Goal: Task Accomplishment & Management: Complete application form

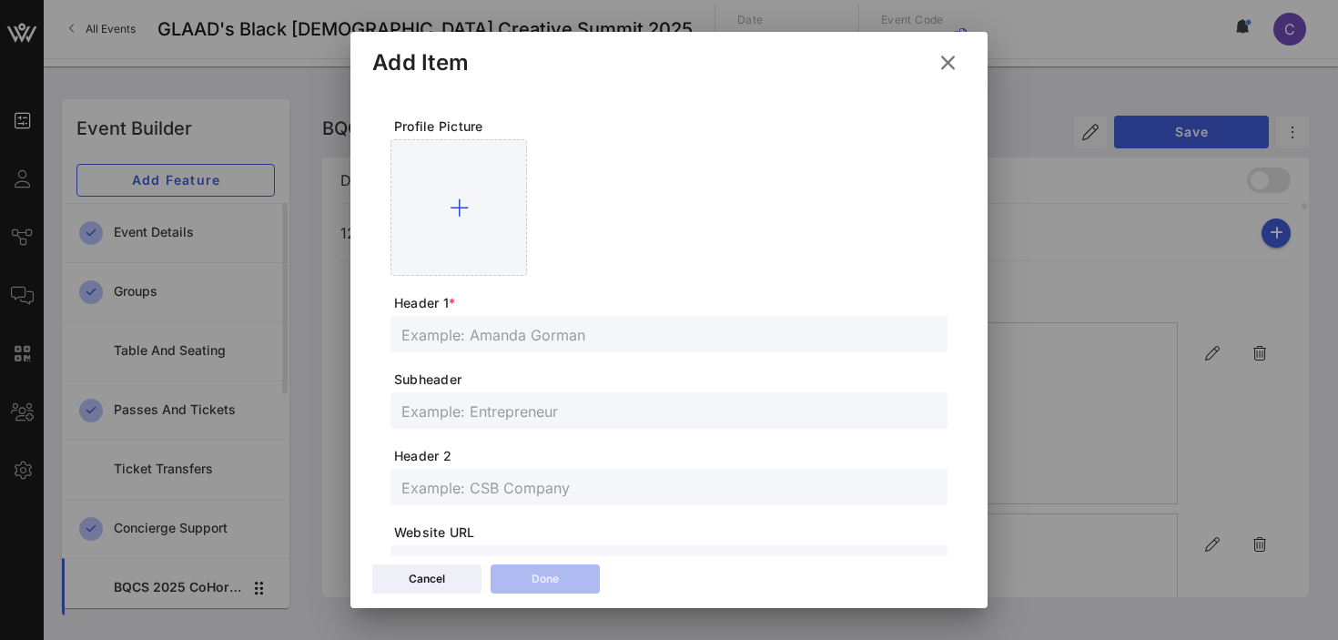
click at [457, 196] on div at bounding box center [458, 207] width 136 height 136
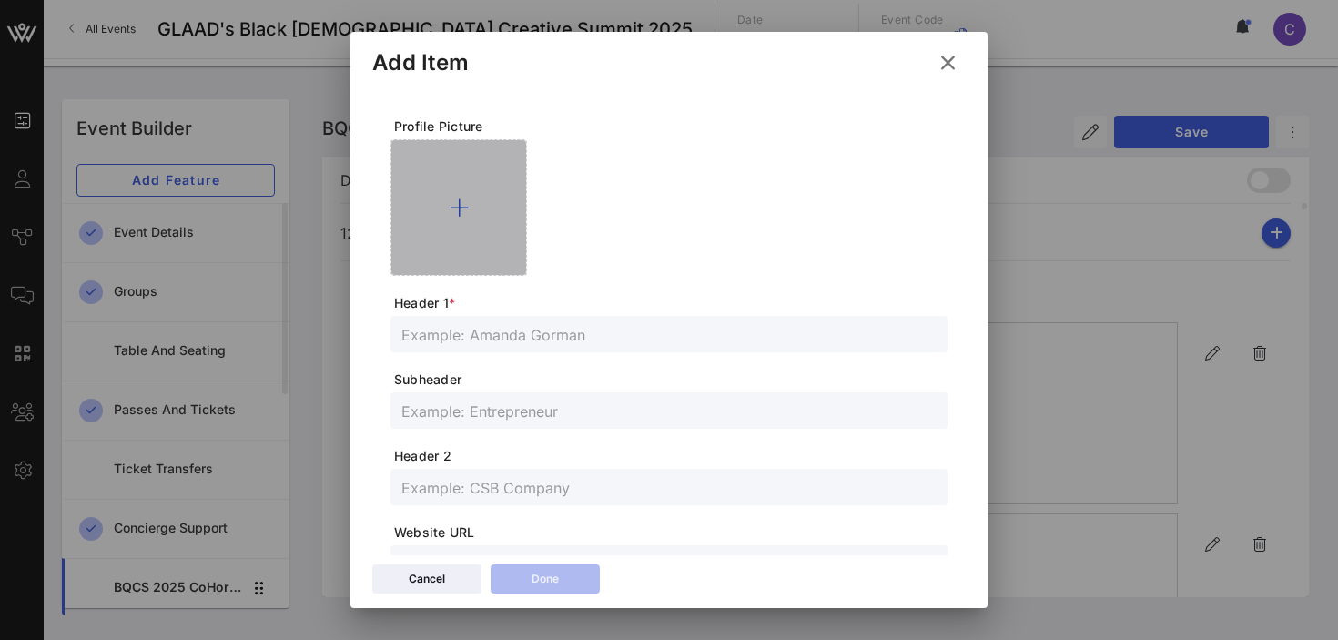
click at [463, 203] on icon at bounding box center [459, 208] width 19 height 22
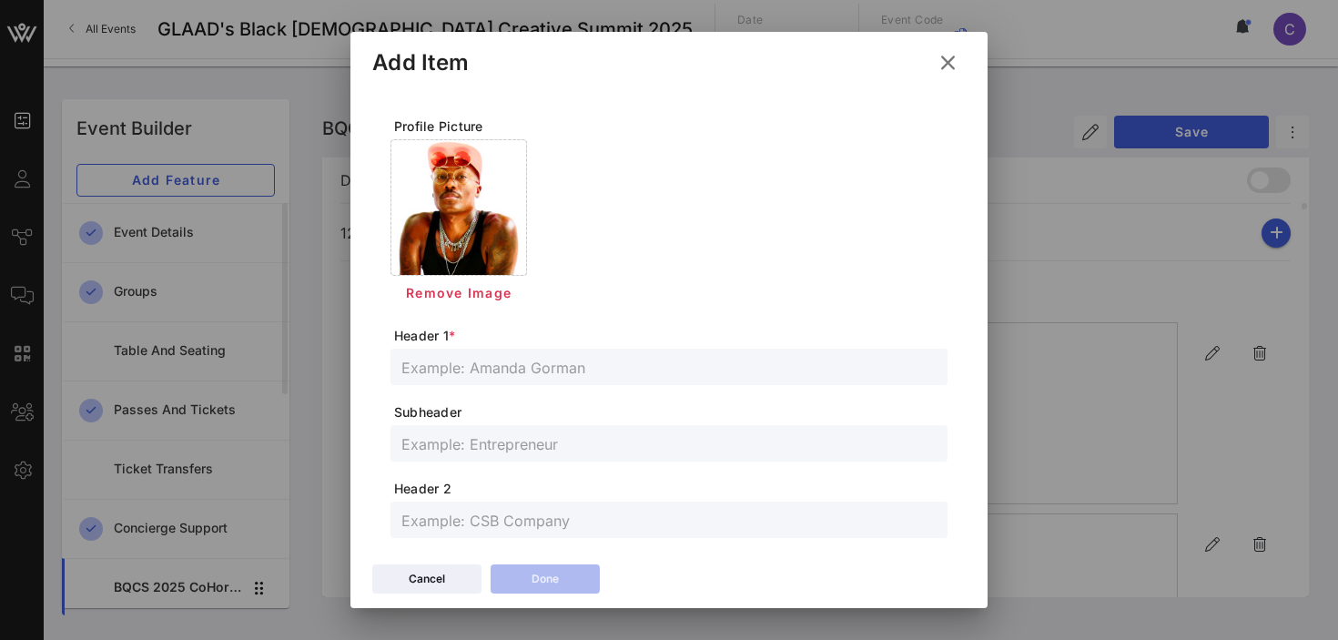
click at [524, 372] on input "text" at bounding box center [668, 367] width 535 height 24
paste input "[PERSON_NAME]"
type input "[PERSON_NAME]"
click at [465, 444] on input "text" at bounding box center [668, 443] width 535 height 24
click at [479, 445] on input "text" at bounding box center [668, 443] width 535 height 24
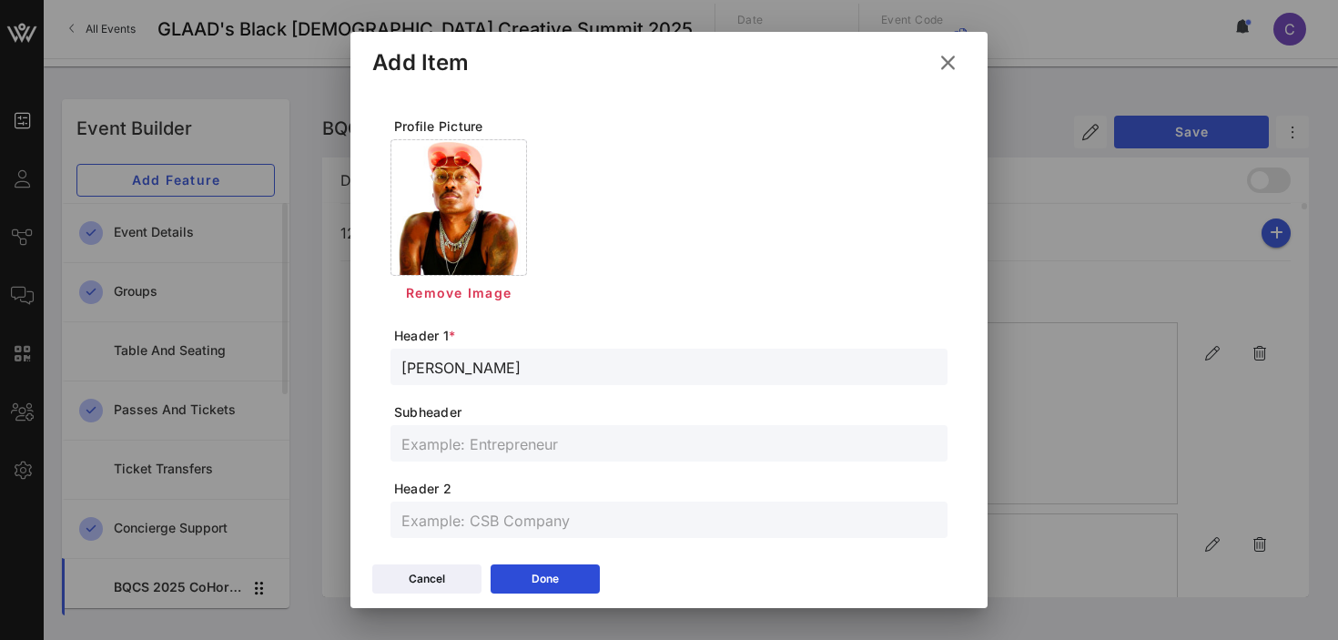
paste input "Artist & Storyteller"
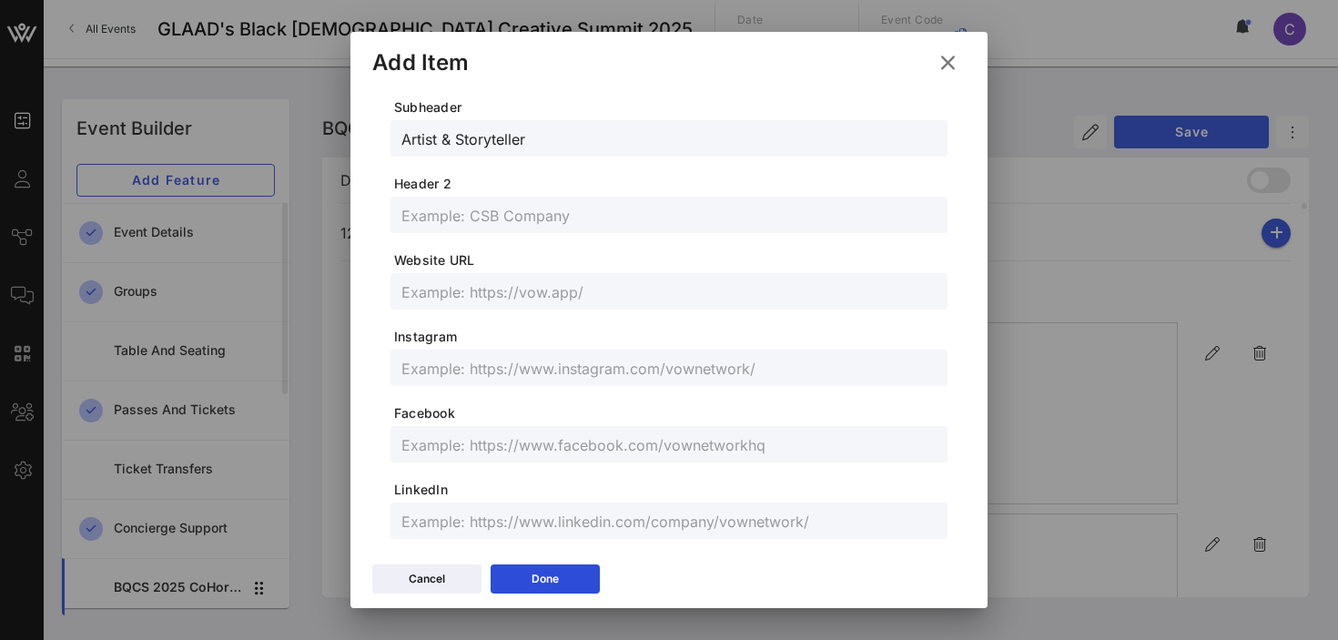
scroll to position [310, 0]
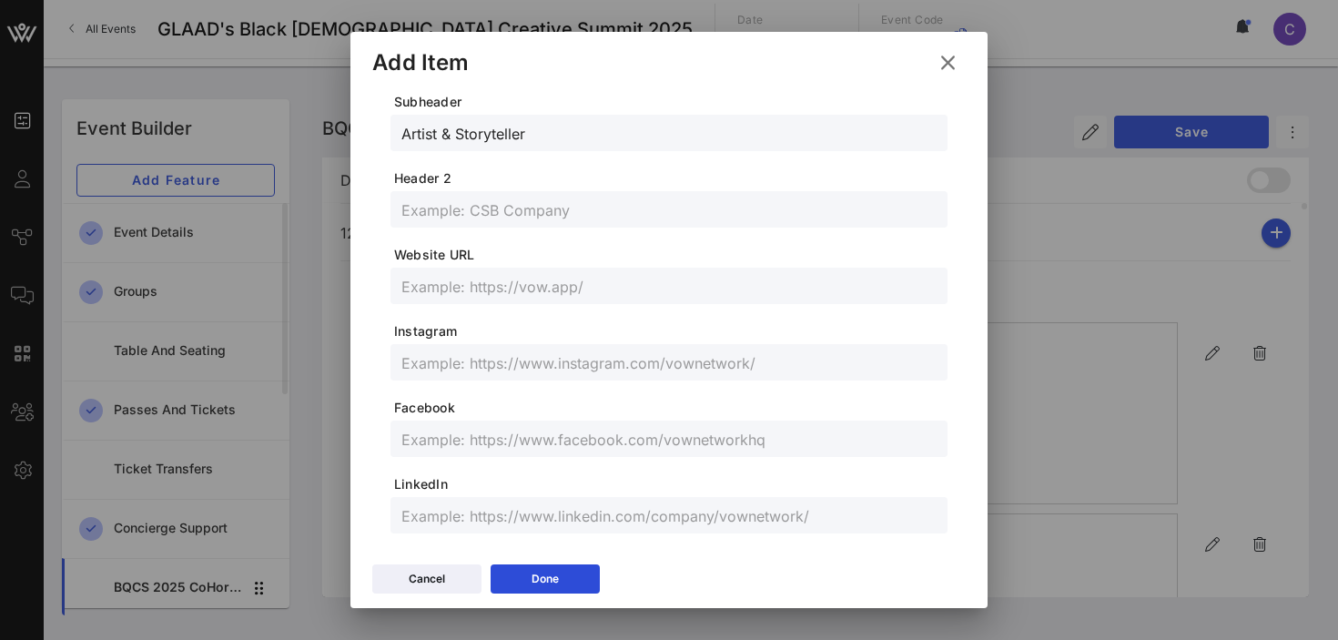
type input "Artist & Storyteller"
click at [531, 522] on input "text" at bounding box center [668, 515] width 535 height 24
paste input "[URL][DOMAIN_NAME][PERSON_NAME]"
type input "[URL][DOMAIN_NAME][PERSON_NAME]"
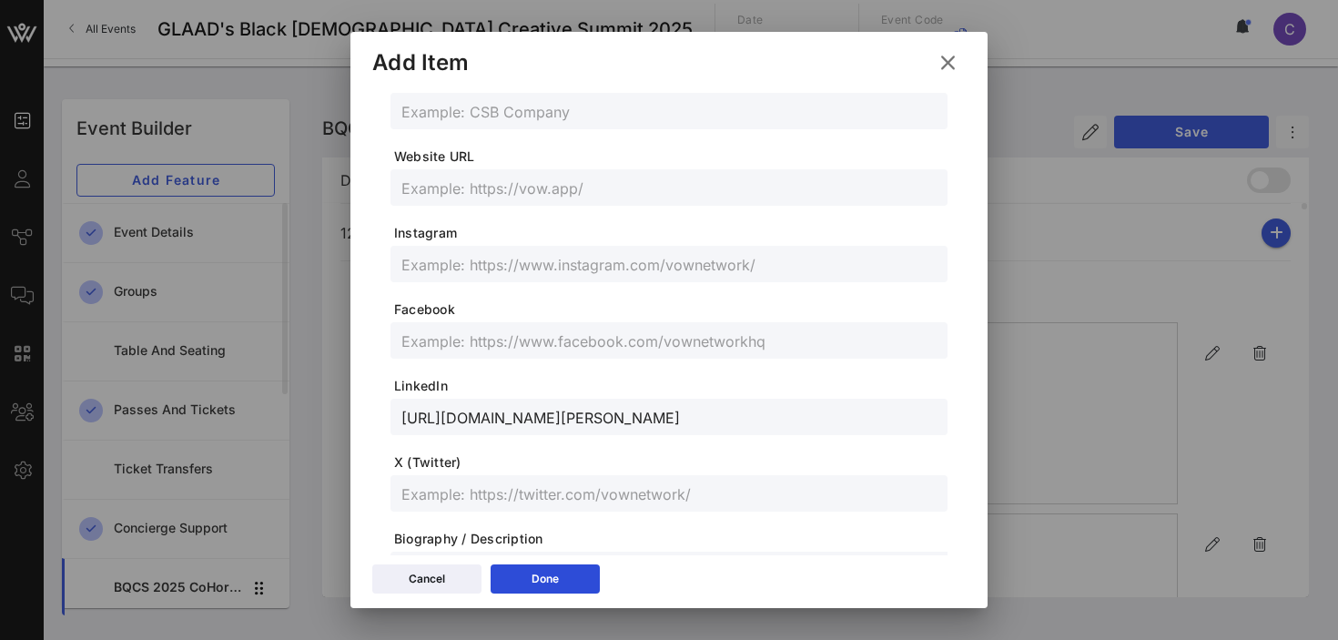
scroll to position [409, 0]
click at [498, 488] on input "text" at bounding box center [668, 492] width 535 height 24
paste input "@kendrickdaye"
type input "@kendrickdaye"
click at [487, 268] on input "text" at bounding box center [668, 263] width 535 height 24
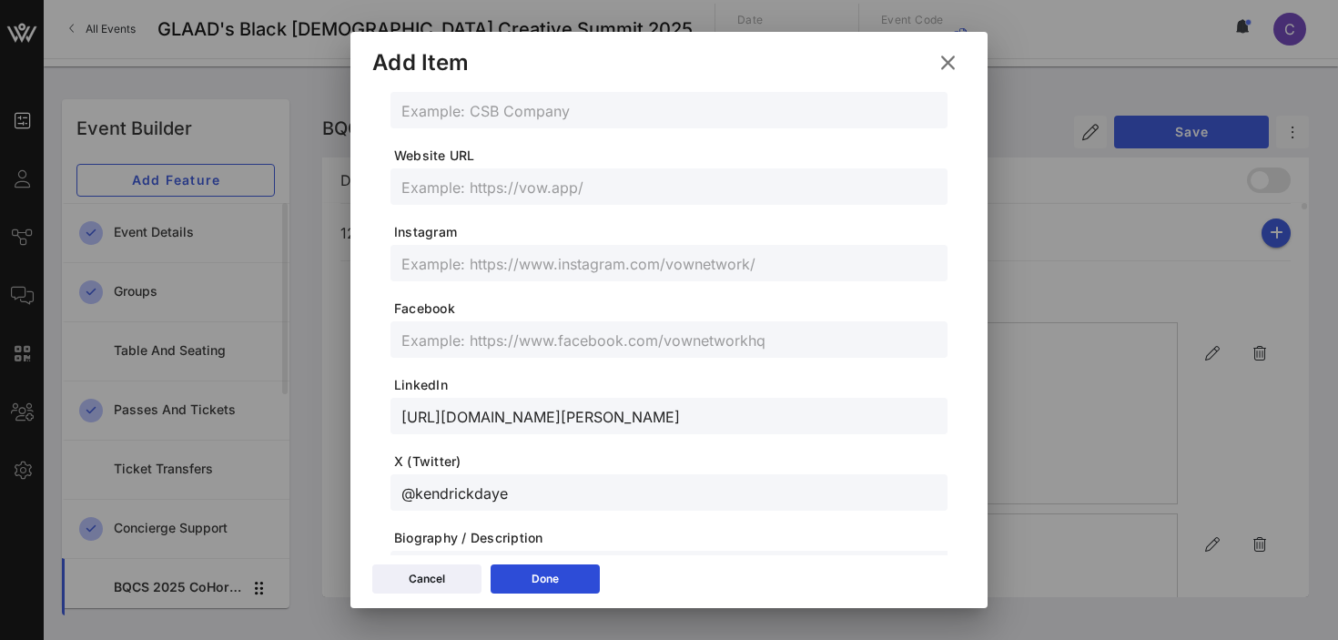
paste input "@[DOMAIN_NAME]"
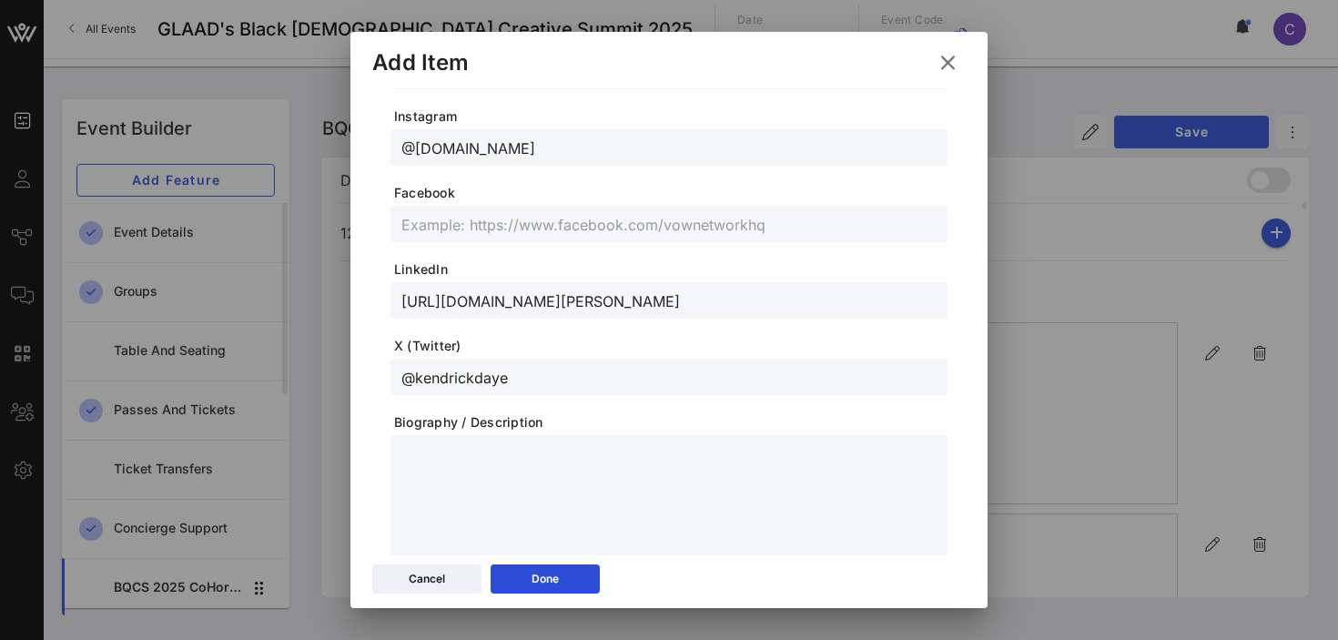
scroll to position [592, 0]
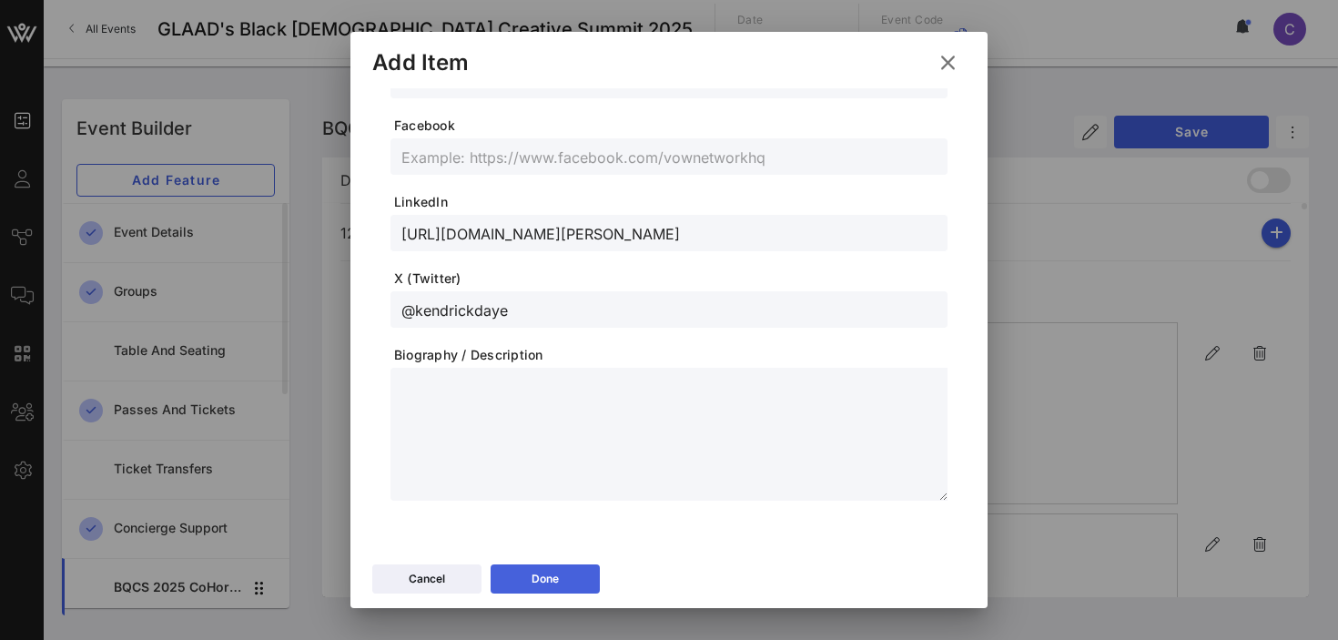
type input "@[DOMAIN_NAME]"
click at [547, 577] on icon at bounding box center [545, 578] width 13 height 11
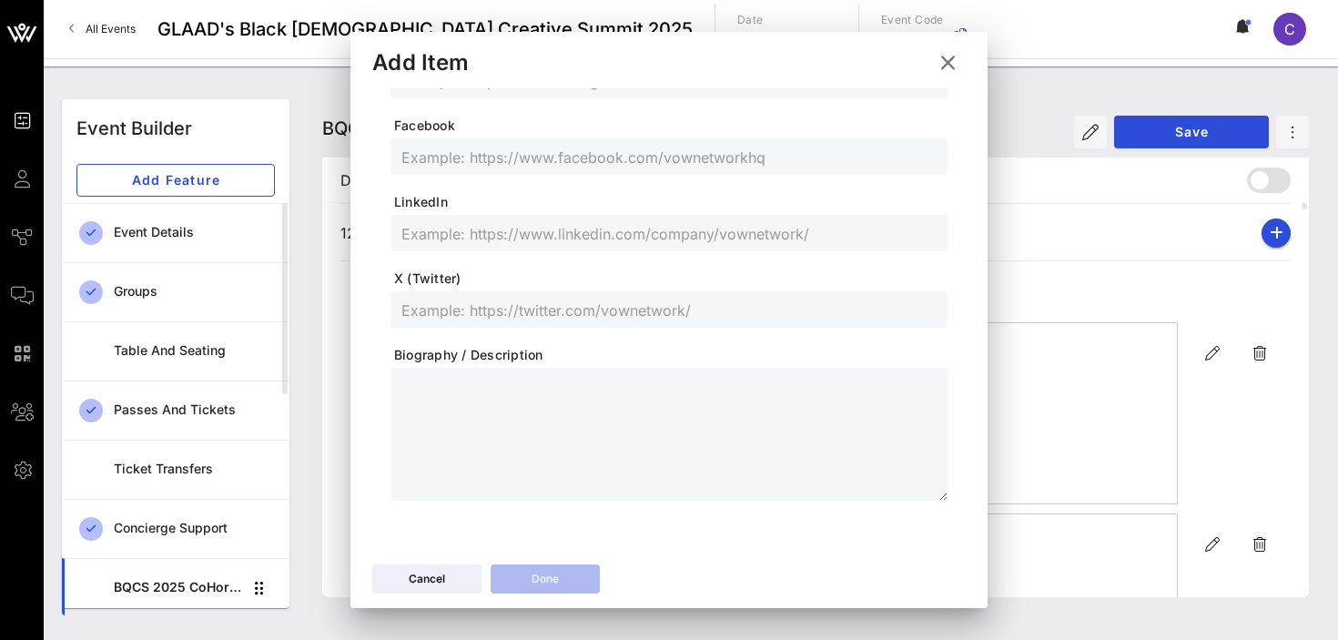
scroll to position [560, 0]
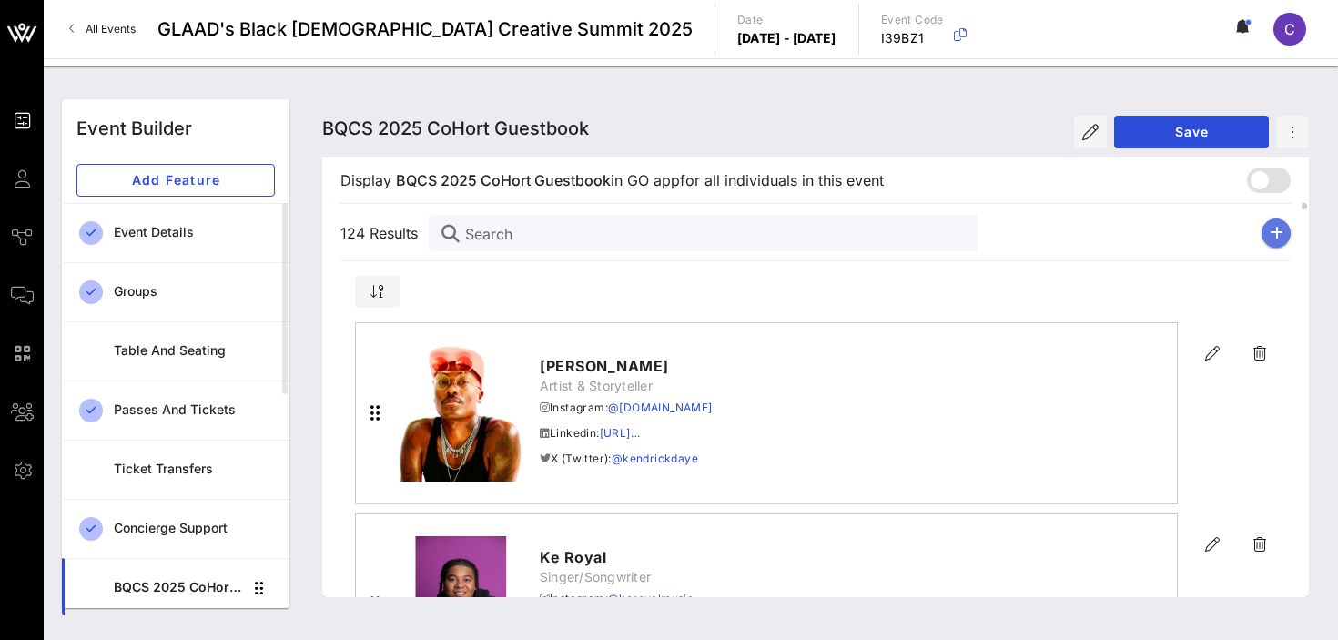
click at [1279, 238] on icon "button" at bounding box center [1276, 233] width 14 height 15
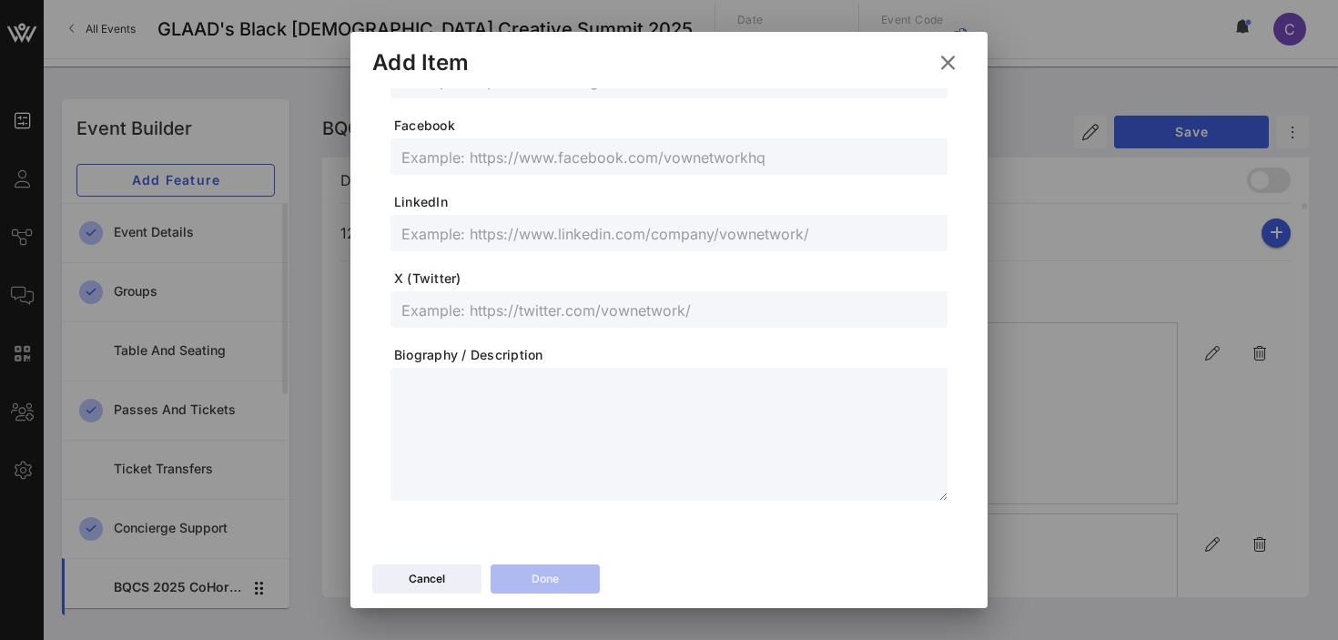
scroll to position [0, 0]
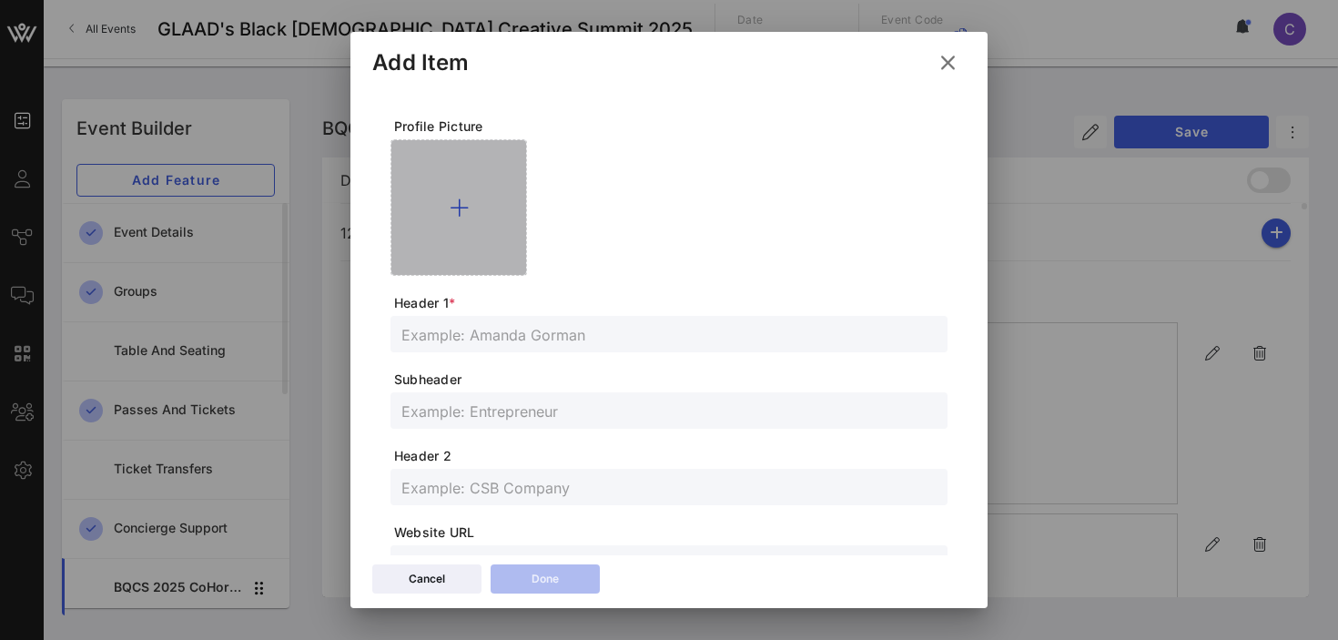
click at [458, 204] on icon at bounding box center [459, 208] width 19 height 22
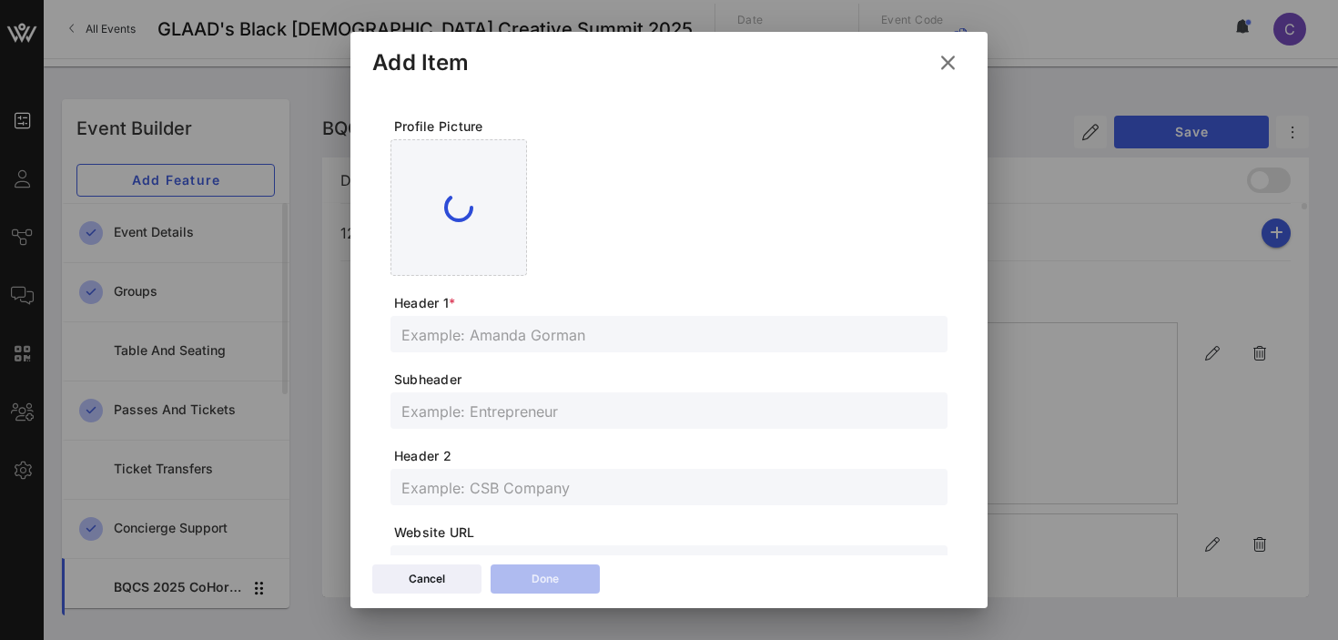
click at [480, 340] on input "text" at bounding box center [668, 334] width 535 height 24
paste input "[PERSON_NAME]"
type input "[PERSON_NAME]"
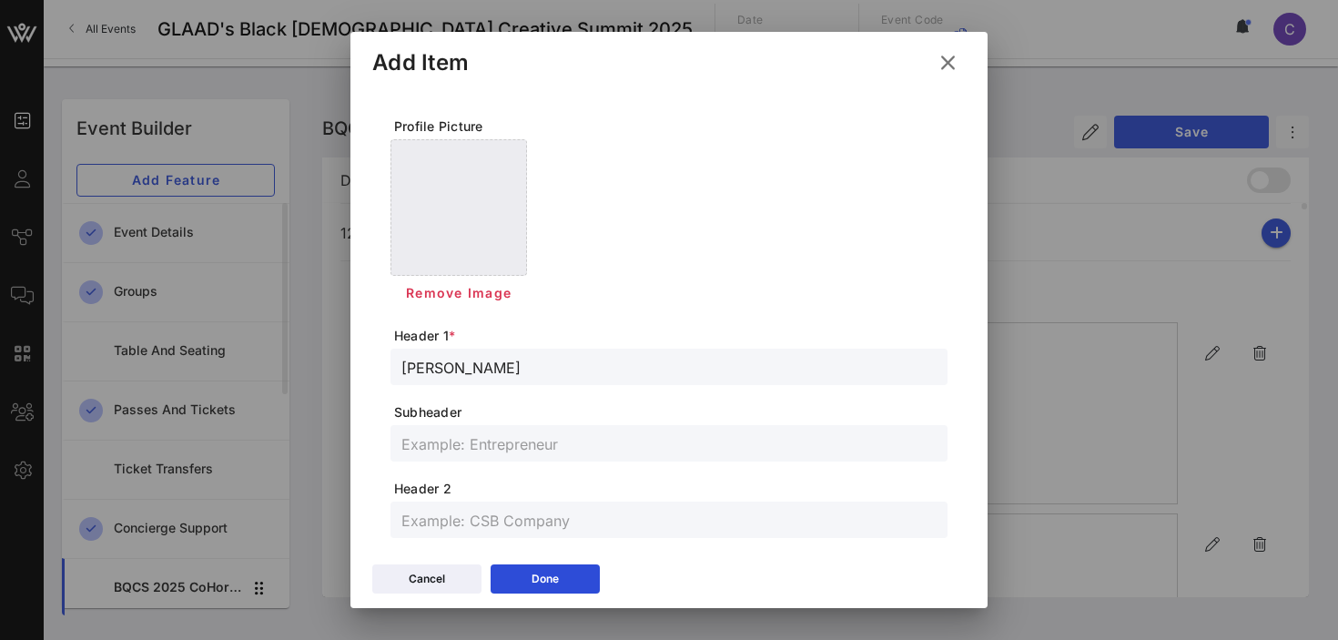
click at [455, 440] on input "text" at bounding box center [668, 443] width 535 height 24
paste input "A&R"
type input "A&R"
click at [460, 510] on input "text" at bounding box center [668, 520] width 535 height 24
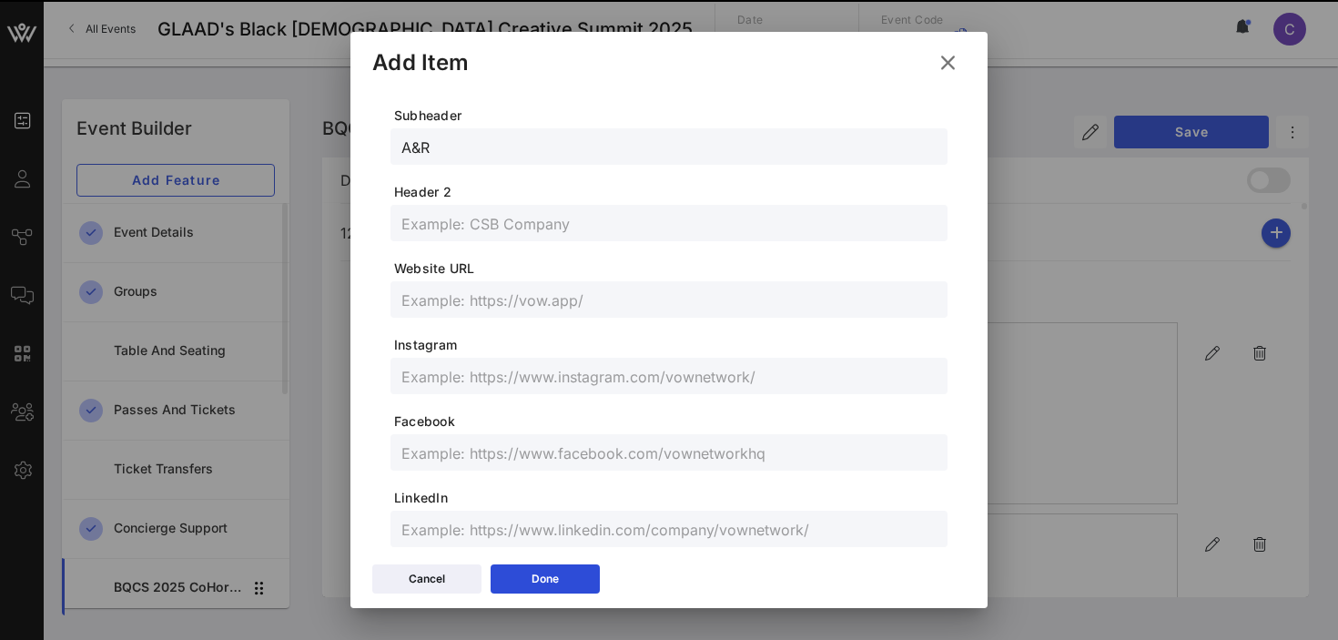
scroll to position [378, 0]
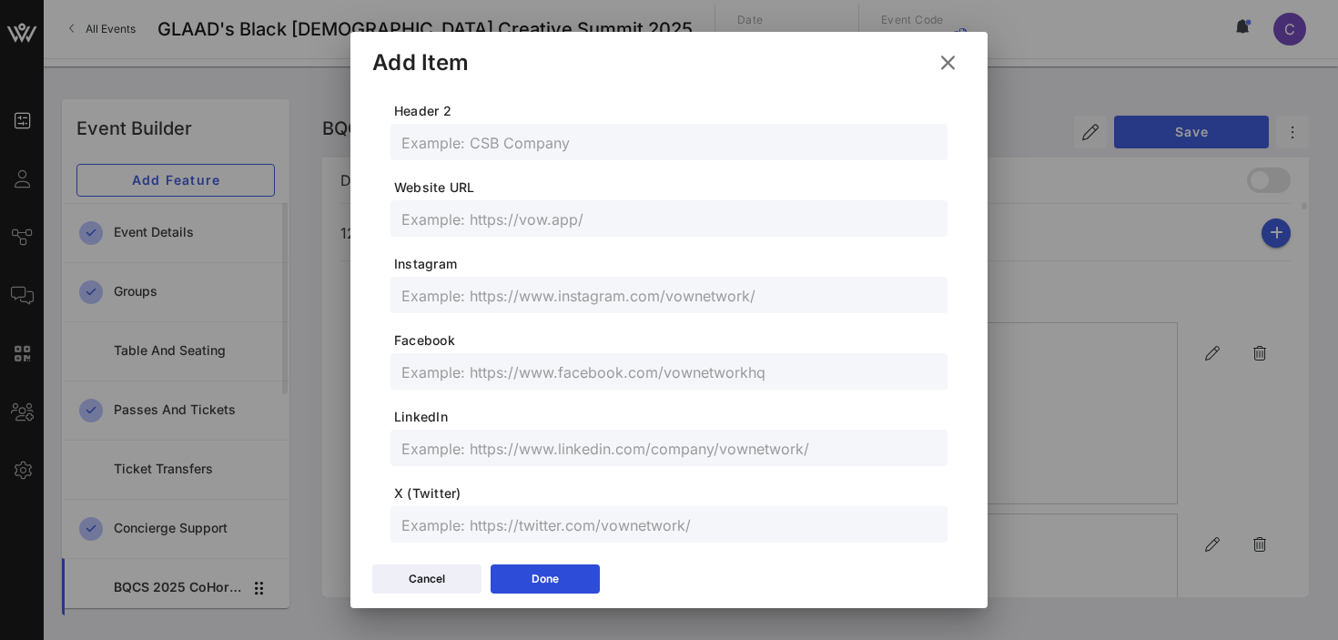
click at [468, 447] on input "text" at bounding box center [668, 448] width 535 height 24
paste input "[URL][DOMAIN_NAME][PERSON_NAME]"
type input "[URL][DOMAIN_NAME][PERSON_NAME]"
click at [445, 294] on input "text" at bounding box center [668, 295] width 535 height 24
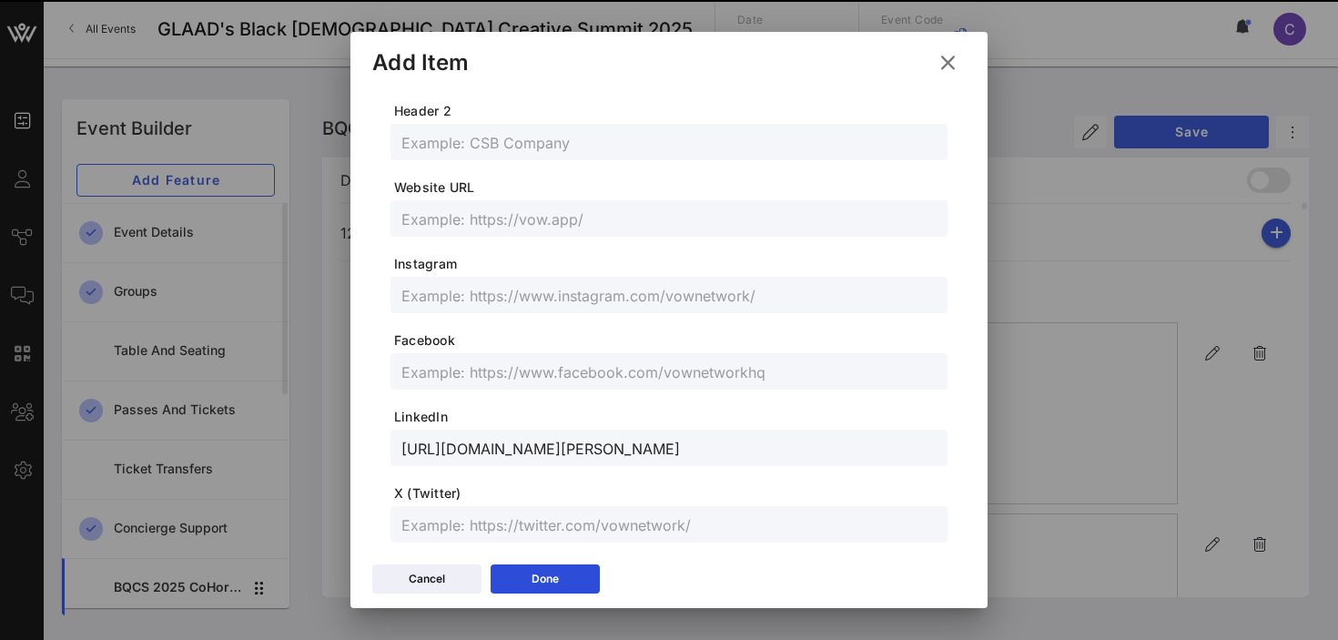
paste input "@kenthethird"
type input "@kenthethird"
click at [558, 578] on div "Done" at bounding box center [544, 579] width 27 height 18
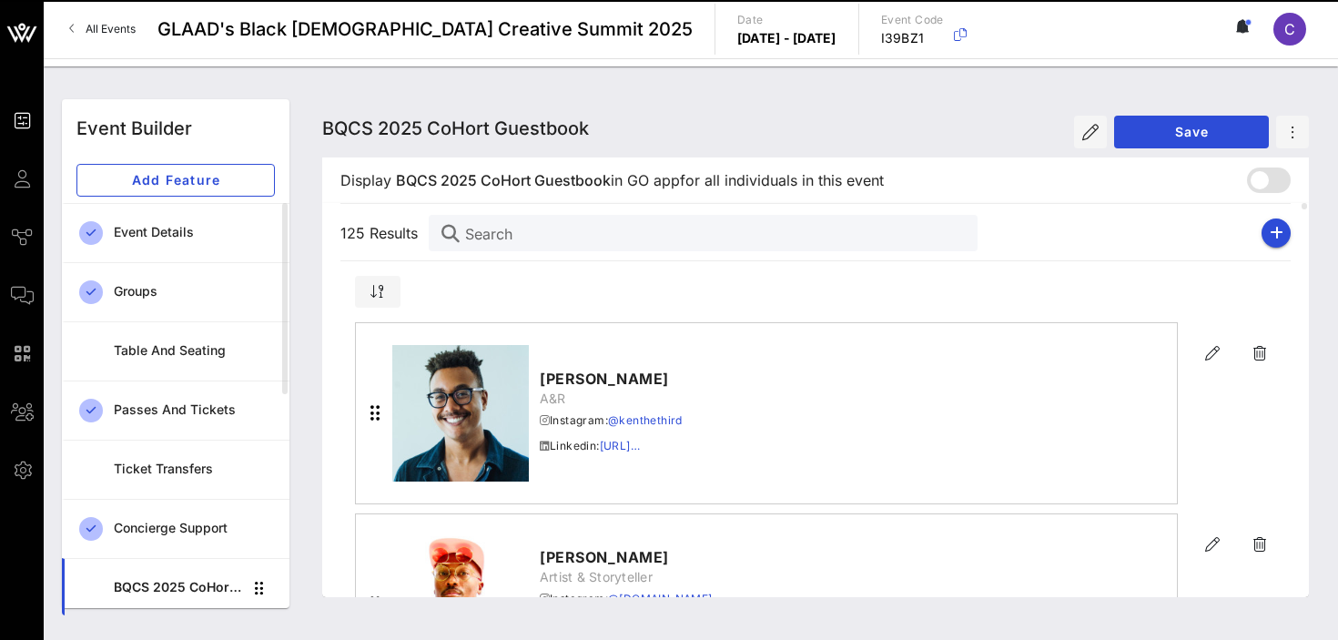
scroll to position [345, 0]
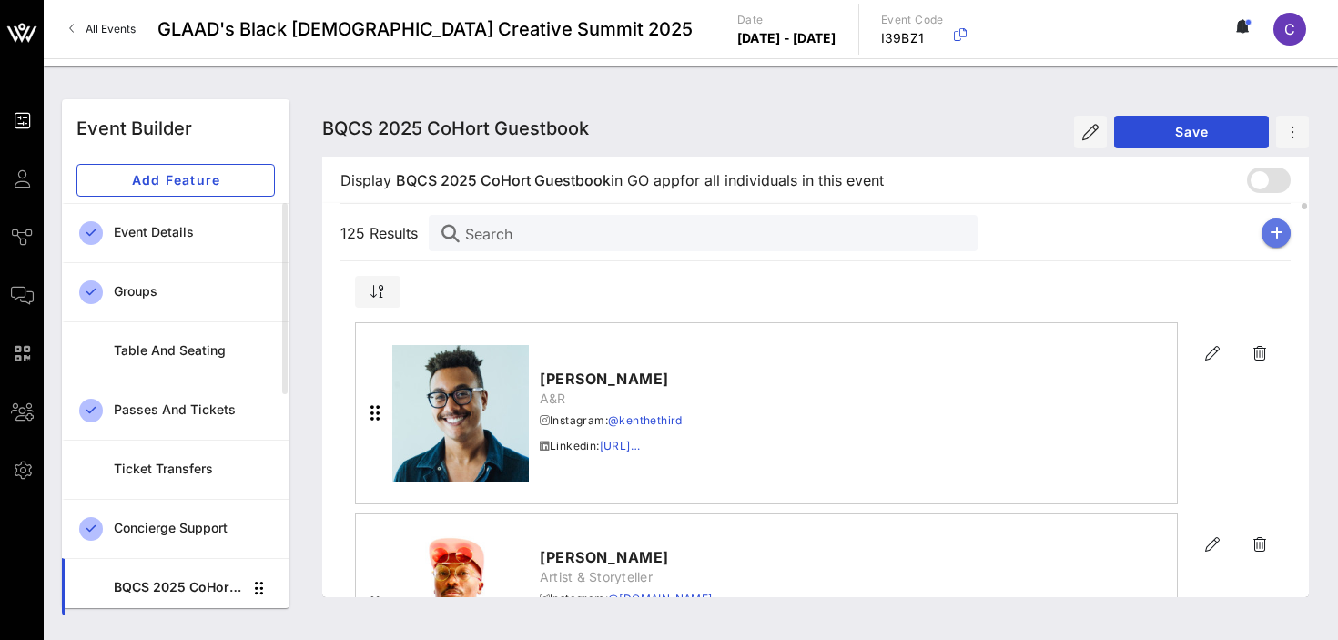
click at [1267, 237] on button "button" at bounding box center [1275, 232] width 29 height 29
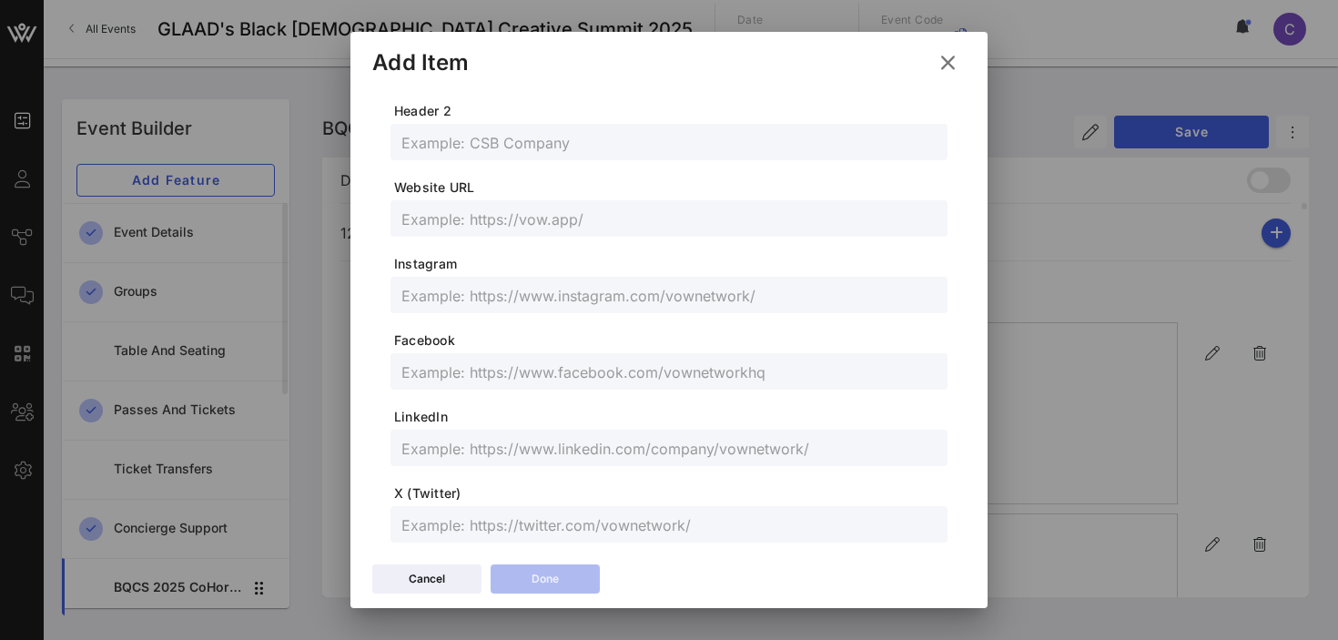
scroll to position [0, 0]
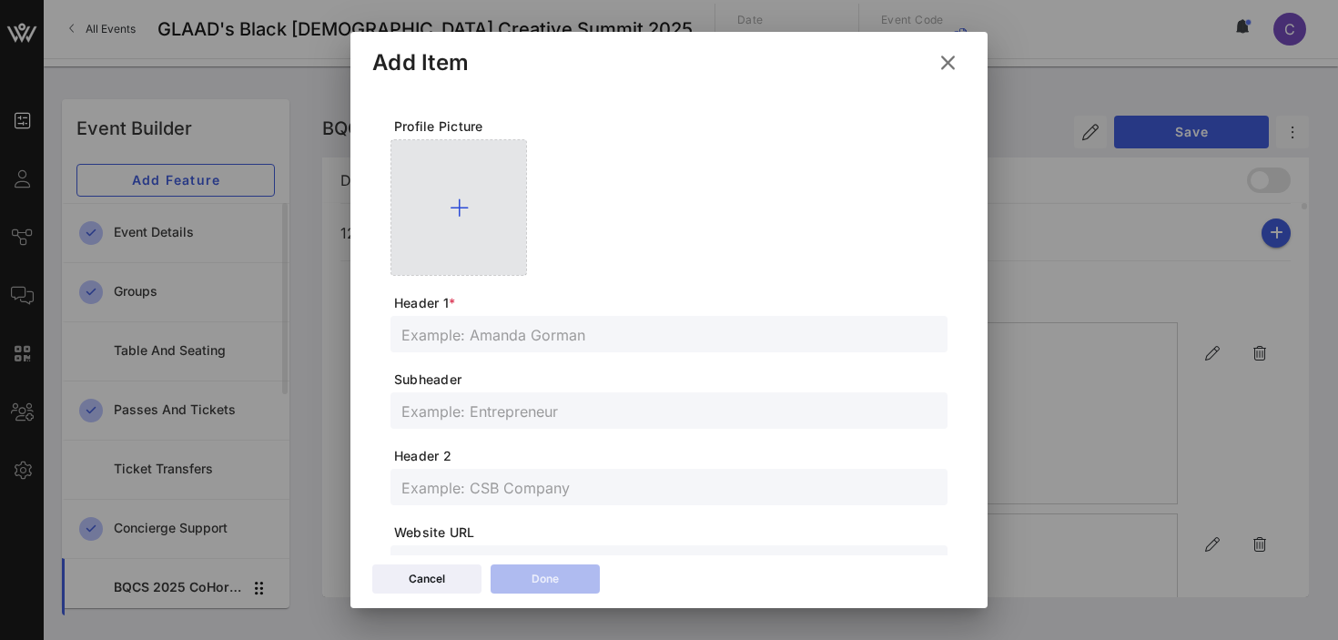
click at [456, 205] on icon at bounding box center [459, 208] width 19 height 22
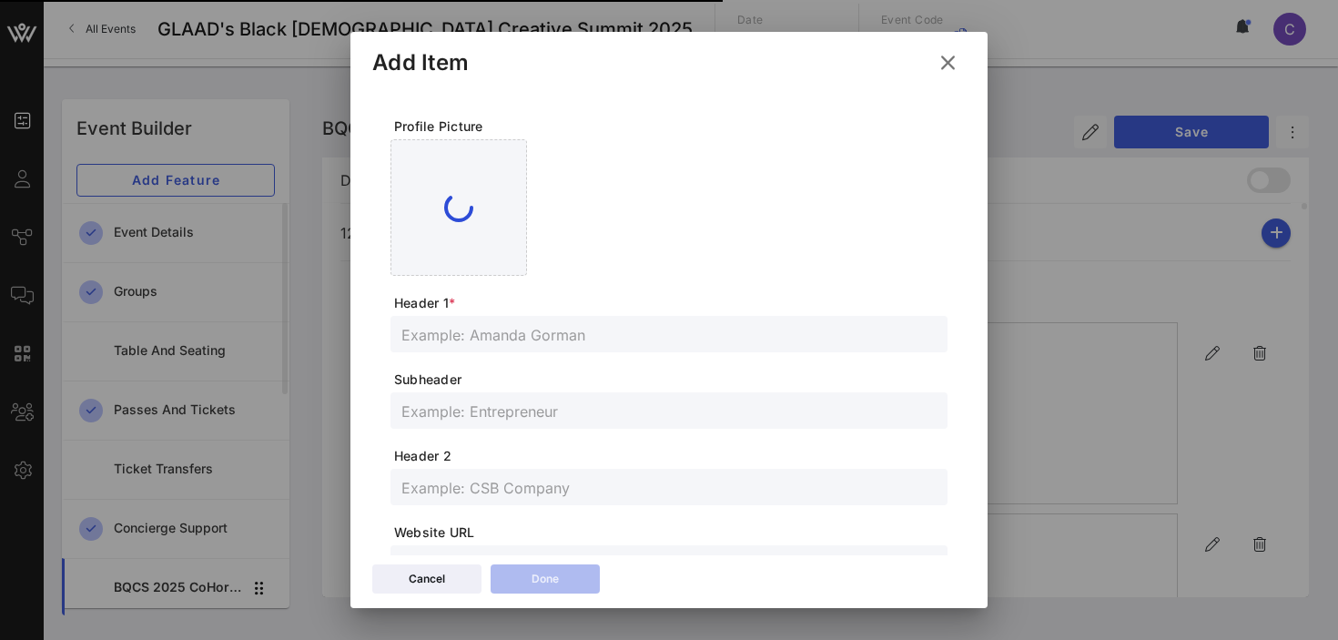
click at [504, 333] on input "text" at bounding box center [668, 334] width 535 height 24
paste input "Khamani"
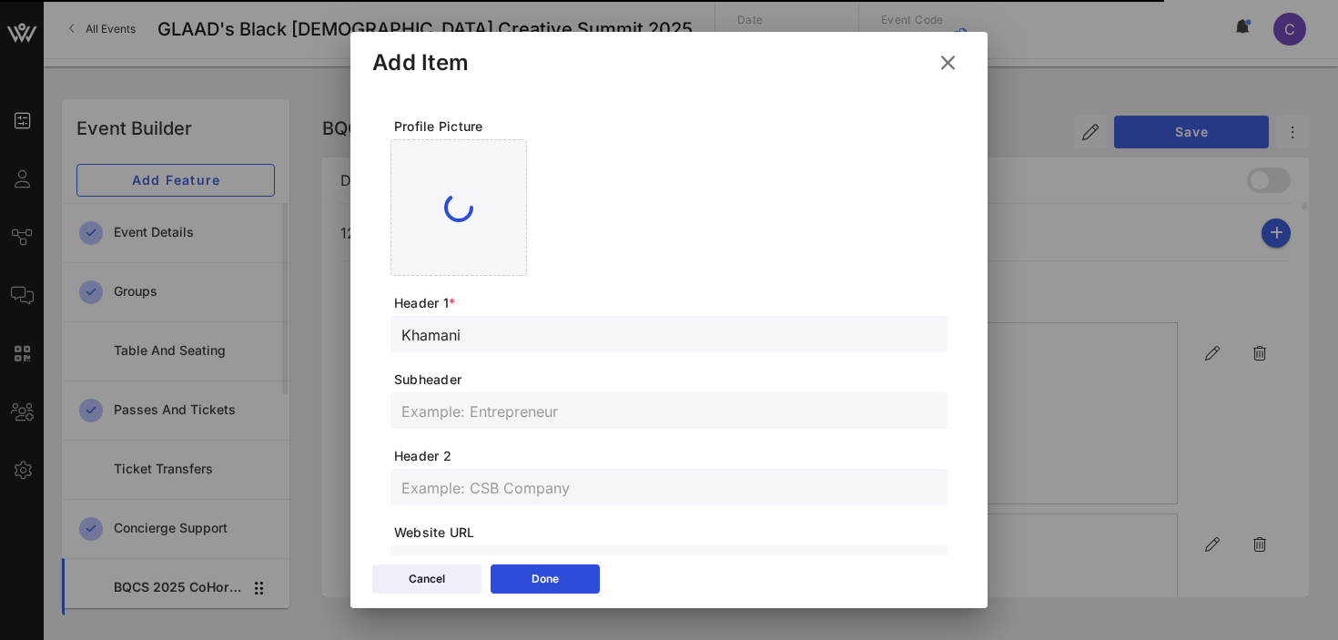
type input "Khamani"
click at [495, 420] on input "text" at bounding box center [668, 411] width 535 height 24
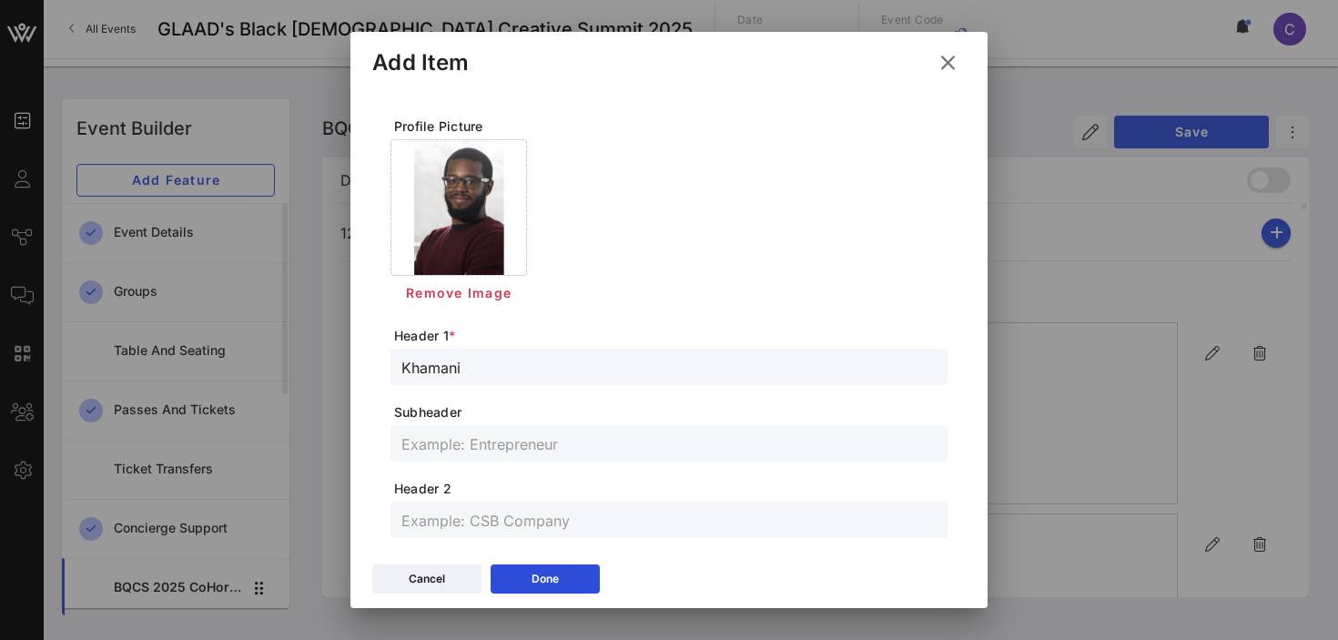
paste input "Composer"
type input "Composer"
click at [465, 514] on input "text" at bounding box center [668, 520] width 535 height 24
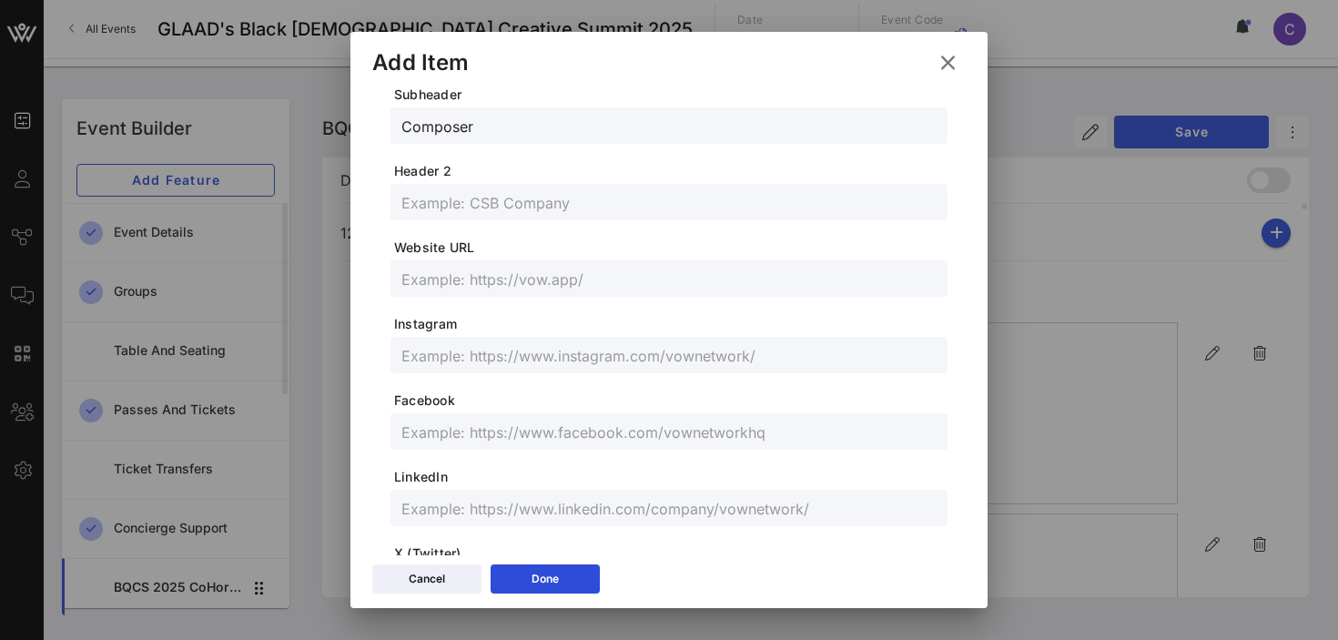
scroll to position [328, 0]
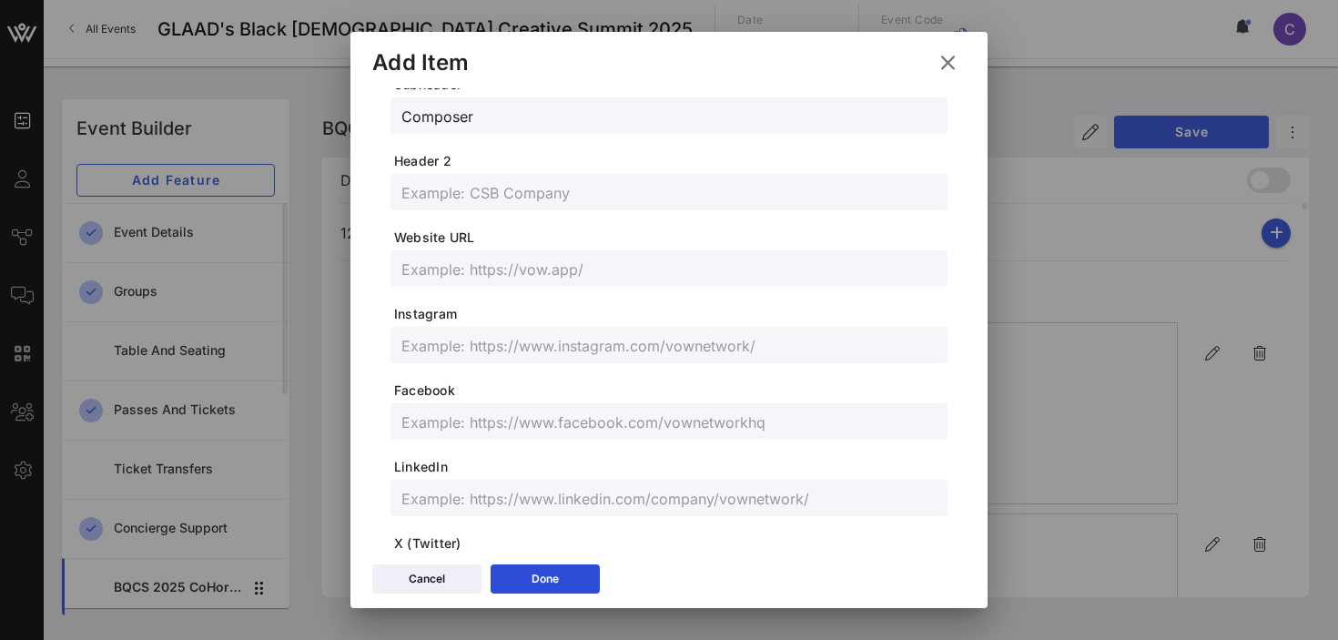
click at [450, 344] on input "text" at bounding box center [668, 345] width 535 height 24
paste input "@khagoodmusic"
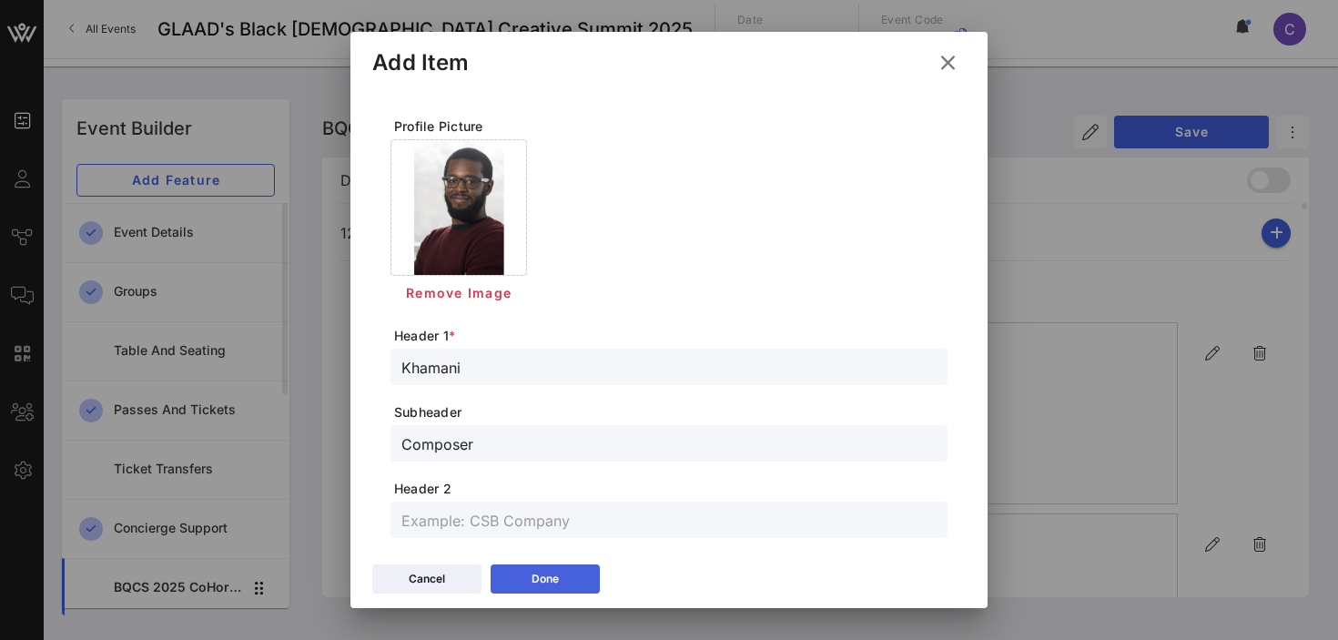
type input "@khagoodmusic"
click at [541, 583] on icon at bounding box center [545, 578] width 13 height 11
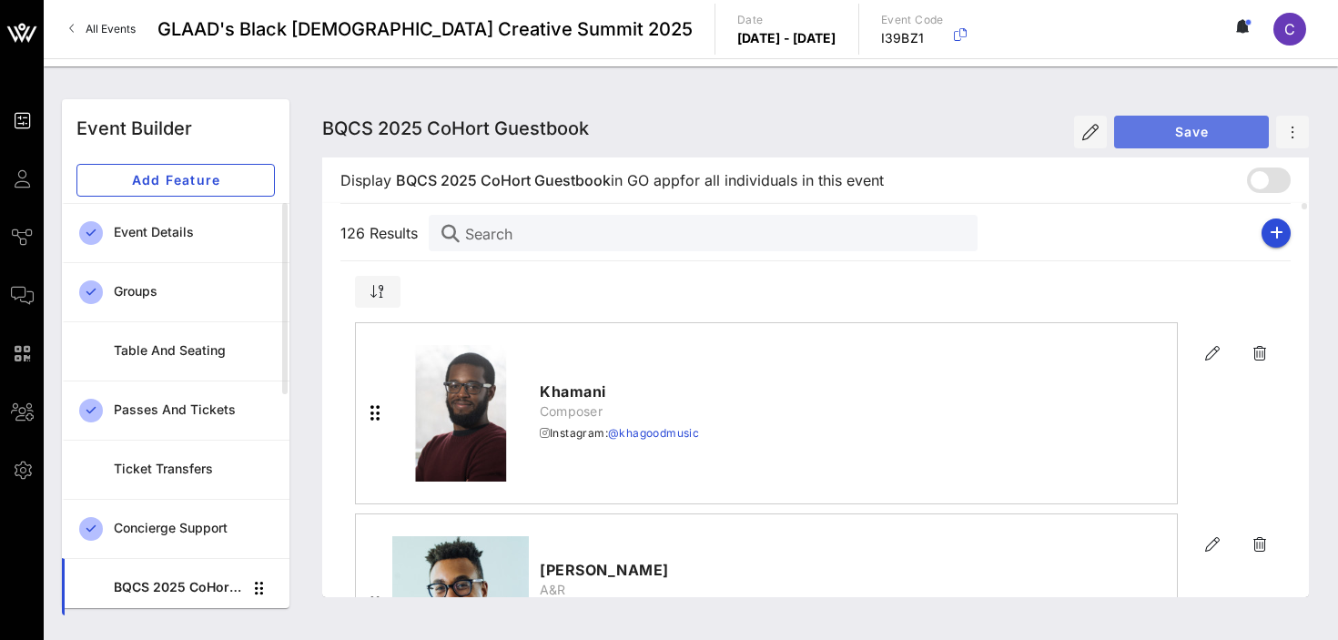
click at [1158, 136] on span "Save" at bounding box center [1191, 131] width 126 height 15
click at [1274, 240] on button "button" at bounding box center [1275, 232] width 29 height 29
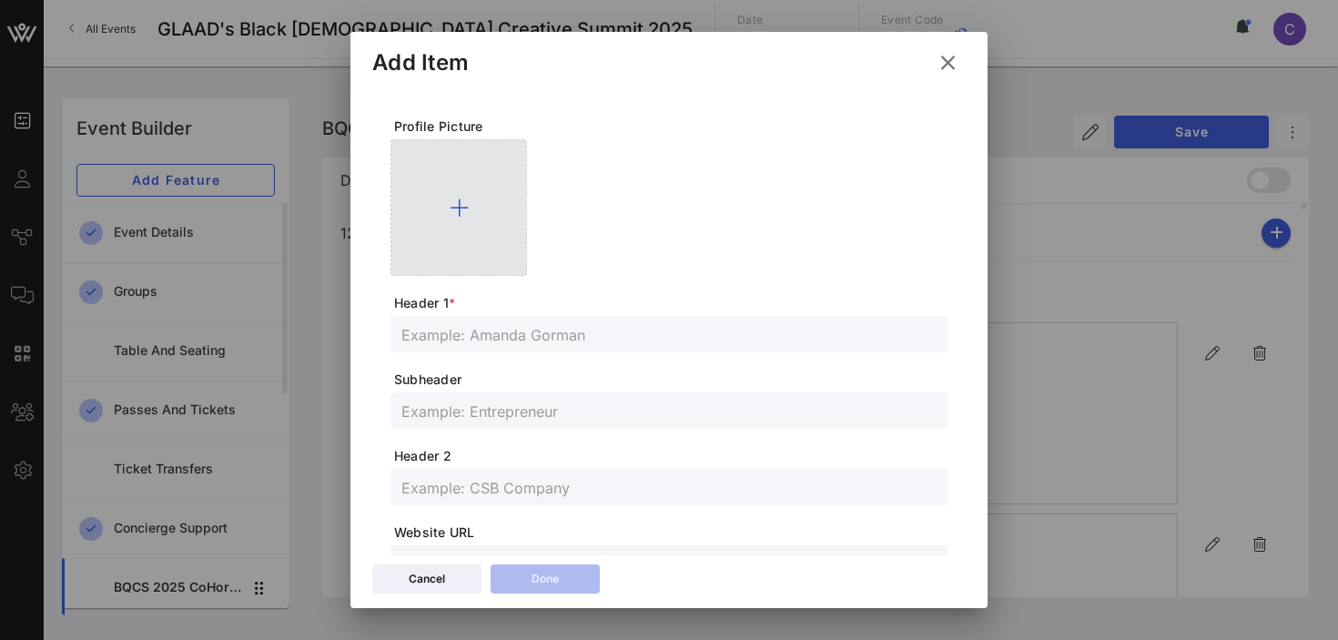
click at [460, 207] on icon at bounding box center [459, 208] width 19 height 22
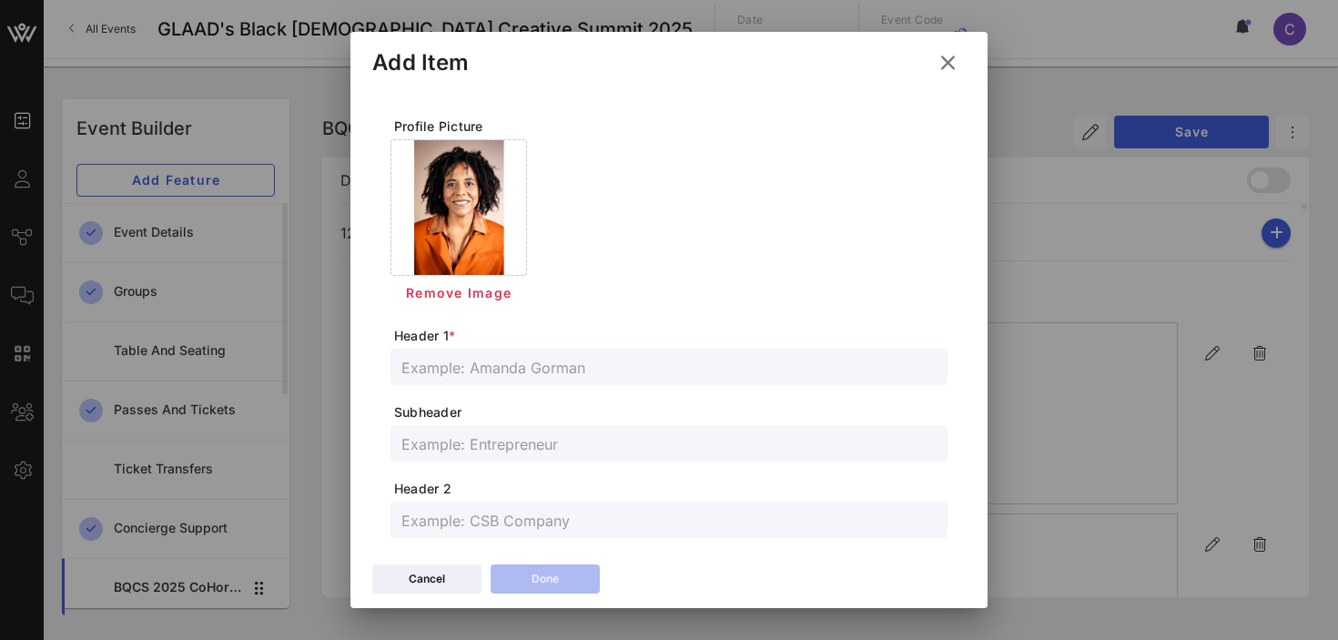
click at [514, 375] on input "text" at bounding box center [668, 367] width 535 height 24
paste input "khattieQ"
type input "khattieQ"
click at [466, 446] on input "text" at bounding box center [668, 443] width 535 height 24
paste input "Multidisciplinary performing artist and musician"
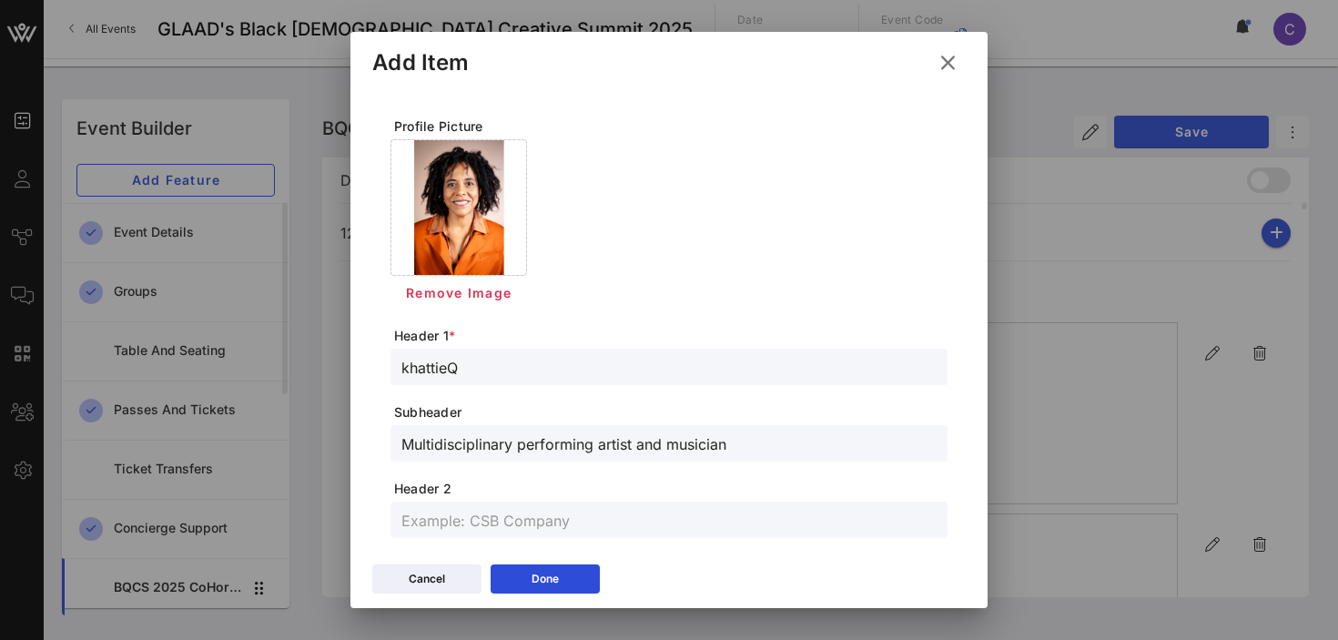
type input "Multidisciplinary performing artist and musician"
click at [481, 515] on input "text" at bounding box center [668, 520] width 535 height 24
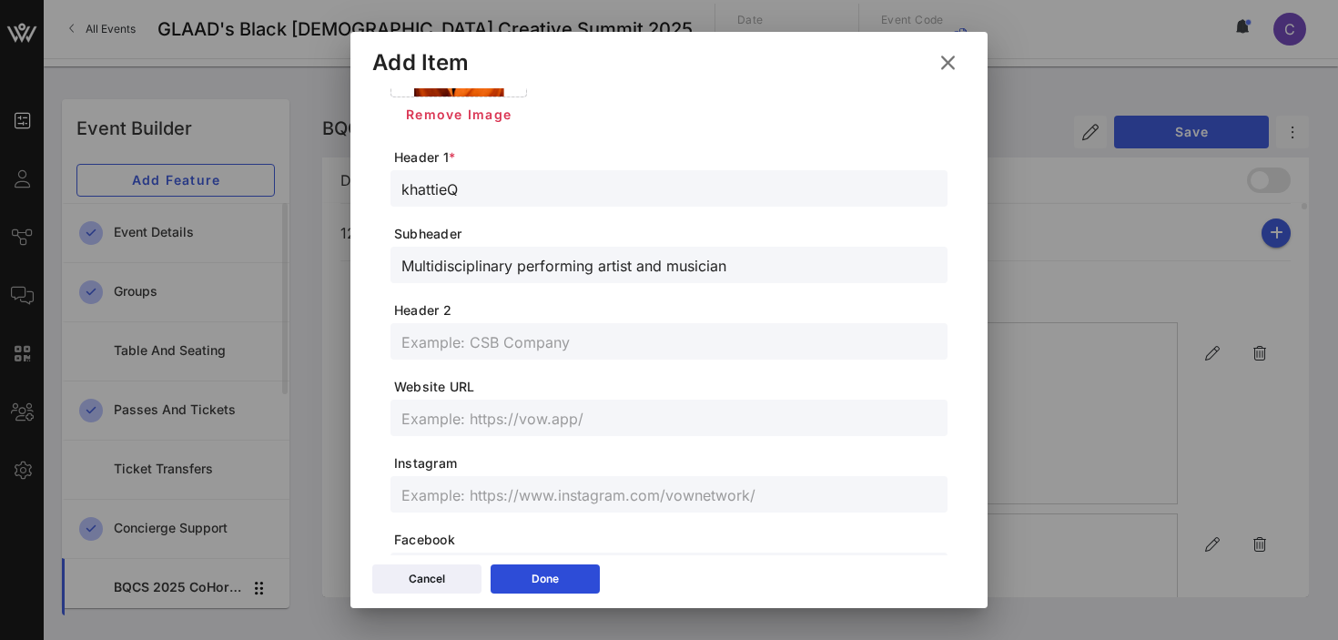
scroll to position [205, 0]
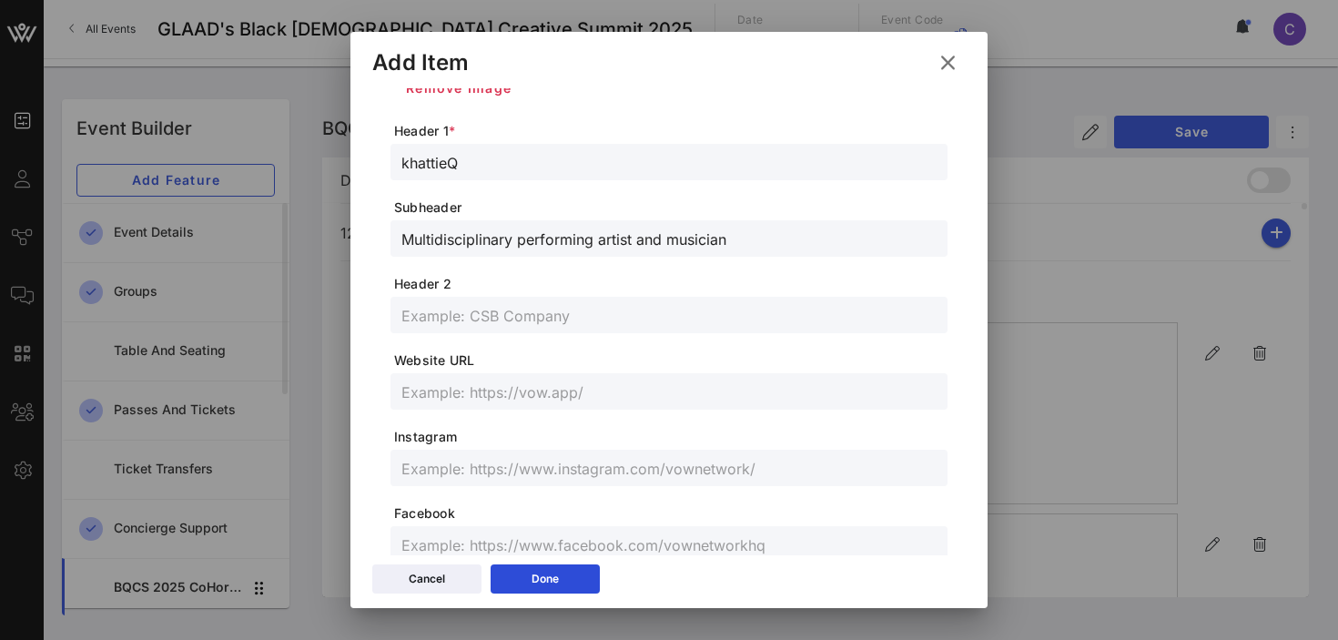
click at [508, 477] on input "text" at bounding box center [668, 468] width 535 height 24
paste input "@khattie"
type input "@khattie"
click at [528, 584] on button "Done" at bounding box center [544, 578] width 109 height 29
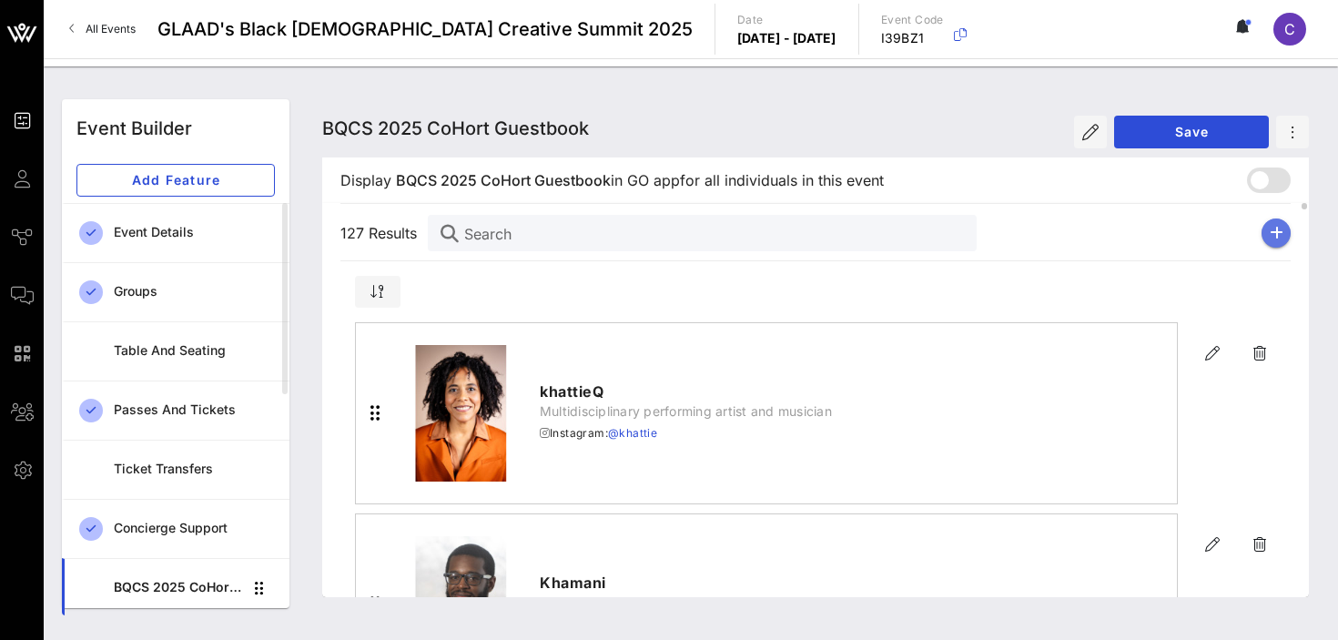
click at [1266, 235] on button "button" at bounding box center [1275, 232] width 29 height 29
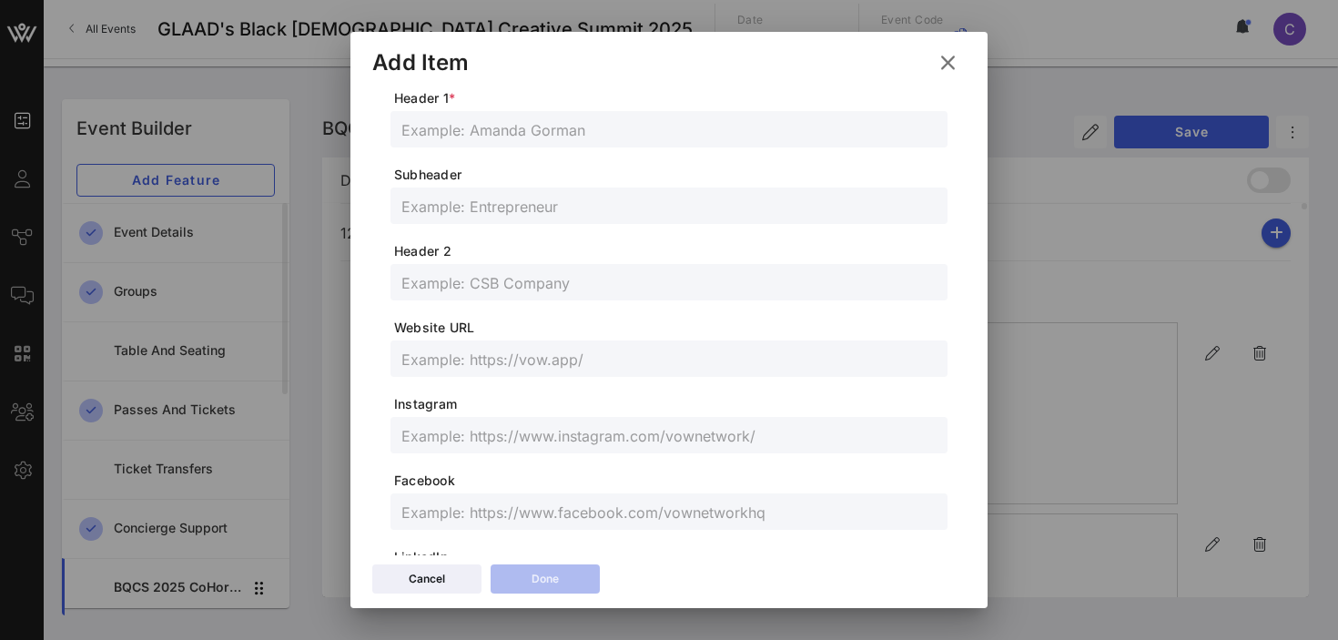
scroll to position [0, 0]
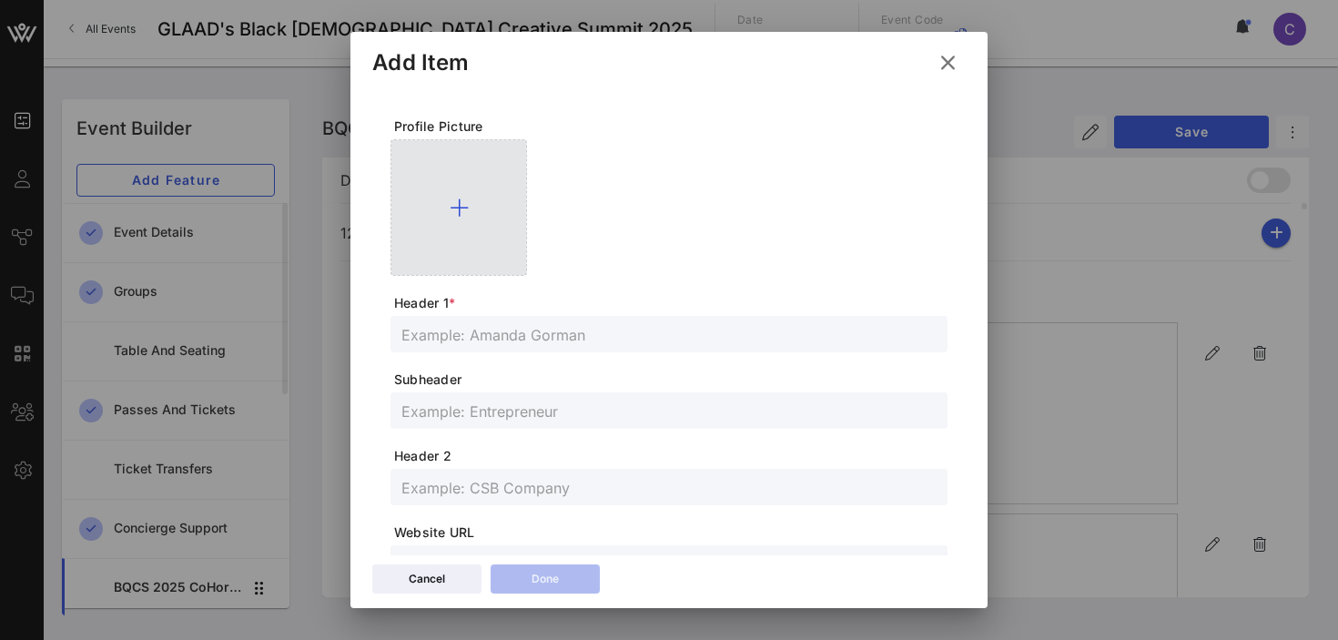
click at [460, 207] on icon at bounding box center [459, 208] width 19 height 22
click at [457, 202] on icon at bounding box center [459, 208] width 19 height 22
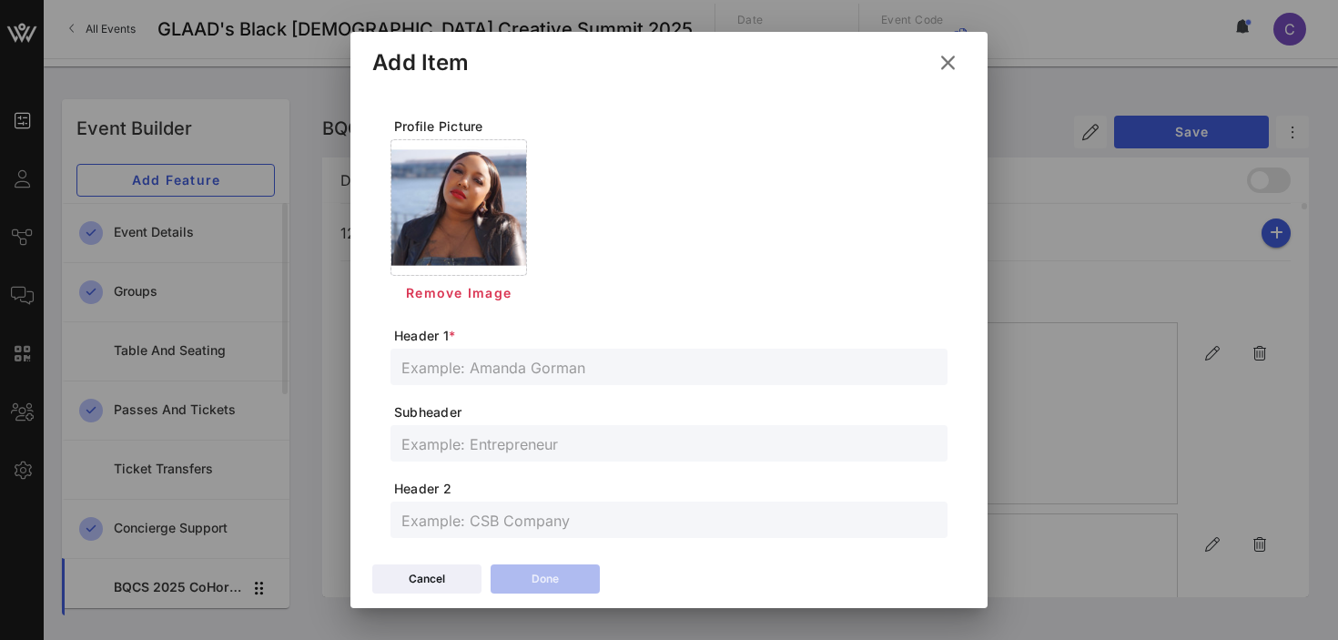
click at [536, 373] on input "text" at bounding box center [668, 367] width 535 height 24
paste input "[PERSON_NAME]"
type input "[PERSON_NAME]"
click at [522, 442] on input "text" at bounding box center [668, 443] width 535 height 24
paste input "Global Cultural Curator & Creative Strategist"
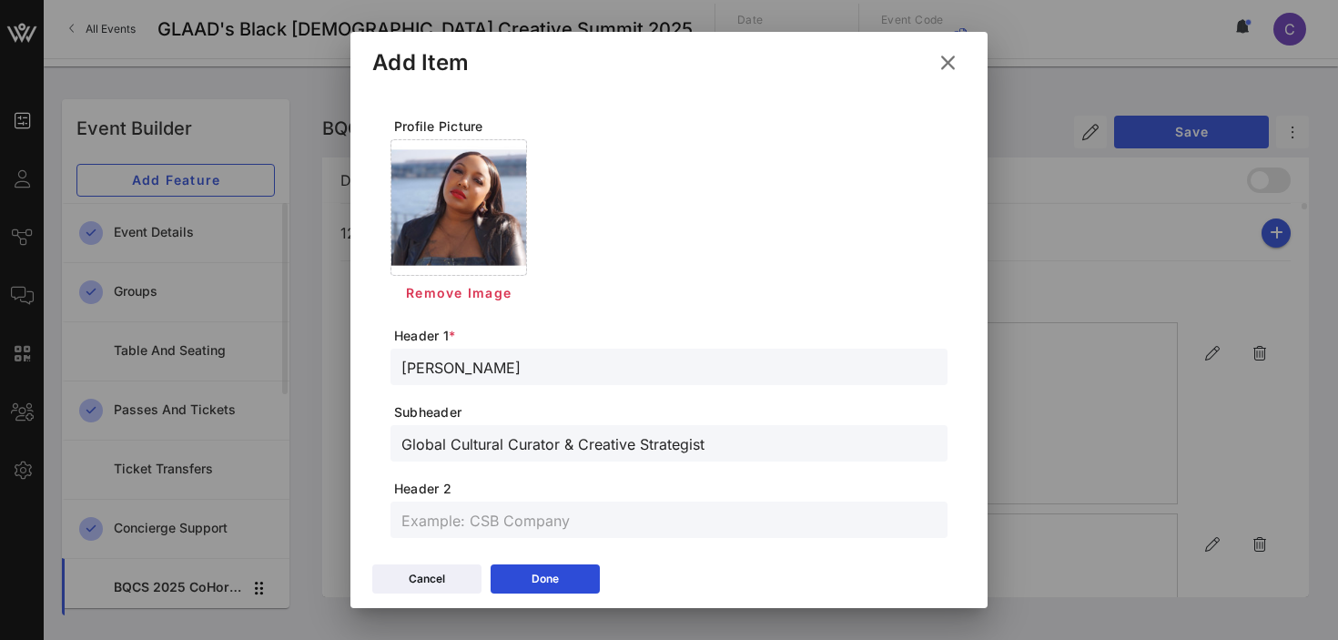
click at [409, 443] on input "Global Cultural Curator & Creative Strategist" at bounding box center [668, 443] width 535 height 24
type input "Global Cultural Curator & Creative Strategist"
click at [433, 513] on input "text" at bounding box center [668, 520] width 535 height 24
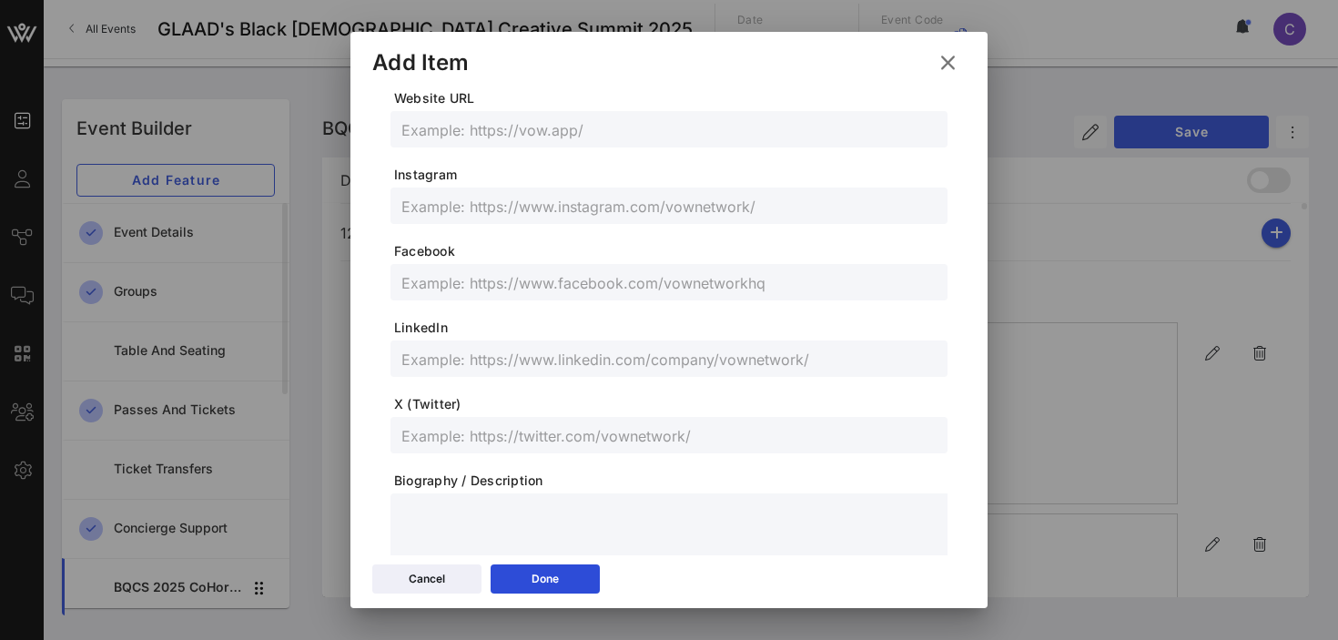
scroll to position [493, 0]
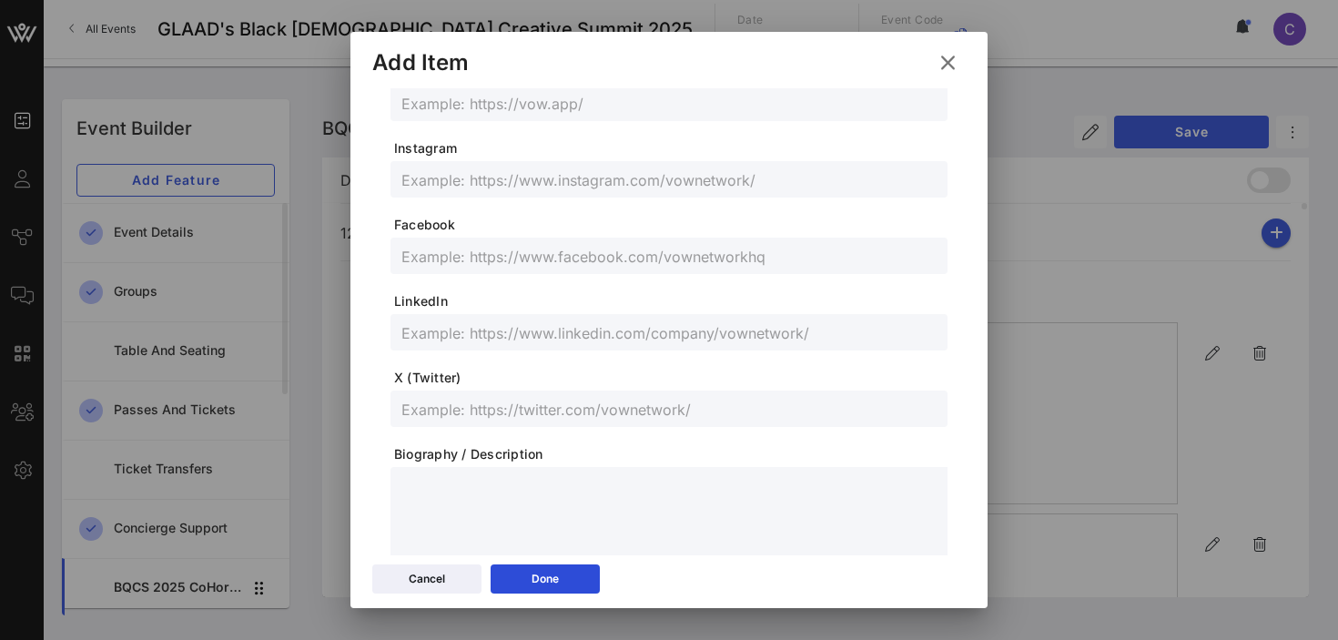
click at [495, 172] on input "text" at bounding box center [668, 179] width 535 height 24
paste input "[URL][DOMAIN_NAME][PERSON_NAME]"
click at [544, 176] on input "[URL][DOMAIN_NAME][PERSON_NAME]" at bounding box center [668, 179] width 535 height 24
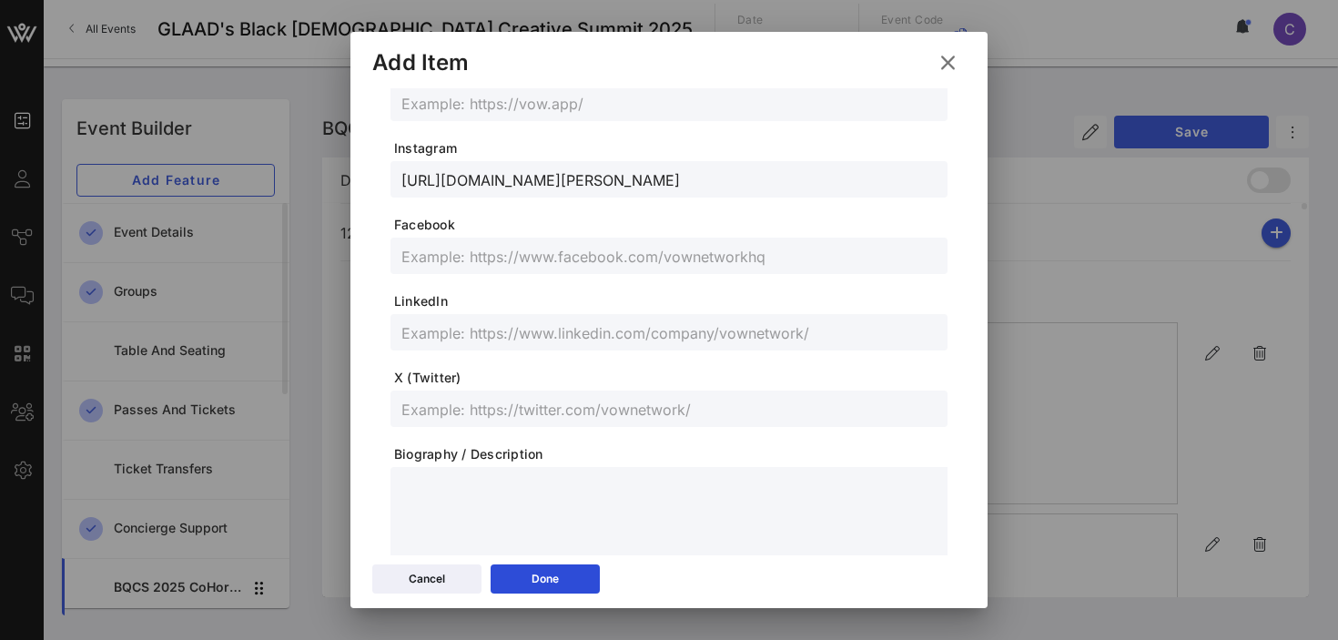
paste input "@kionacurates, @creativeenterpriseconsult"
type input "@kionacurates, @creativeenterpriseconsults"
click at [490, 330] on input "text" at bounding box center [668, 332] width 535 height 24
paste input "[URL][DOMAIN_NAME][PERSON_NAME]"
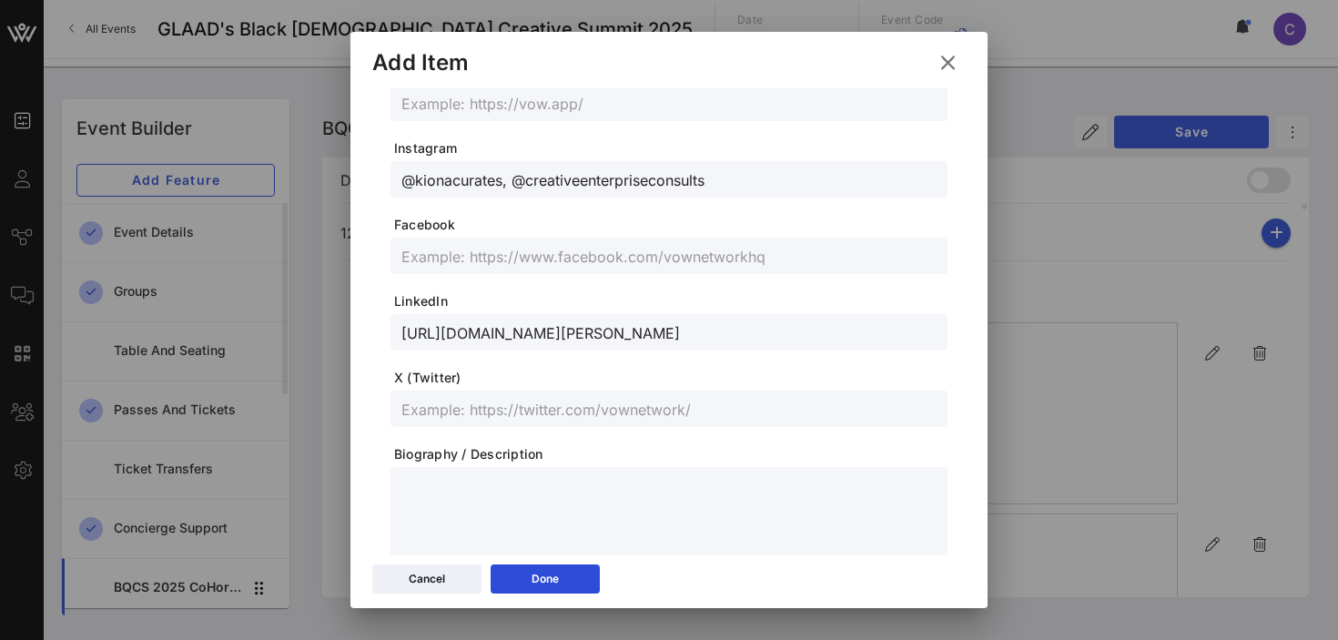
type input "[URL][DOMAIN_NAME][PERSON_NAME]"
click at [495, 246] on input "text" at bounding box center [668, 256] width 535 height 24
paste input "[URL][DOMAIN_NAME]"
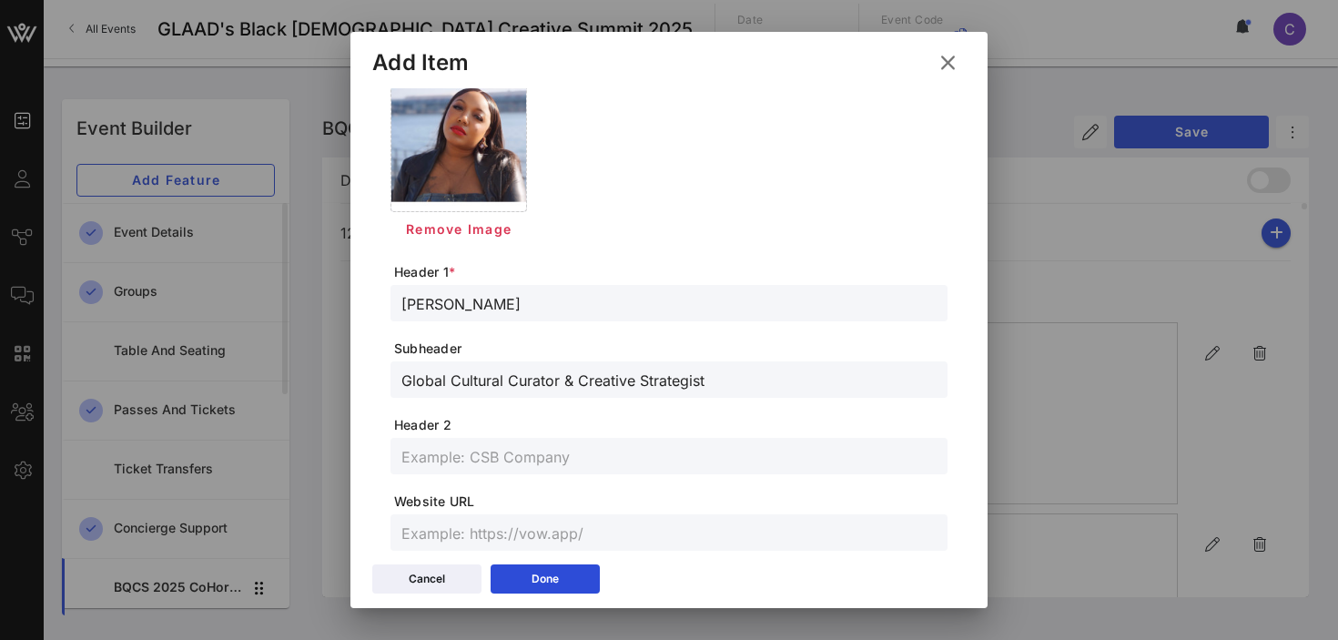
scroll to position [0, 0]
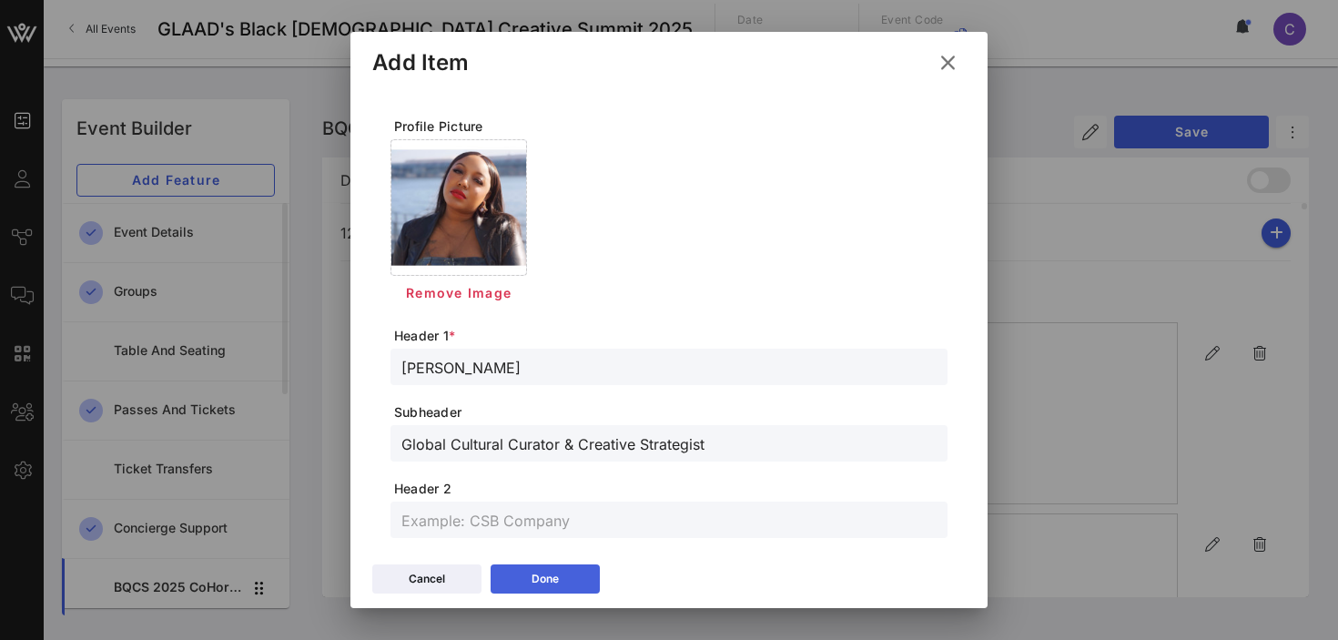
type input "[URL][DOMAIN_NAME]"
click at [566, 581] on button "Done" at bounding box center [544, 578] width 109 height 29
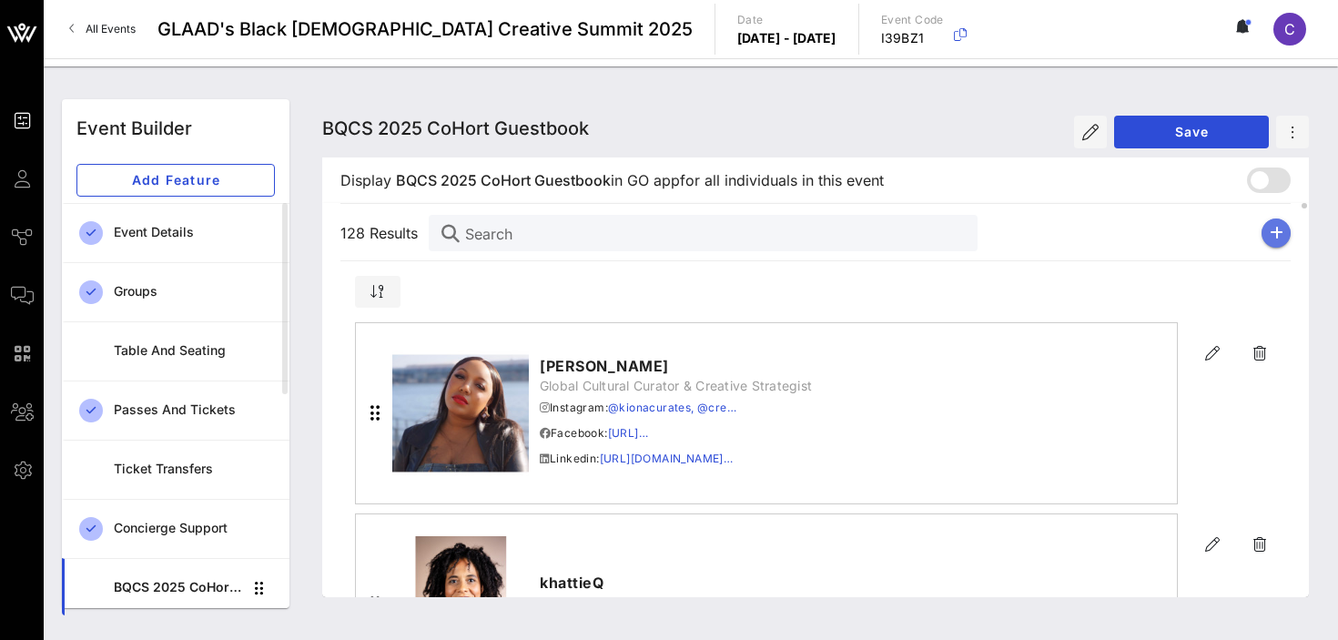
click at [1287, 238] on button "button" at bounding box center [1275, 232] width 29 height 29
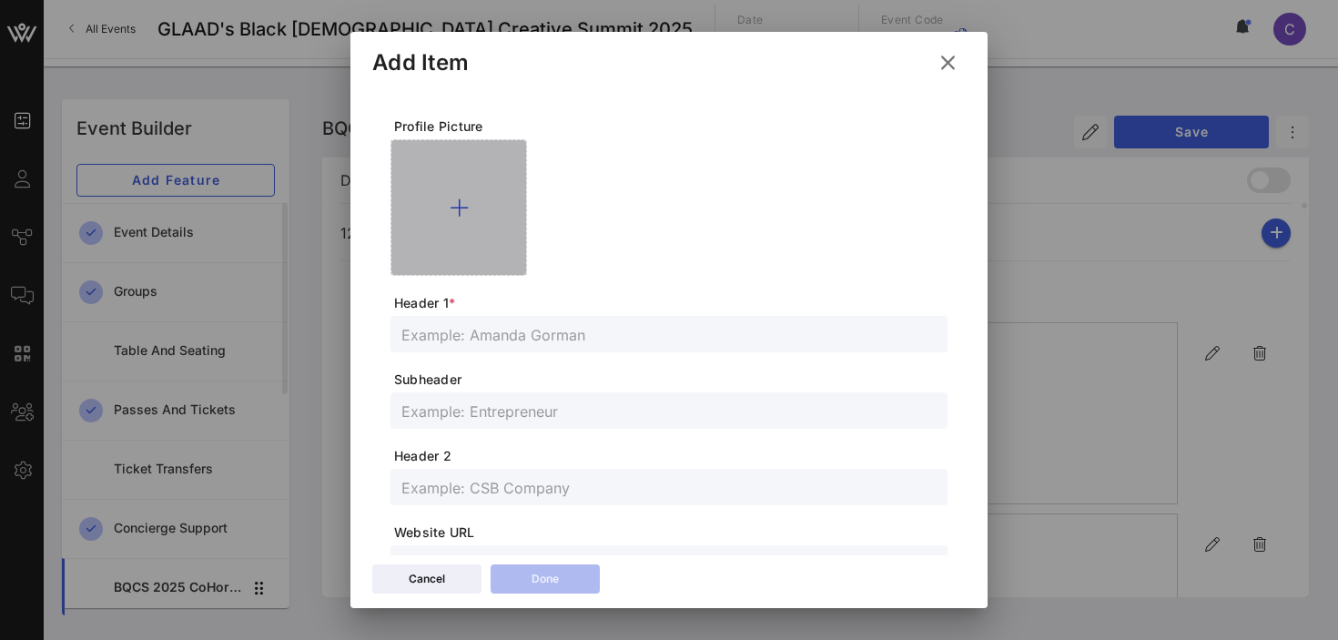
click at [465, 205] on icon at bounding box center [459, 208] width 19 height 22
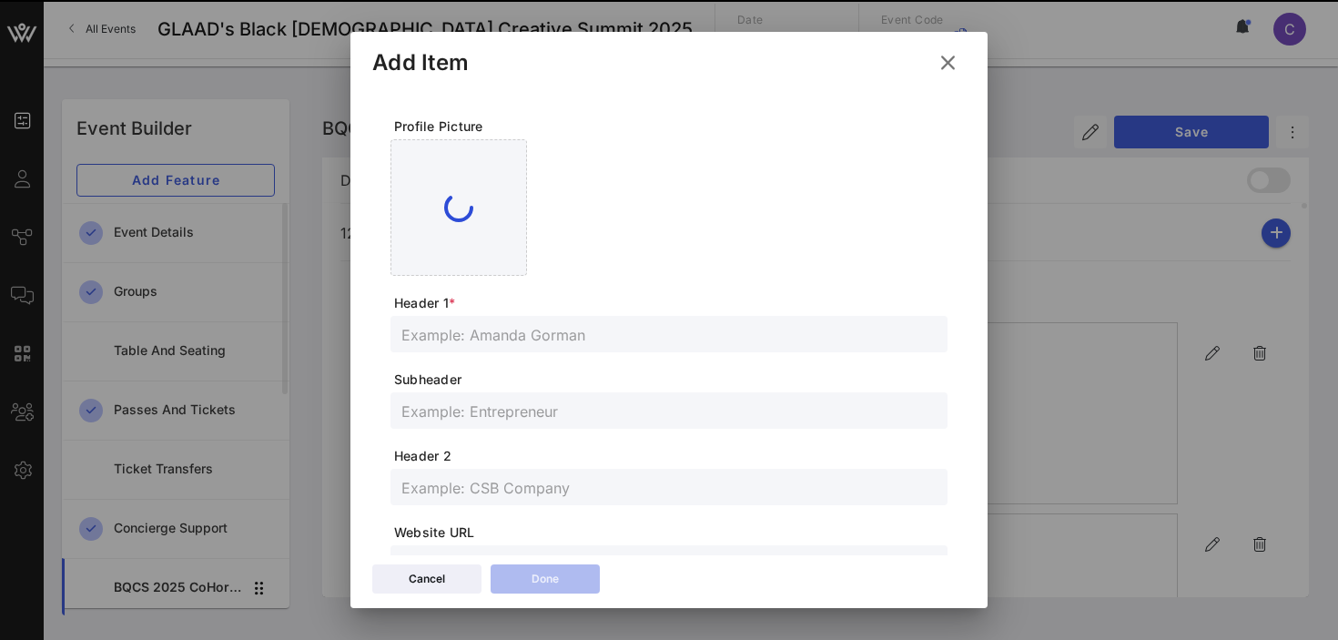
click at [528, 342] on input "text" at bounding box center [668, 334] width 535 height 24
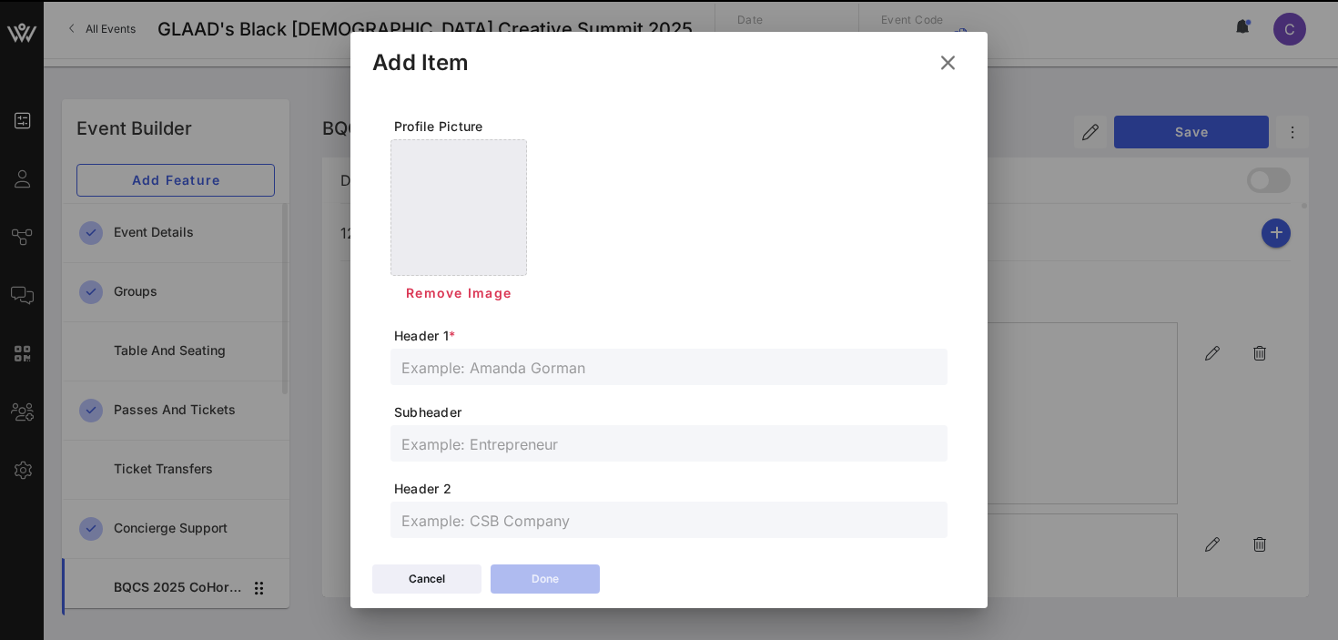
paste input "[PERSON_NAME]"
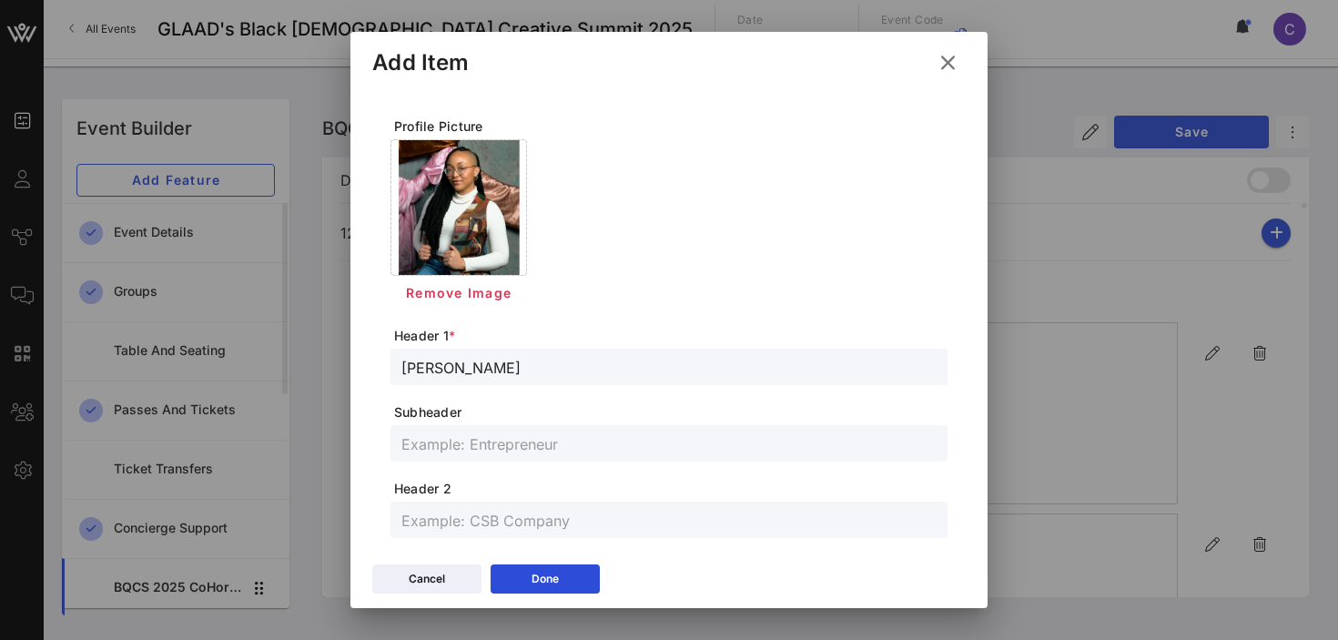
type input "[PERSON_NAME]"
click at [508, 441] on input "text" at bounding box center [668, 443] width 535 height 24
paste input "Director, Playwright, & Actor"
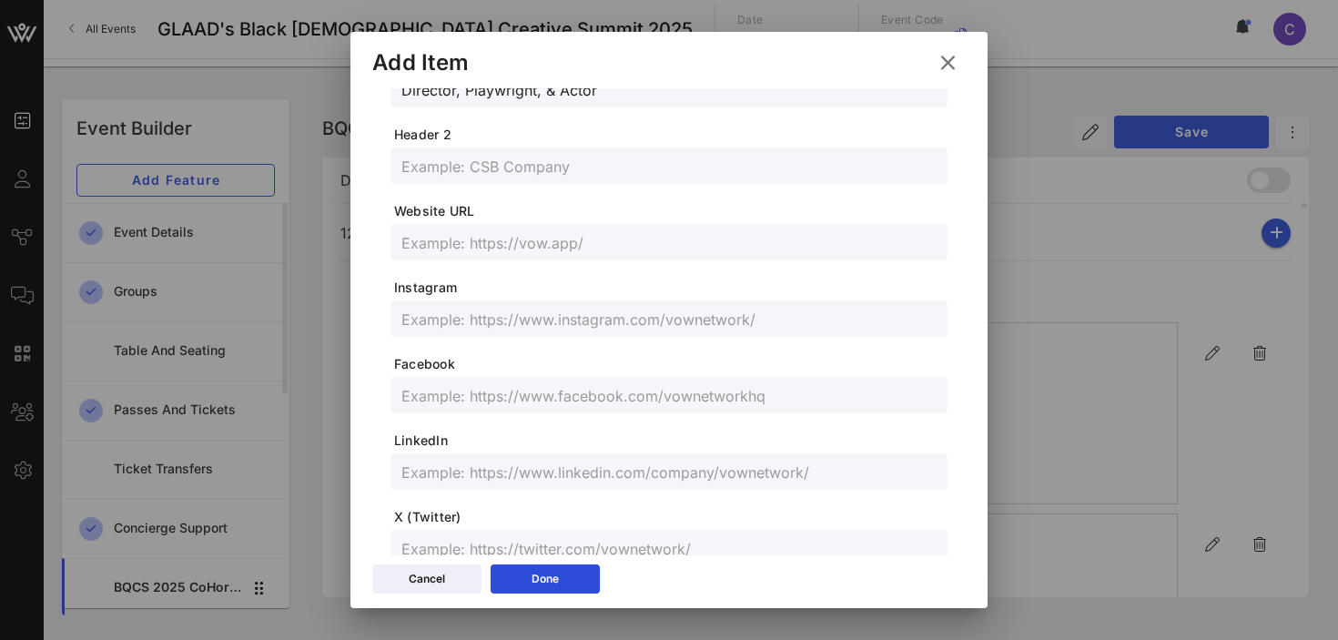
scroll to position [365, 0]
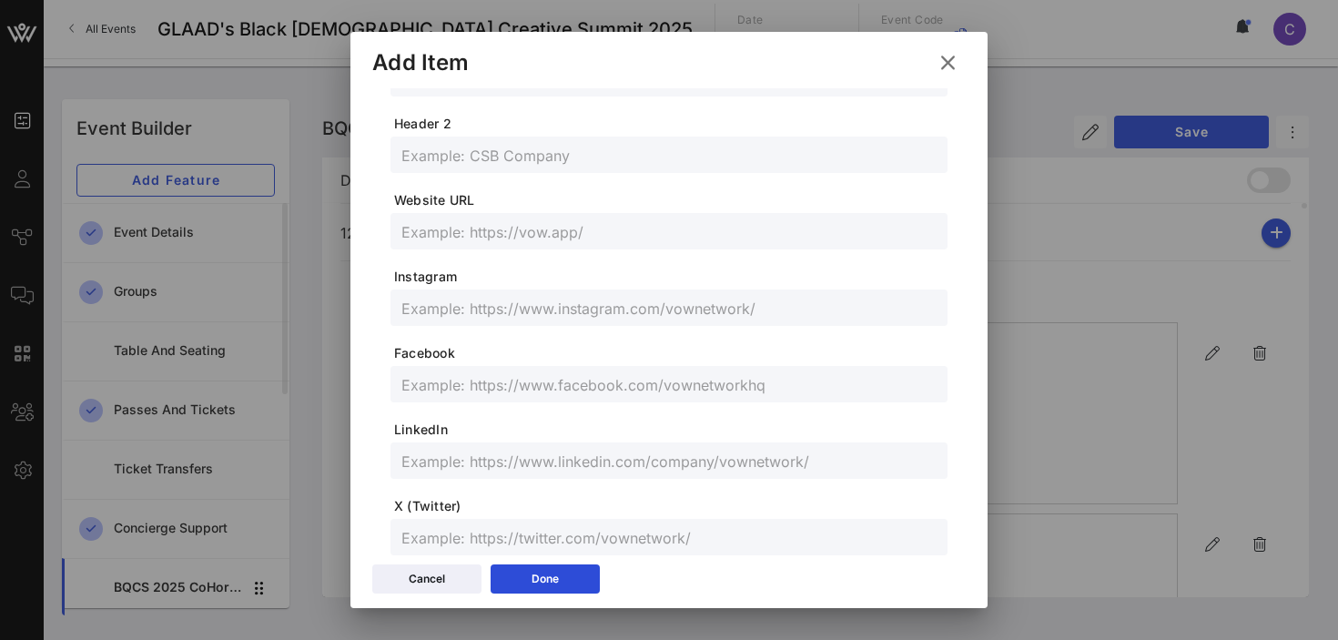
type input "Director, Playwright, & Actor"
click at [534, 459] on input "text" at bounding box center [668, 461] width 535 height 24
paste input "[DOMAIN_NAME][URL][PERSON_NAME]"
type input "[DOMAIN_NAME][URL][PERSON_NAME]"
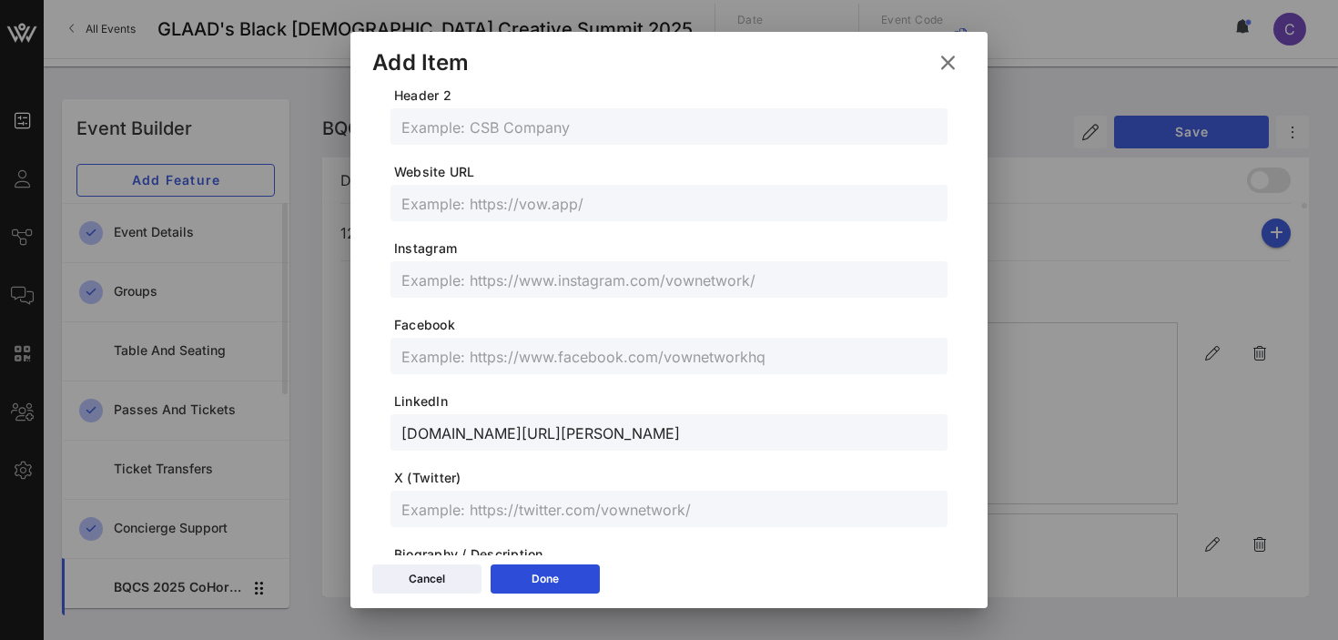
scroll to position [403, 0]
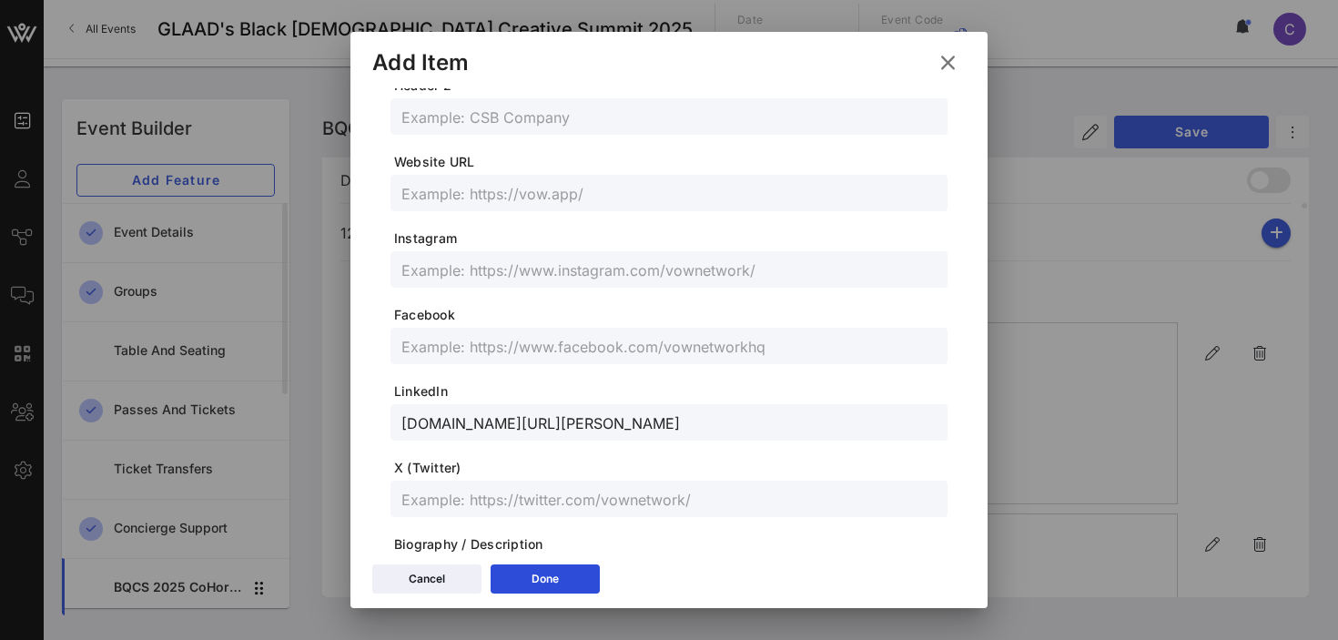
click at [482, 500] on input "text" at bounding box center [668, 499] width 535 height 24
paste input "@kristianarnell"
type input "@kristianarnell"
click at [493, 268] on input "text" at bounding box center [668, 270] width 535 height 24
paste input "@kristianarnell"
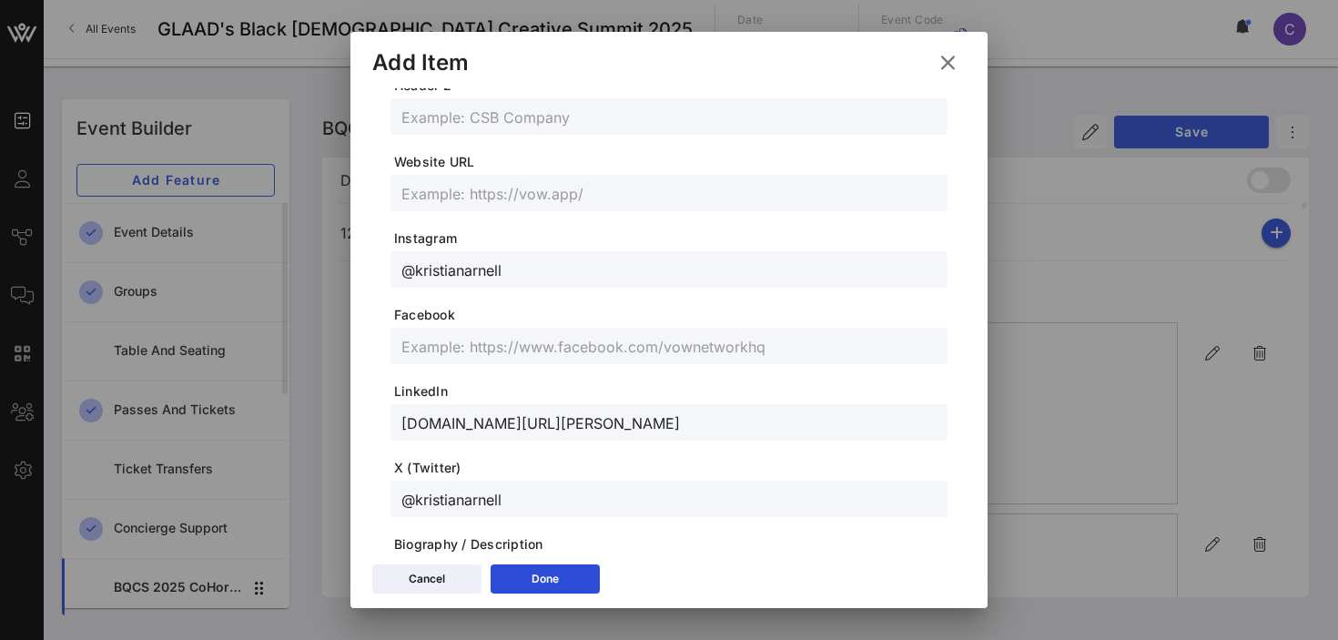
type input "@kristianarnell"
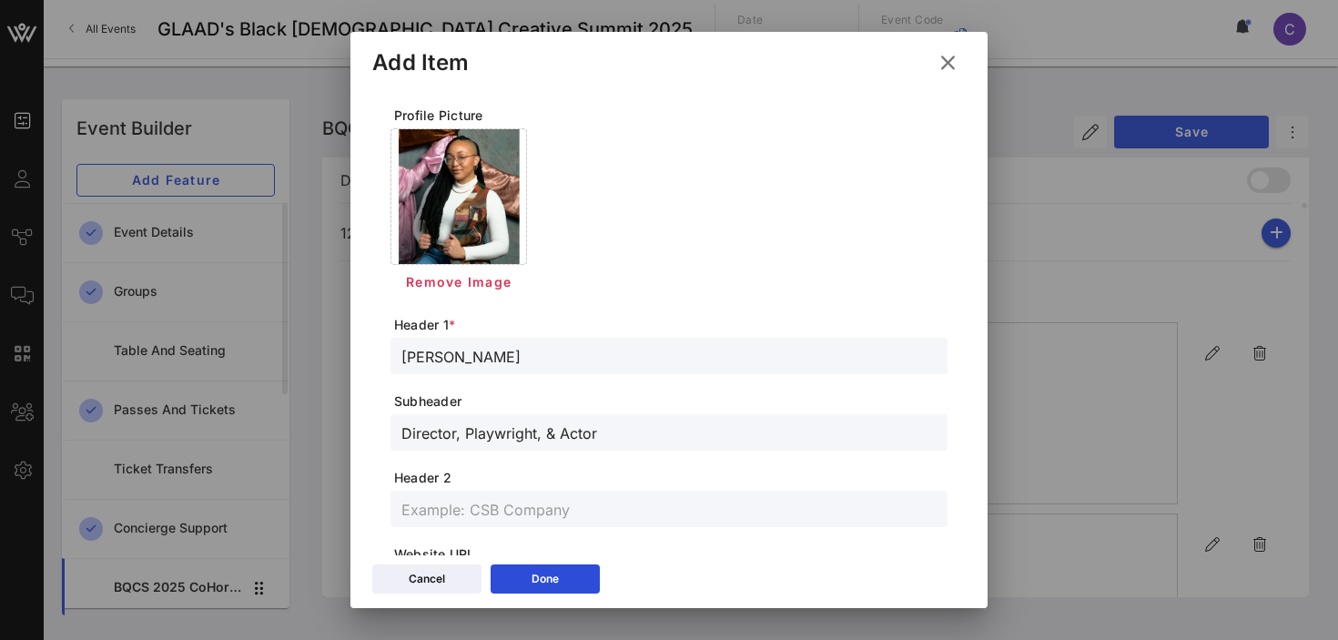
scroll to position [0, 0]
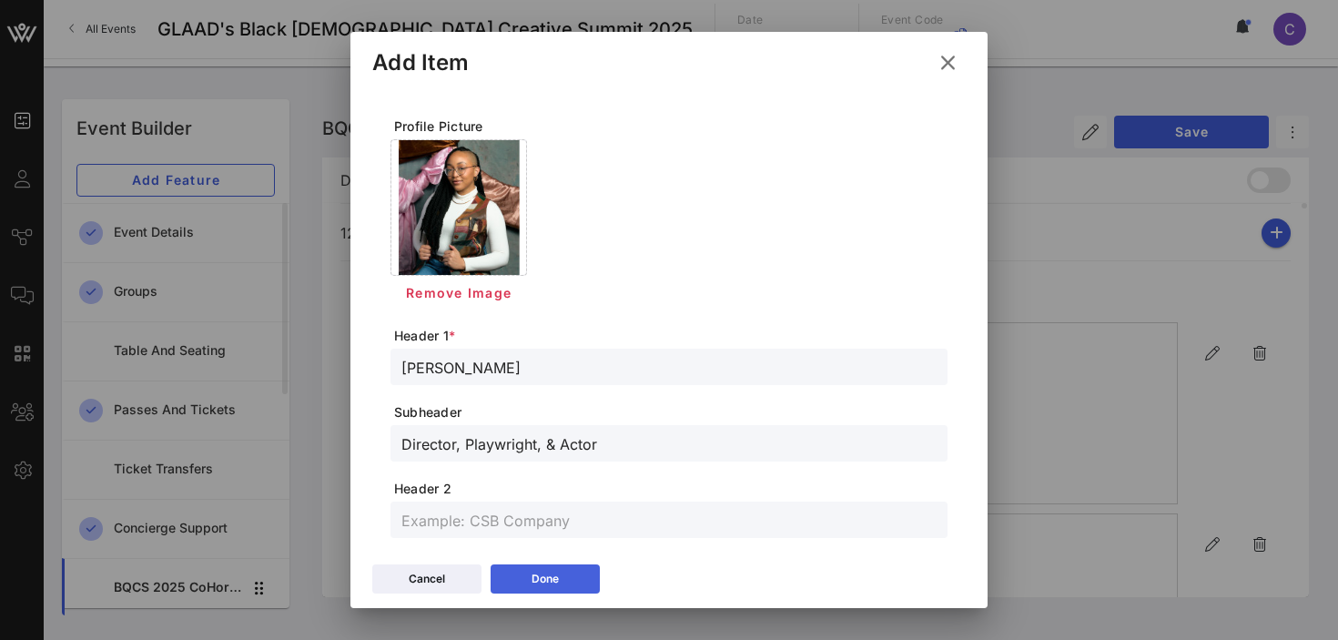
click at [568, 581] on button "Done" at bounding box center [544, 578] width 109 height 29
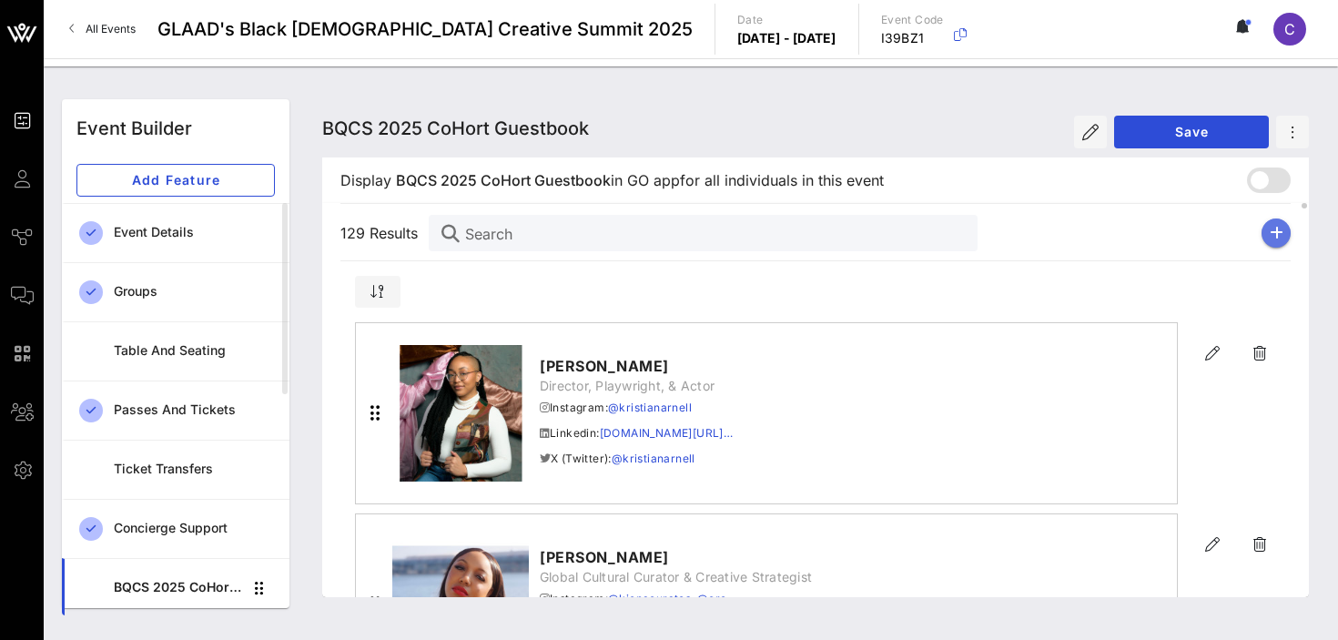
click at [1269, 235] on icon "button" at bounding box center [1276, 233] width 14 height 15
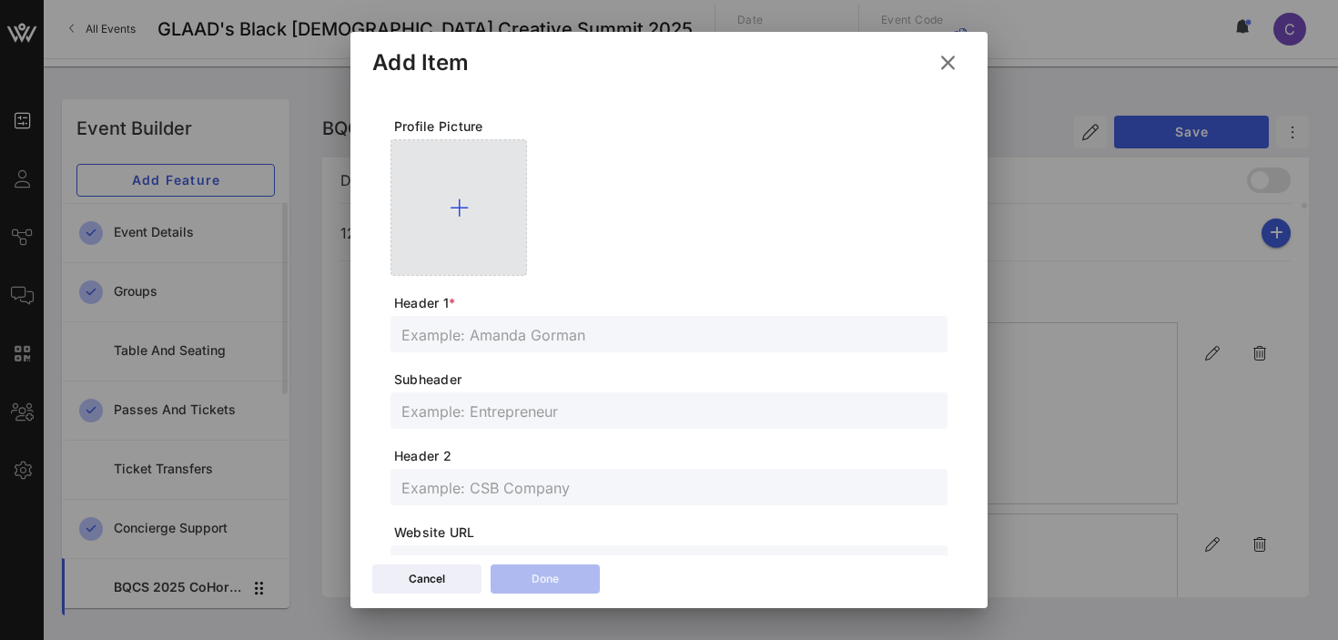
click at [460, 203] on icon at bounding box center [459, 208] width 19 height 22
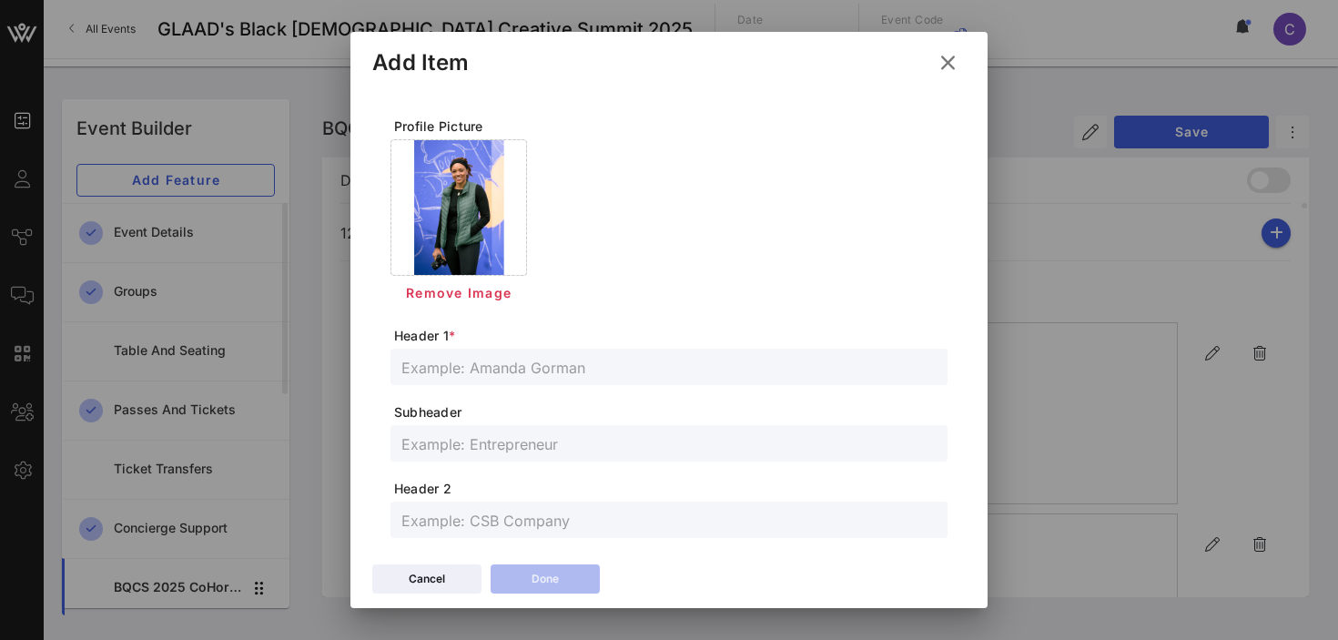
click at [510, 363] on input "text" at bounding box center [668, 367] width 535 height 24
paste input "[PERSON_NAME]"
type input "[PERSON_NAME]"
click at [492, 442] on input "text" at bounding box center [668, 443] width 535 height 24
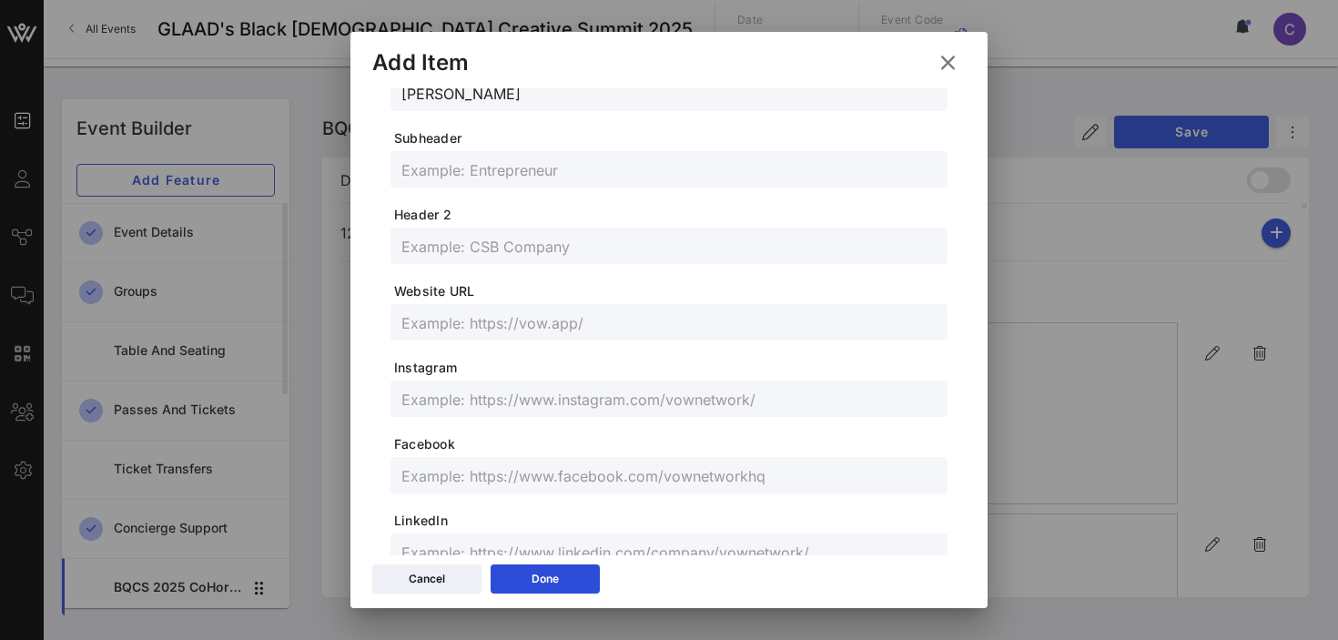
scroll to position [267, 0]
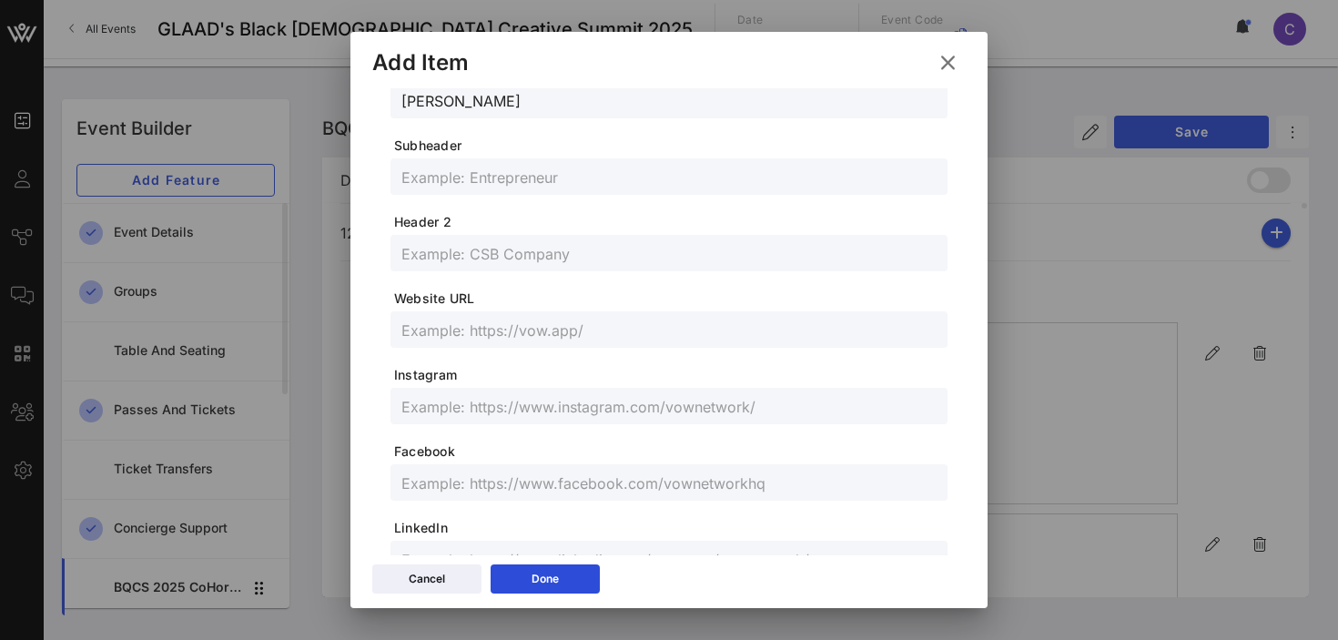
paste input "Photographer/Designer"
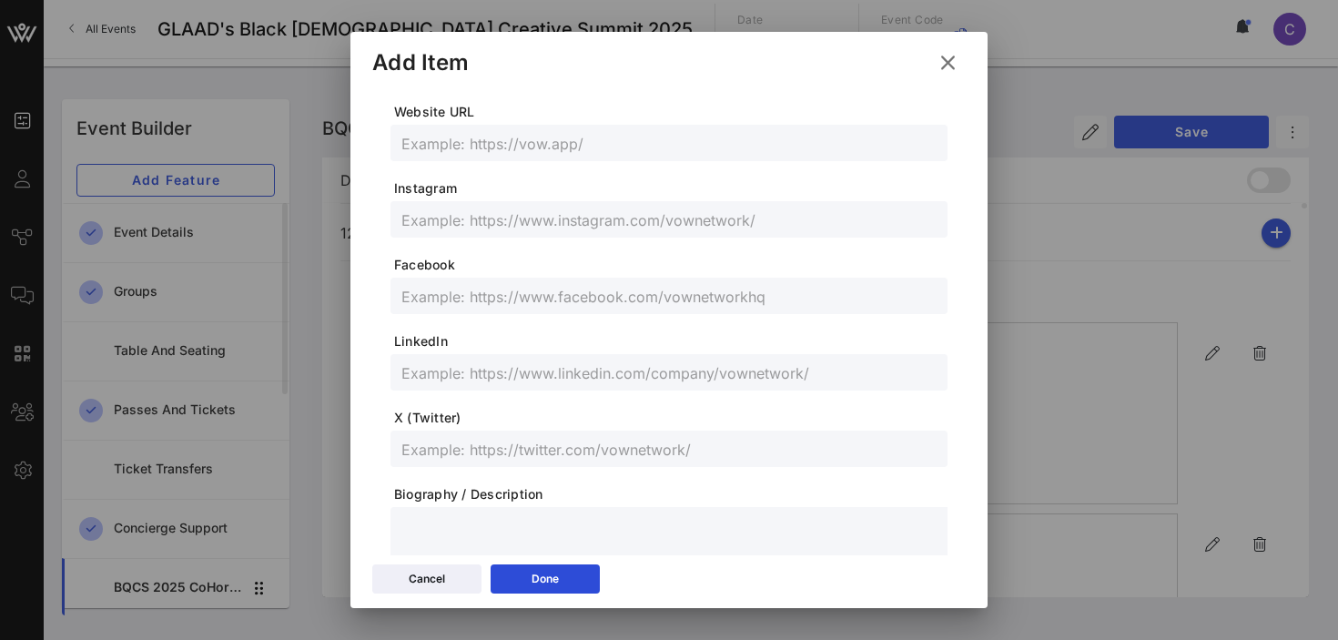
scroll to position [484, 0]
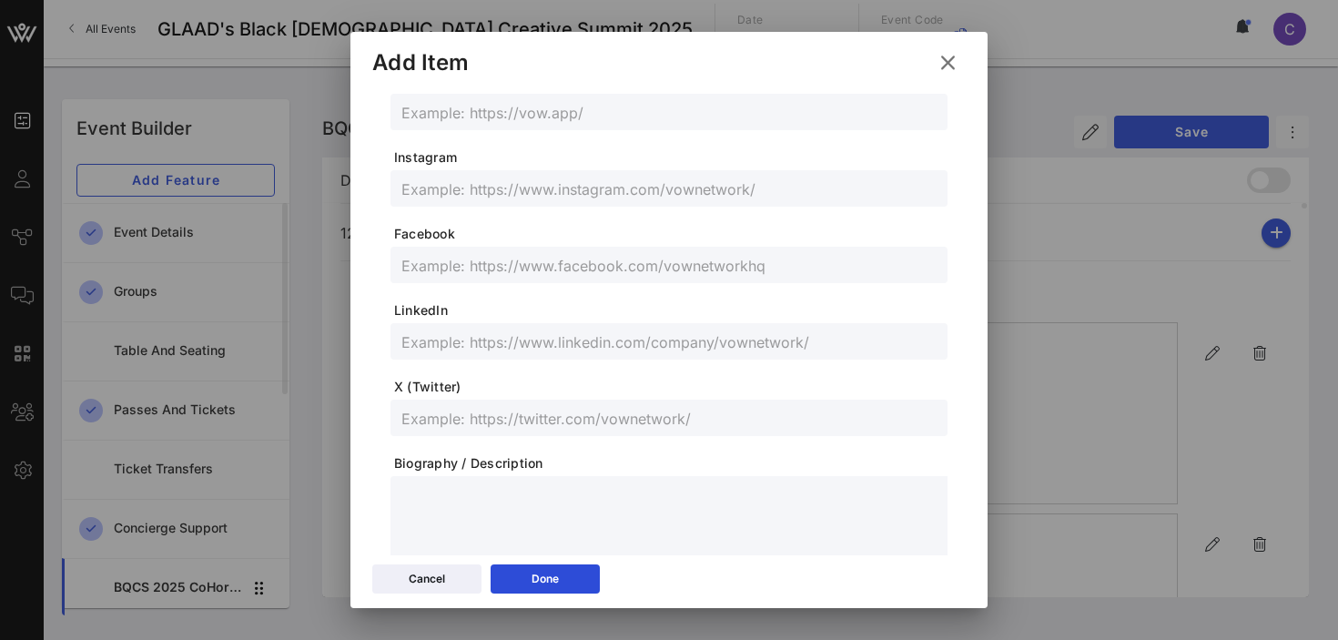
type input "Photographer/Designer"
click at [598, 352] on input "text" at bounding box center [668, 341] width 535 height 24
paste input "[URL][DOMAIN_NAME][PERSON_NAME]"
type input "[URL][DOMAIN_NAME][PERSON_NAME]"
click at [534, 424] on input "text" at bounding box center [668, 418] width 535 height 24
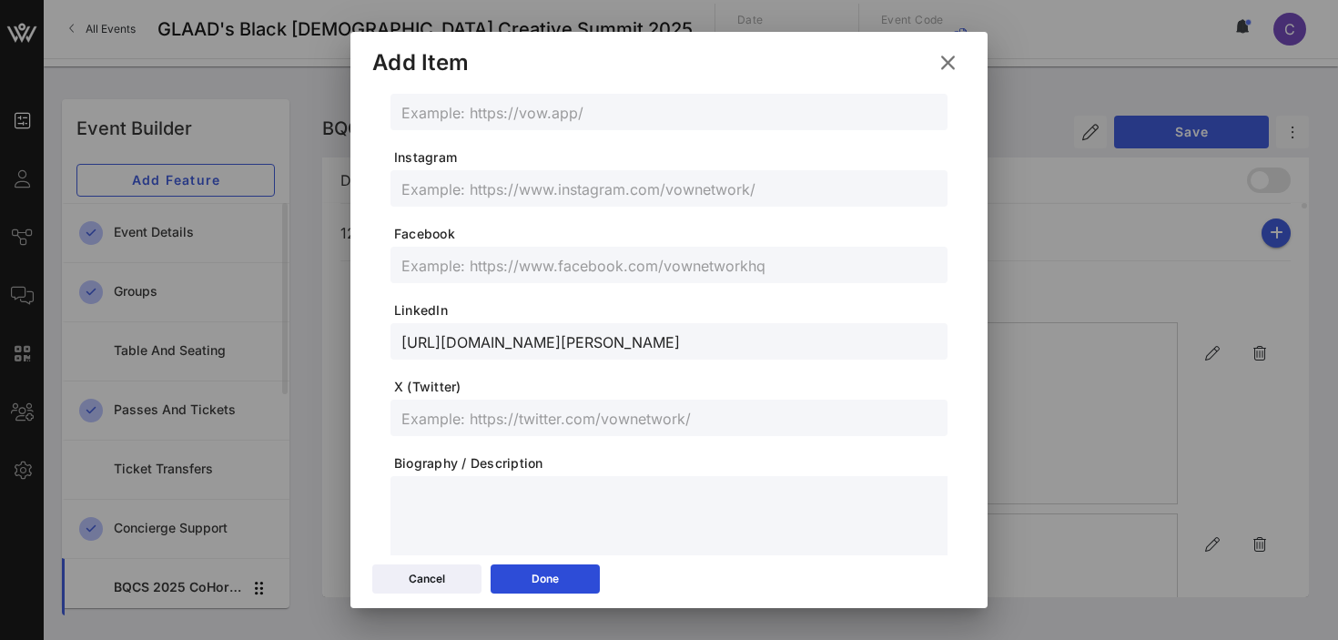
paste input "[URL][DOMAIN_NAME]"
type input "[URL][DOMAIN_NAME]"
click at [561, 585] on button "Done" at bounding box center [544, 578] width 109 height 29
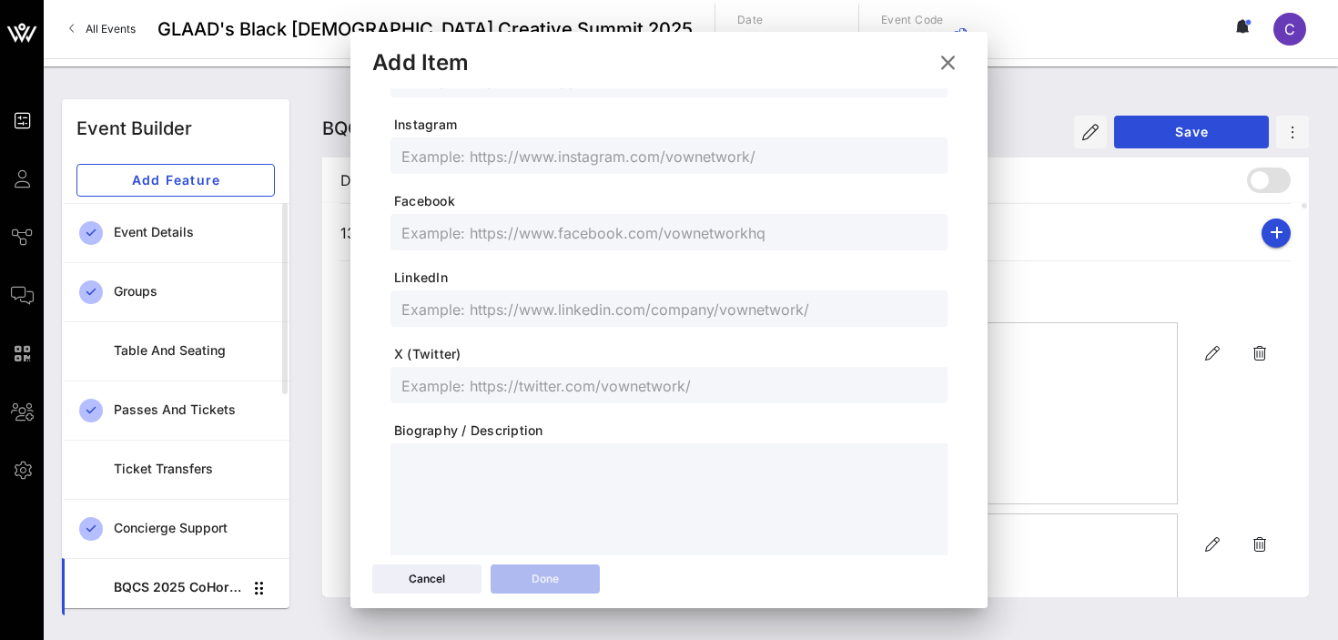
scroll to position [451, 0]
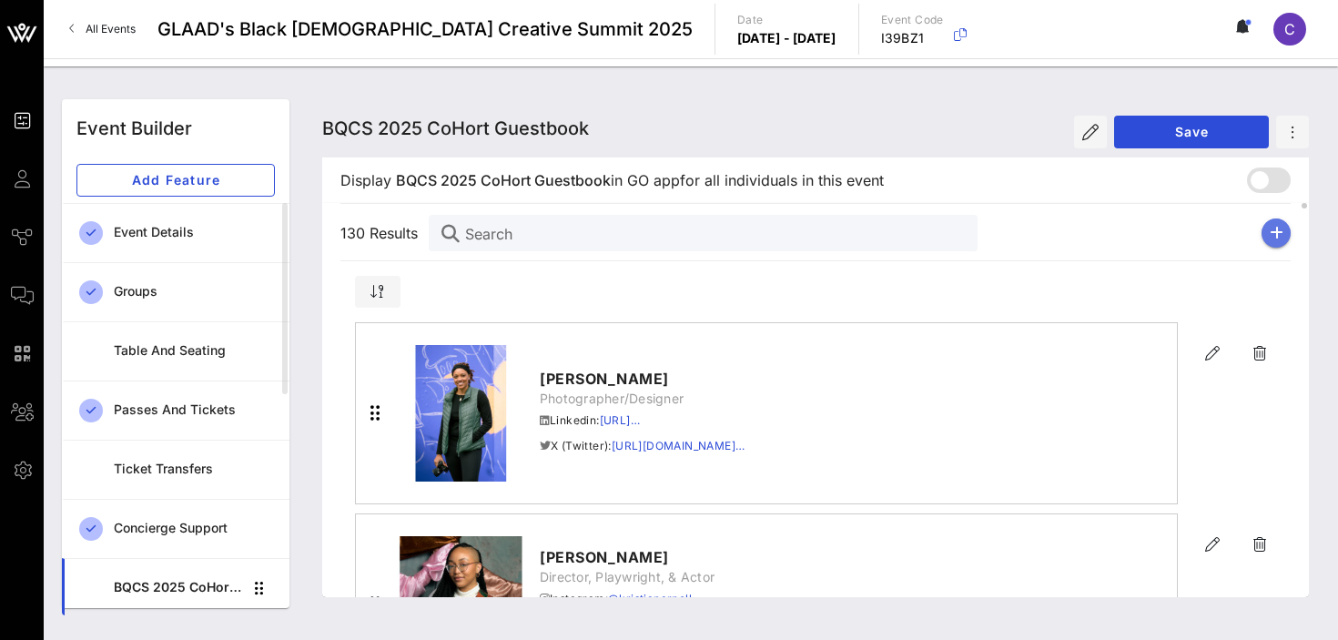
click at [1280, 242] on button "button" at bounding box center [1275, 232] width 29 height 29
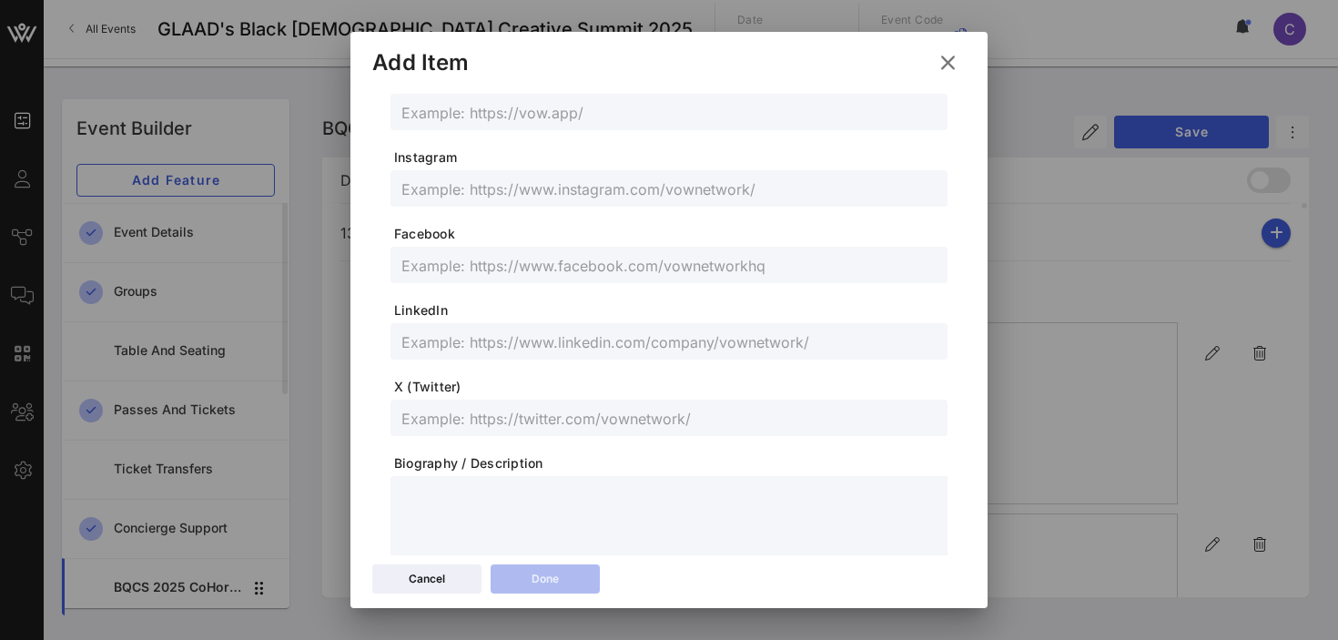
scroll to position [0, 0]
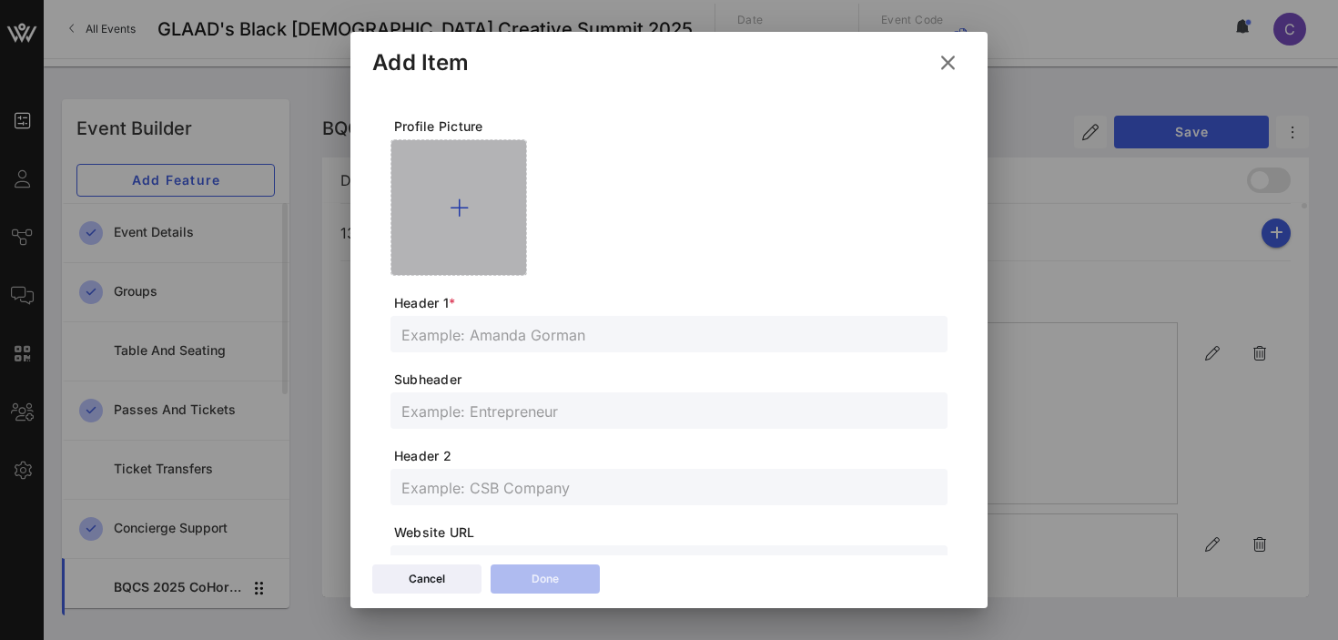
click at [458, 205] on icon at bounding box center [459, 208] width 19 height 22
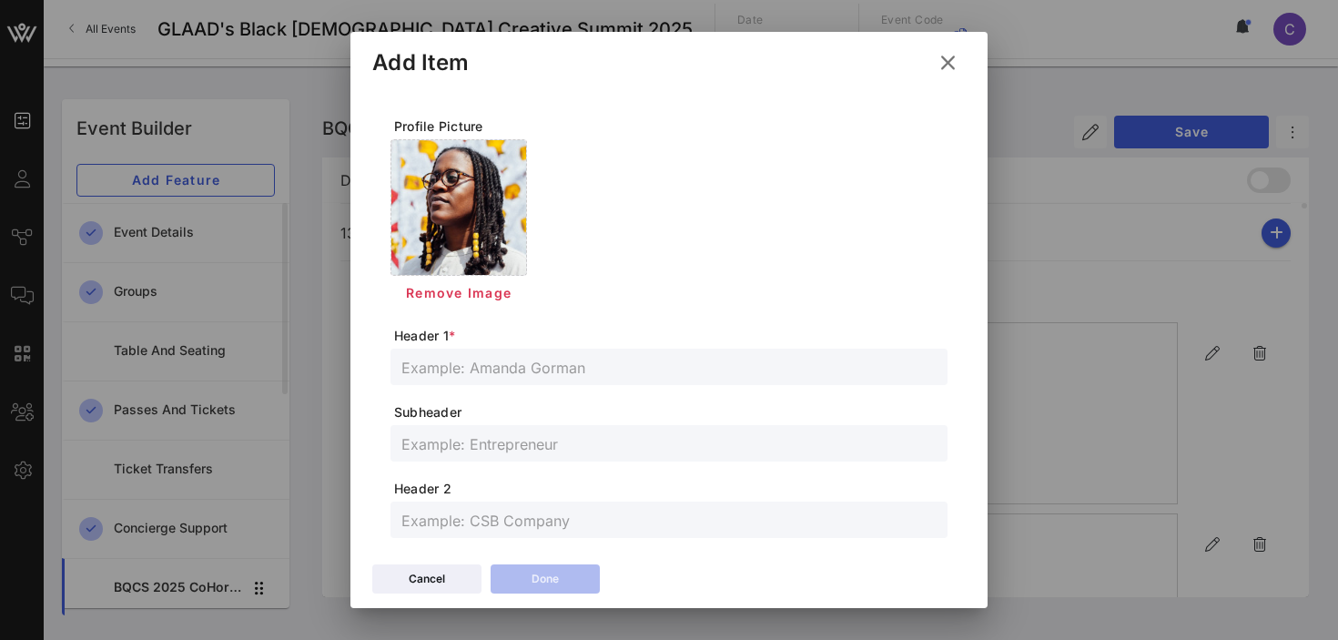
click at [522, 364] on input "text" at bounding box center [668, 367] width 535 height 24
paste input "[MEDICAL_DATA][PERSON_NAME]"
type input "[MEDICAL_DATA][PERSON_NAME]"
click at [531, 453] on input "text" at bounding box center [668, 443] width 535 height 24
paste input "Communications Manager/Artist"
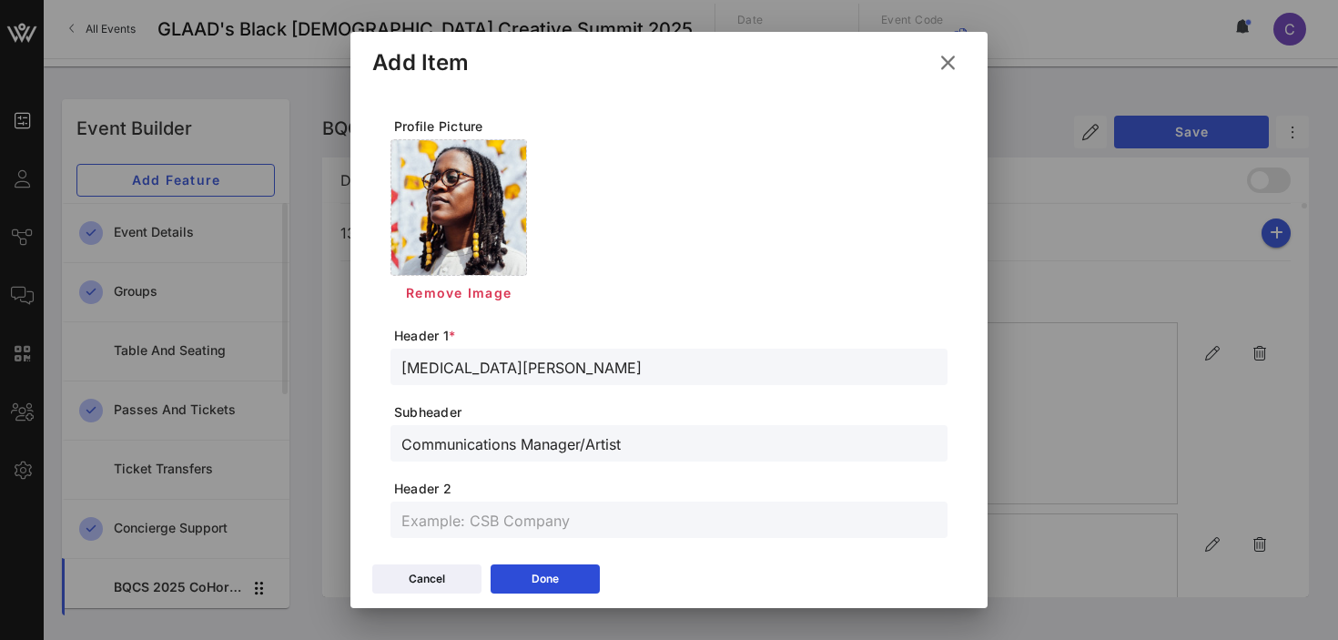
type input "Communications Manager/Artist"
click at [464, 510] on input "text" at bounding box center [668, 520] width 535 height 24
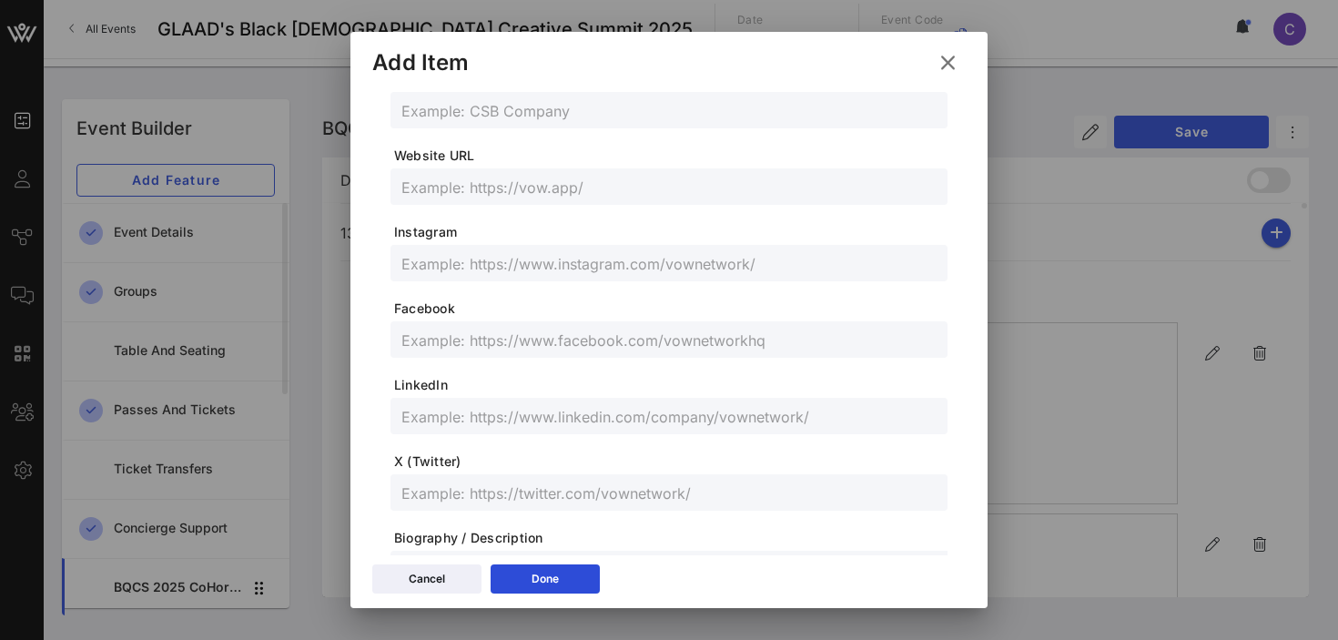
scroll to position [592, 0]
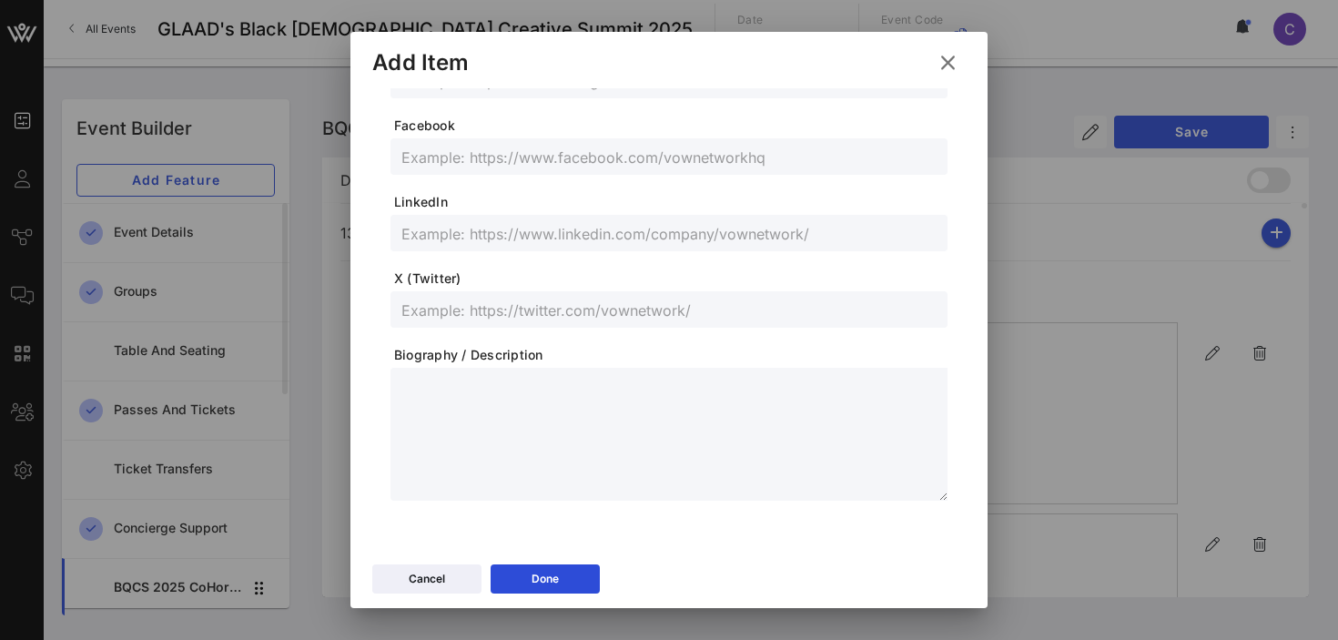
click at [551, 233] on input "text" at bounding box center [668, 233] width 535 height 24
paste input "[URL][DOMAIN_NAME][PERSON_NAME]"
type input "[URL][DOMAIN_NAME][PERSON_NAME]"
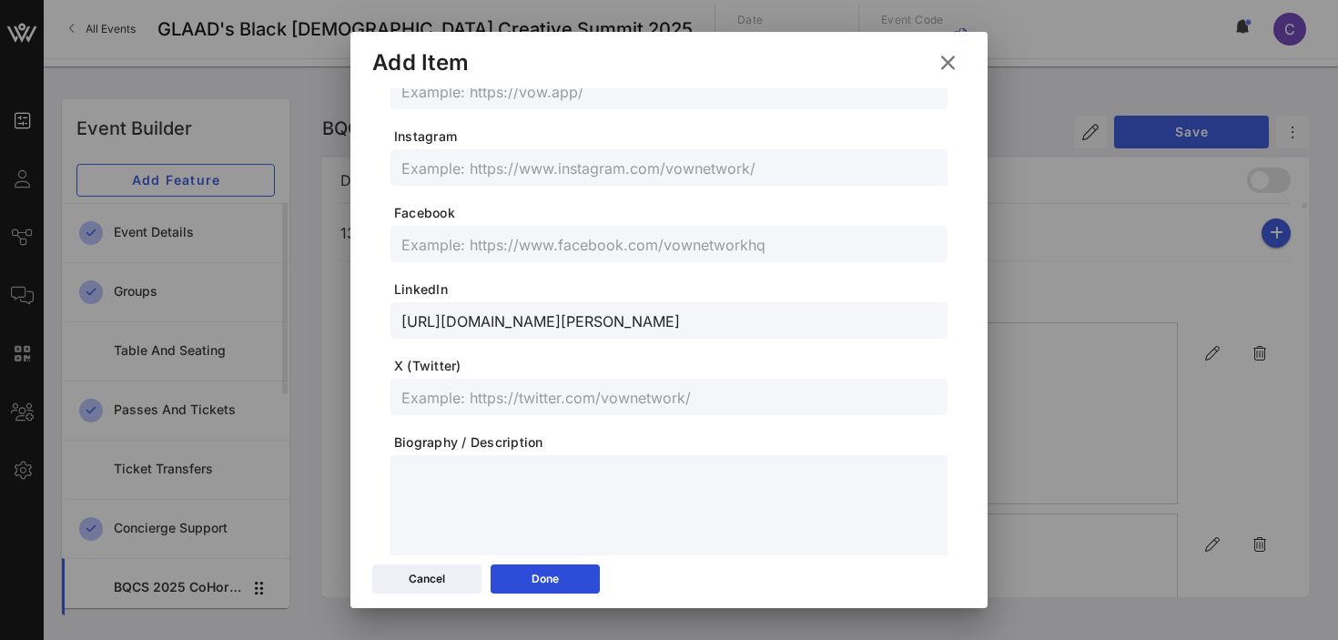
scroll to position [477, 0]
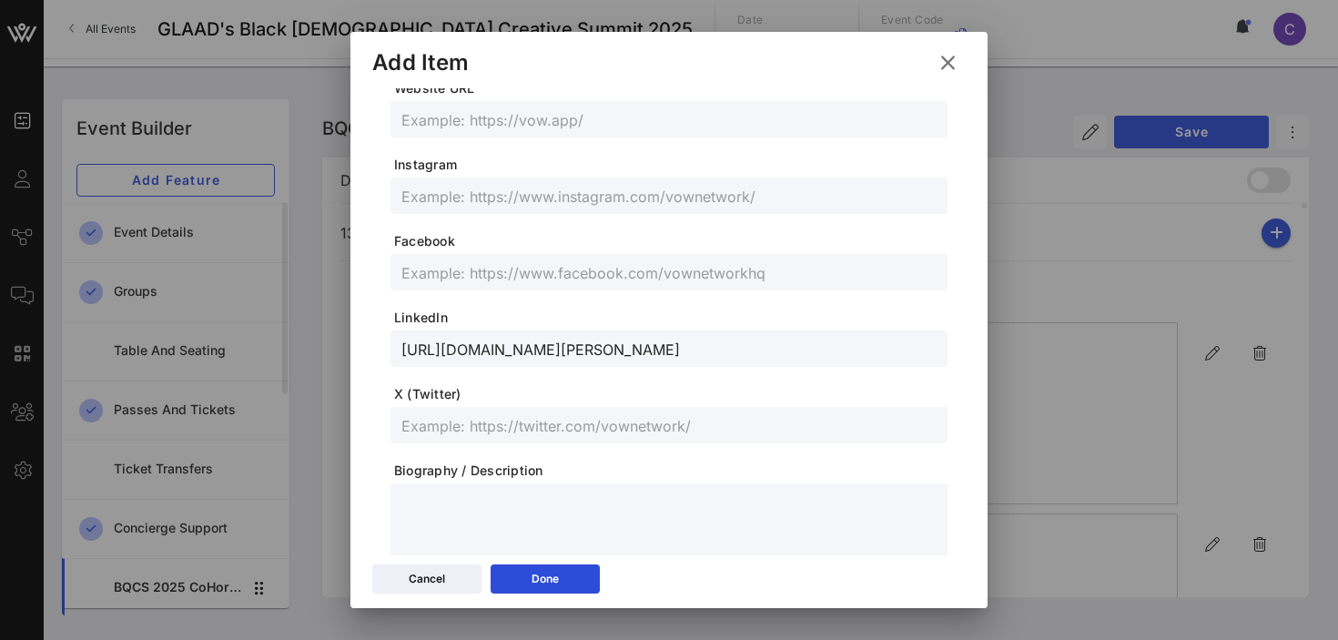
click at [490, 193] on input "text" at bounding box center [668, 196] width 535 height 24
paste input "[URL][DOMAIN_NAME]"
type input "[URL][DOMAIN_NAME]"
click at [557, 576] on div "Done" at bounding box center [544, 579] width 27 height 18
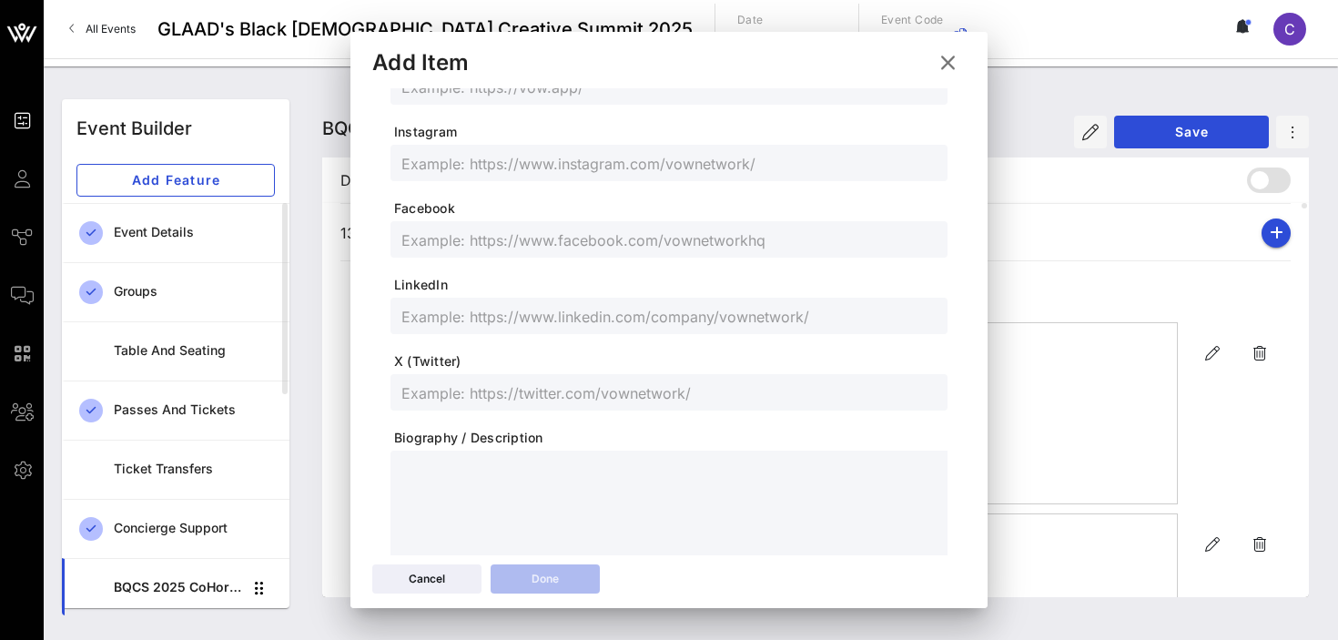
scroll to position [444, 0]
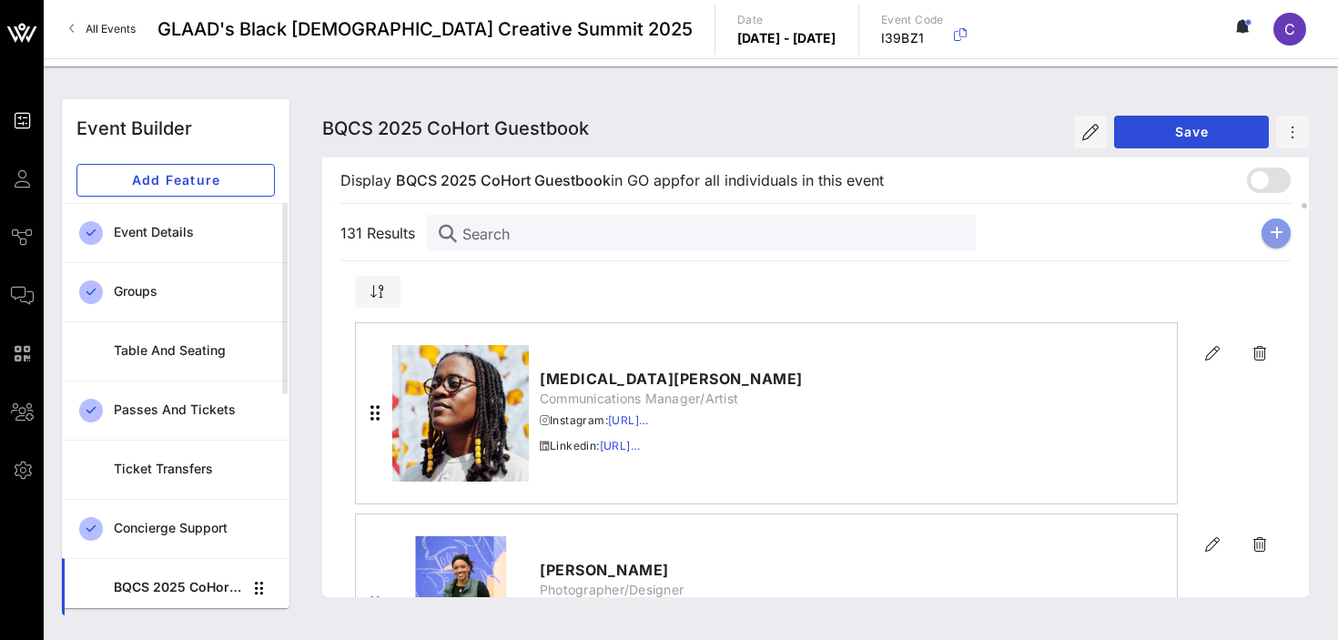
click at [1277, 233] on icon "button" at bounding box center [1276, 233] width 14 height 15
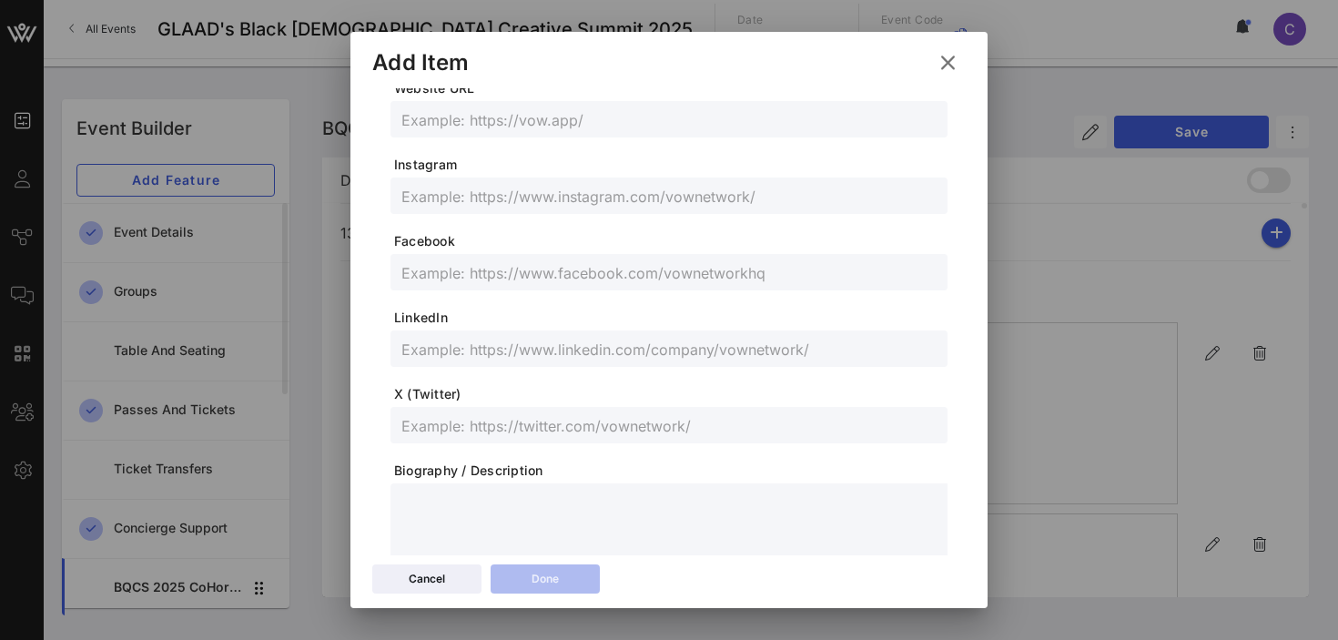
scroll to position [0, 0]
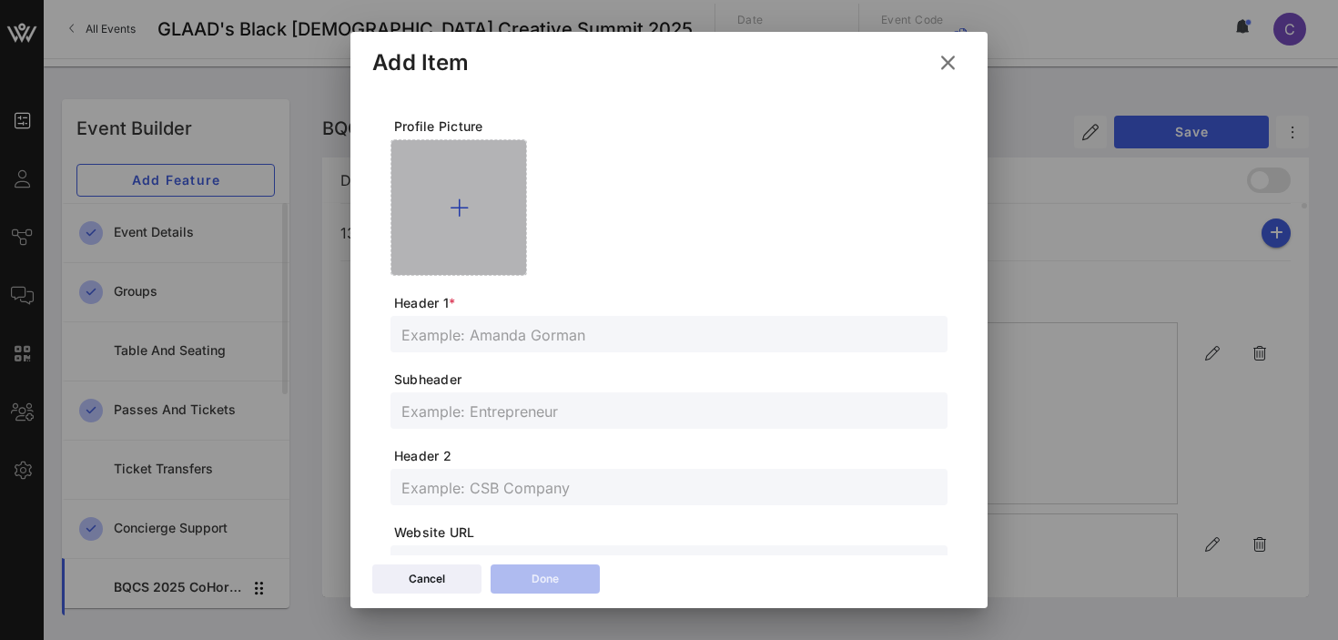
click at [459, 208] on icon at bounding box center [459, 208] width 19 height 22
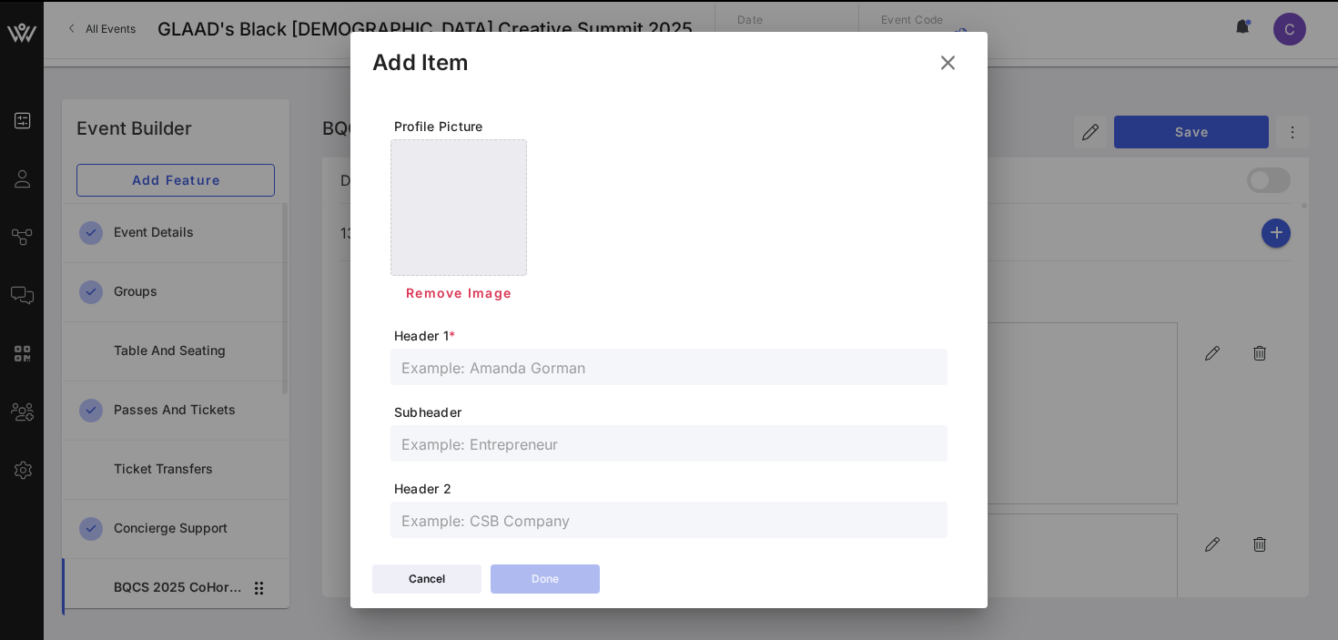
click at [536, 336] on span "Header 1 *" at bounding box center [670, 336] width 553 height 18
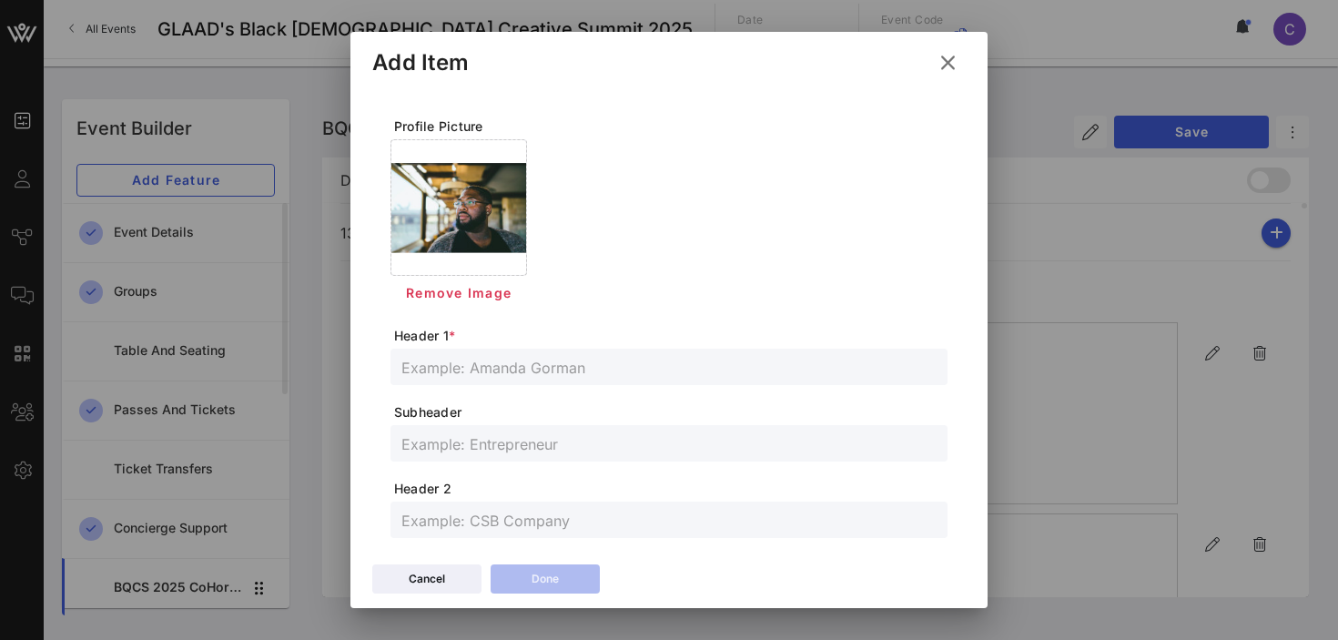
click at [512, 372] on input "text" at bounding box center [668, 367] width 535 height 24
paste input "[PERSON_NAME]"
type input "[PERSON_NAME]"
click at [510, 440] on input "text" at bounding box center [668, 443] width 535 height 24
paste input "Theater Director + Professor"
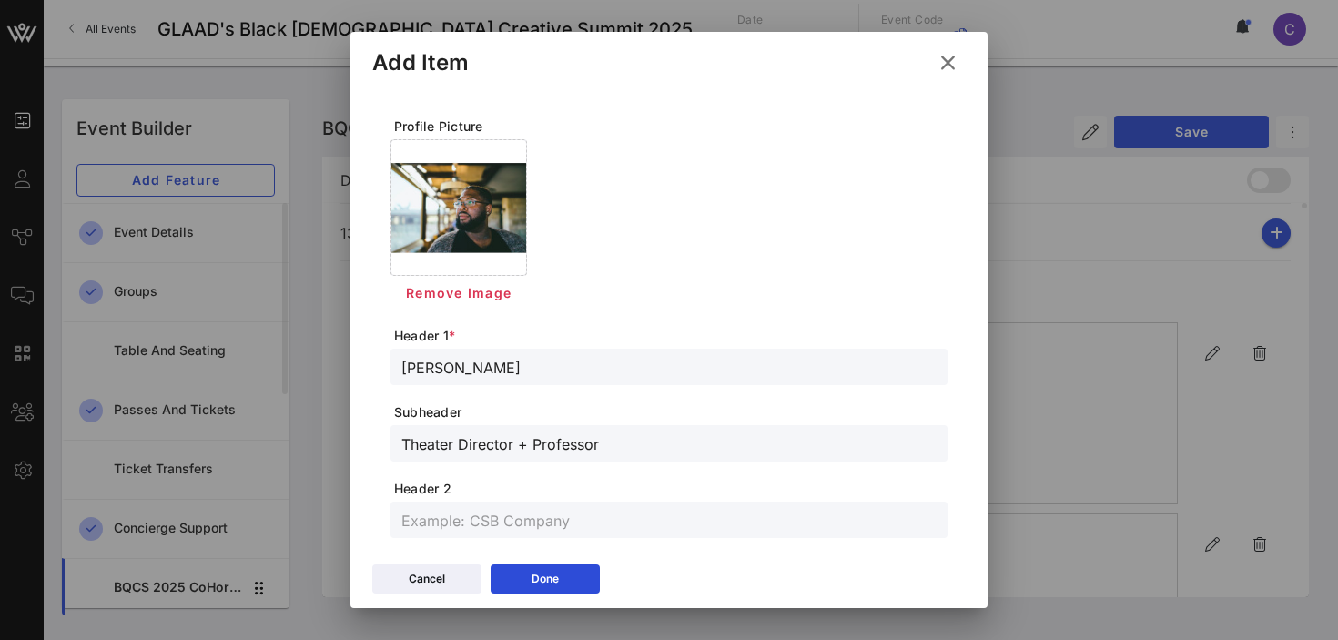
type input "Theater Director + Professor"
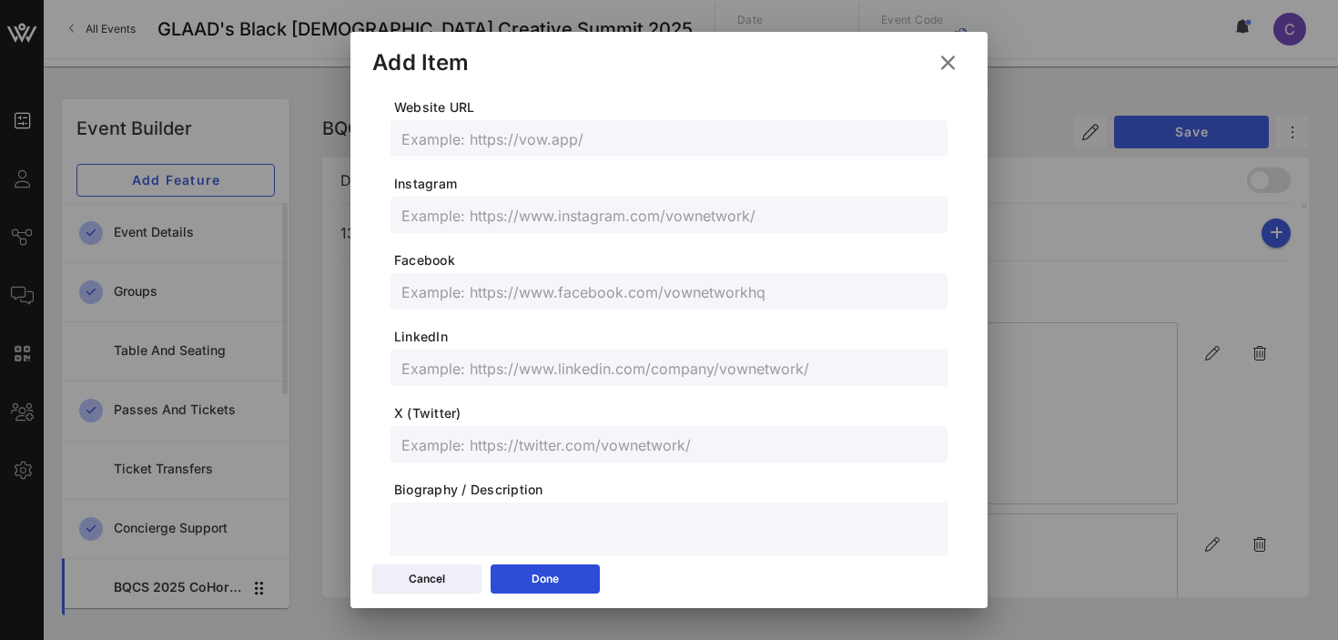
scroll to position [463, 0]
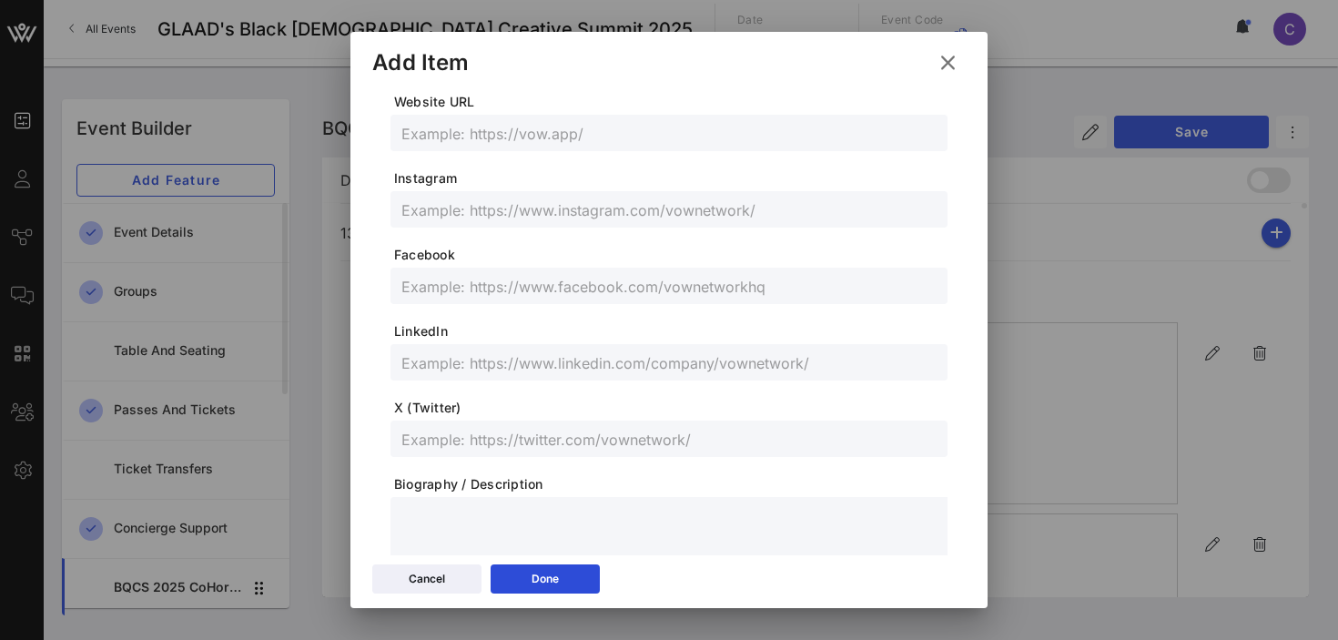
click at [457, 359] on input "text" at bounding box center [668, 362] width 535 height 24
paste input "[DOMAIN_NAME][URL][PERSON_NAME]"
type input "[DOMAIN_NAME][URL][PERSON_NAME]"
click at [504, 211] on input "text" at bounding box center [668, 209] width 535 height 24
paste input "@mrlamarperry"
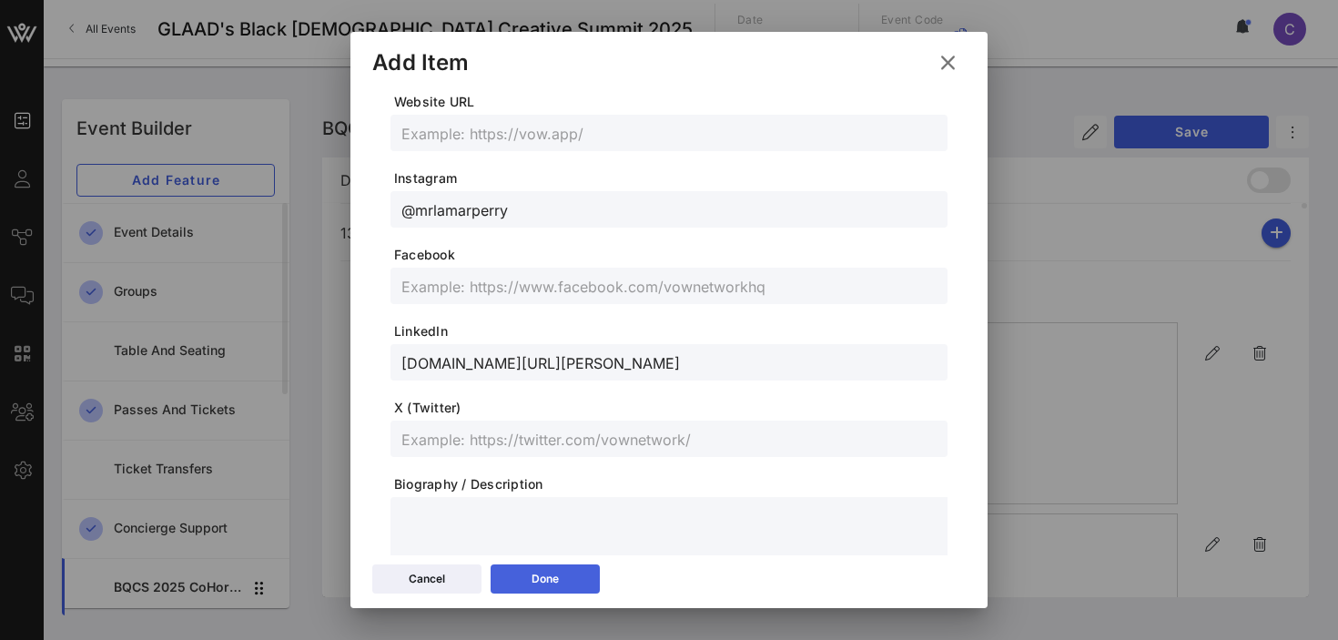
type input "@mrlamarperry"
click at [552, 583] on div "Done" at bounding box center [544, 579] width 27 height 18
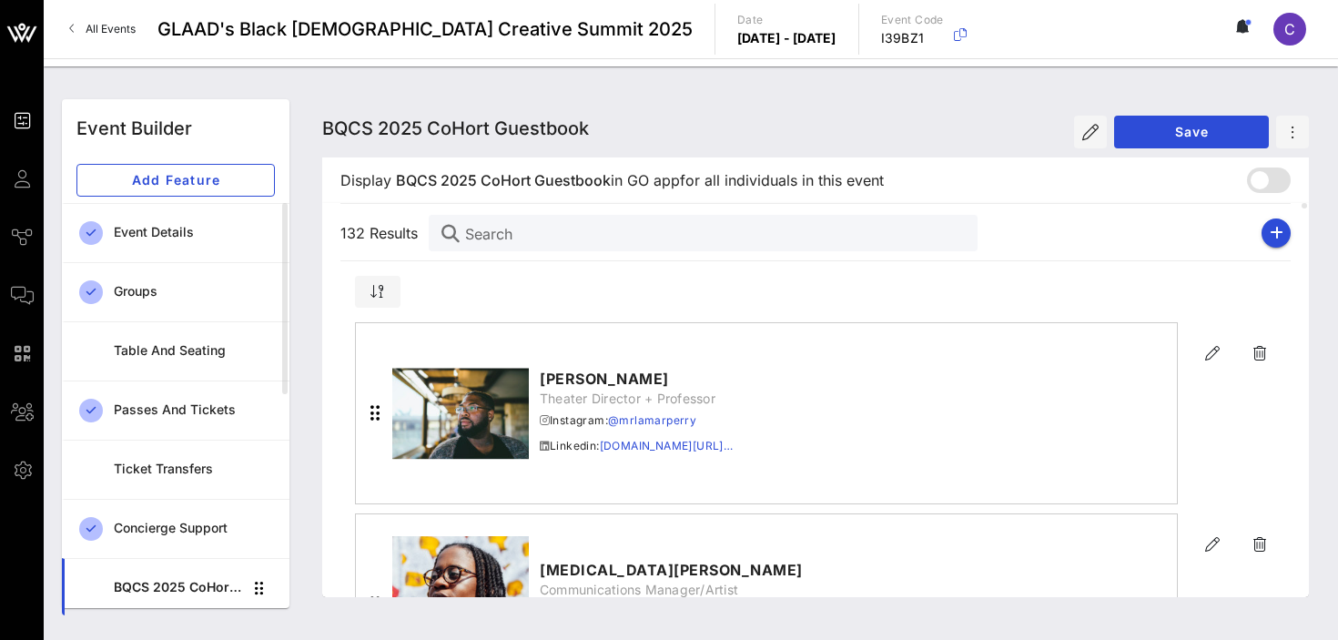
scroll to position [430, 0]
click at [1269, 237] on icon "button" at bounding box center [1276, 233] width 14 height 15
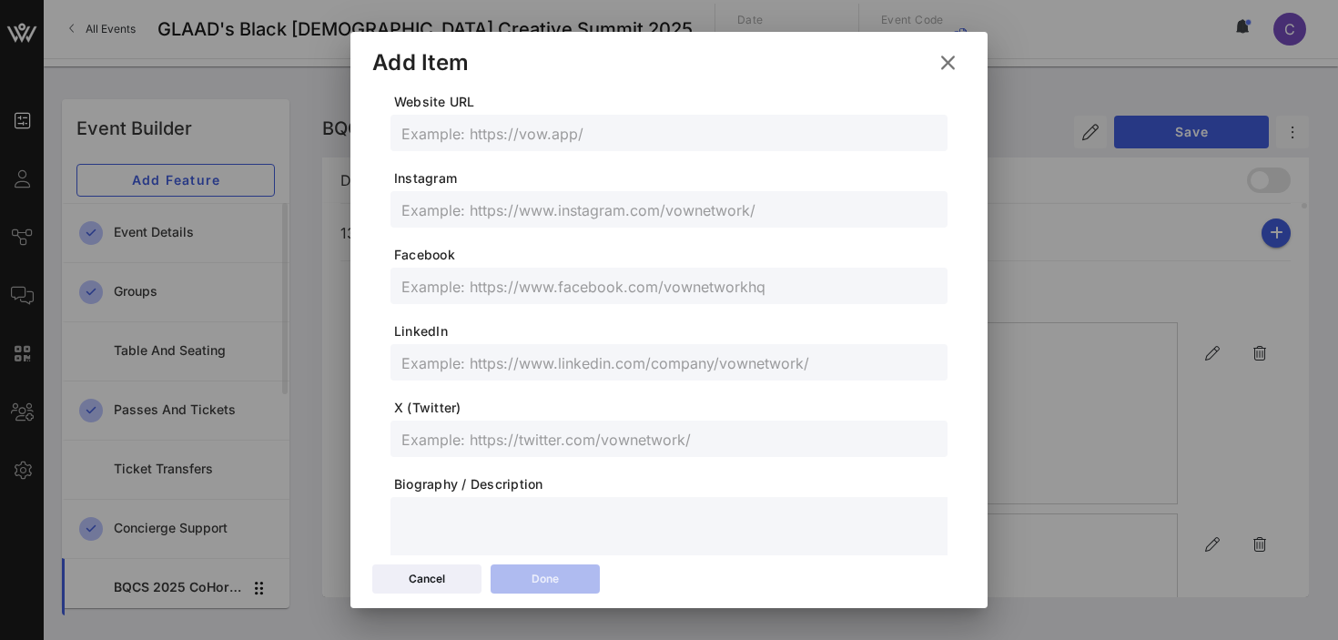
scroll to position [0, 0]
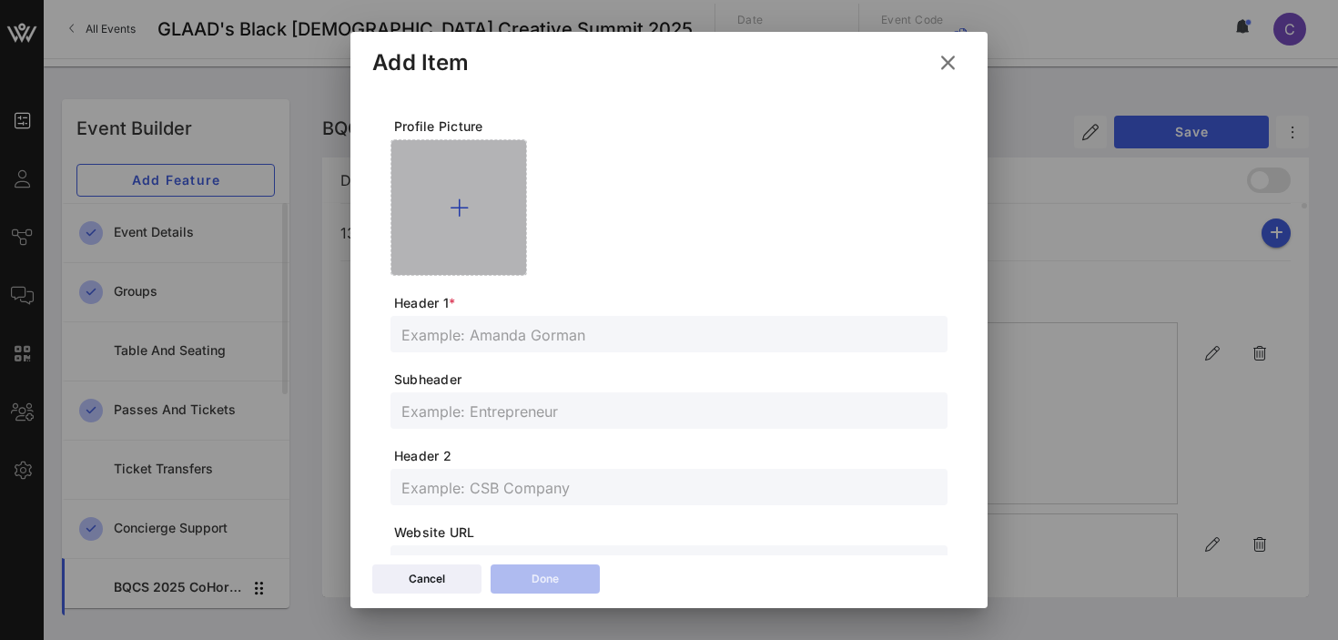
click at [457, 203] on icon at bounding box center [459, 208] width 19 height 22
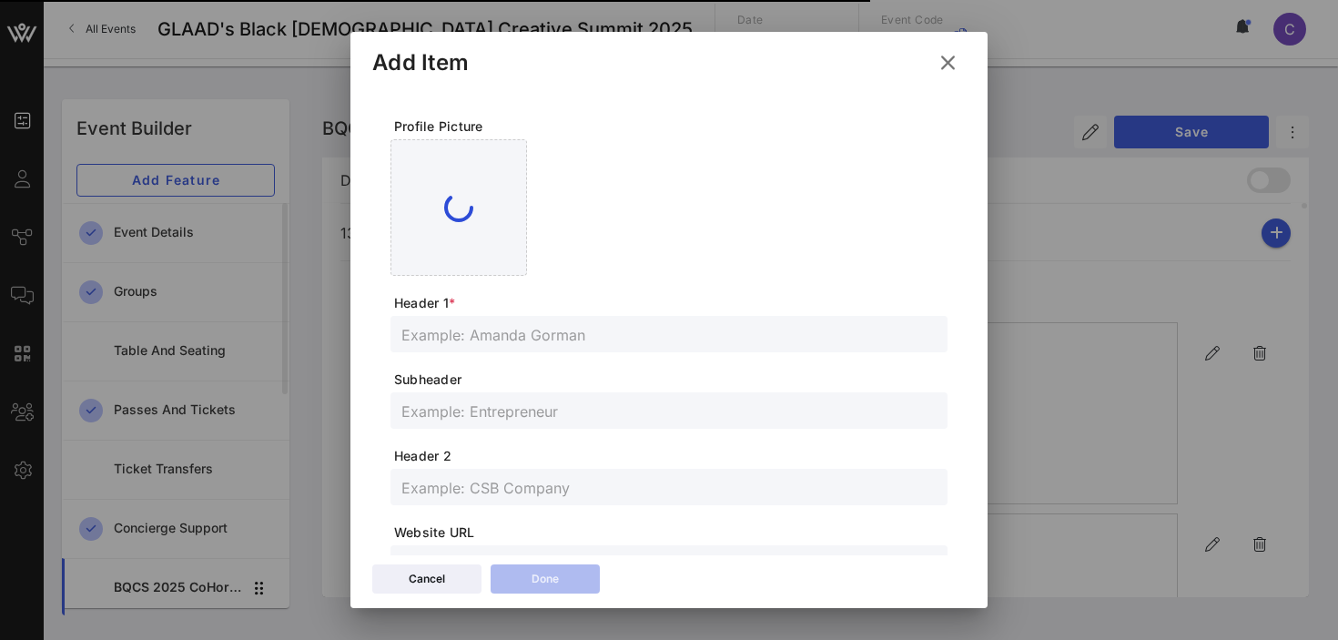
click at [513, 333] on input "text" at bounding box center [668, 334] width 535 height 24
paste input "[PERSON_NAME]"
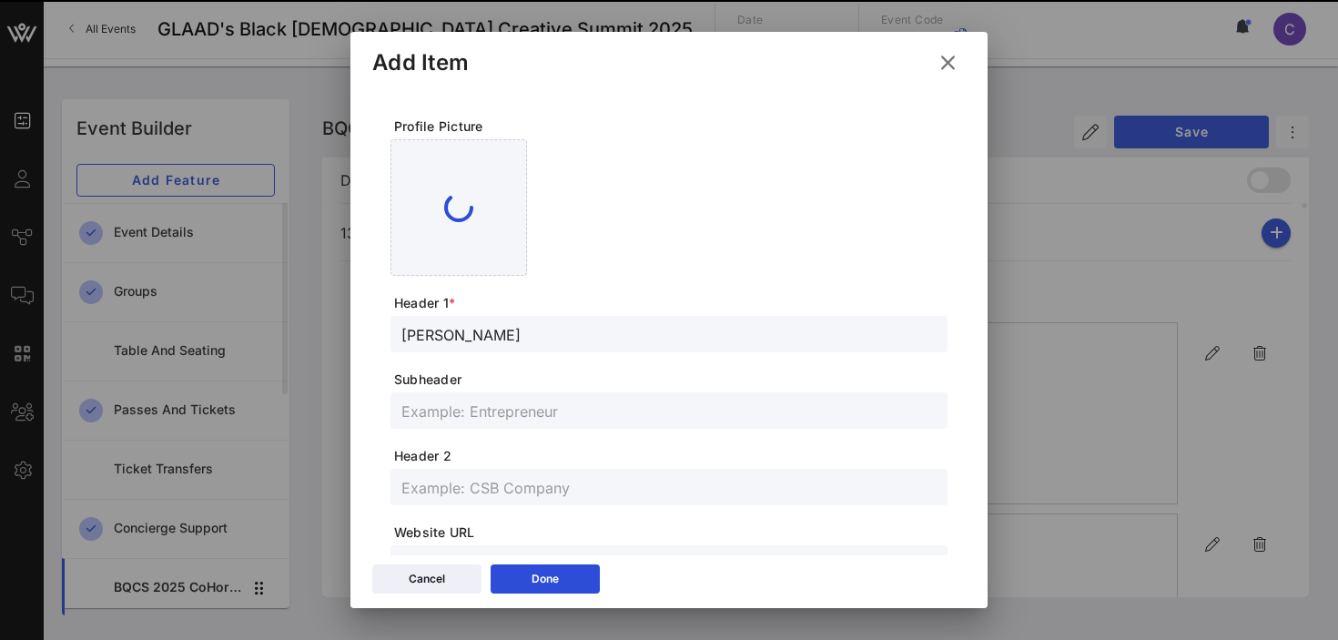
type input "[PERSON_NAME]"
click at [512, 415] on input "text" at bounding box center [668, 411] width 535 height 24
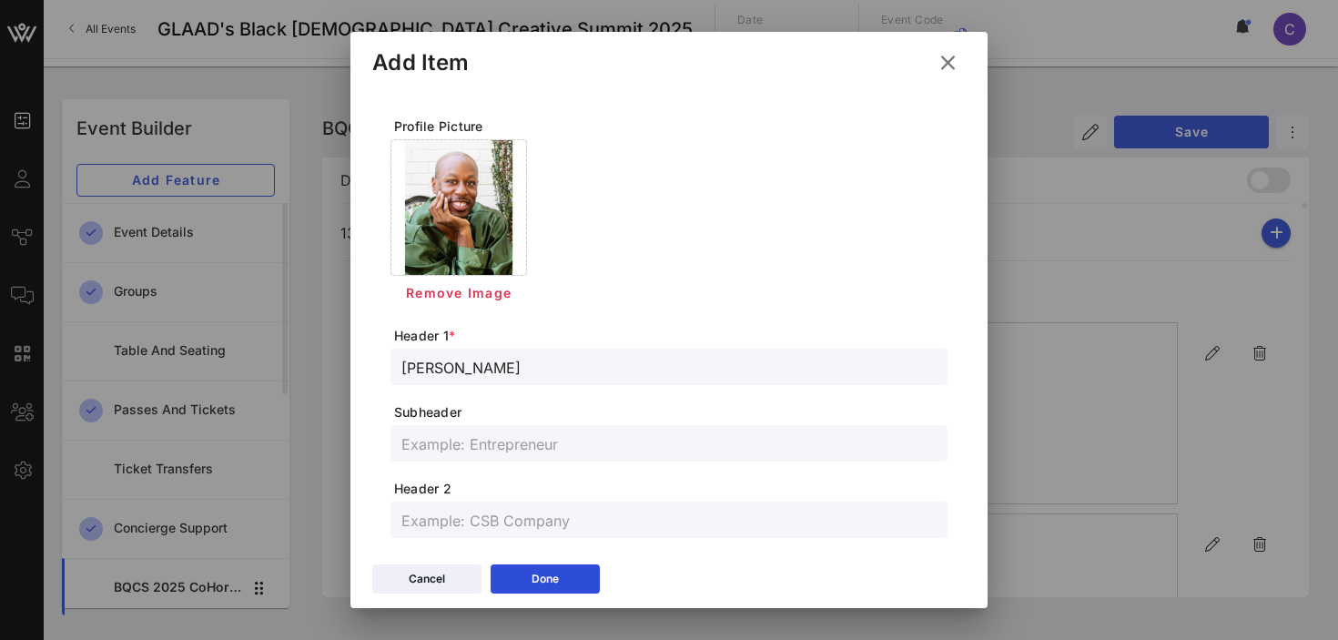
click at [465, 458] on div at bounding box center [668, 443] width 535 height 36
paste input "Photographer and Visual Artist"
type input "Photographer and Visual Artist"
click at [443, 526] on input "text" at bounding box center [668, 520] width 535 height 24
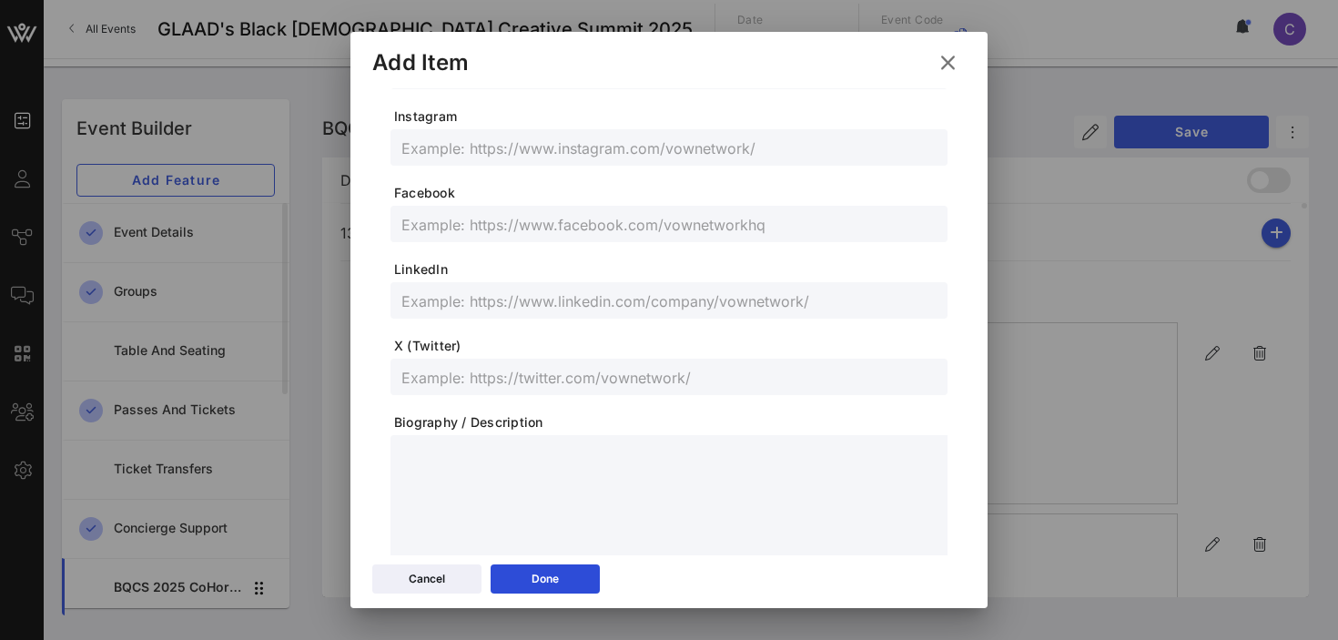
scroll to position [530, 0]
click at [548, 306] on input "text" at bounding box center [668, 296] width 535 height 24
paste input "[URL][DOMAIN_NAME]"
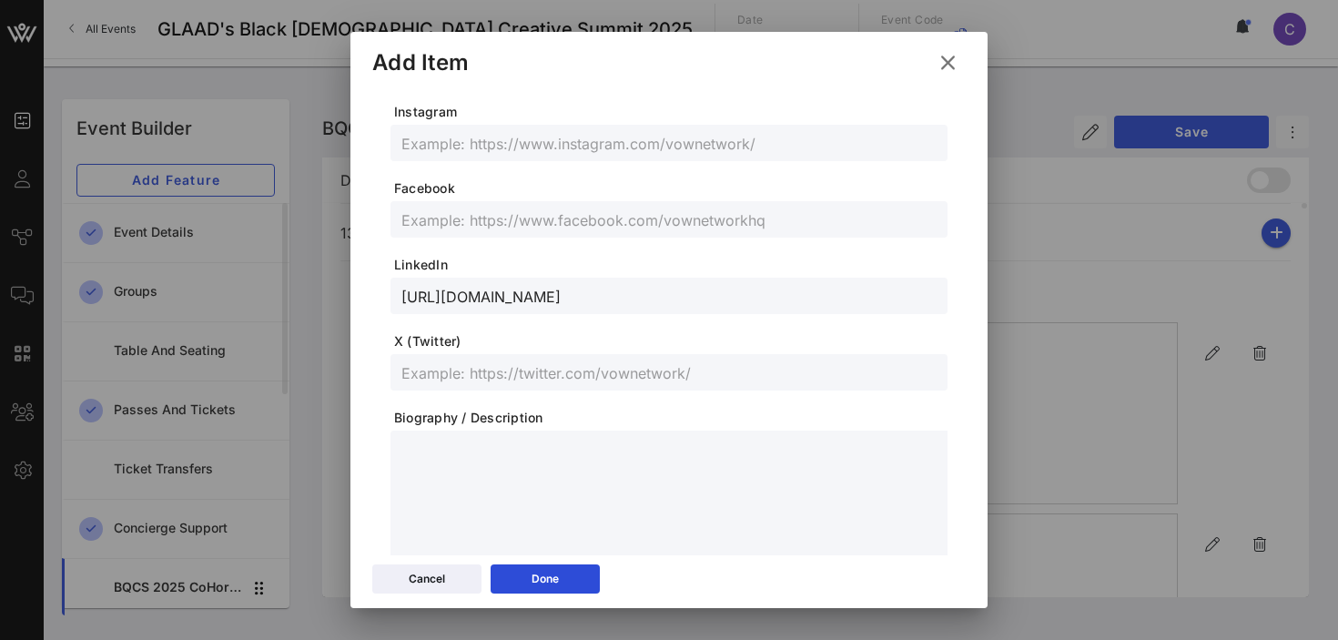
type input "[URL][DOMAIN_NAME]"
click at [480, 147] on input "text" at bounding box center [668, 143] width 535 height 24
paste input "@LaRueC.jpg"
type input "@LaRueC.jpg"
click at [519, 218] on input "text" at bounding box center [668, 219] width 535 height 24
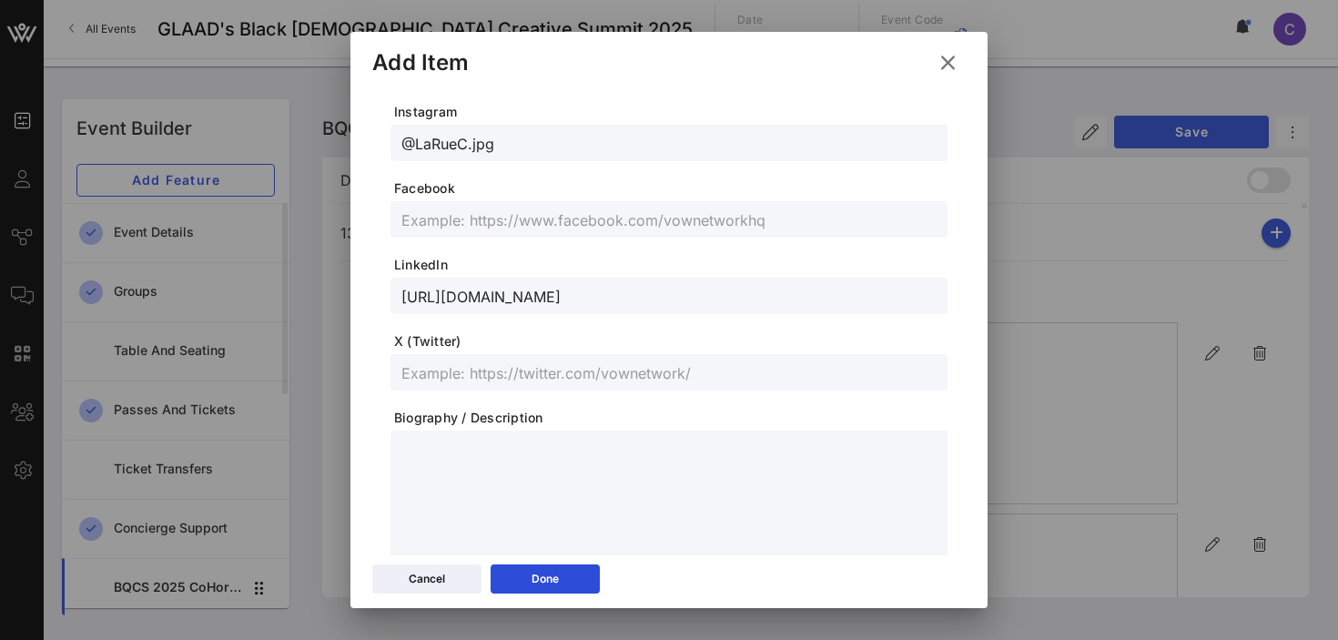
paste input "[URL][DOMAIN_NAME]"
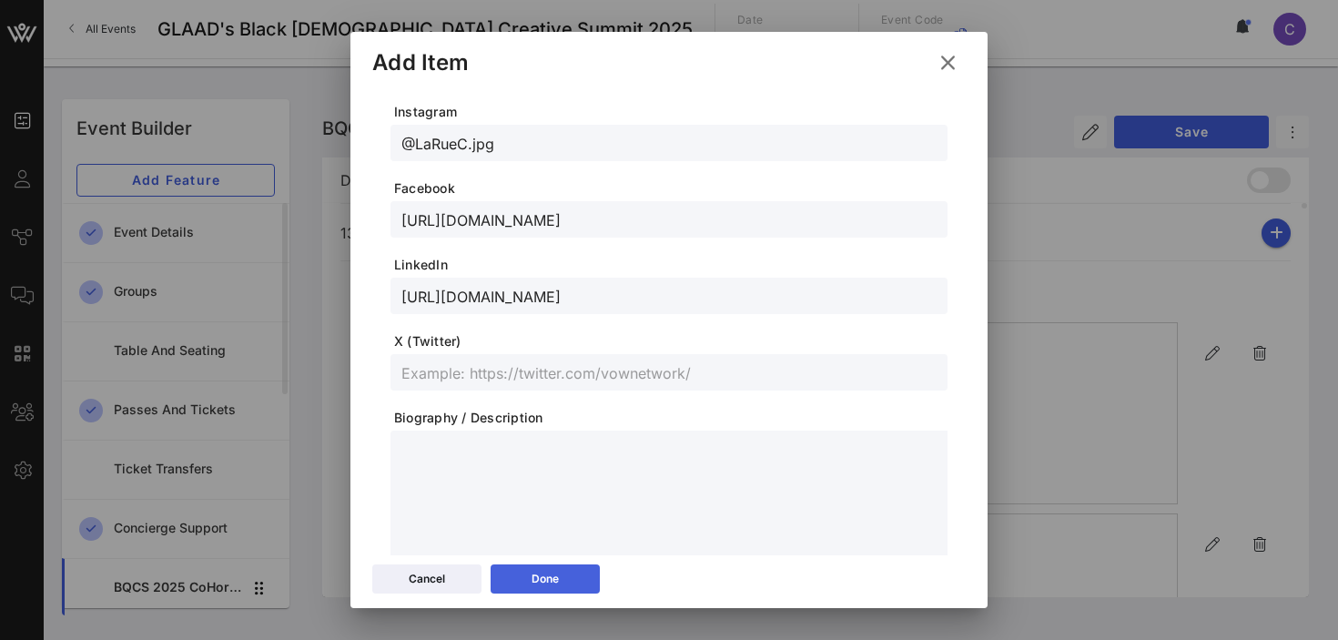
type input "[URL][DOMAIN_NAME]"
click at [521, 575] on button "Done" at bounding box center [544, 578] width 109 height 29
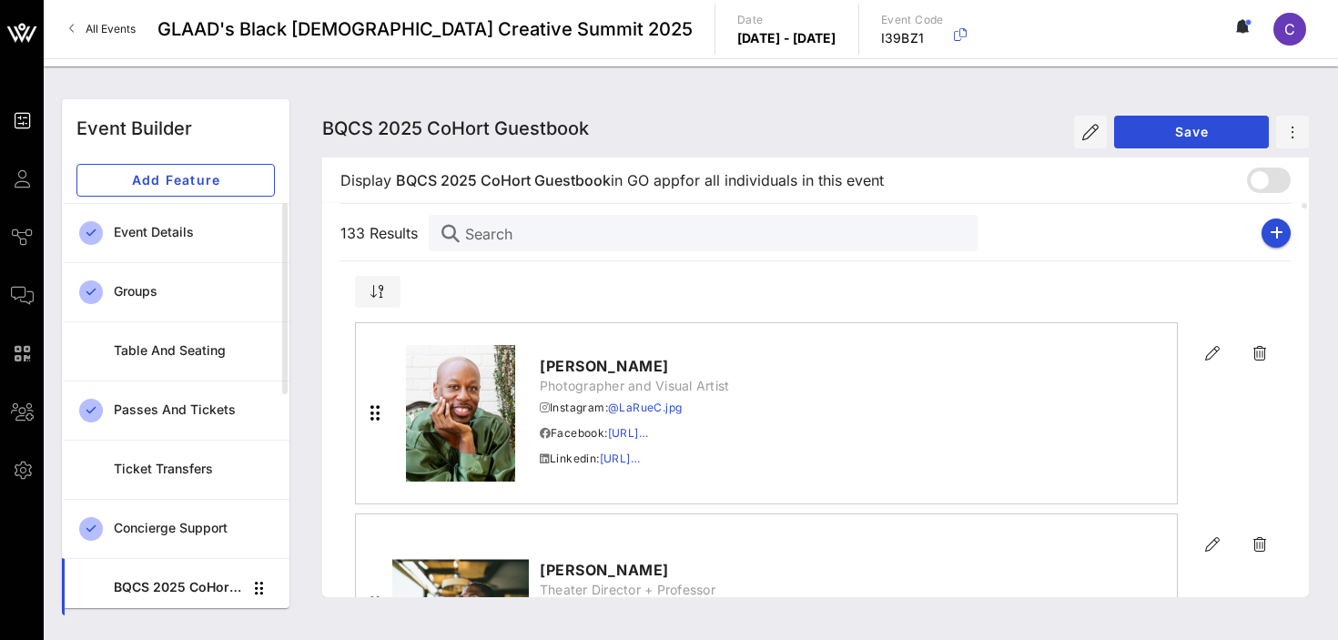
scroll to position [497, 0]
click at [1279, 231] on icon "button" at bounding box center [1276, 233] width 14 height 15
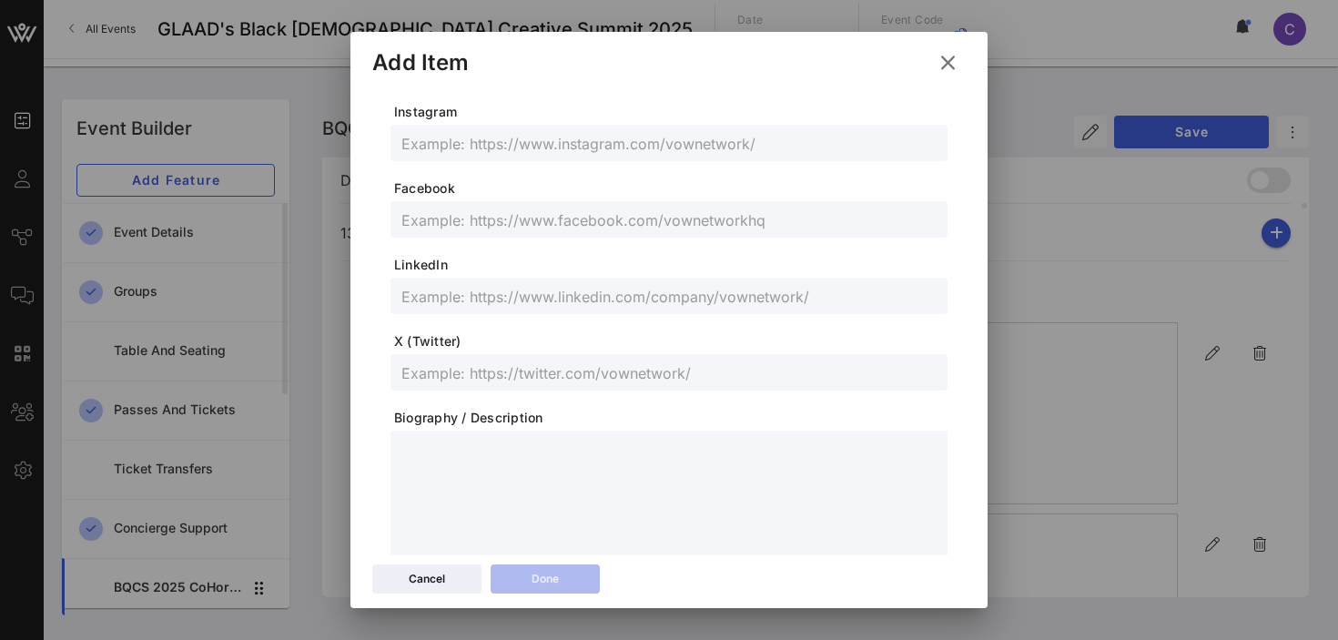
scroll to position [0, 0]
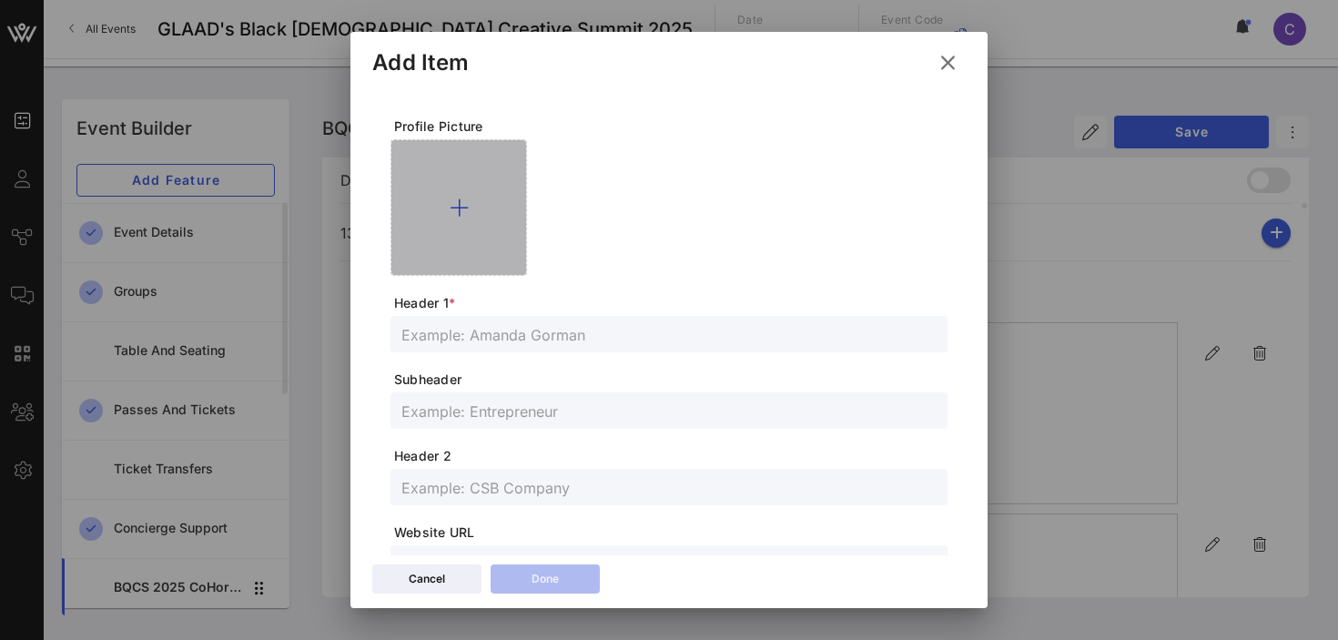
click at [462, 202] on icon at bounding box center [459, 208] width 19 height 22
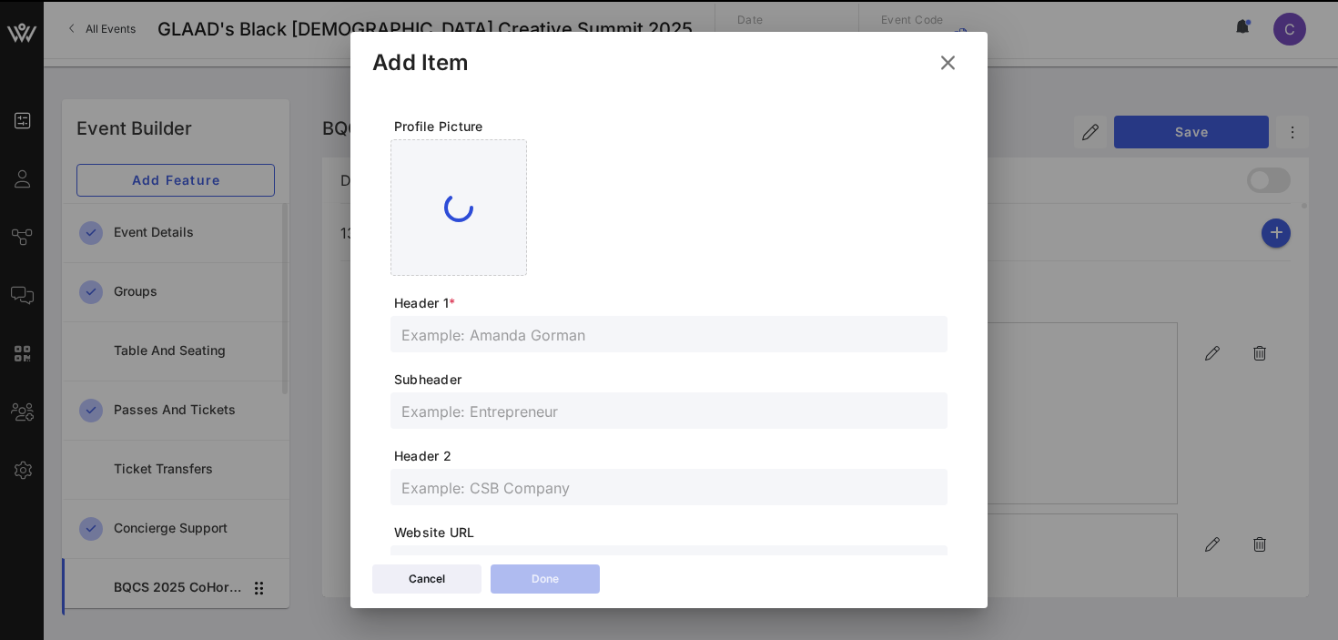
click at [492, 334] on input "text" at bounding box center [668, 334] width 535 height 24
paste input "[PERSON_NAME]"
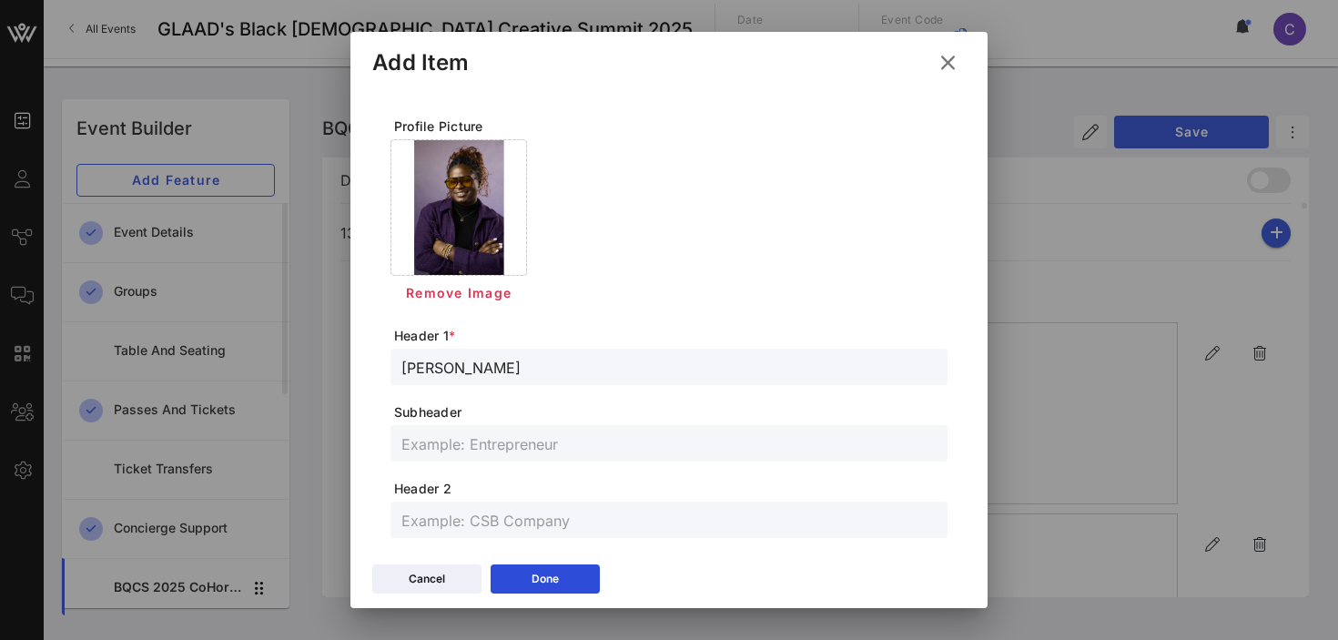
type input "[PERSON_NAME]"
click at [521, 446] on input "text" at bounding box center [668, 443] width 535 height 24
paste input "Creative Strategist & Storyteller"
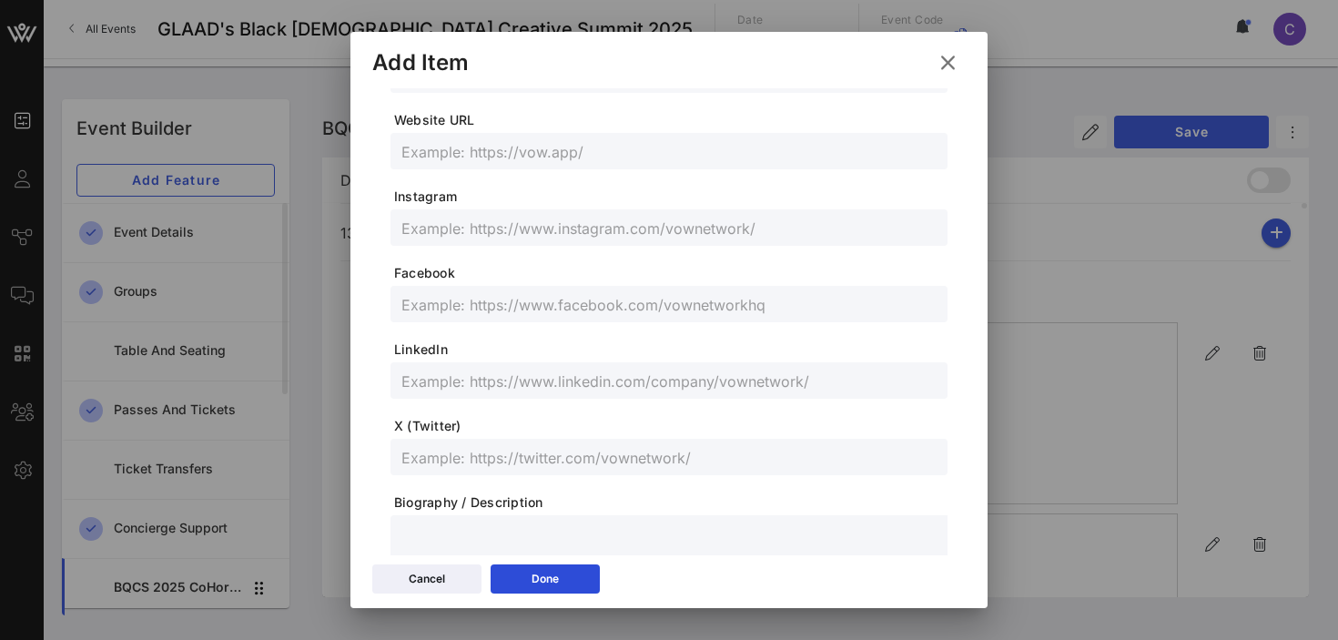
scroll to position [448, 0]
type input "Creative Strategist & Storyteller"
click at [501, 378] on input "text" at bounding box center [668, 378] width 535 height 24
paste input "[URL][DOMAIN_NAME]"
type input "[URL][DOMAIN_NAME]"
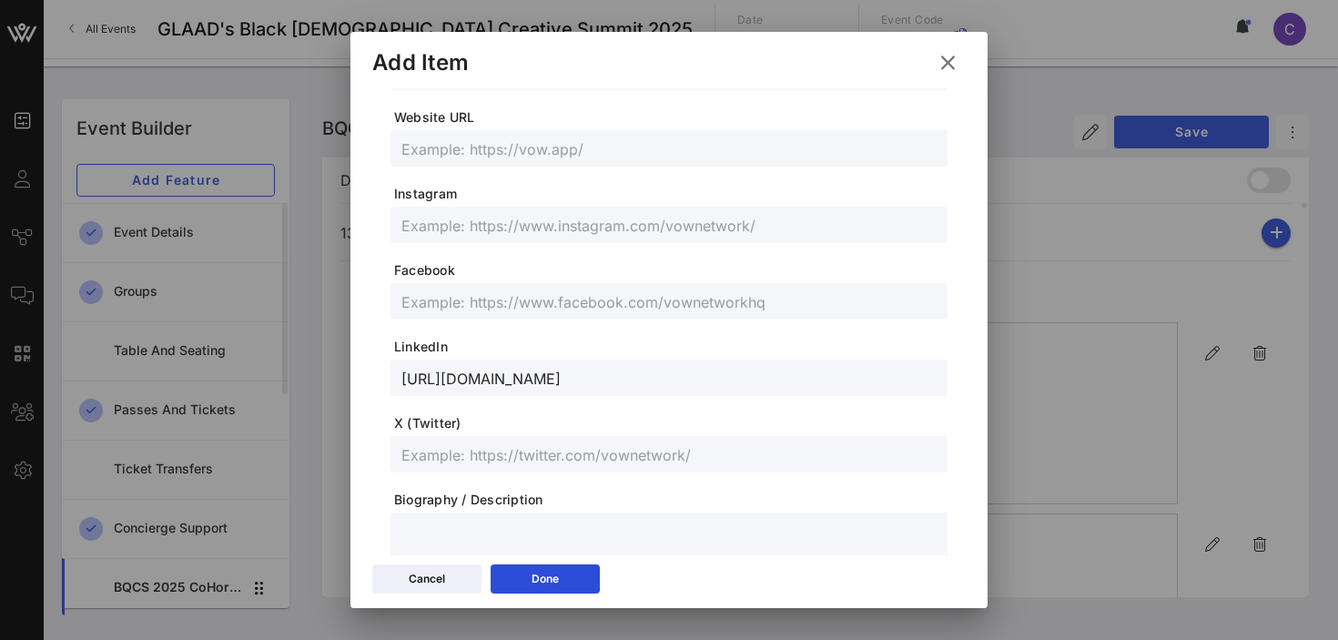
click at [505, 216] on input "text" at bounding box center [668, 225] width 535 height 24
paste input "@laurenbrinee"
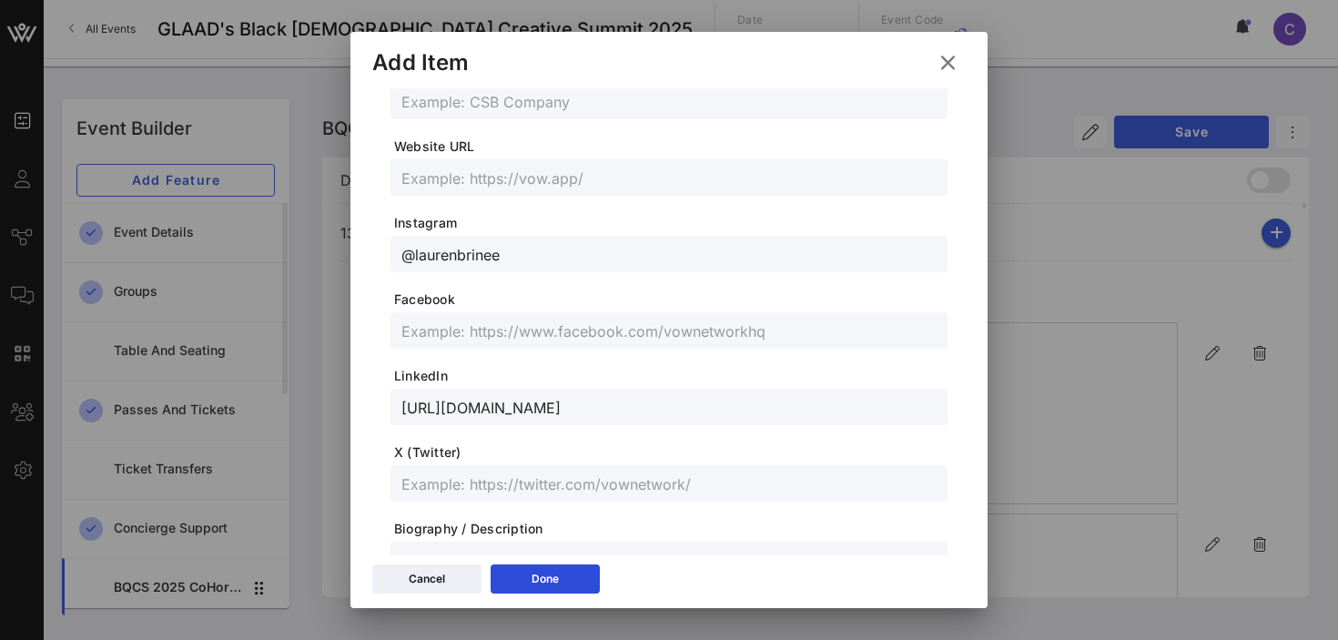
scroll to position [592, 0]
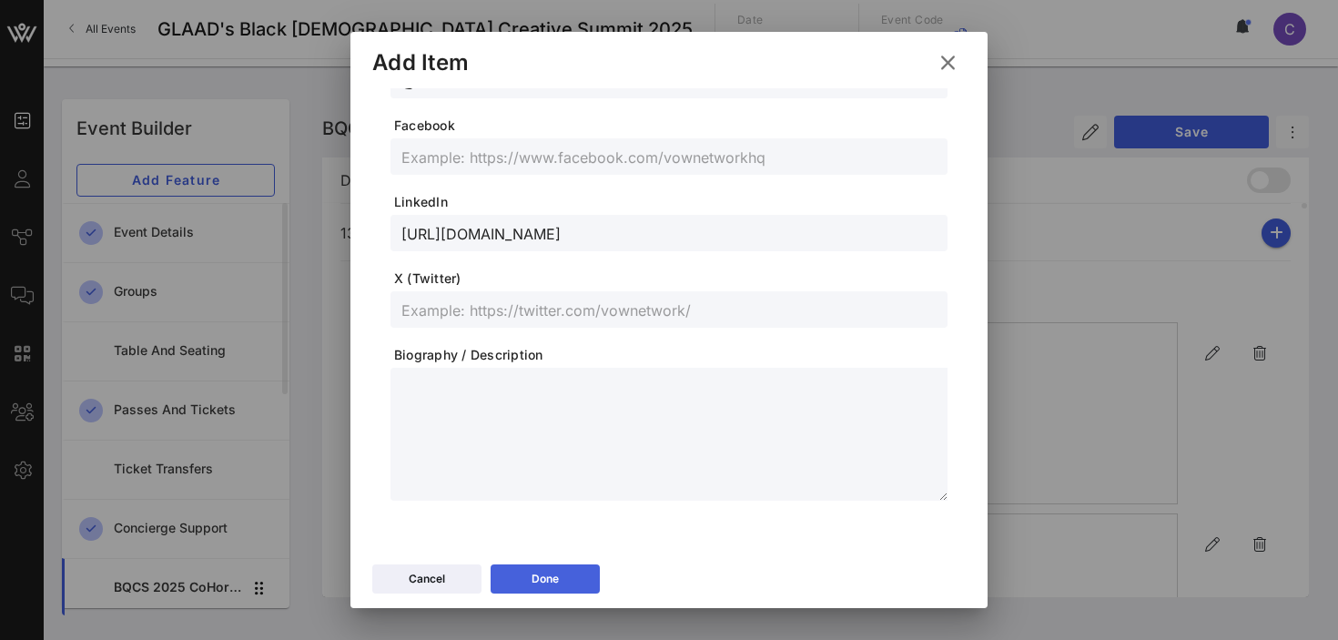
type input "@laurenbrinee"
click at [516, 571] on button "Done" at bounding box center [544, 578] width 109 height 29
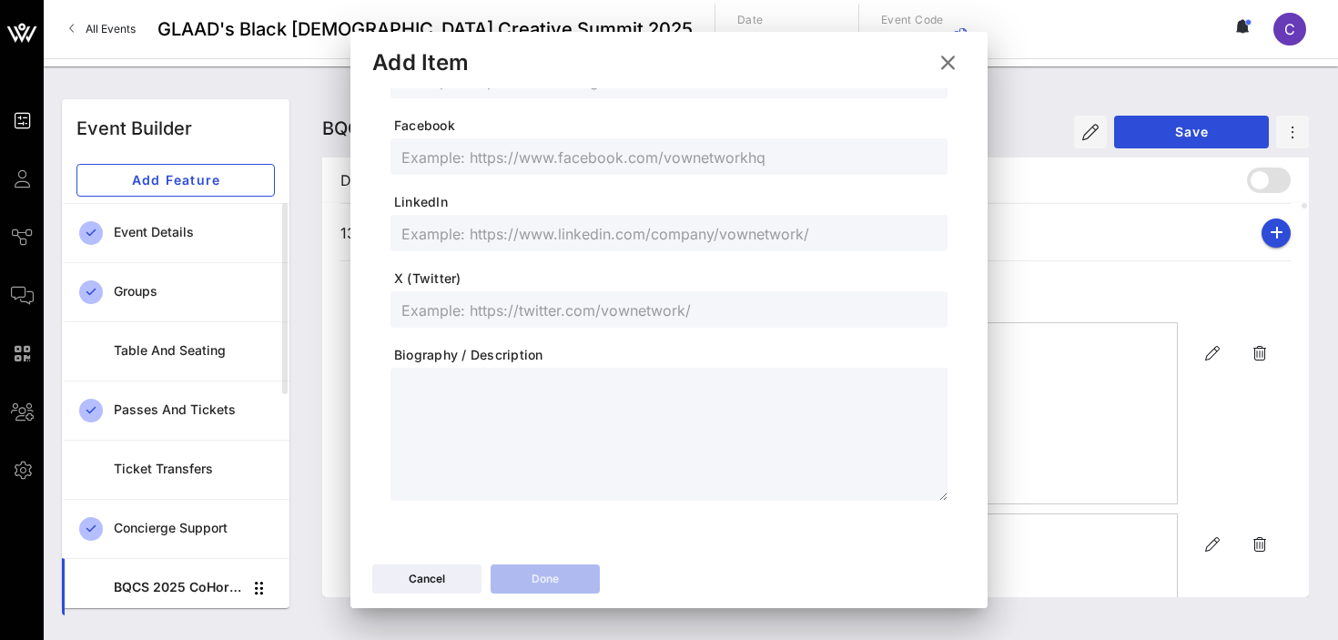
scroll to position [560, 0]
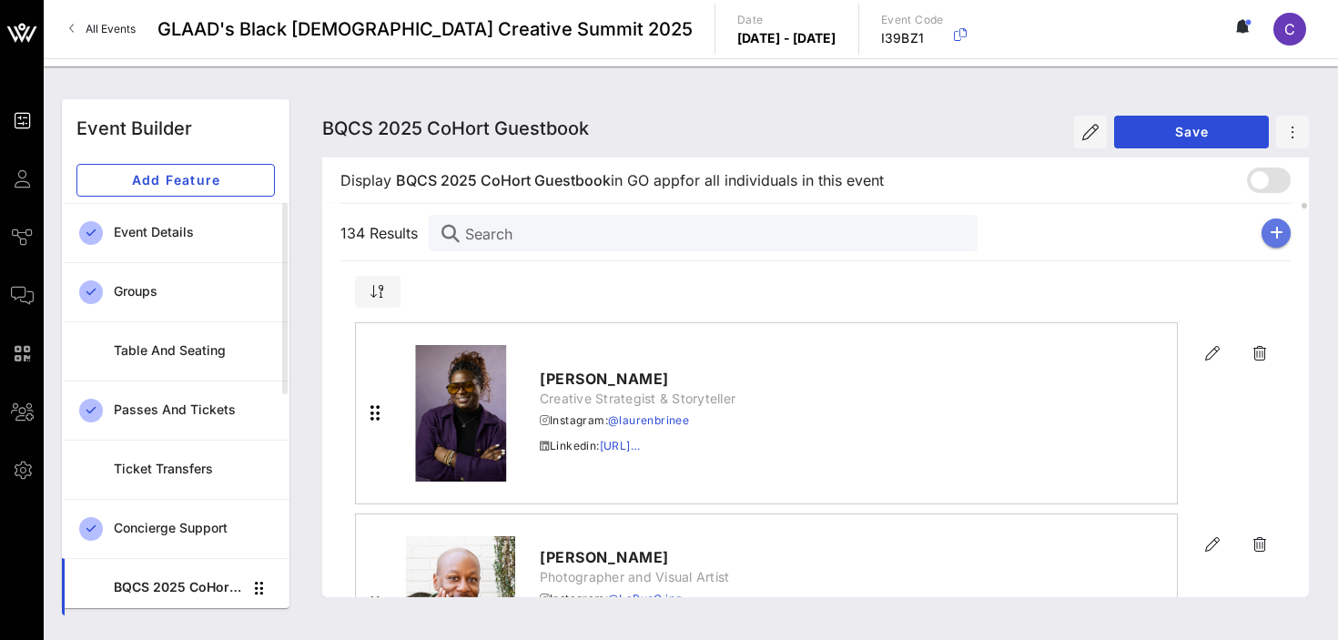
click at [1281, 229] on icon "button" at bounding box center [1276, 233] width 14 height 15
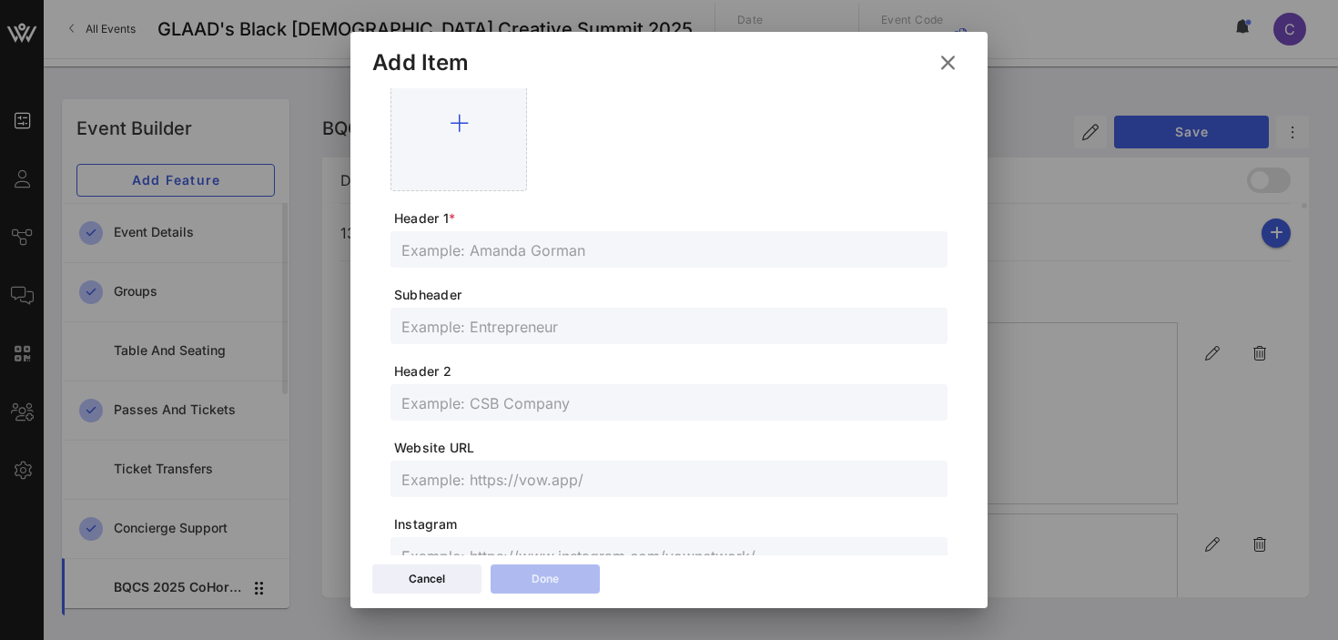
scroll to position [0, 0]
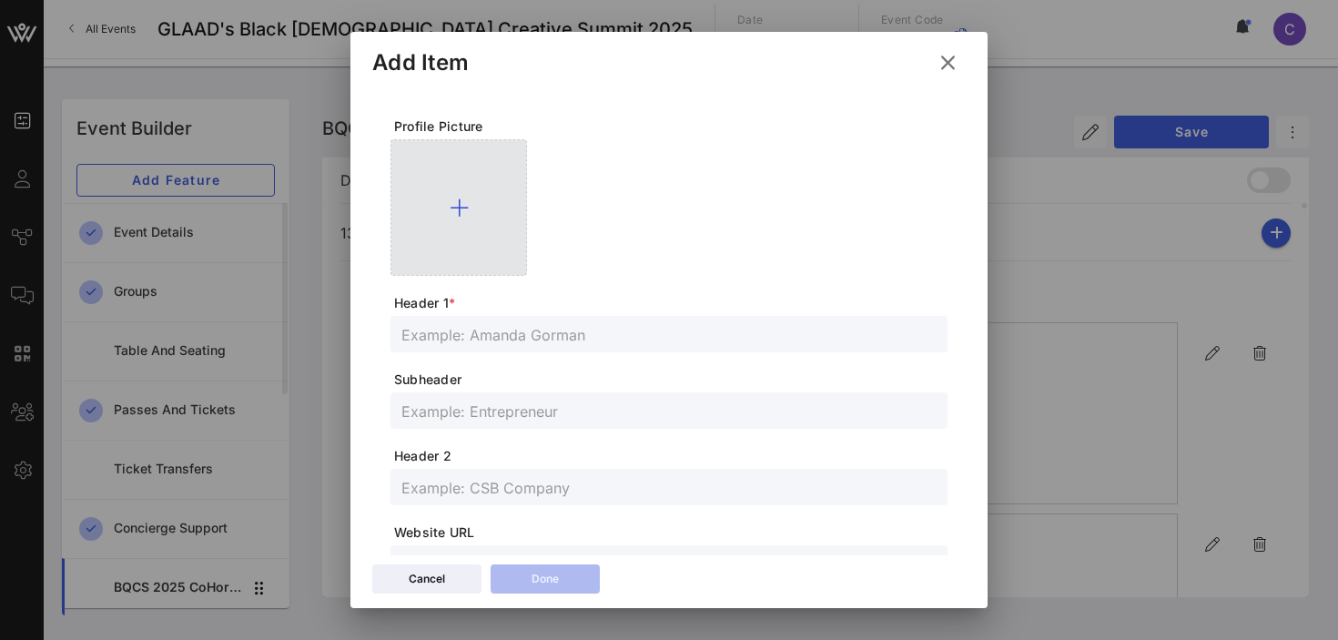
click at [458, 207] on icon at bounding box center [459, 208] width 19 height 22
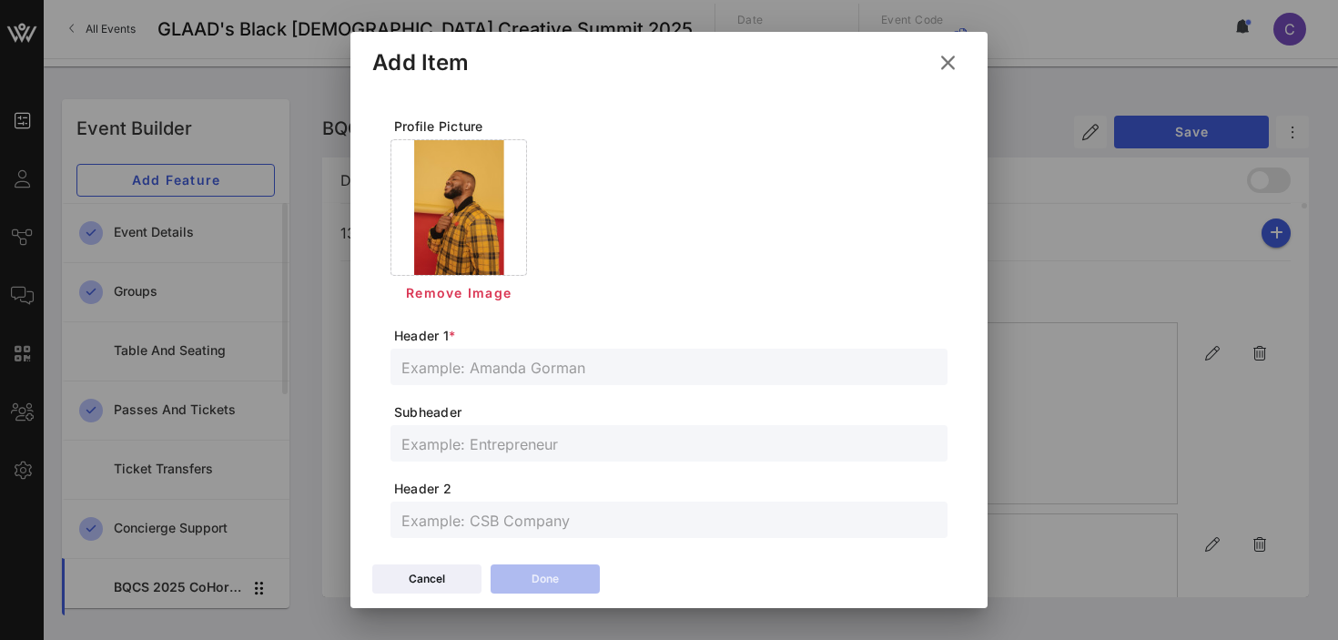
click at [561, 369] on input "text" at bounding box center [668, 367] width 535 height 24
paste input "Lendryx"
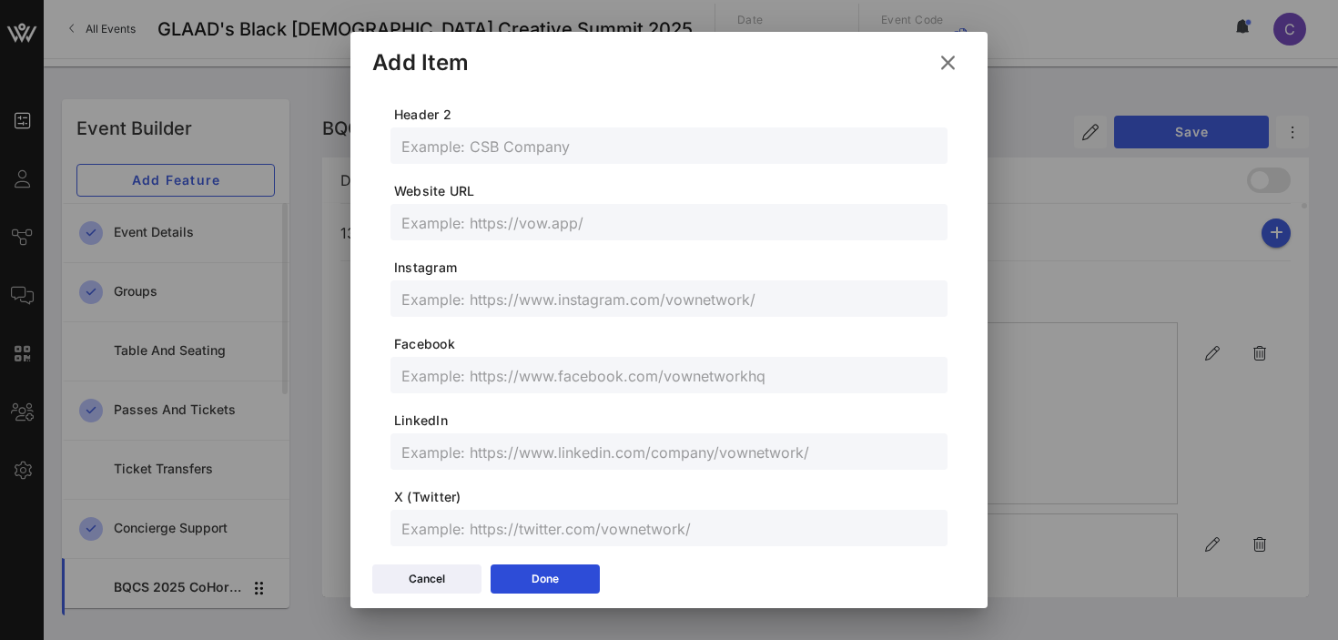
scroll to position [406, 0]
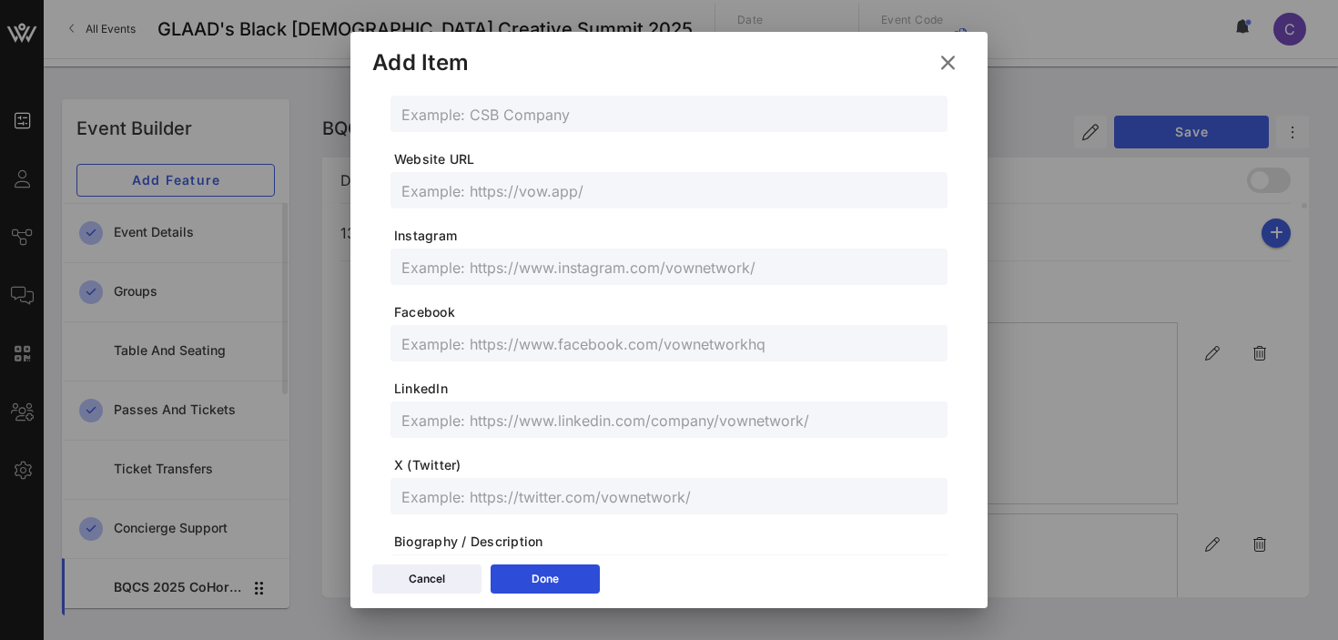
type input "Lendryx"
click at [559, 424] on input "text" at bounding box center [668, 420] width 535 height 24
paste input "[URL][DOMAIN_NAME][PERSON_NAME]"
type input "[URL][DOMAIN_NAME][PERSON_NAME]"
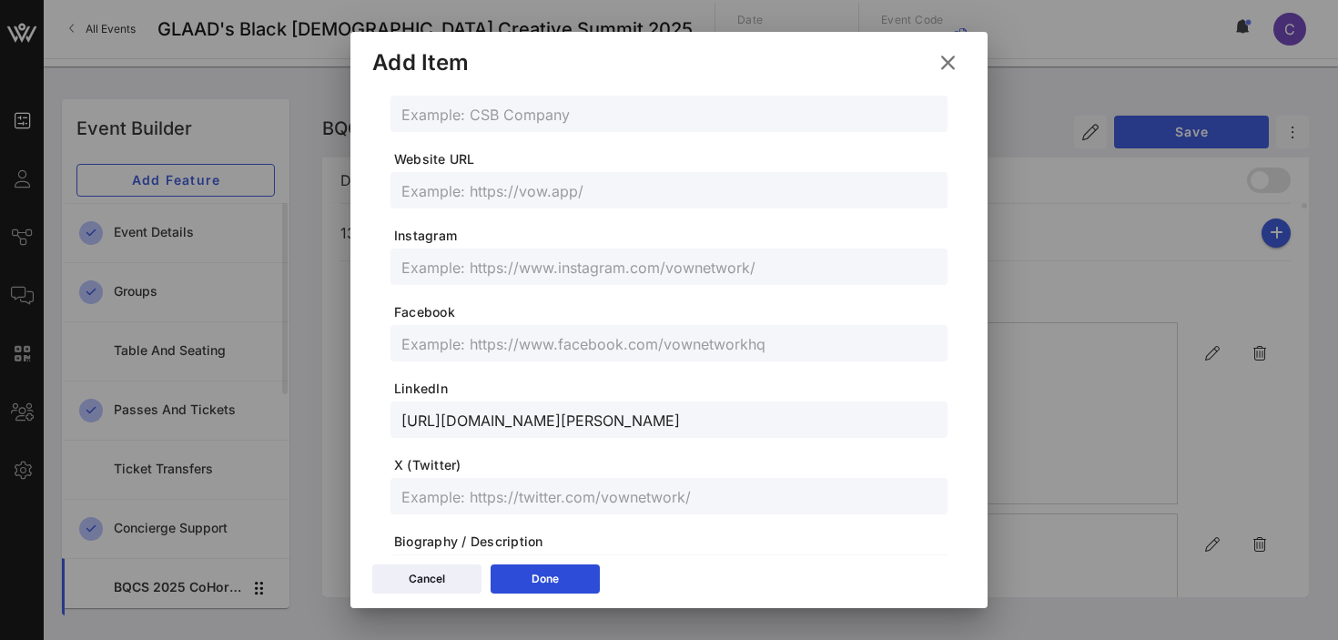
scroll to position [0, 0]
click at [506, 503] on input "text" at bounding box center [668, 496] width 535 height 24
paste input "@lendryx_"
type input "@lendryx_"
click at [526, 276] on input "text" at bounding box center [668, 267] width 535 height 24
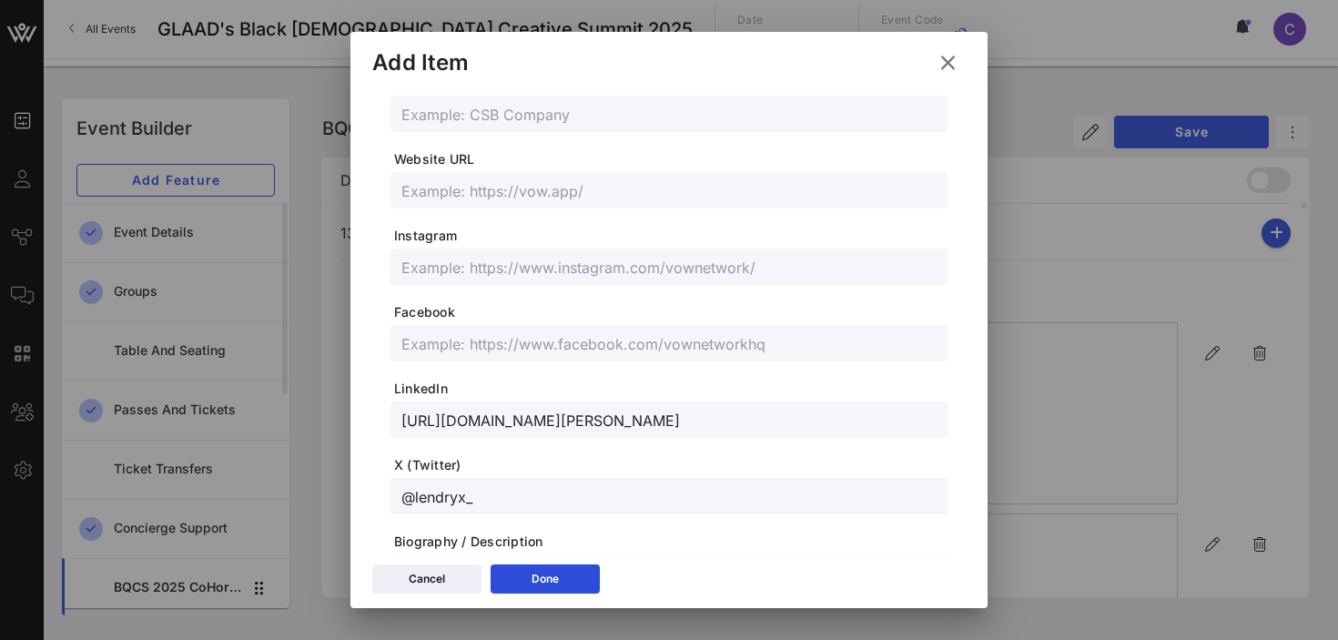
paste input "@lendryx"
type input "@lendryx"
click at [530, 351] on input "text" at bounding box center [668, 343] width 535 height 24
paste input "[URL][DOMAIN_NAME]"
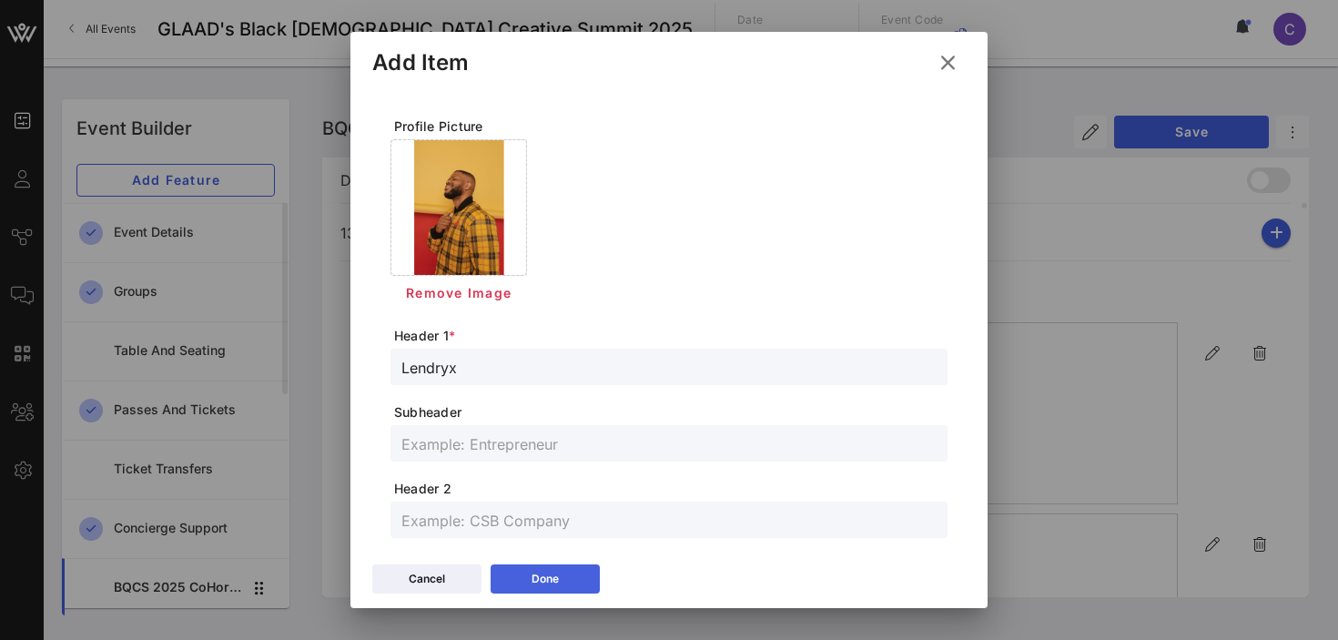
type input "[URL][DOMAIN_NAME]"
click at [542, 581] on icon at bounding box center [545, 578] width 16 height 15
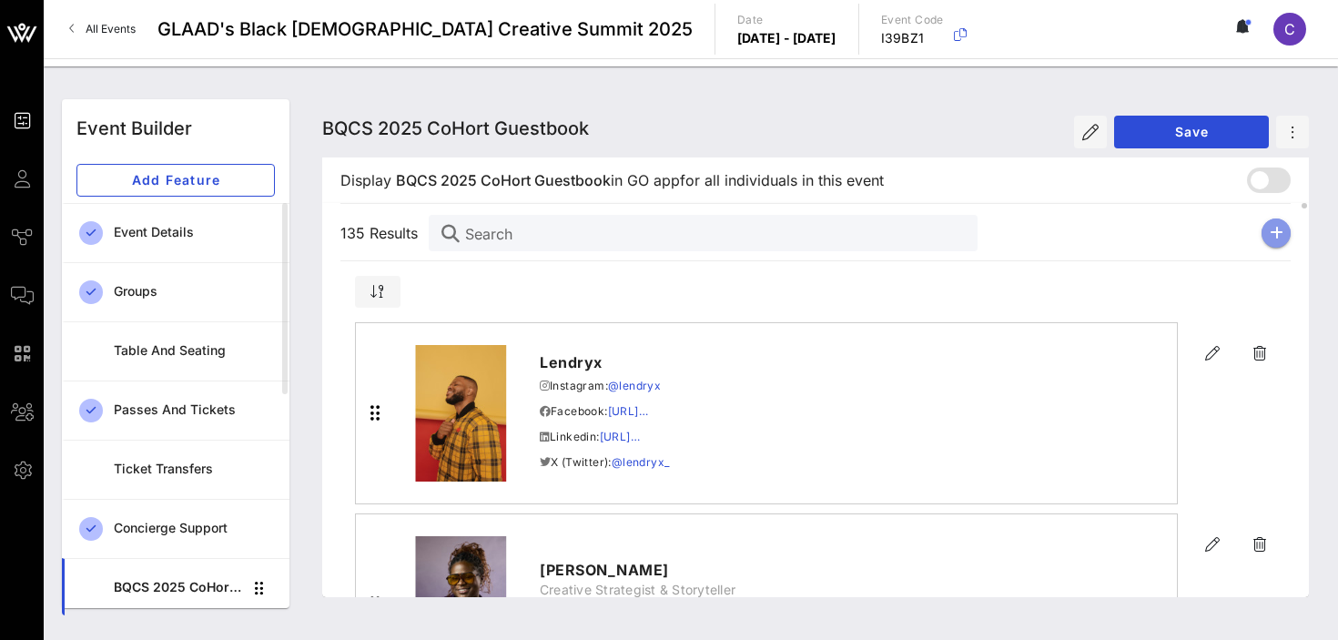
click at [1274, 234] on icon "button" at bounding box center [1276, 233] width 14 height 15
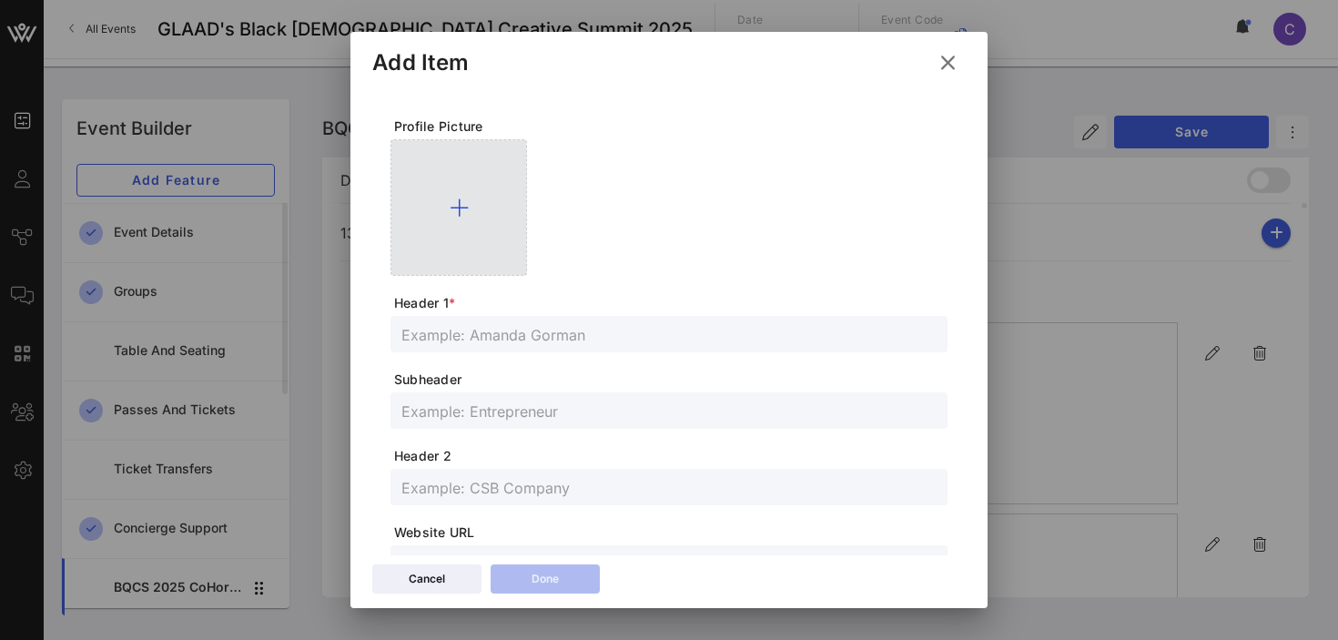
click at [468, 191] on div at bounding box center [458, 207] width 136 height 136
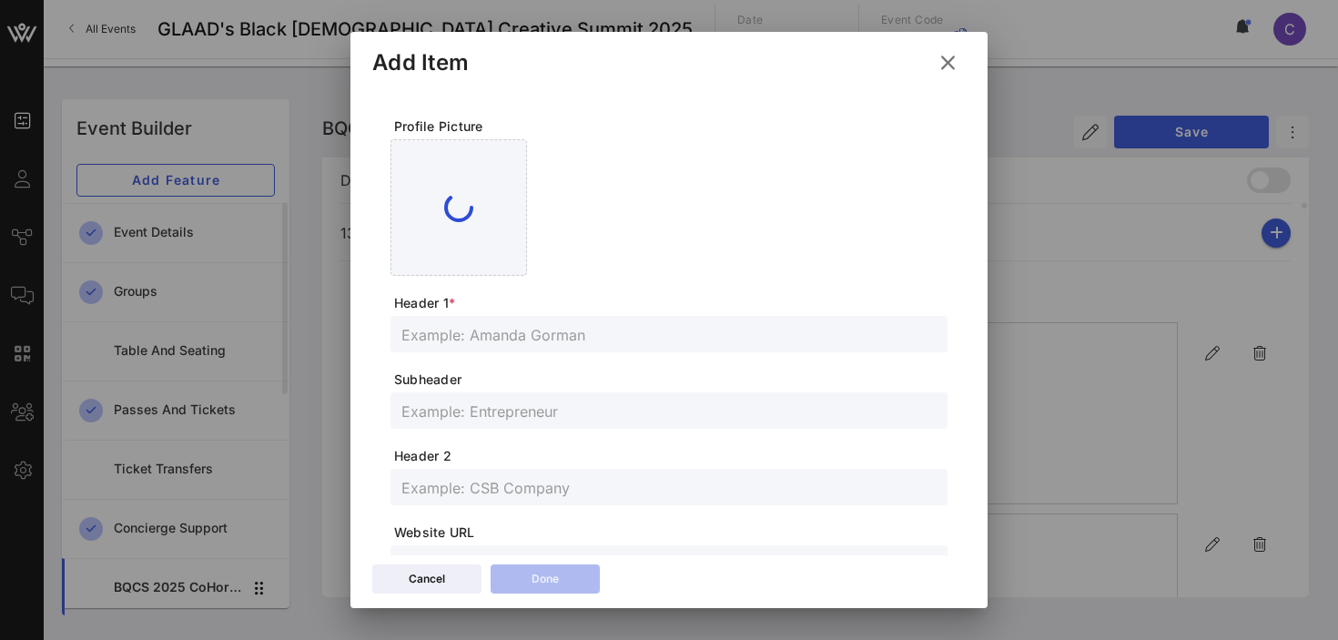
click at [524, 339] on input "text" at bounding box center [668, 334] width 535 height 24
paste input "[PERSON_NAME] [PERSON_NAME]"
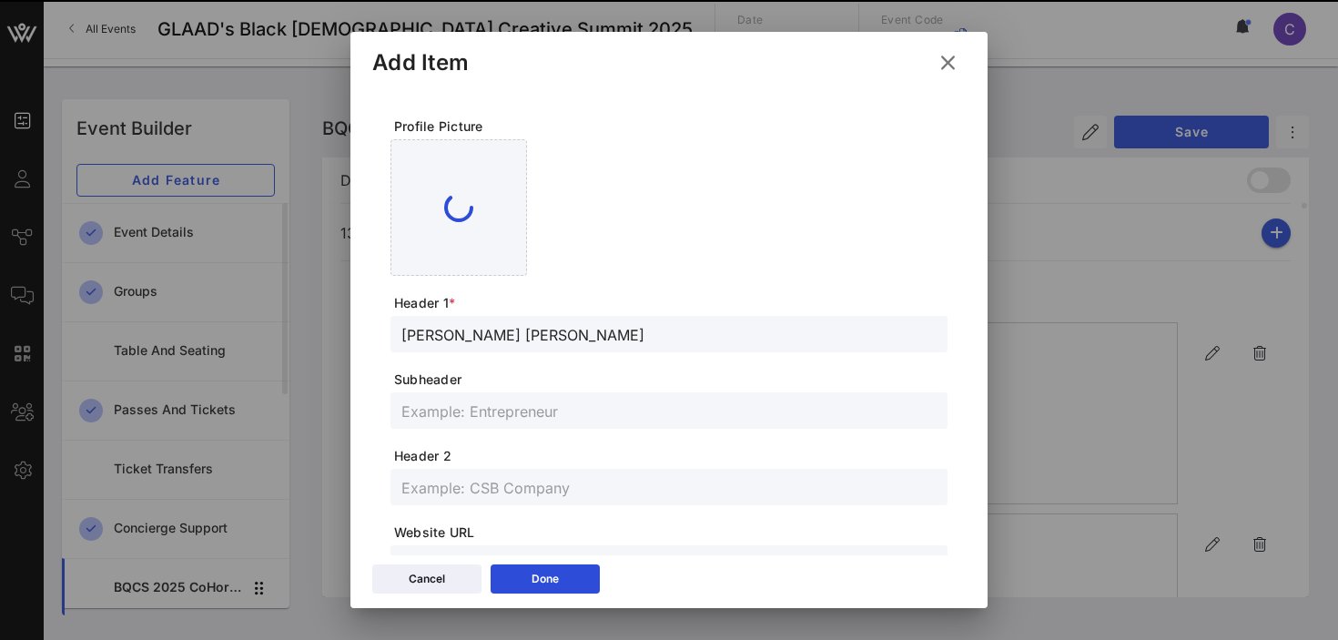
type input "[PERSON_NAME] [PERSON_NAME]"
click at [422, 416] on input "text" at bounding box center [668, 411] width 535 height 24
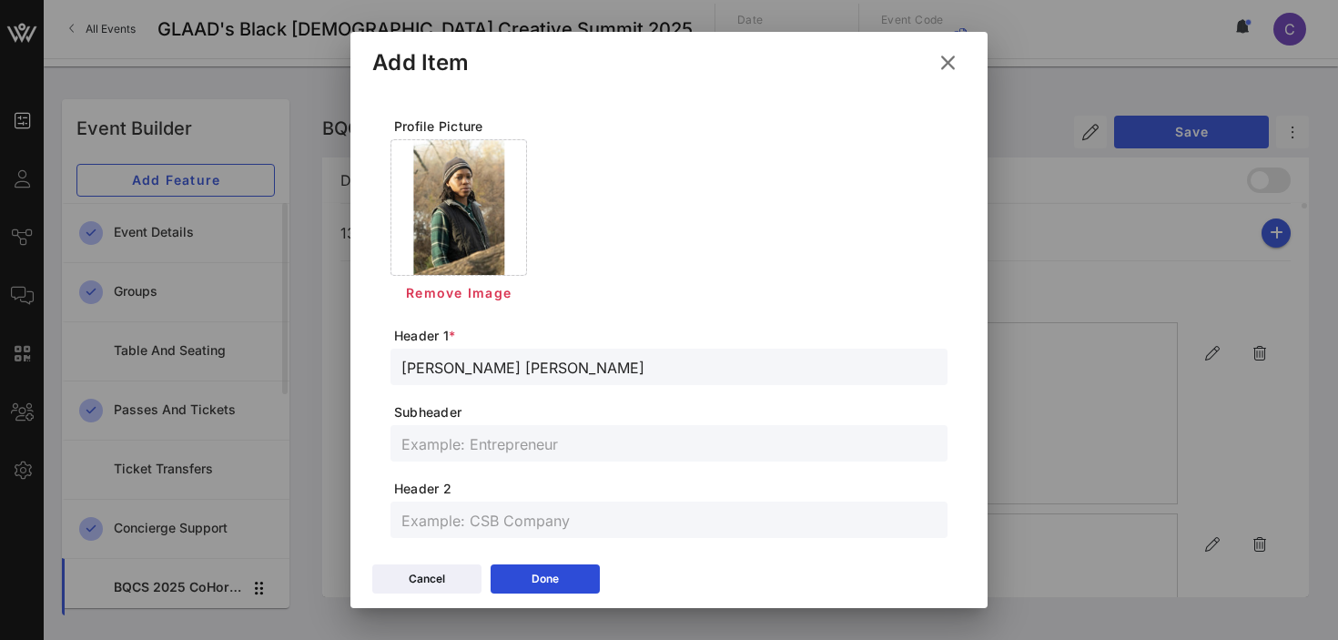
paste input "Cinematographer, Actor, Director"
type input "Cinematographer, Actor, Director"
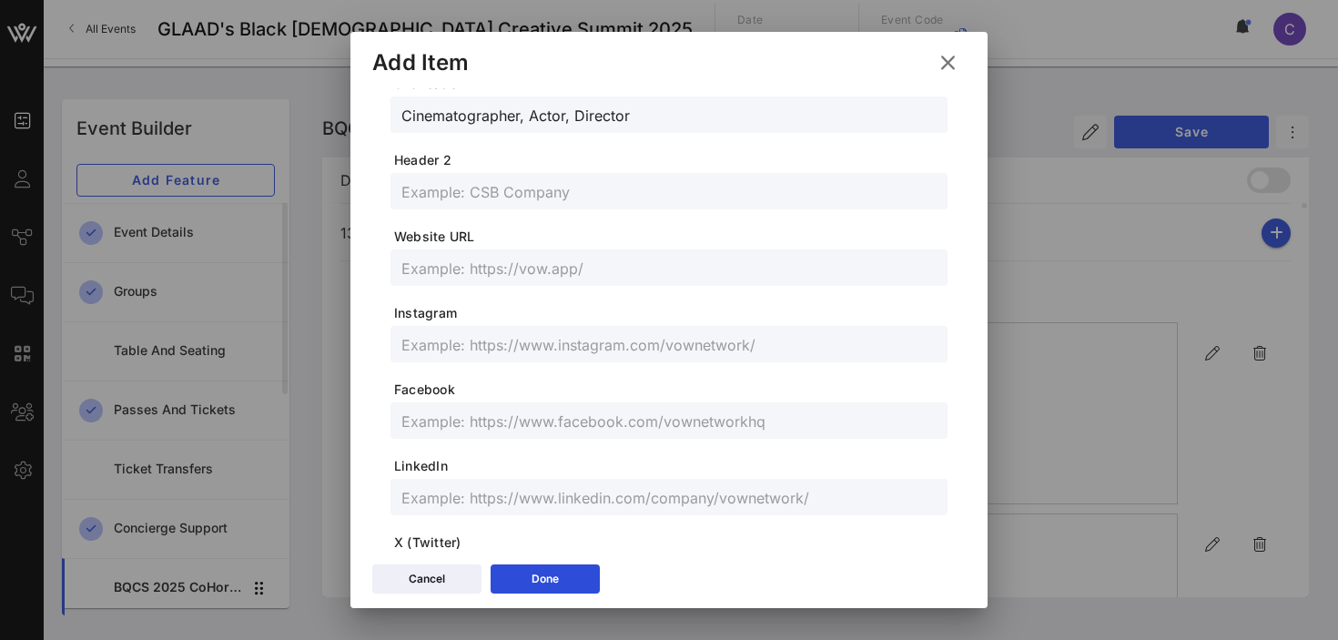
scroll to position [328, 0]
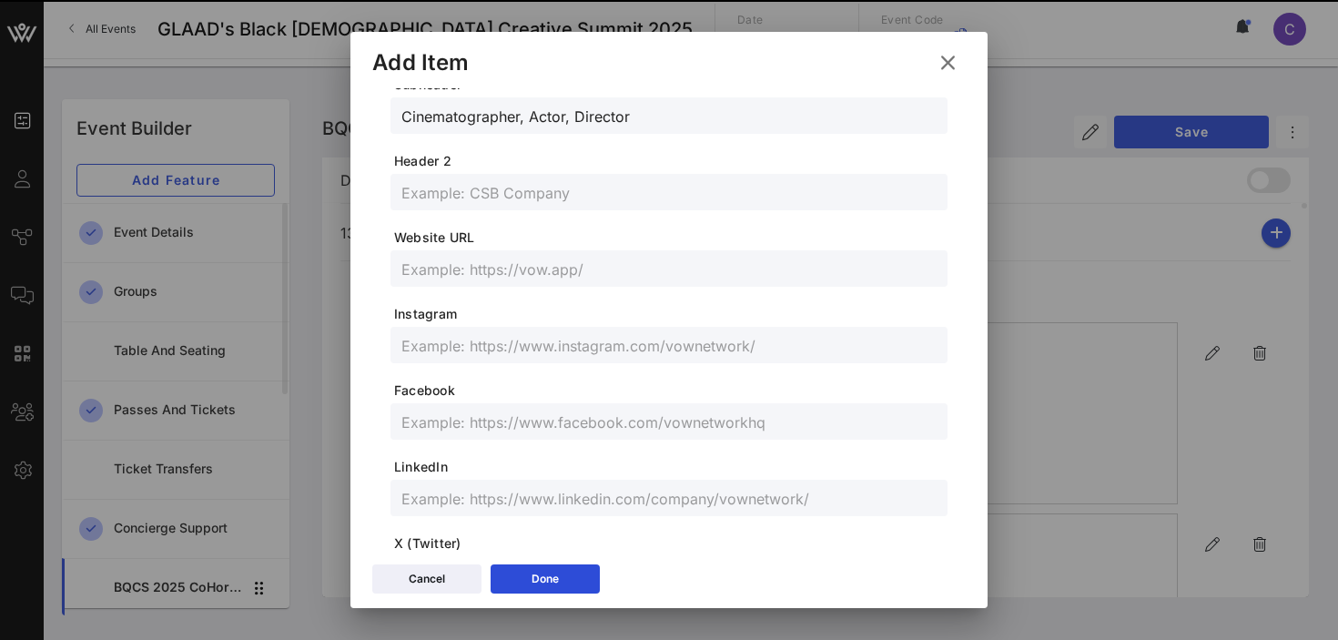
click at [458, 349] on input "text" at bounding box center [668, 345] width 535 height 24
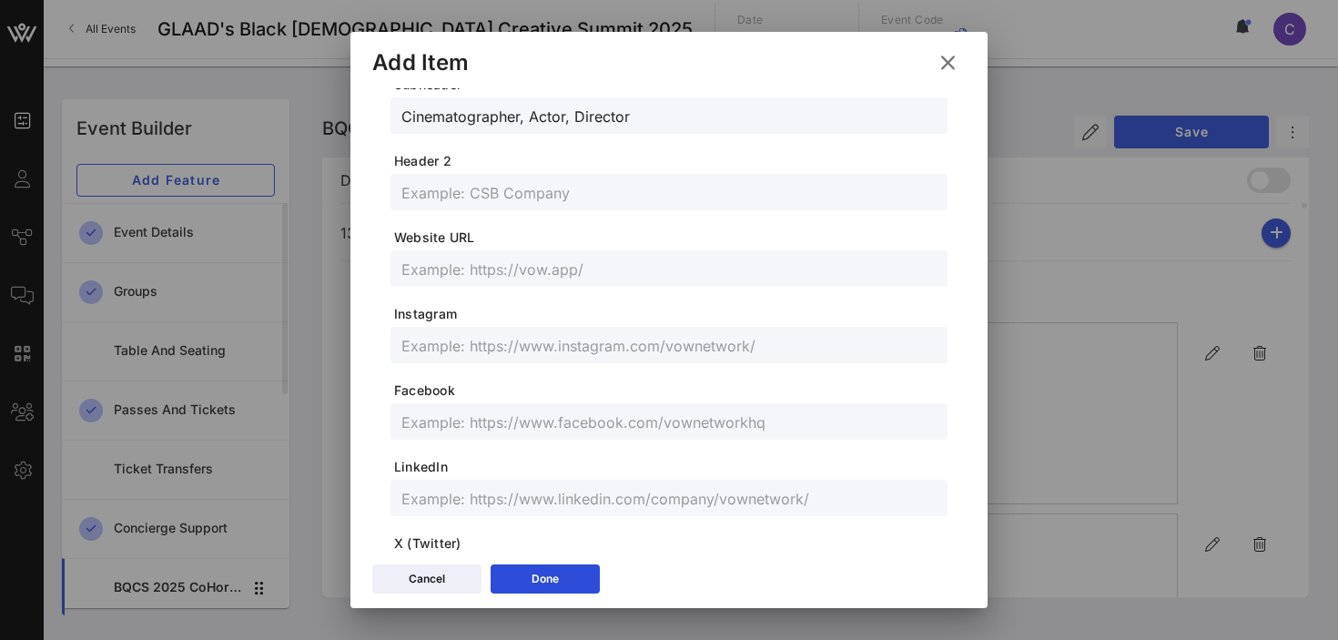
paste input "@terravisualsofficial, @[PERSON_NAME].[PERSON_NAME]"
type input "@terravisualsofficial, @[PERSON_NAME].[PERSON_NAME]"
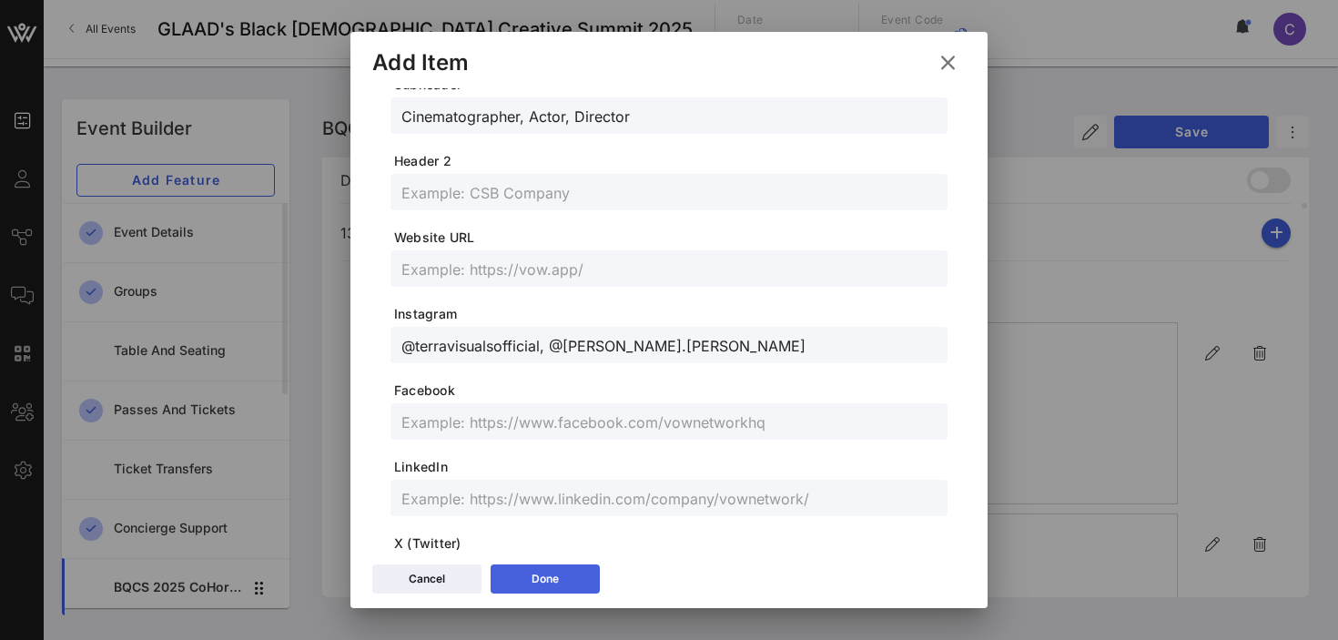
click at [548, 573] on icon at bounding box center [545, 578] width 13 height 11
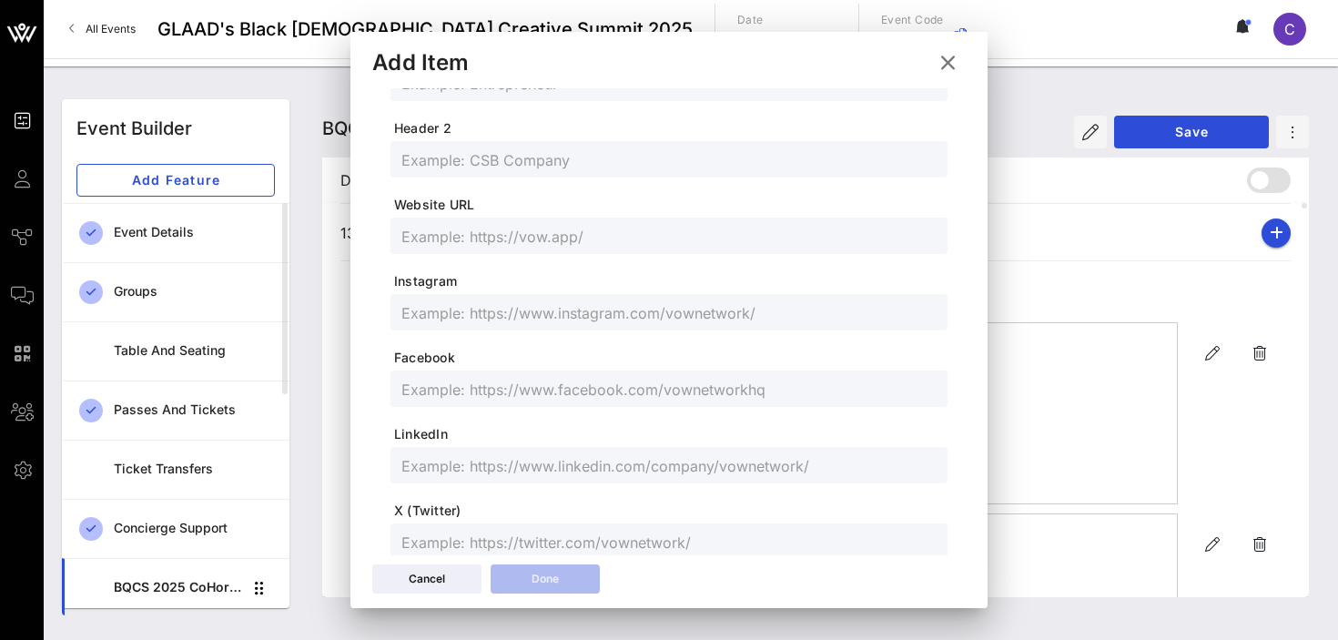
scroll to position [295, 0]
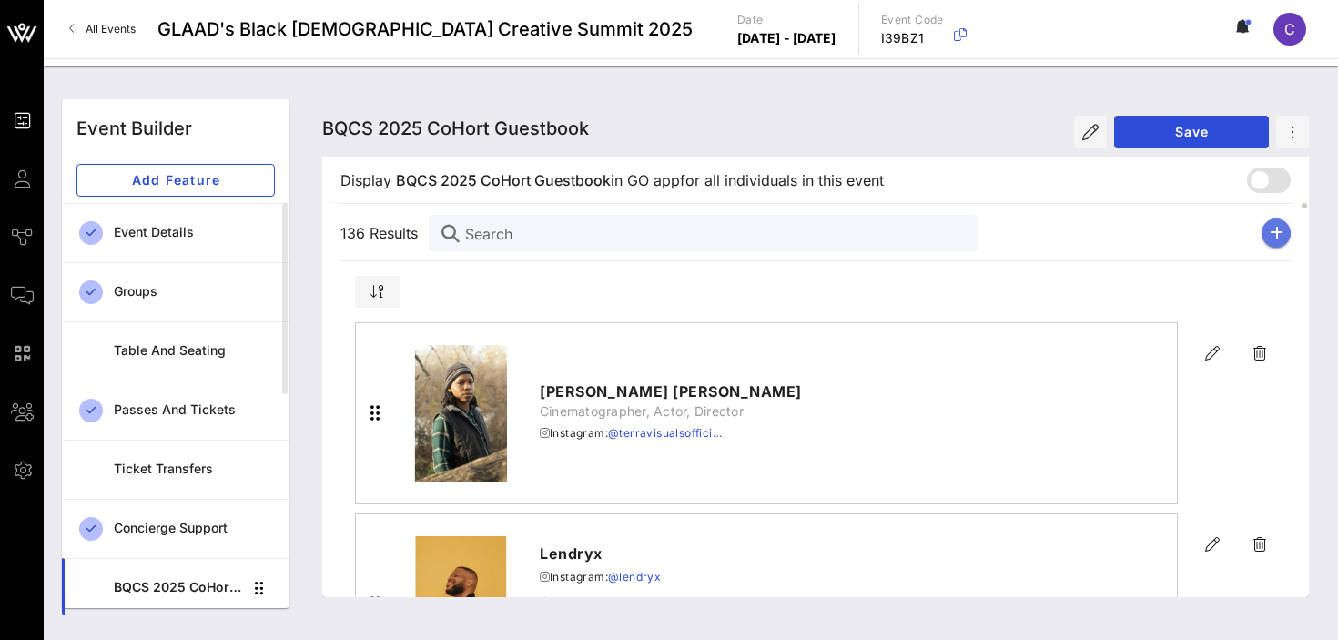
click at [1277, 232] on icon "button" at bounding box center [1276, 233] width 14 height 15
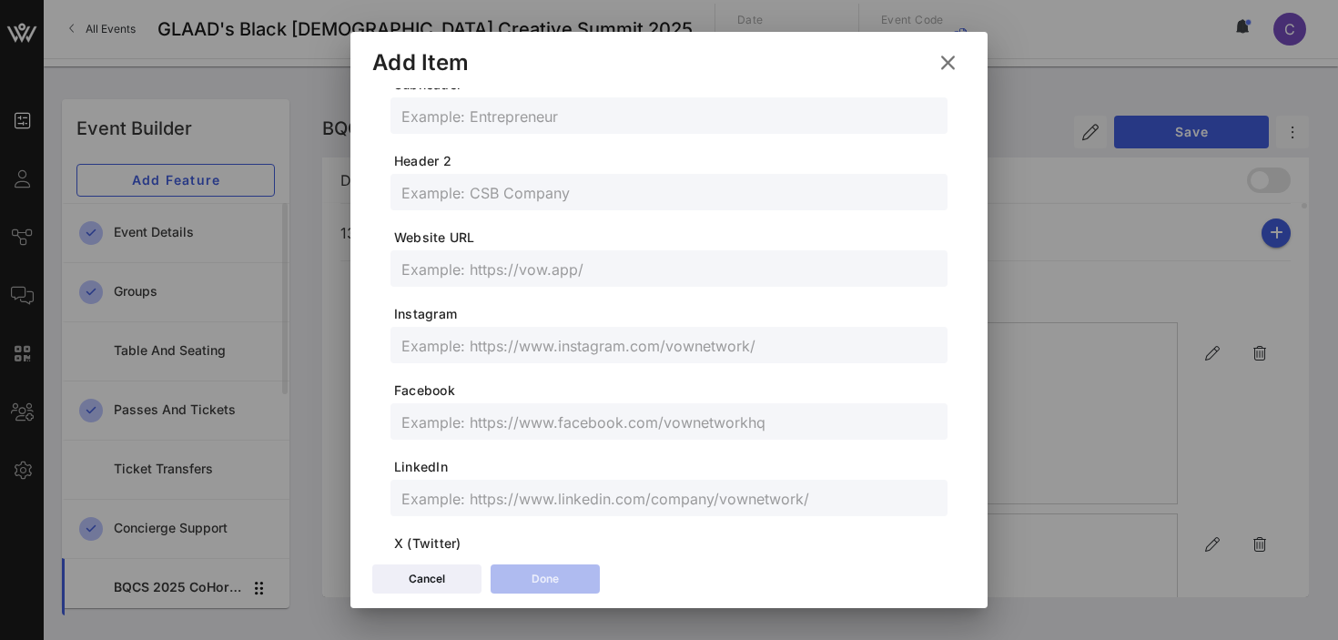
scroll to position [0, 0]
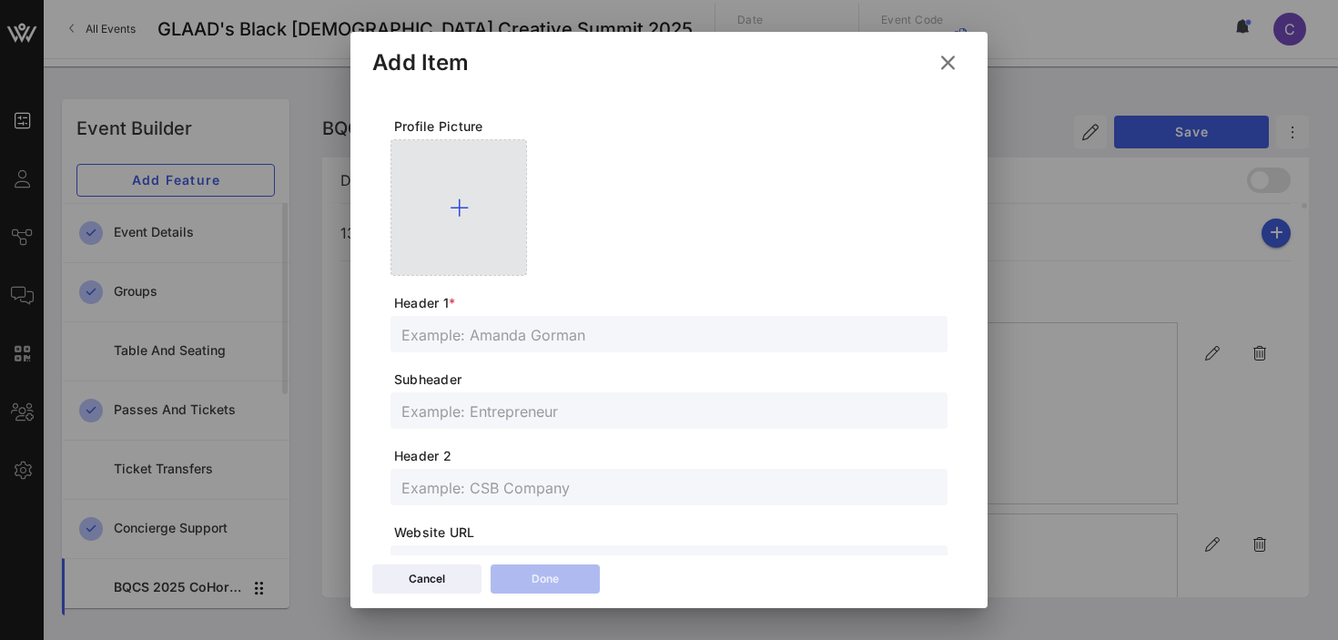
click at [459, 204] on icon at bounding box center [459, 208] width 19 height 22
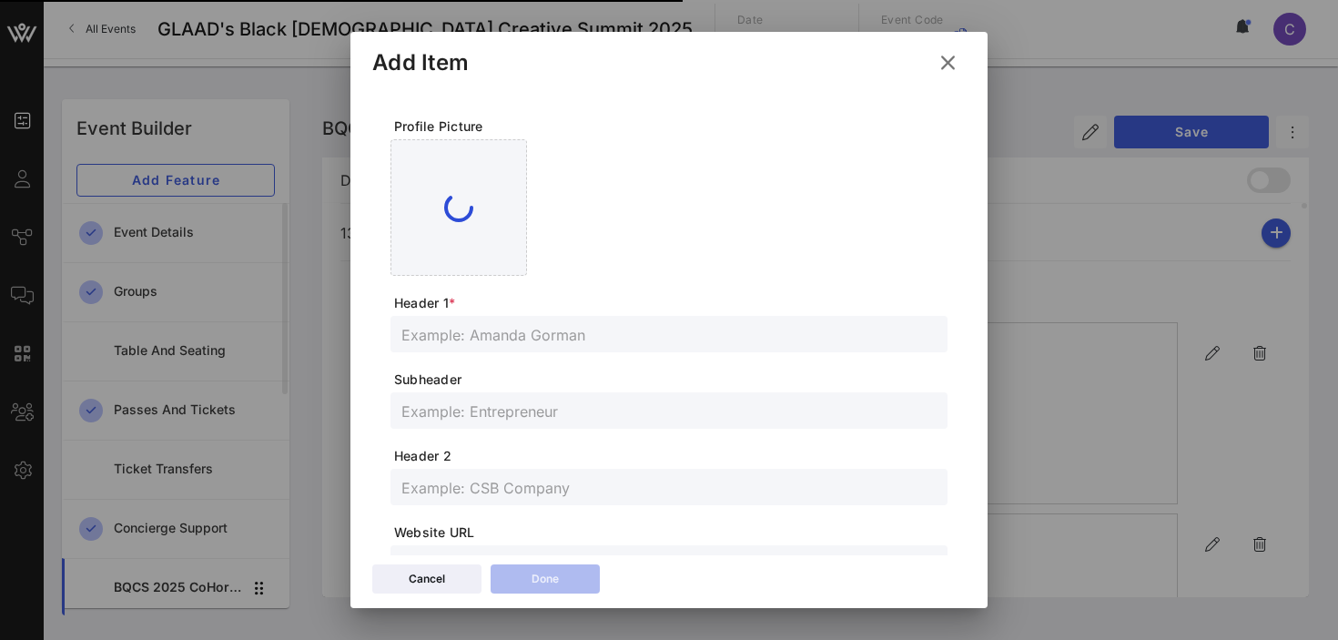
click at [499, 337] on input "text" at bounding box center [668, 334] width 535 height 24
paste input "[PERSON_NAME]"
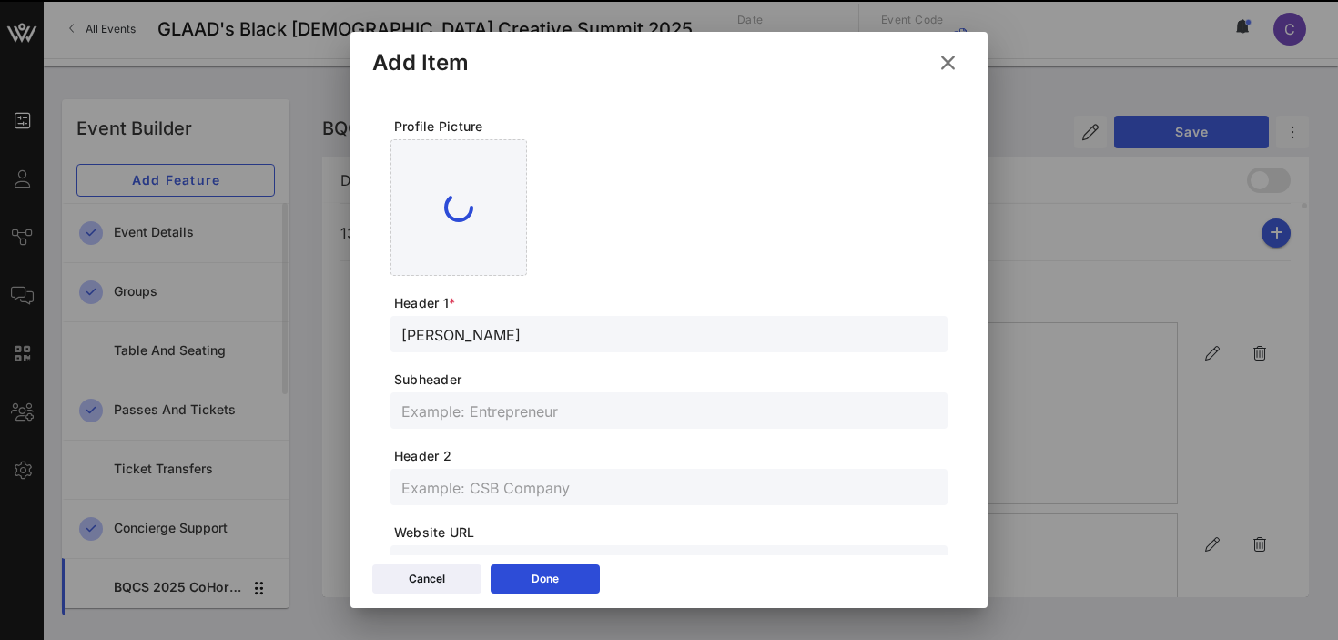
type input "[PERSON_NAME]"
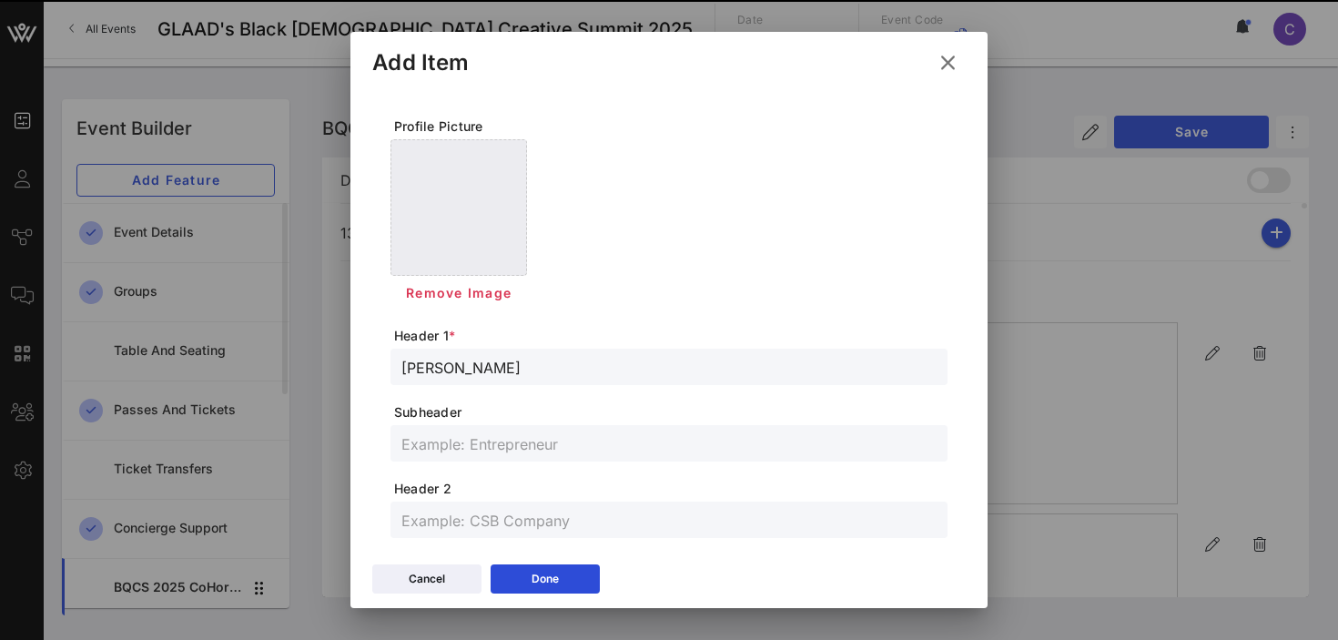
click at [511, 404] on span "Subheader" at bounding box center [670, 412] width 553 height 18
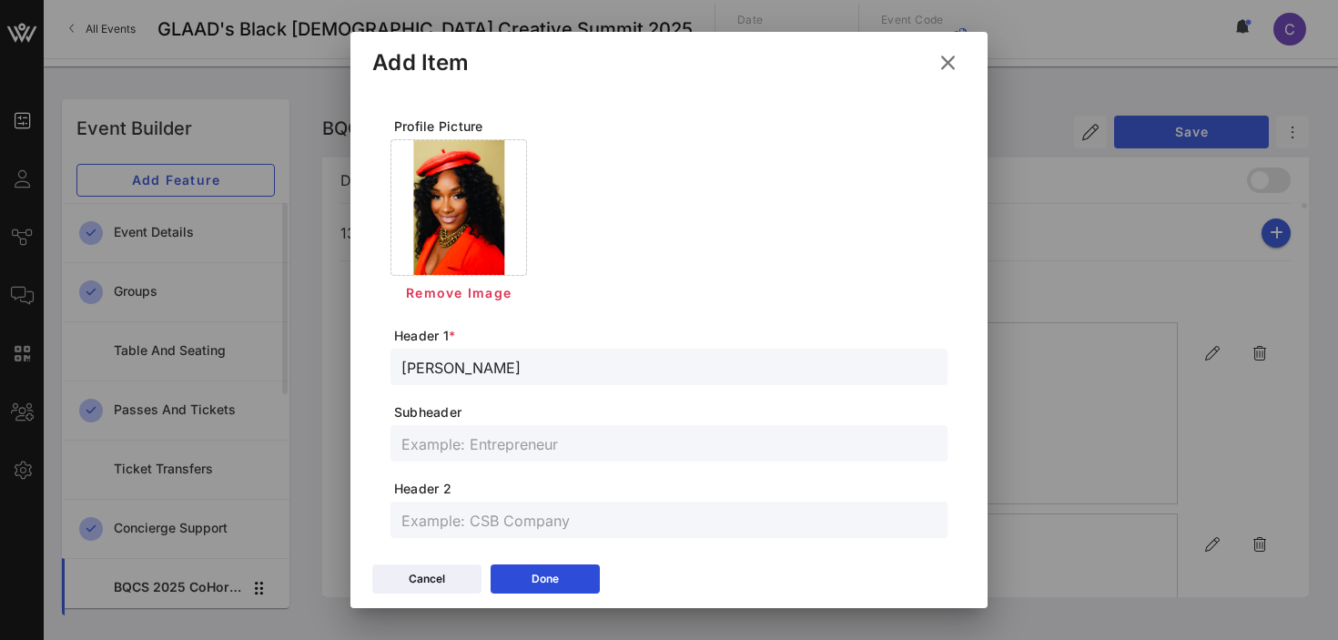
click at [508, 445] on input "text" at bounding box center [668, 443] width 535 height 24
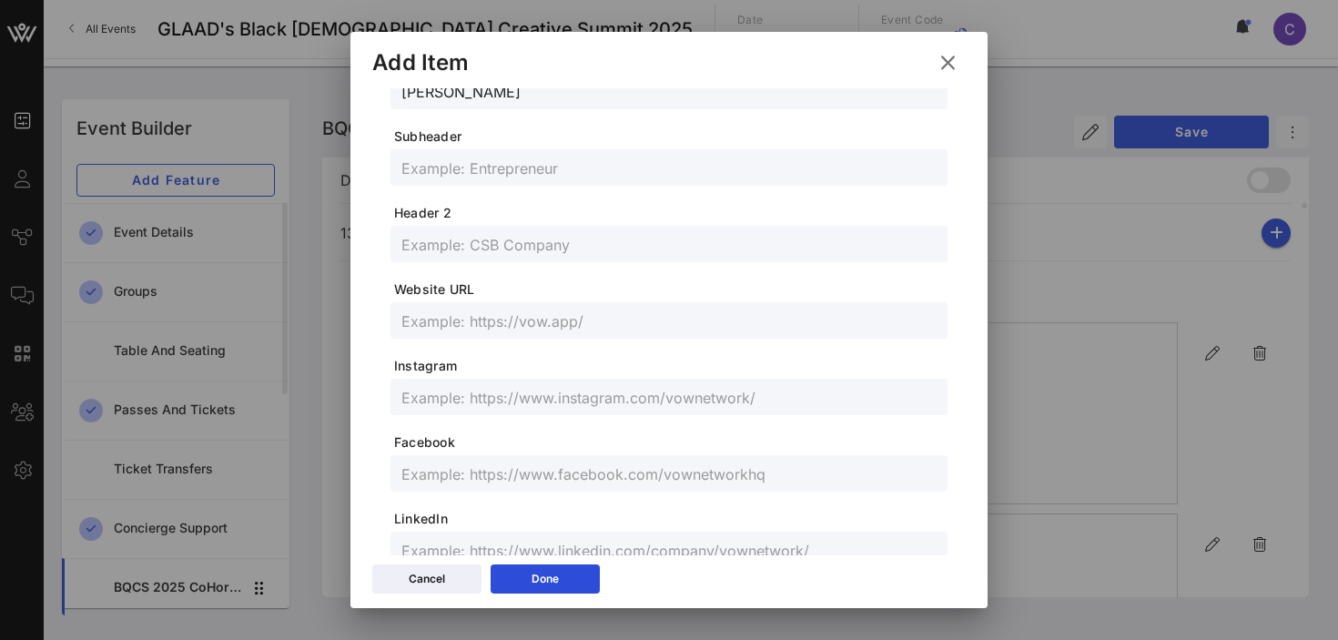
scroll to position [285, 0]
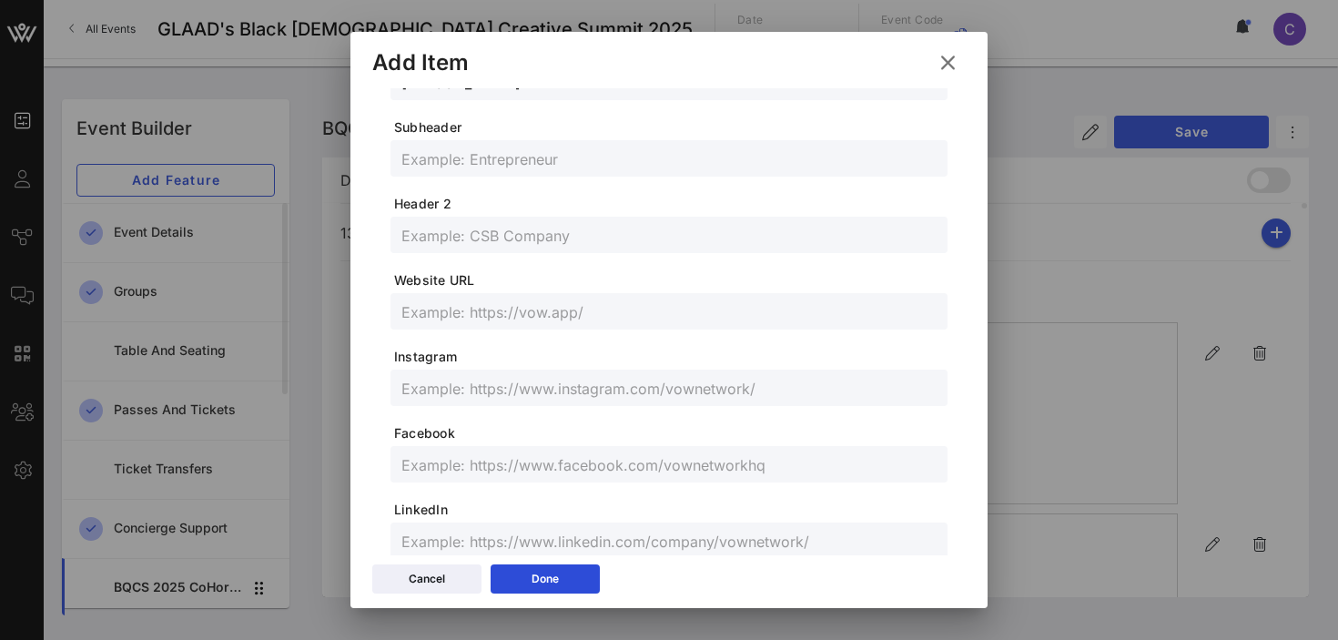
paste input "TV FILM EDITOR AND PRODUCER"
type input "TV FILM EDITOR AND PRODUCER"
click at [542, 238] on input "text" at bounding box center [668, 235] width 535 height 24
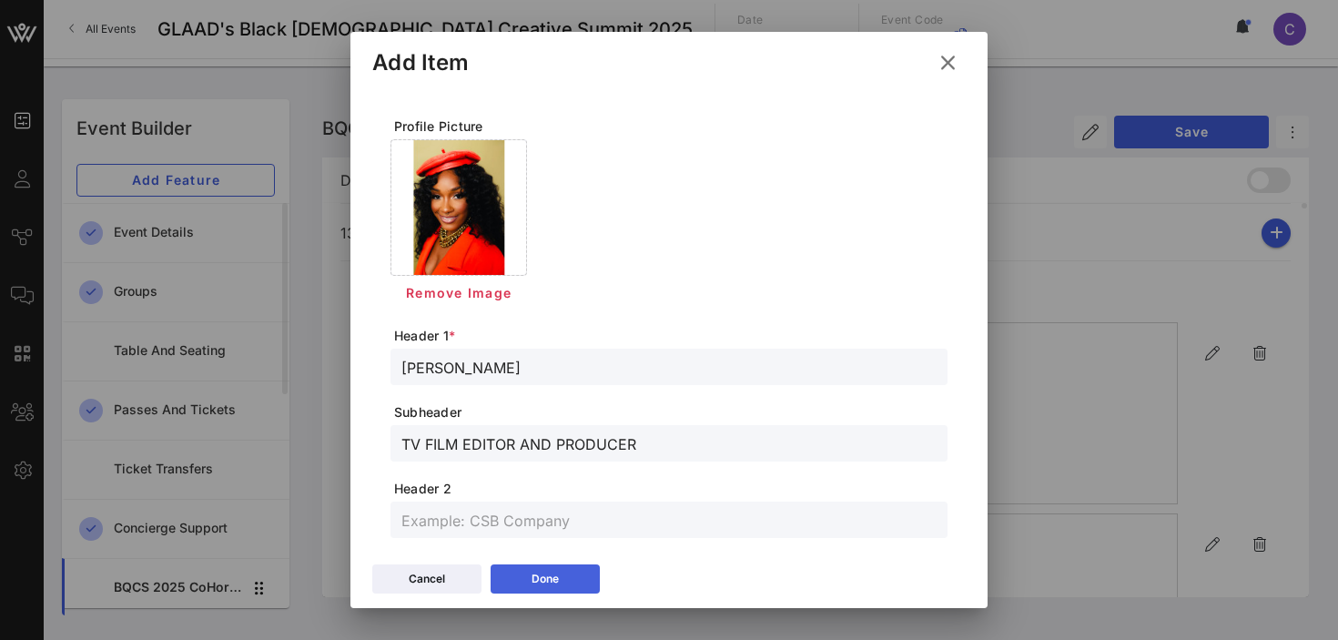
click at [553, 571] on div "Done" at bounding box center [544, 579] width 27 height 18
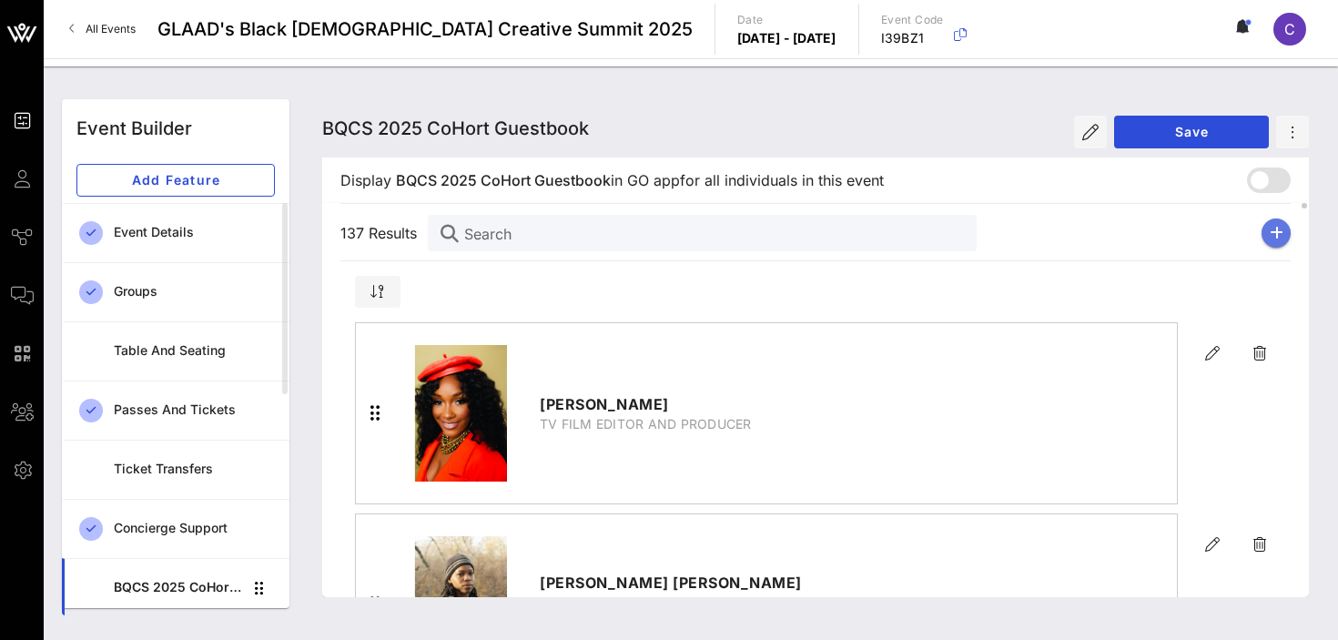
click at [1270, 234] on icon "button" at bounding box center [1276, 233] width 14 height 15
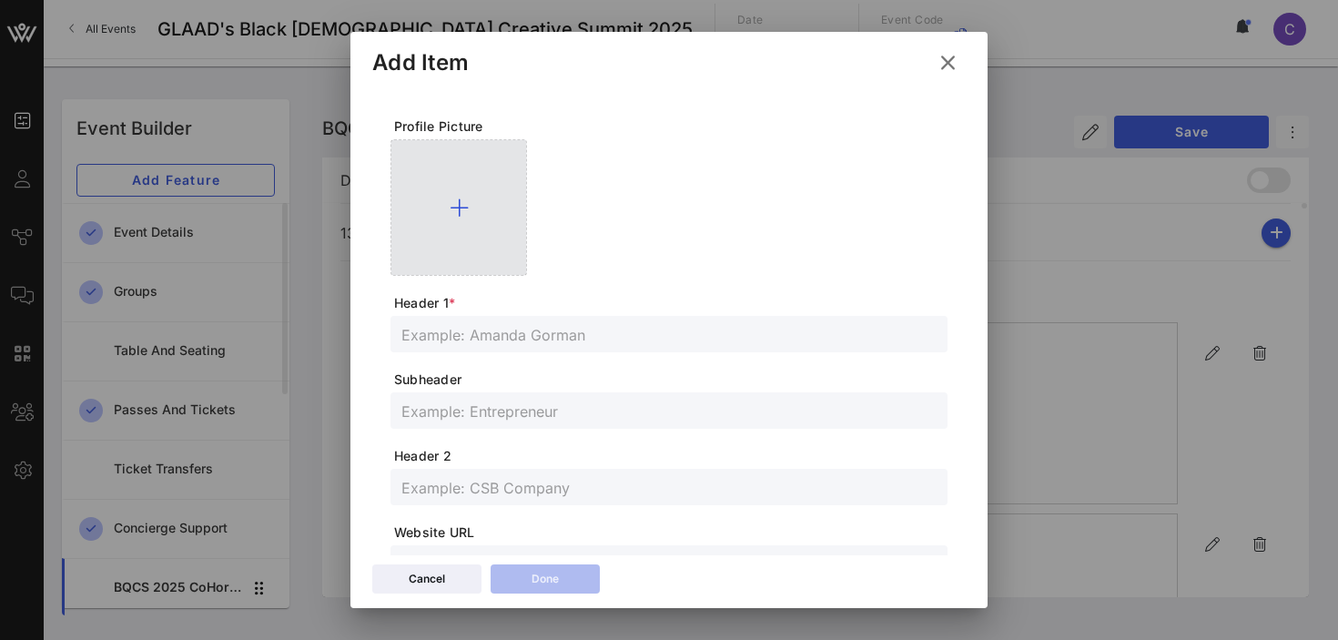
click at [458, 204] on icon at bounding box center [459, 208] width 19 height 22
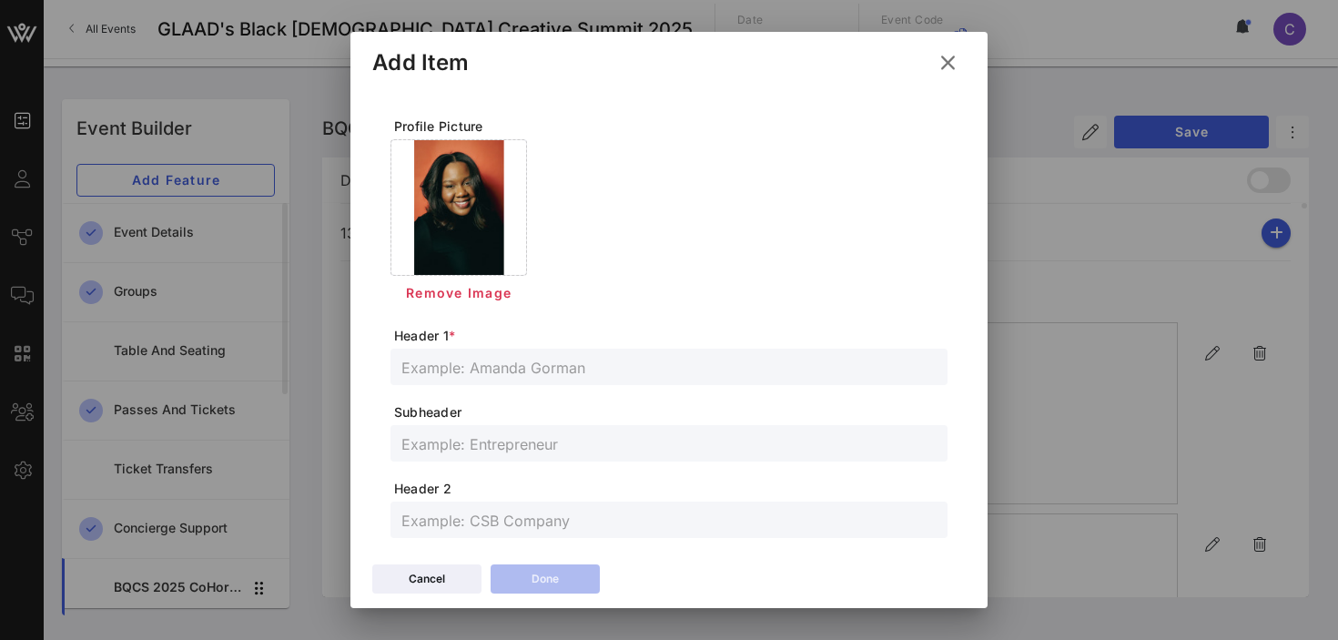
click at [561, 357] on input "text" at bounding box center [668, 367] width 535 height 24
paste input "[PERSON_NAME]"
type input "[PERSON_NAME]"
click at [504, 444] on input "text" at bounding box center [668, 443] width 535 height 24
paste input "Director. Screenwriter. Photographer"
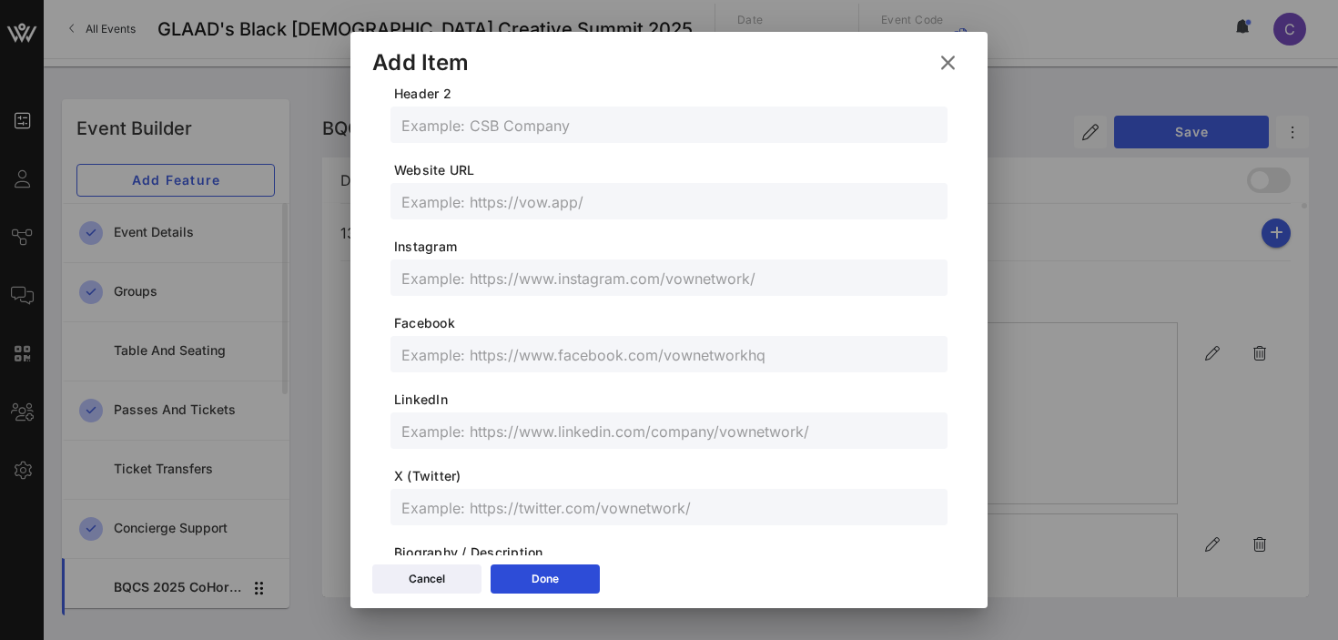
scroll to position [412, 0]
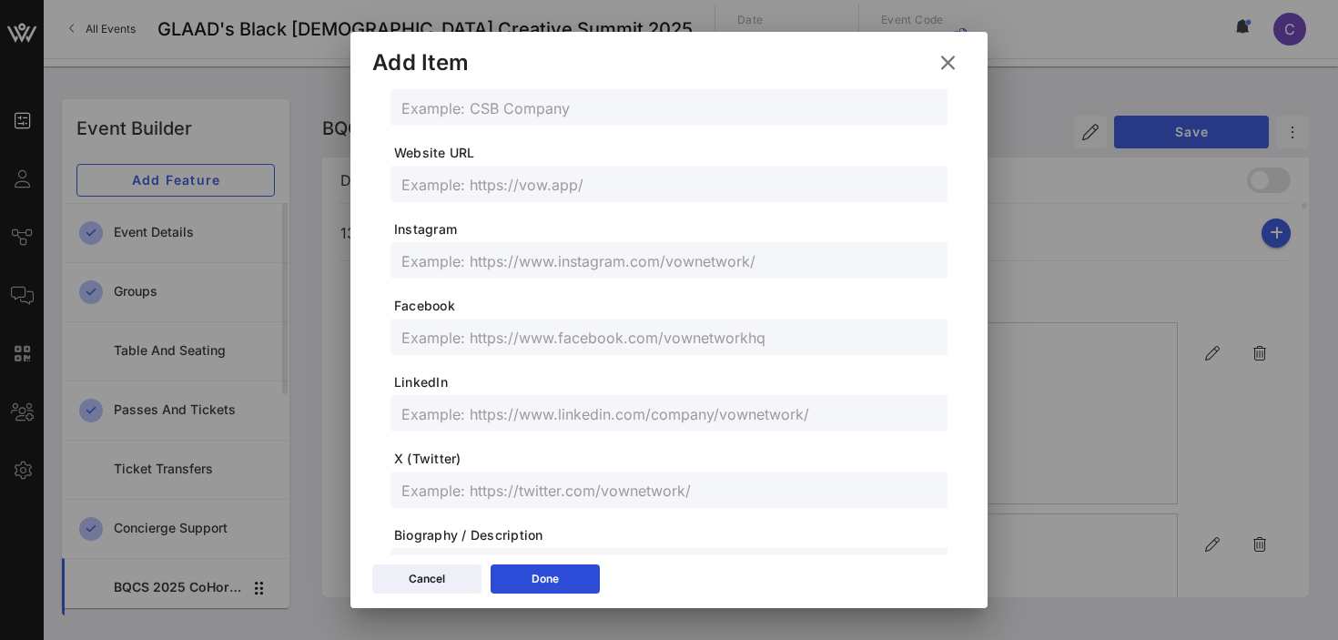
type input "Director. Screenwriter. Photographer"
click at [515, 421] on input "text" at bounding box center [668, 413] width 535 height 24
paste input "[URL][DOMAIN_NAME][PERSON_NAME]"
click at [515, 421] on input "[URL][DOMAIN_NAME][PERSON_NAME]" at bounding box center [668, 413] width 535 height 24
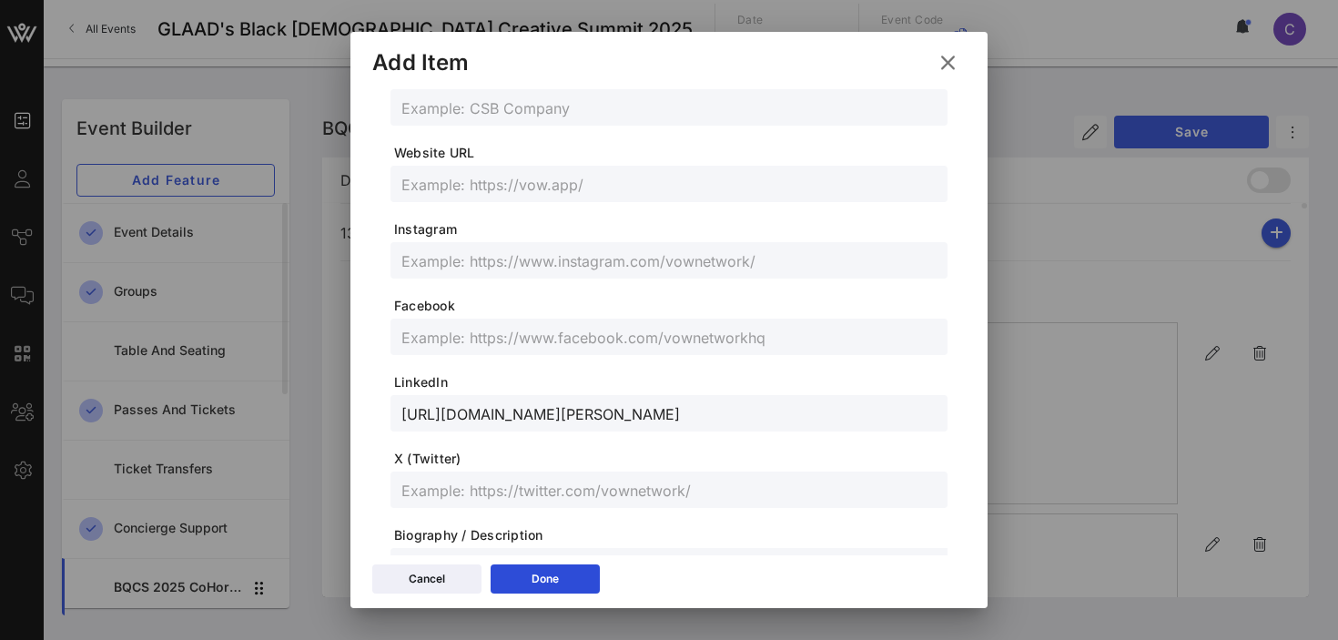
scroll to position [0, 0]
type input "[URL][DOMAIN_NAME][PERSON_NAME]"
click at [491, 267] on input "text" at bounding box center [668, 260] width 535 height 24
paste input "kenbehindthecam"
type input "kenbehindthecam"
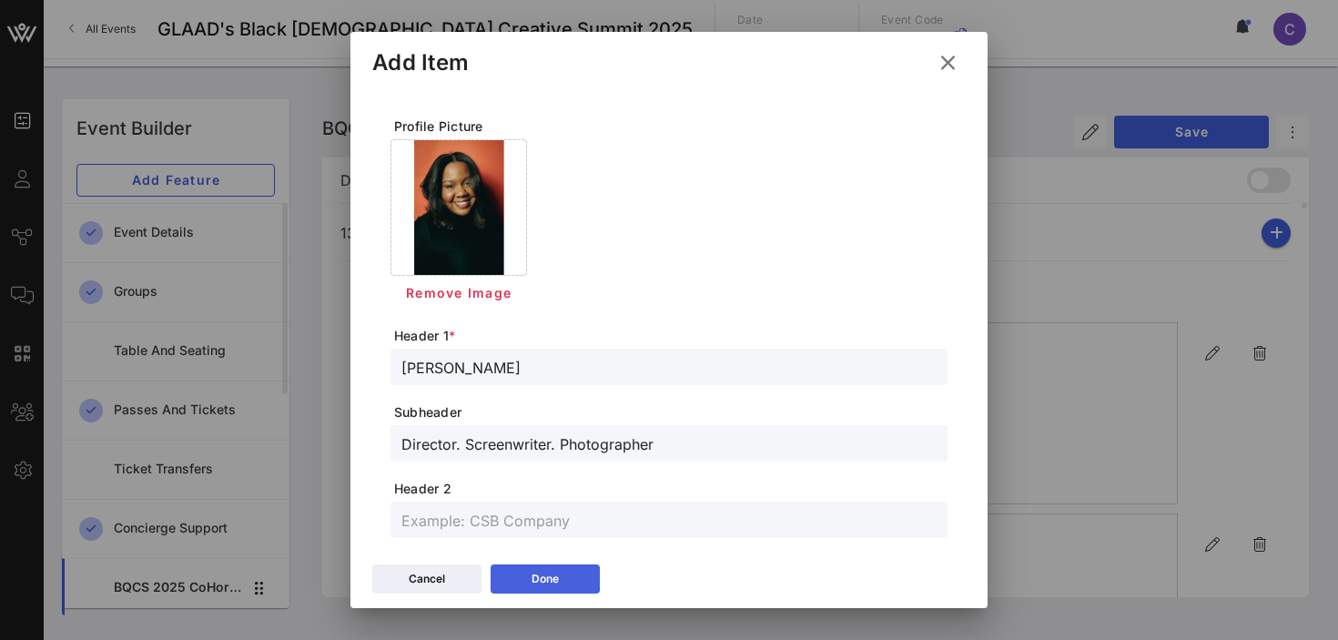
click at [545, 579] on icon at bounding box center [545, 578] width 13 height 11
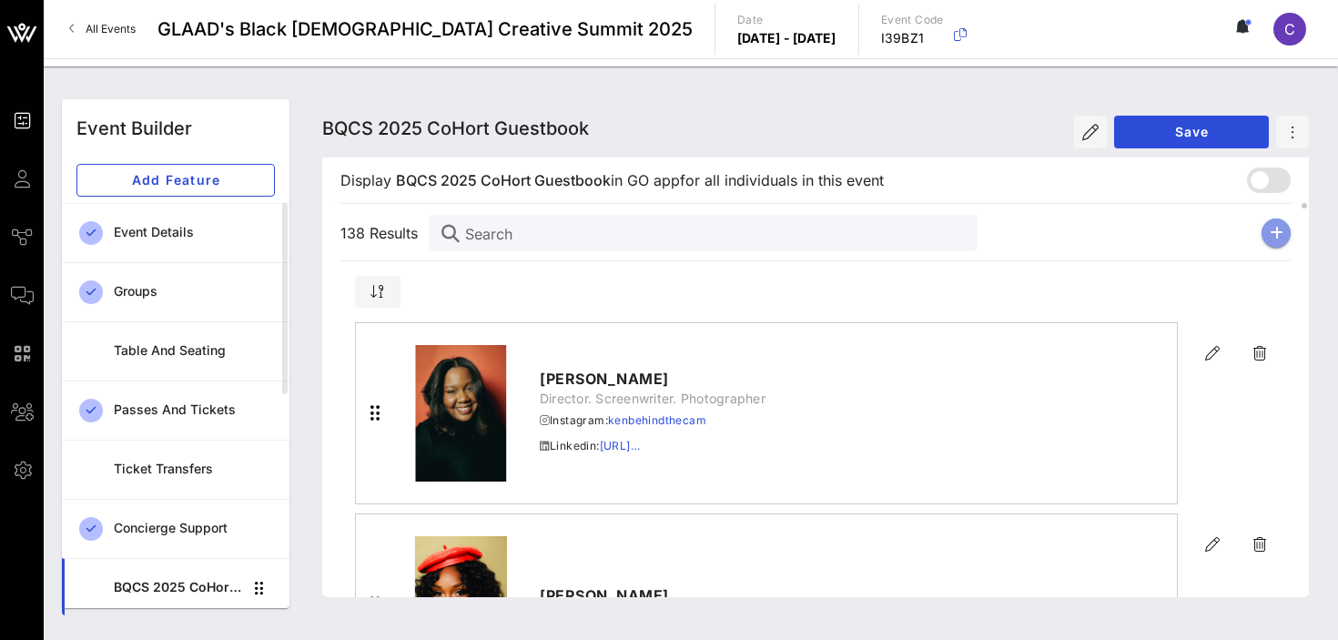
click at [1279, 231] on icon "button" at bounding box center [1276, 233] width 14 height 15
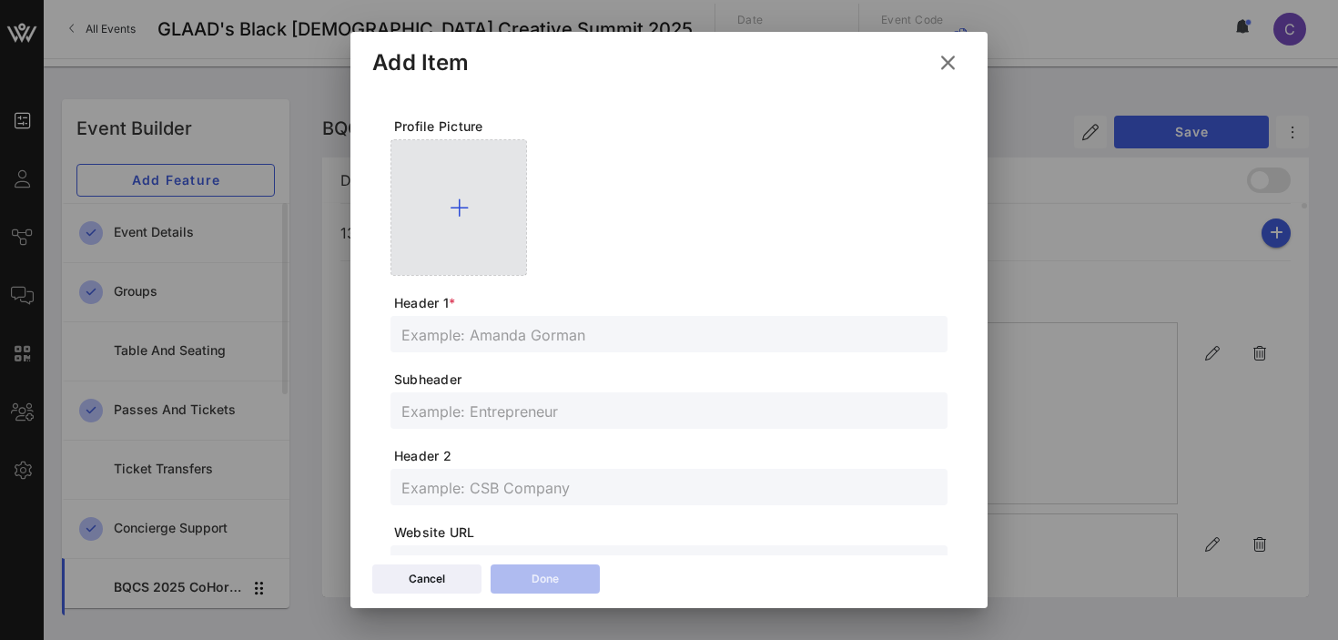
click at [457, 207] on icon at bounding box center [459, 208] width 19 height 22
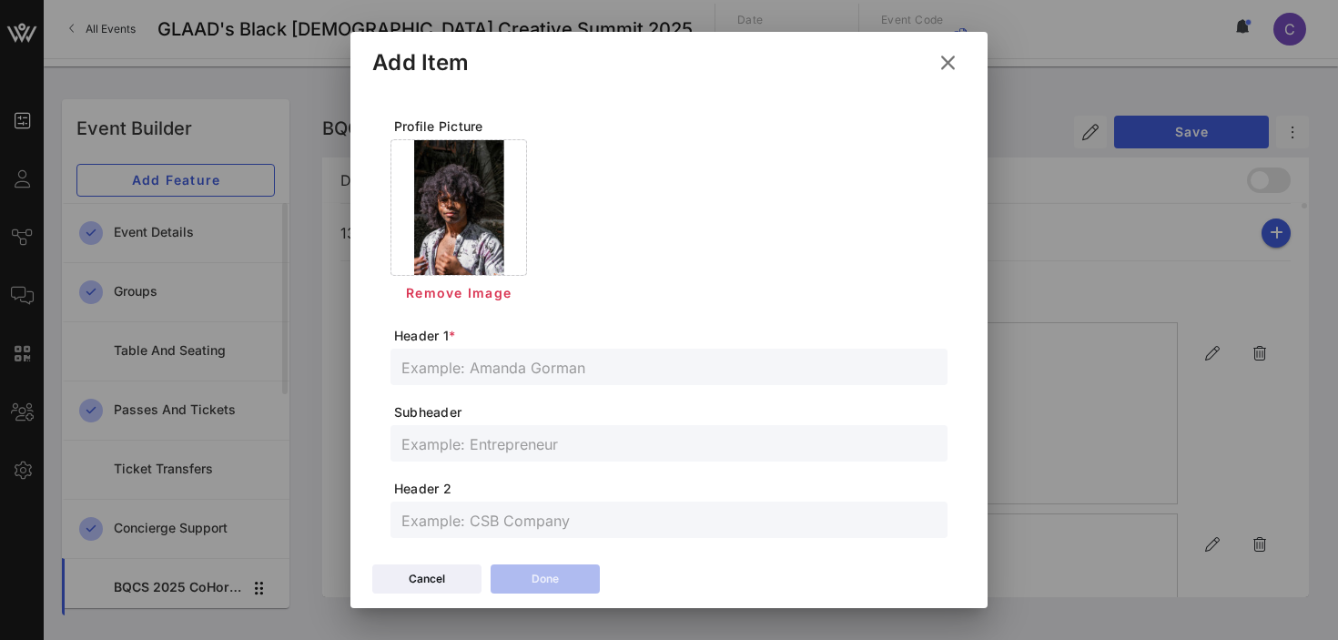
click at [446, 371] on input "text" at bounding box center [668, 367] width 535 height 24
paste input "mallewi (all lowercase please!)"
type input "mallewi"
click at [517, 444] on input "text" at bounding box center [668, 443] width 535 height 24
click at [472, 440] on input "text" at bounding box center [668, 443] width 535 height 24
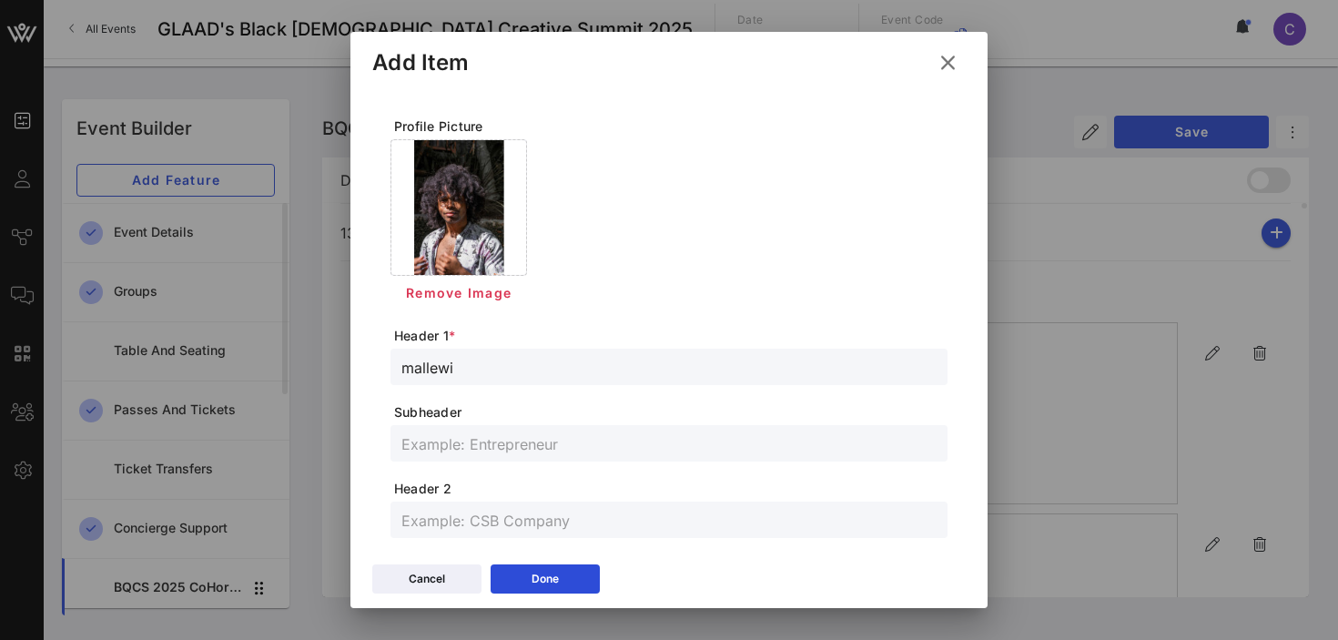
paste input "Artist + Creative Strategist"
type input "Artist + Creative Strategist"
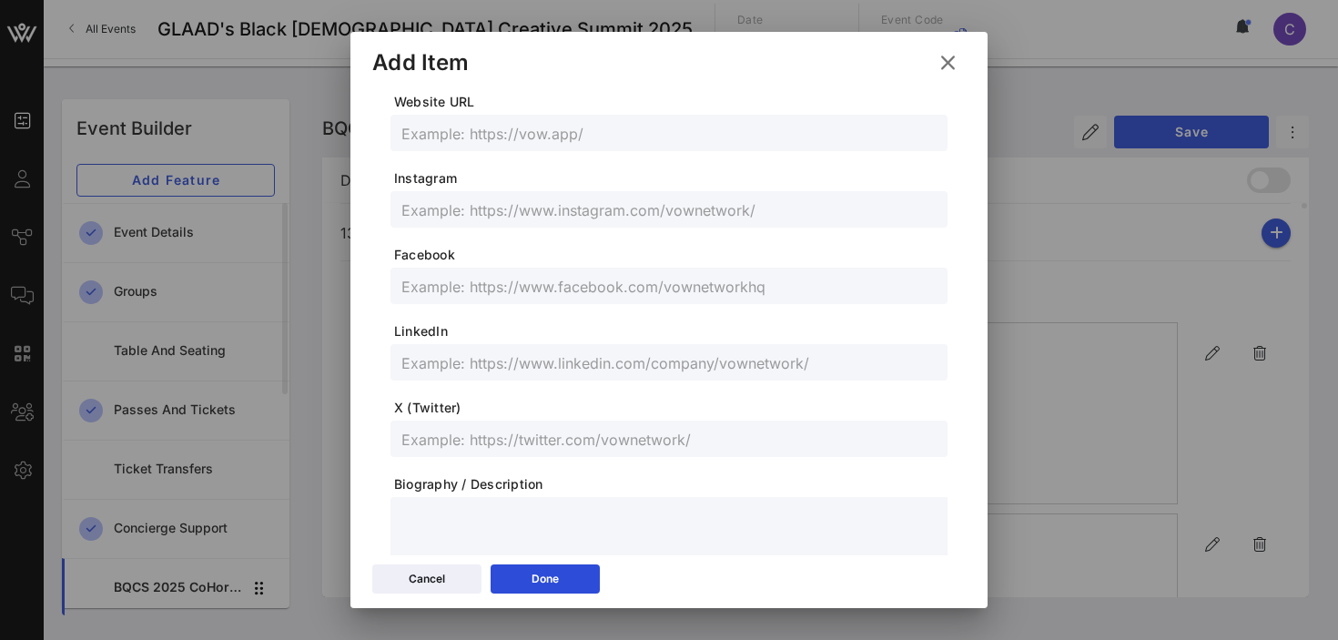
scroll to position [490, 0]
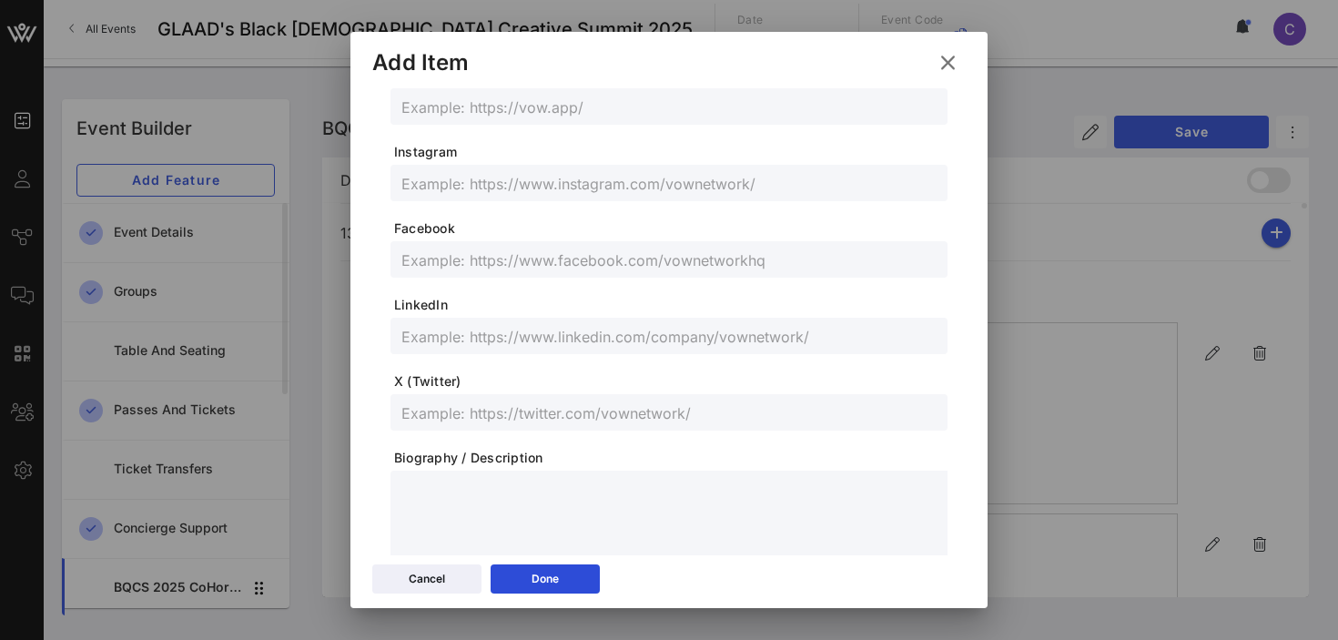
click at [500, 417] on input "text" at bounding box center [668, 412] width 535 height 24
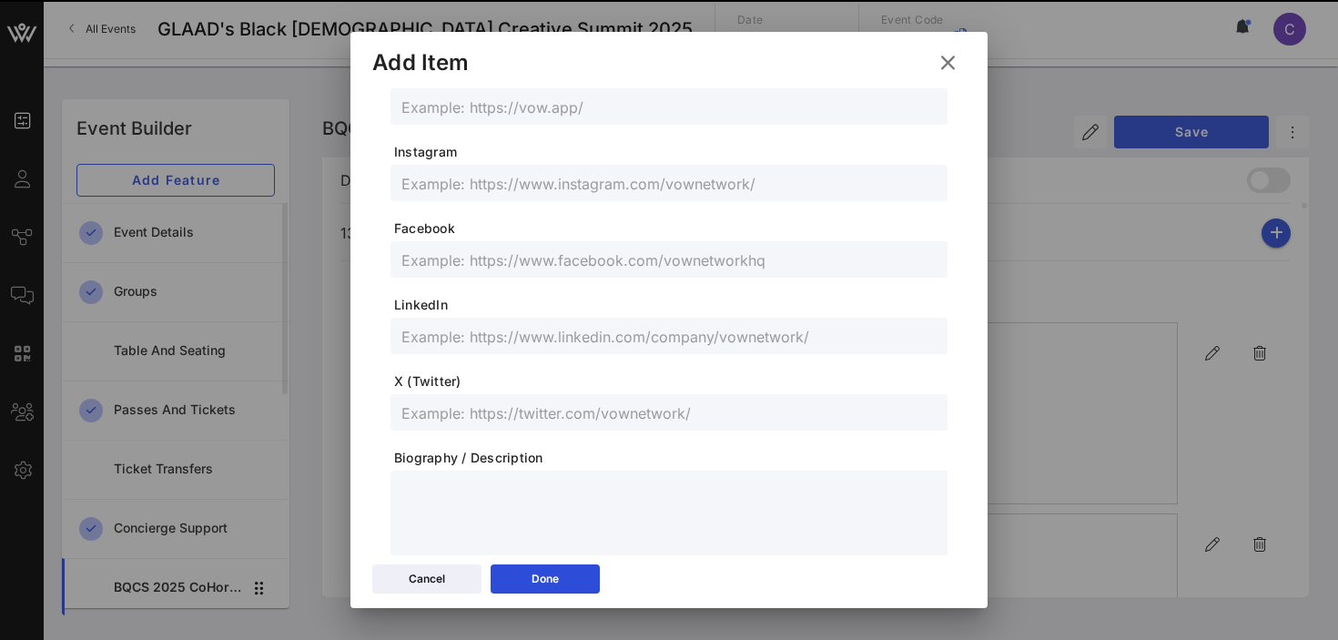
paste input "@mallewi"
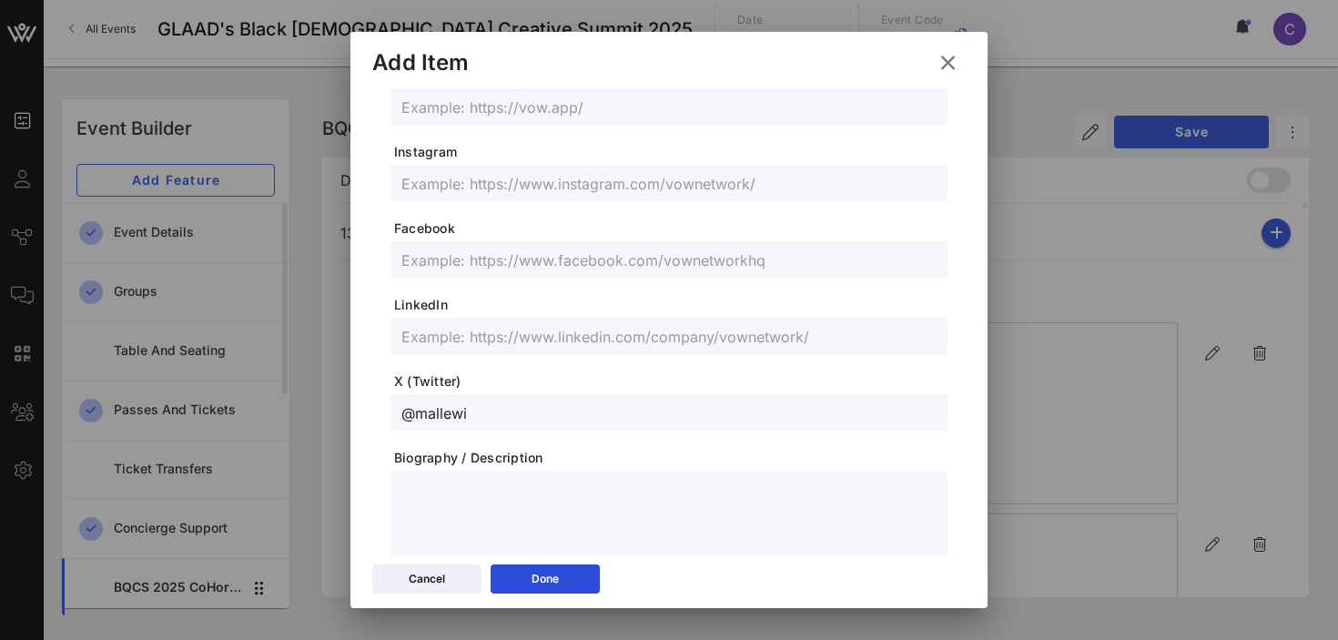
type input "@mallewi"
click at [470, 182] on input "text" at bounding box center [668, 183] width 535 height 24
paste input "@mallewi"
type input "@mallewi"
click at [545, 575] on icon at bounding box center [545, 578] width 13 height 11
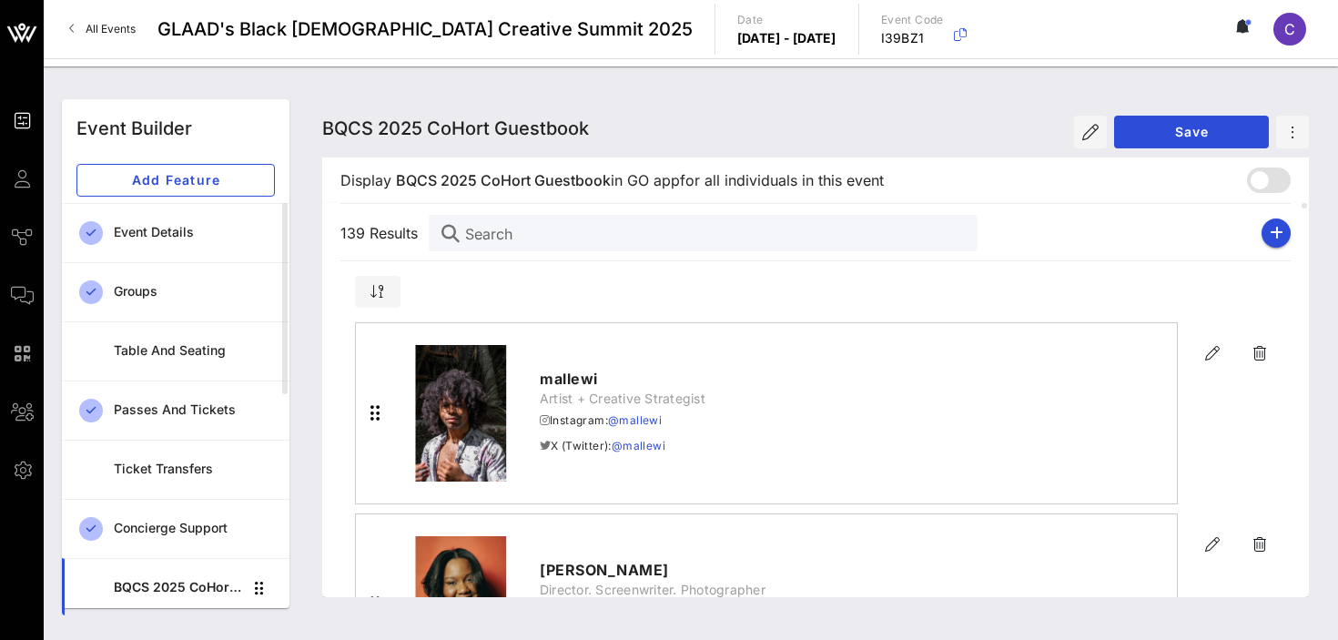
scroll to position [457, 0]
click at [1211, 352] on icon "button" at bounding box center [1212, 353] width 22 height 22
type input "mallewi"
type input "Artist + Creative Strategist"
type input "@mallewi"
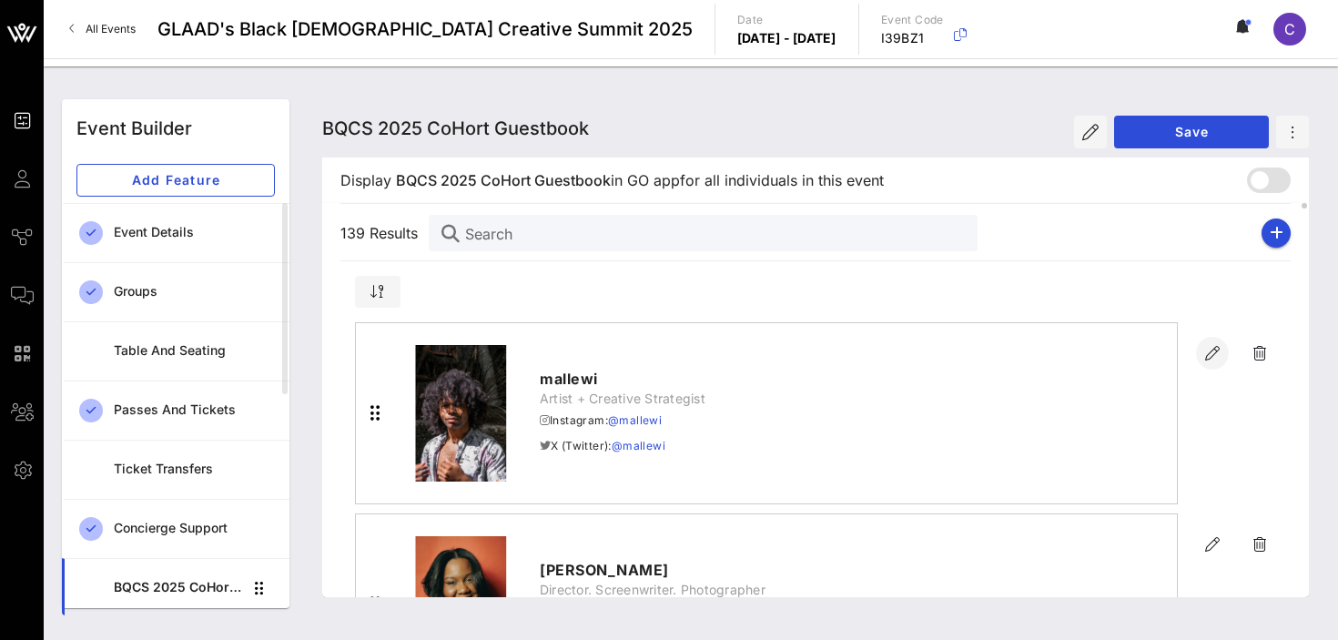
type input "@mallewi"
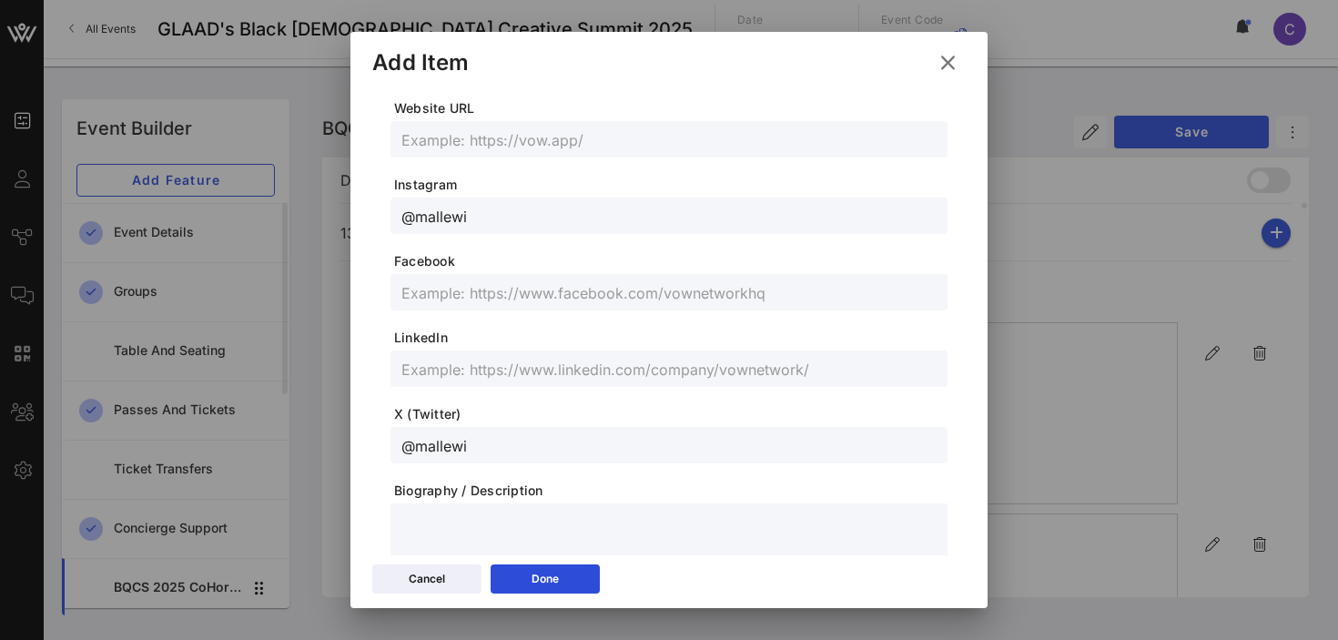
click at [658, 307] on div at bounding box center [668, 292] width 535 height 36
paste input "[URL][DOMAIN_NAME]"
type input "[URL][DOMAIN_NAME]"
click at [547, 574] on icon at bounding box center [545, 578] width 13 height 11
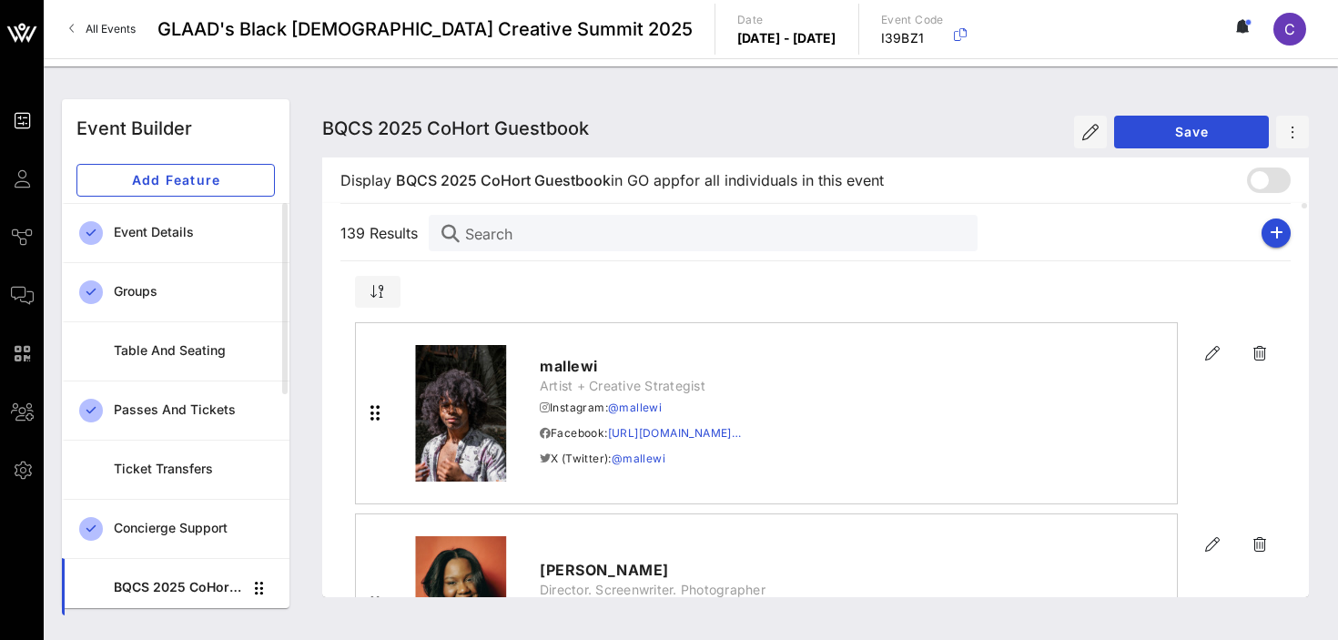
scroll to position [424, 0]
click at [1206, 128] on span "Save" at bounding box center [1191, 131] width 126 height 15
click at [1277, 226] on icon "button" at bounding box center [1276, 233] width 14 height 15
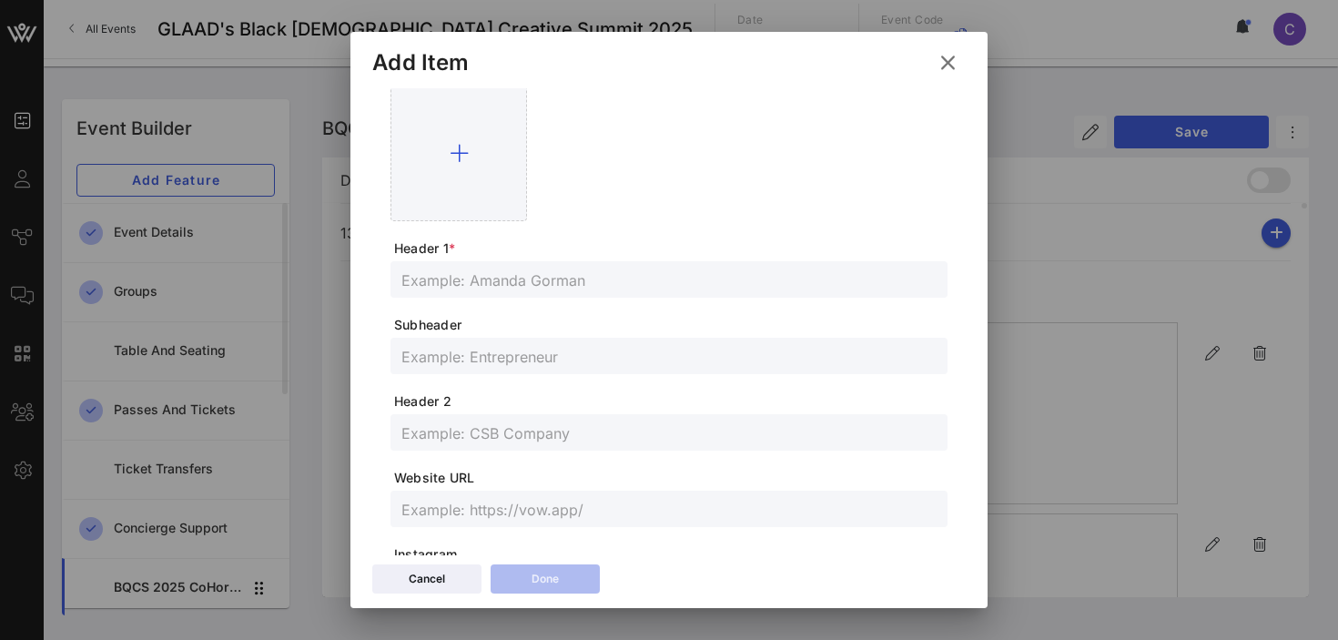
scroll to position [0, 0]
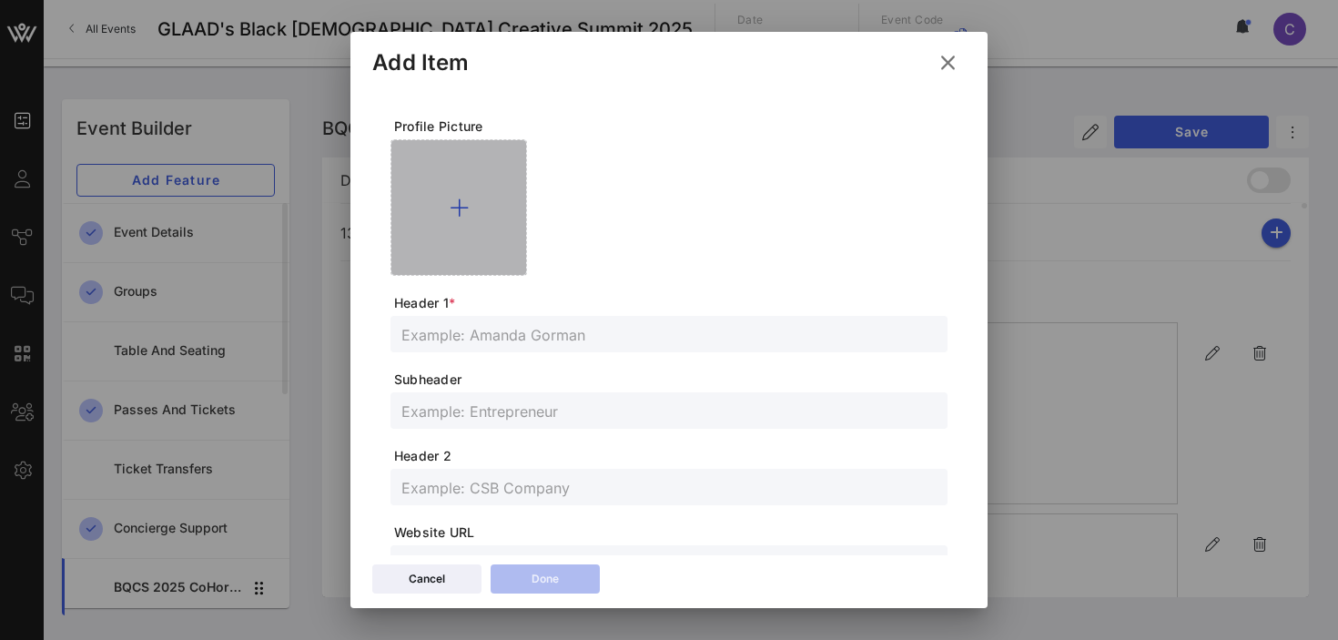
click at [462, 205] on icon at bounding box center [459, 208] width 19 height 22
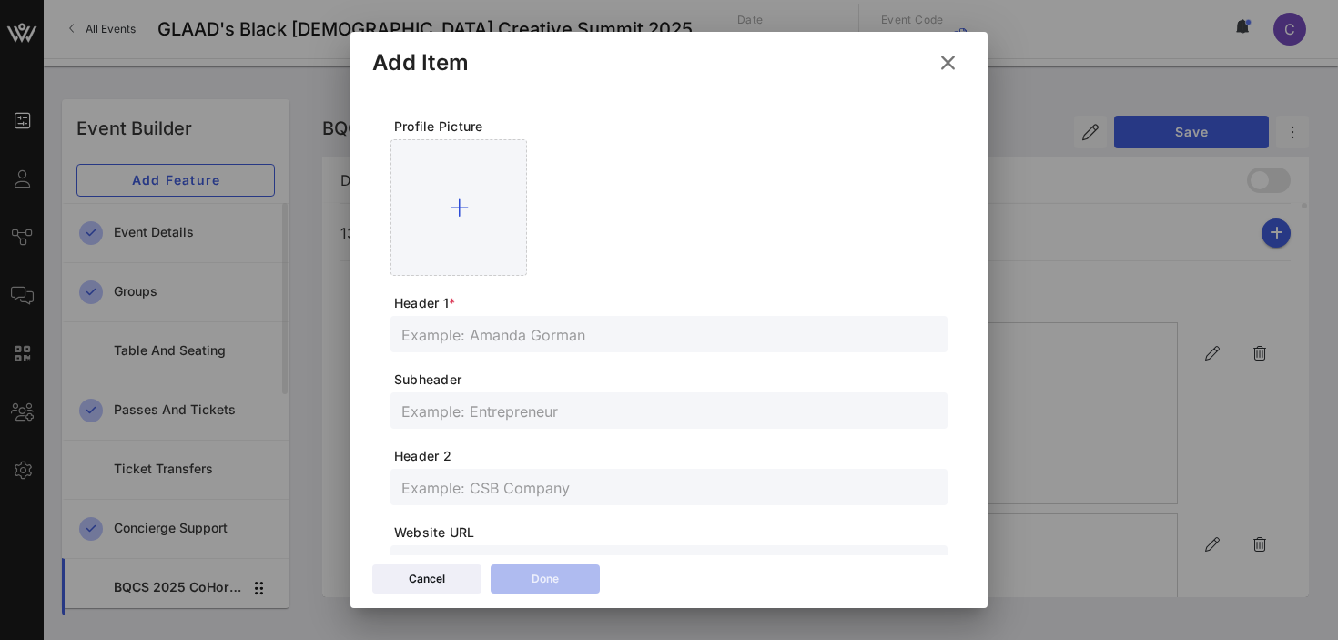
click at [953, 57] on icon at bounding box center [947, 63] width 25 height 22
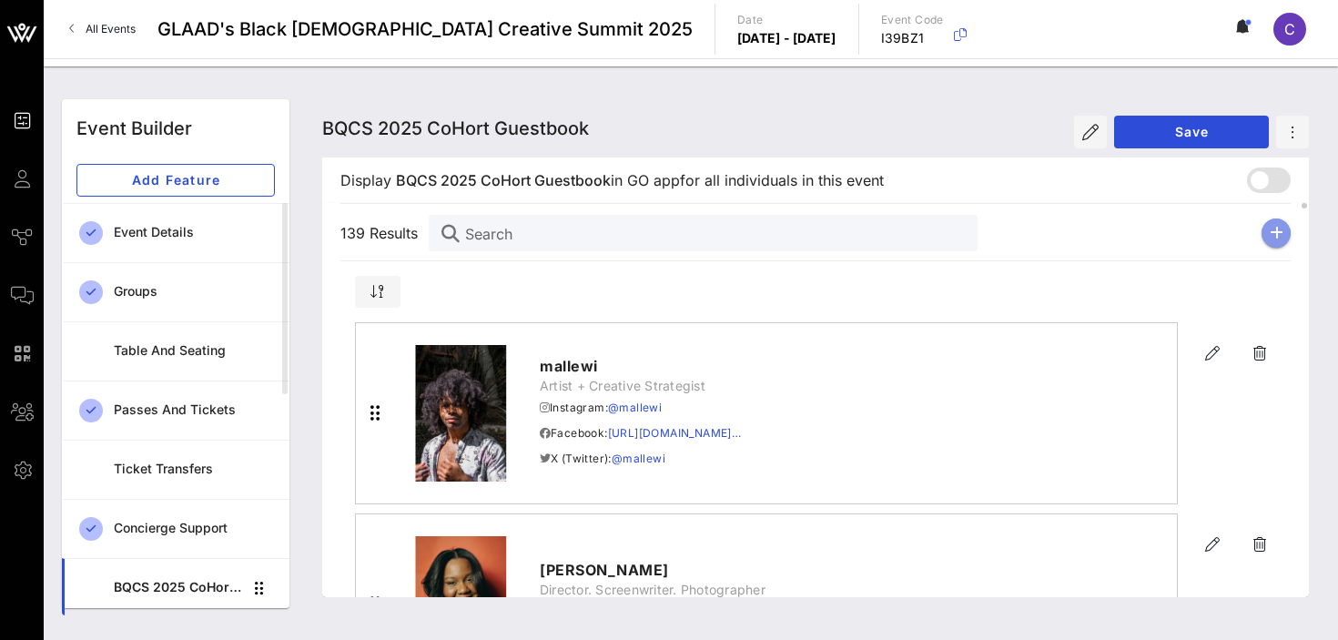
click at [1282, 236] on button "button" at bounding box center [1275, 232] width 29 height 29
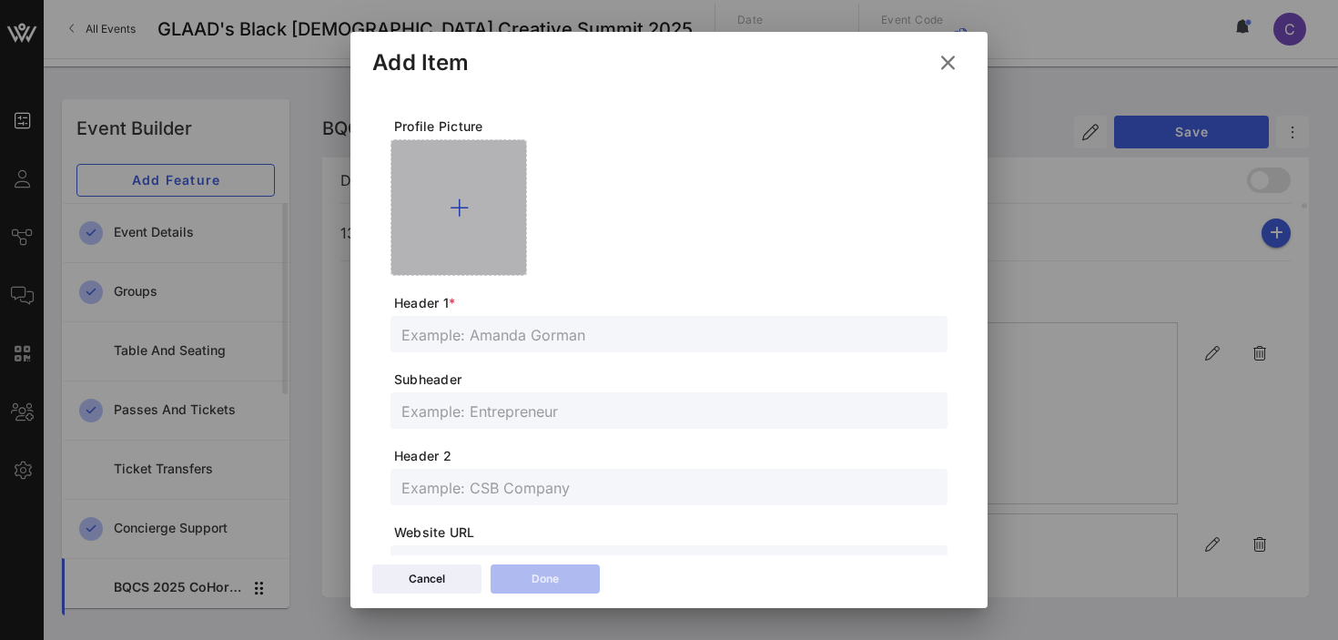
click at [463, 203] on icon at bounding box center [459, 208] width 19 height 22
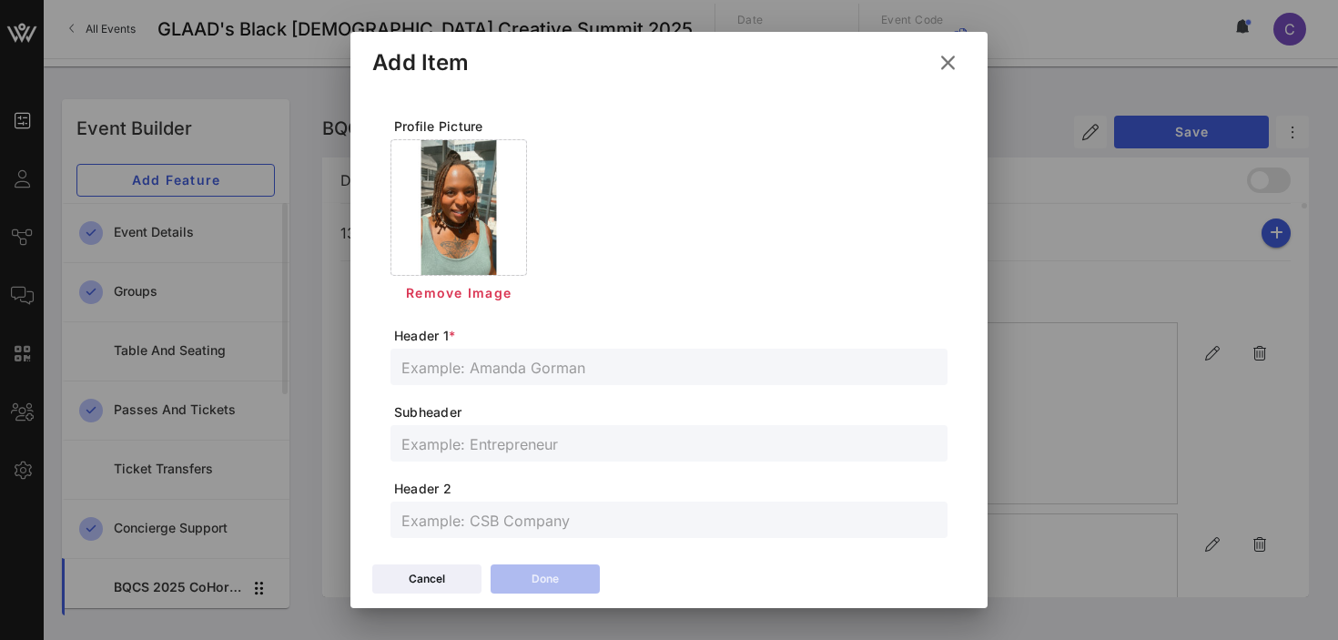
click at [480, 371] on input "text" at bounding box center [668, 367] width 535 height 24
paste input "Malukanoa [PERSON_NAME] EOL doula"
type input "Malukanoa [PERSON_NAME] EOL doula"
click at [522, 447] on input "text" at bounding box center [668, 443] width 535 height 24
paste input "Malukanoa [PERSON_NAME] EOL doula"
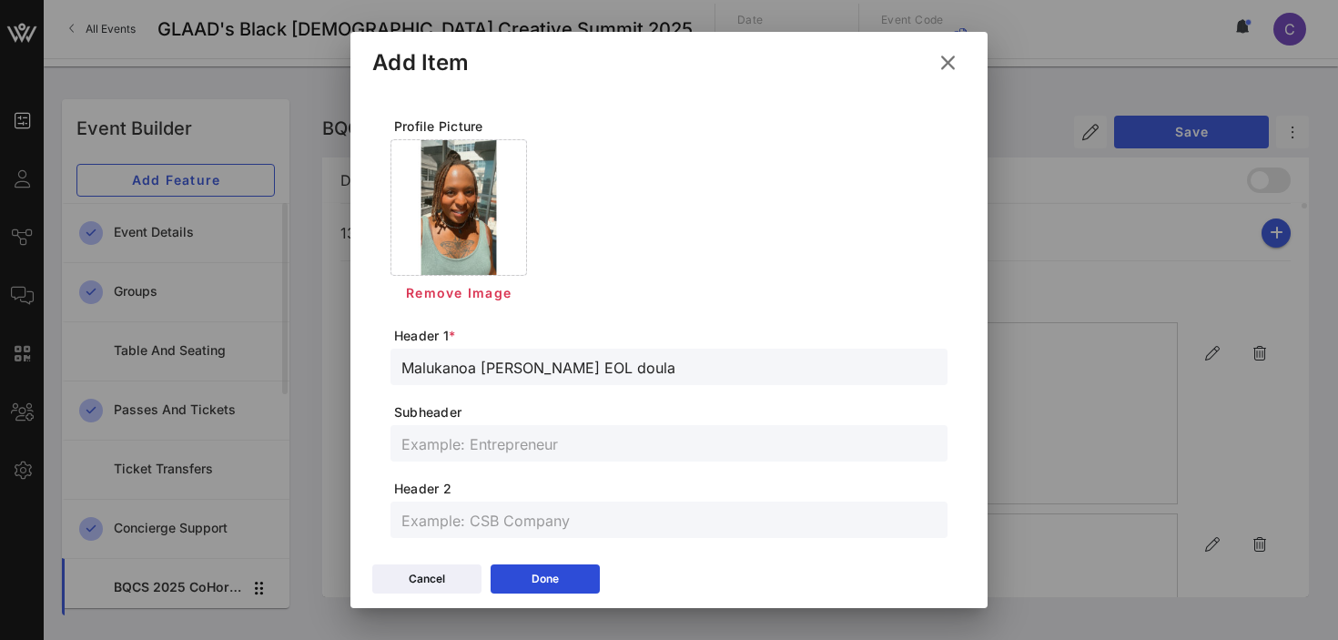
type input "Malukanoa [PERSON_NAME] EOL doula"
click at [496, 442] on input "Malukanoa [PERSON_NAME] EOL doula" at bounding box center [668, 443] width 535 height 24
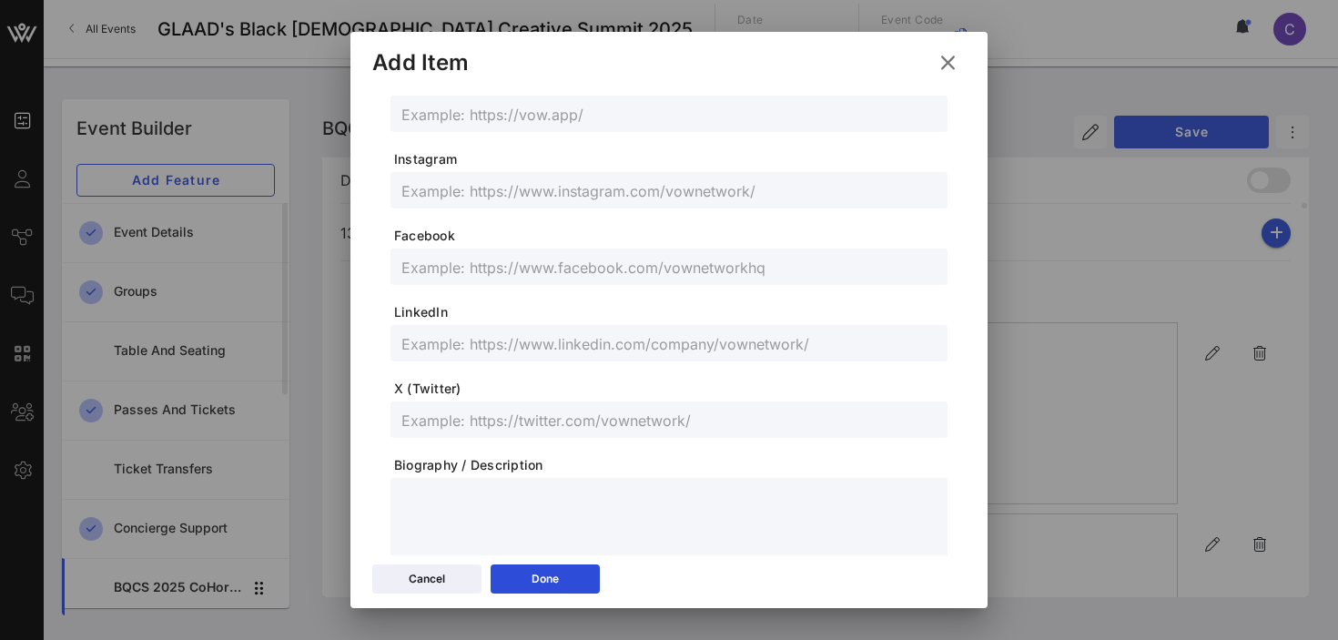
scroll to position [502, 0]
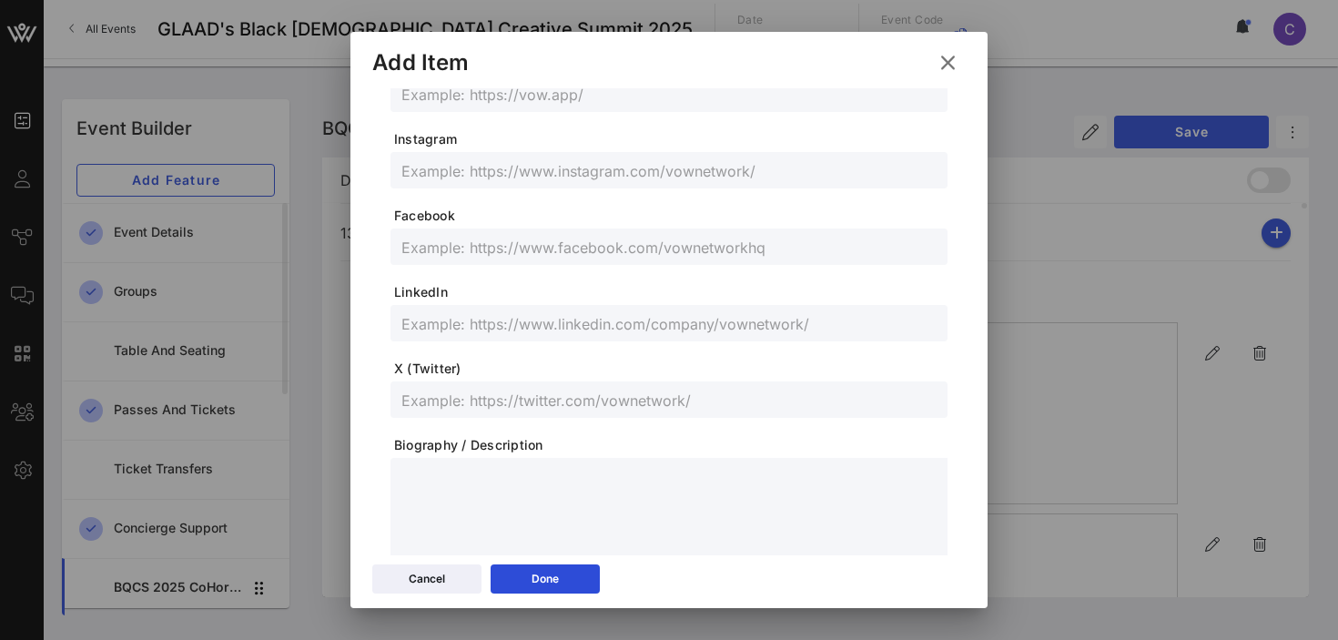
click at [492, 328] on input "text" at bounding box center [668, 323] width 535 height 24
paste input "[URL][DOMAIN_NAME]"
type input "[URL][DOMAIN_NAME]"
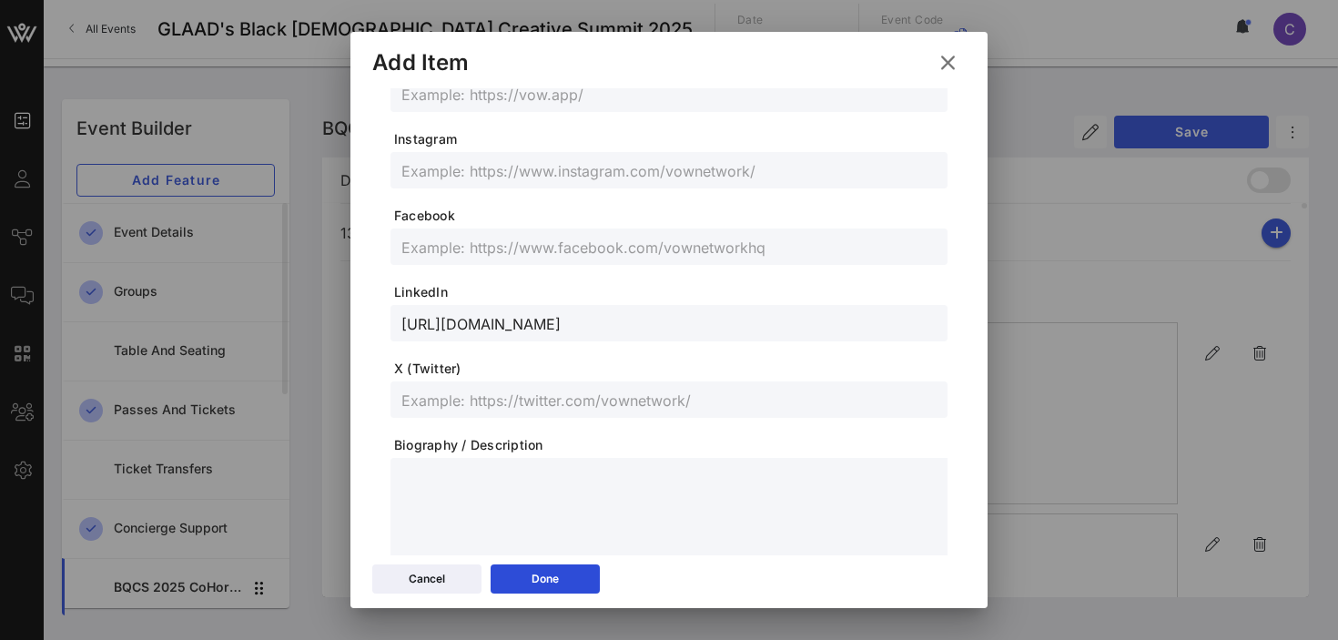
click at [490, 176] on input "text" at bounding box center [668, 170] width 535 height 24
paste input "Malukanoa"
type input "Malukanoa"
click at [533, 579] on div "Done" at bounding box center [544, 579] width 27 height 18
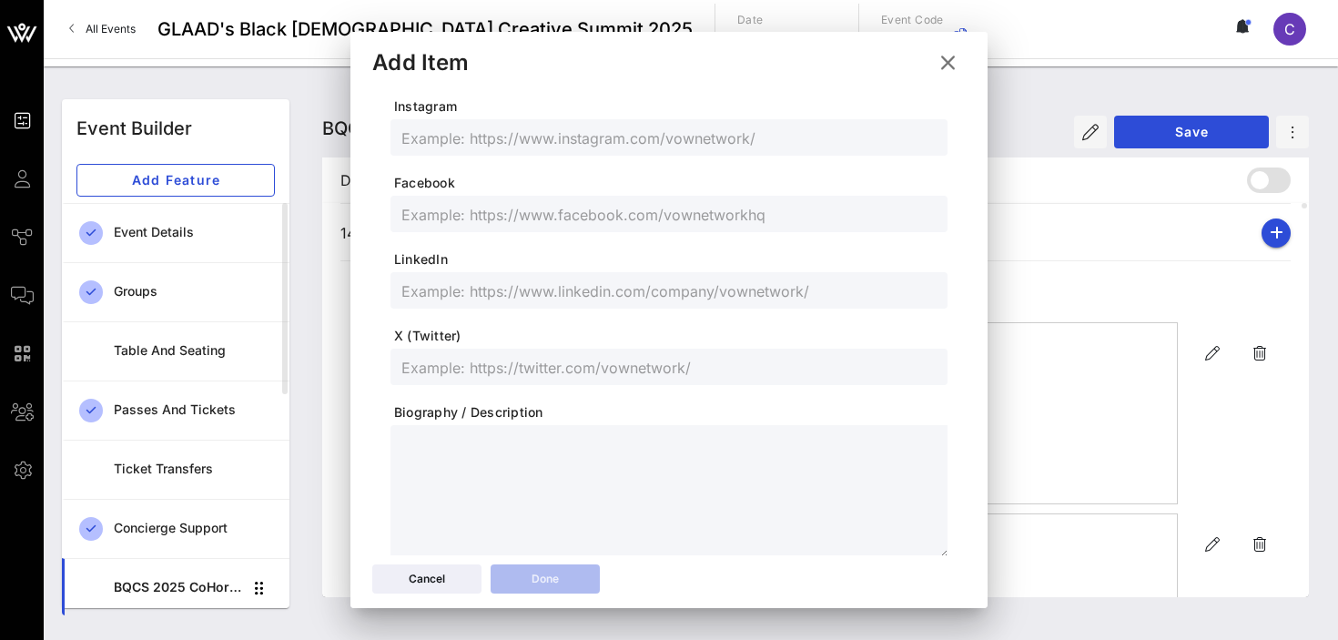
scroll to position [470, 0]
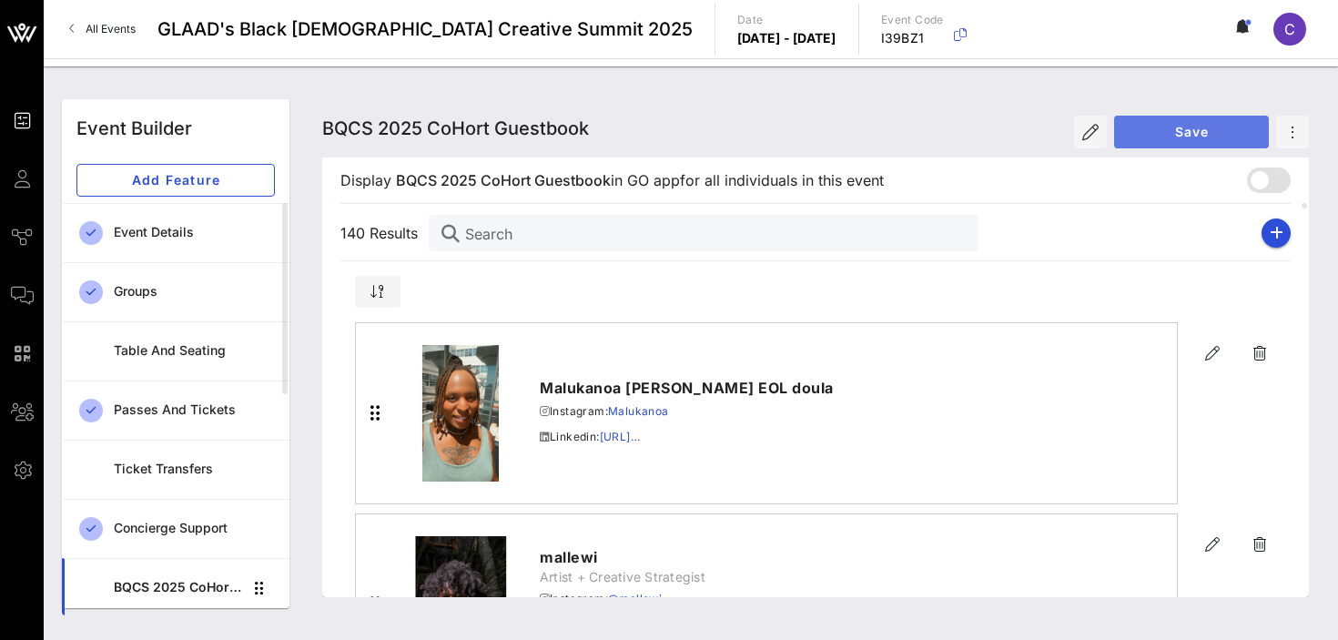
click at [1200, 134] on span "Save" at bounding box center [1191, 131] width 126 height 15
click at [1279, 235] on icon "button" at bounding box center [1276, 233] width 14 height 15
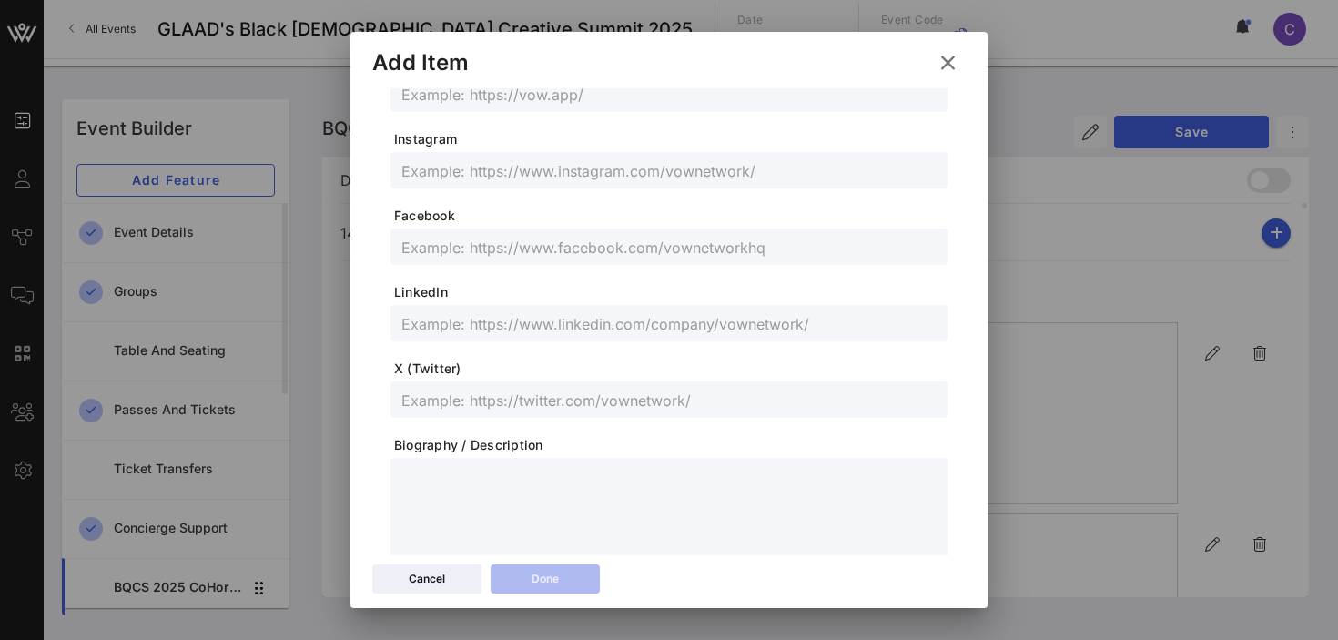
scroll to position [0, 0]
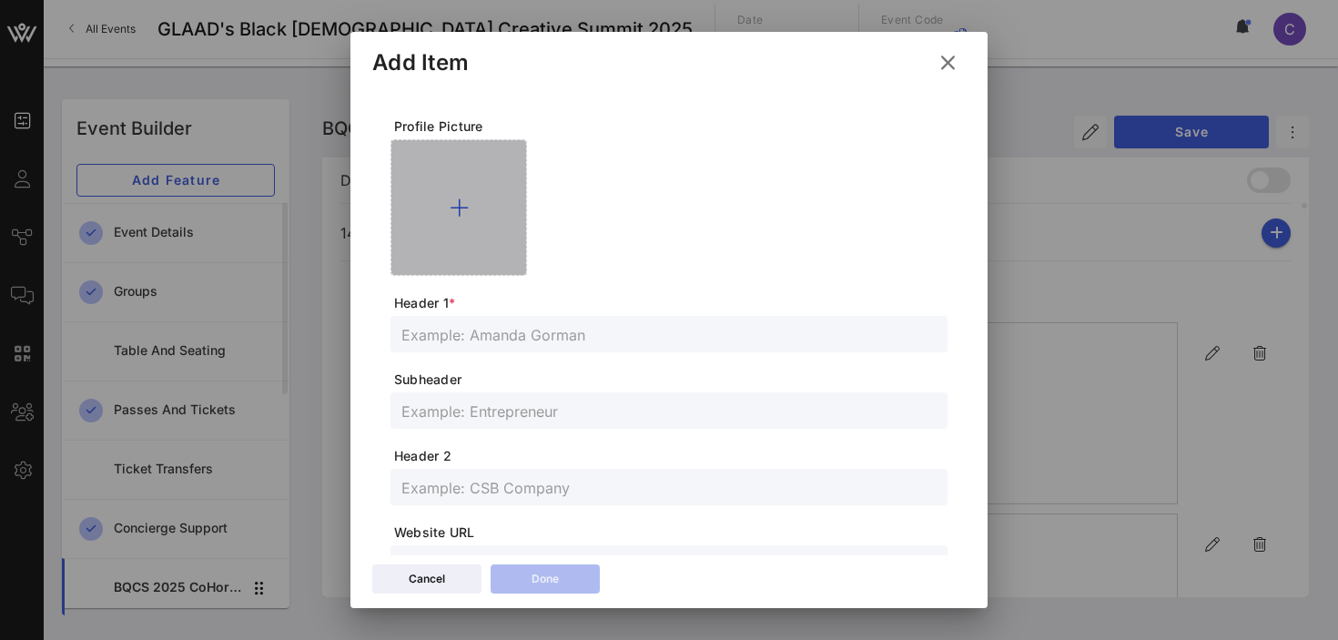
click at [460, 203] on icon at bounding box center [459, 208] width 19 height 22
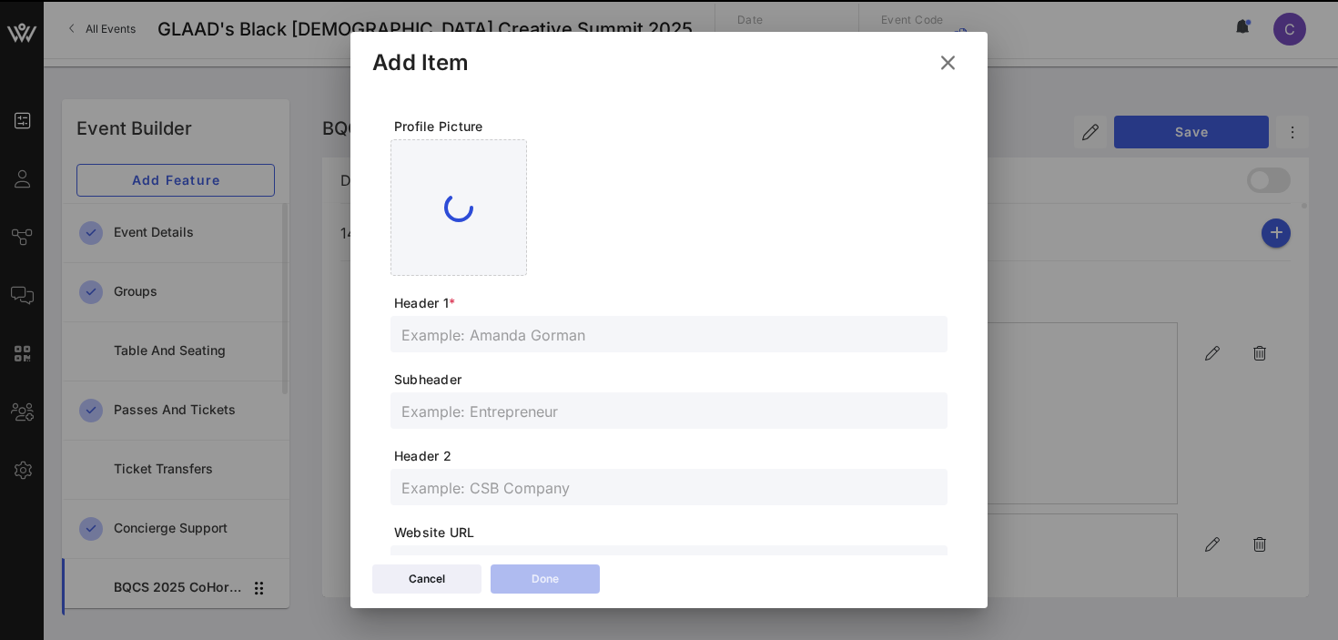
click at [503, 340] on input "text" at bounding box center [668, 334] width 535 height 24
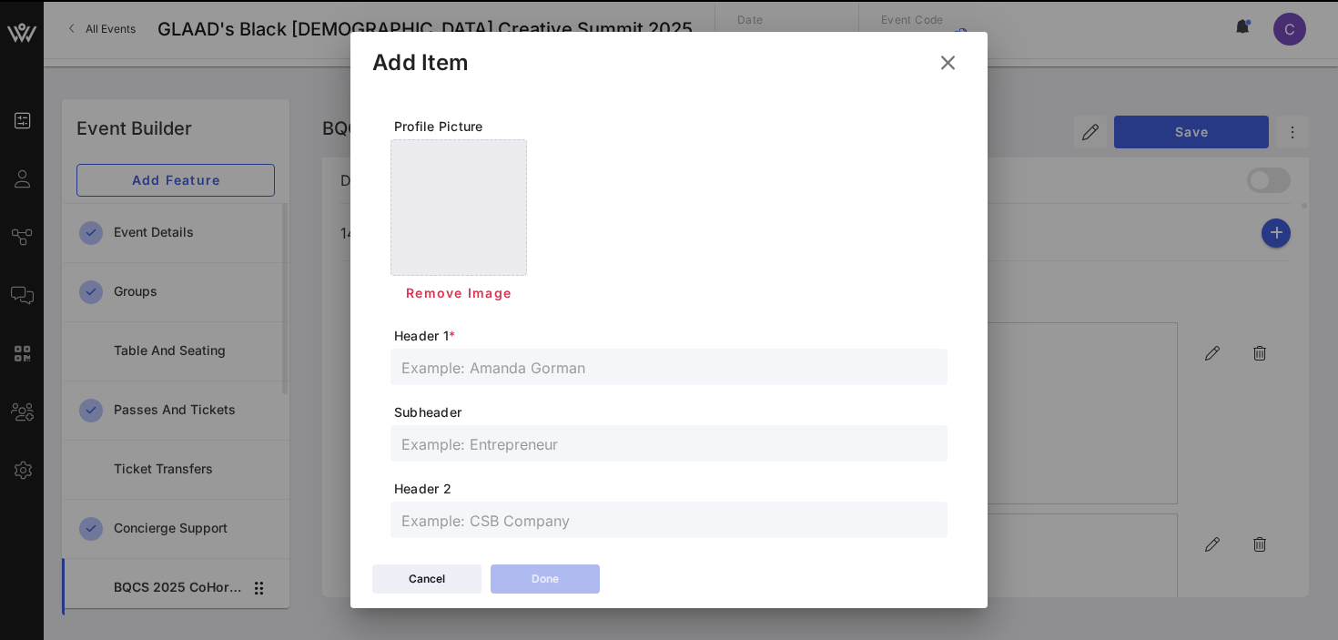
paste input "[PERSON_NAME]"
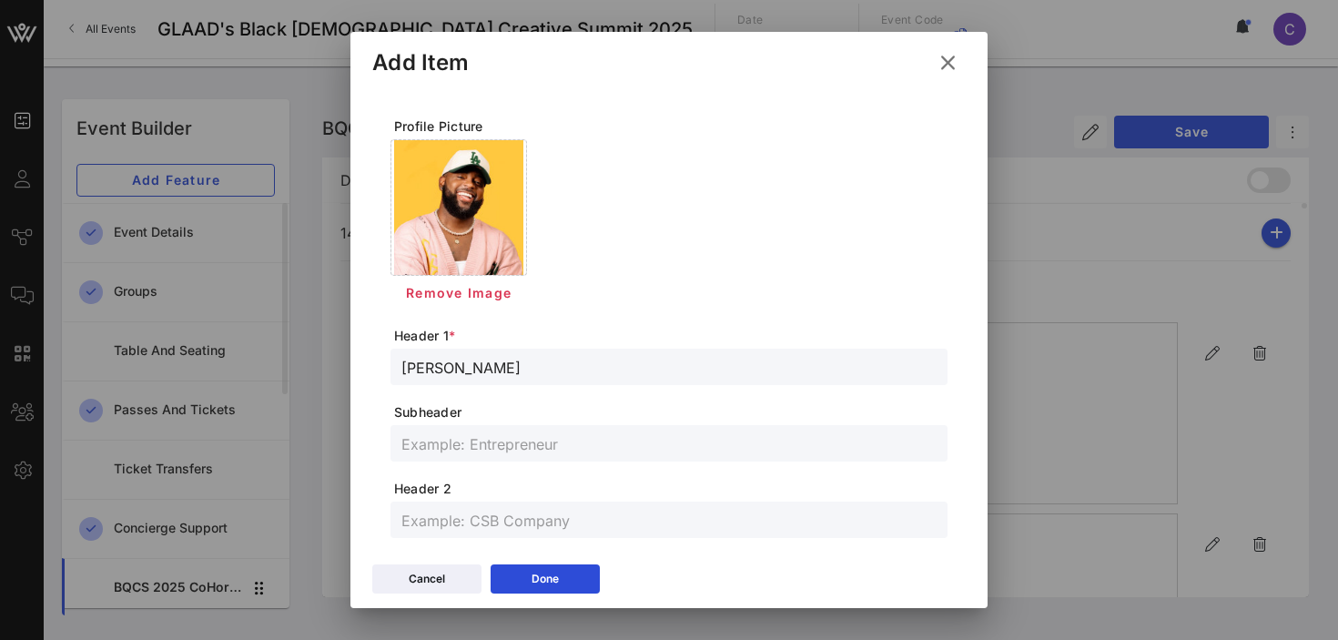
type input "[PERSON_NAME]"
click at [502, 442] on input "text" at bounding box center [668, 443] width 535 height 24
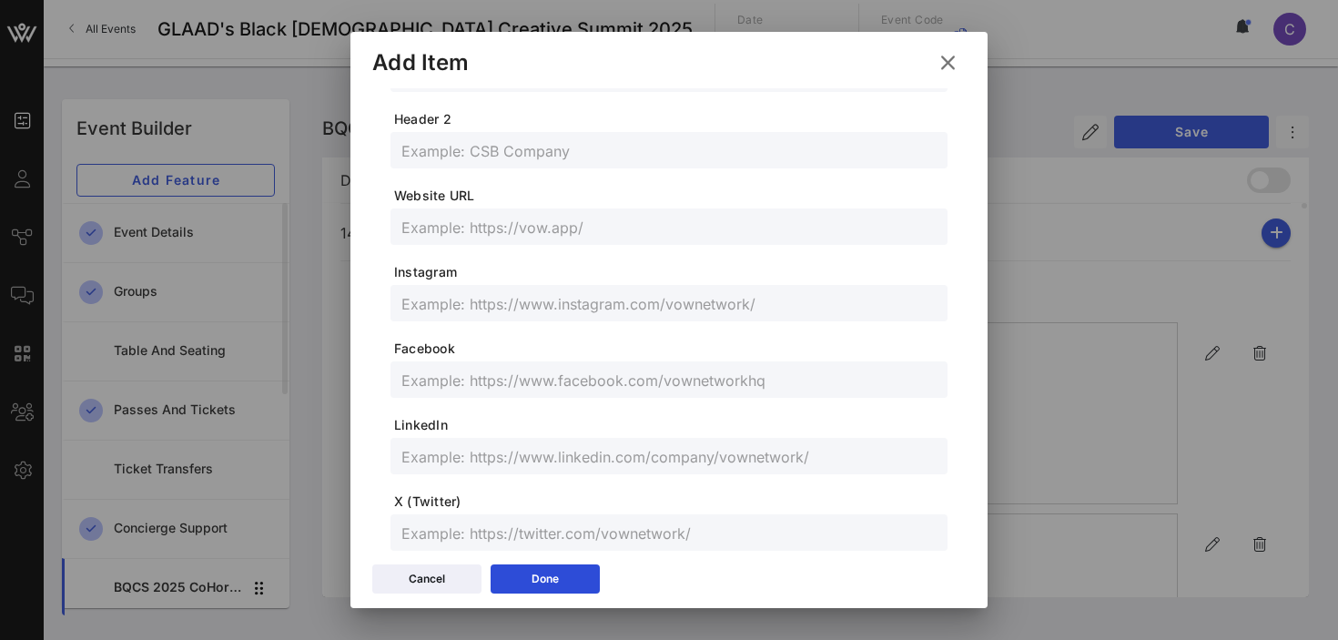
scroll to position [370, 0]
click at [471, 310] on input "text" at bounding box center [668, 302] width 535 height 24
paste input "@astosldbymanny (personal) @loveunbxd (podcast)"
click at [603, 304] on input "@astosldbymanny (personal) @loveunbxd (podcast)" at bounding box center [668, 302] width 535 height 24
click at [694, 304] on input "@astosldbymanny @loveunbxd (podcast)" at bounding box center [668, 302] width 535 height 24
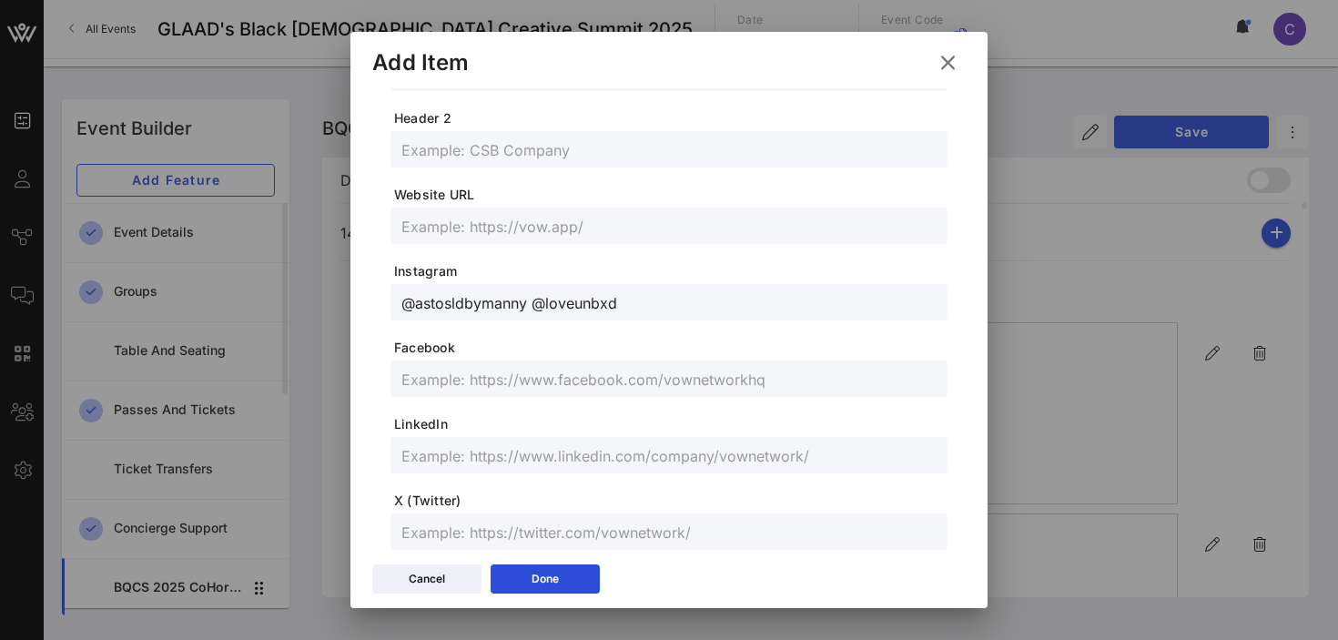
type input "@astosldbymanny @loveunbxd"
click at [521, 378] on input "text" at bounding box center [668, 379] width 535 height 24
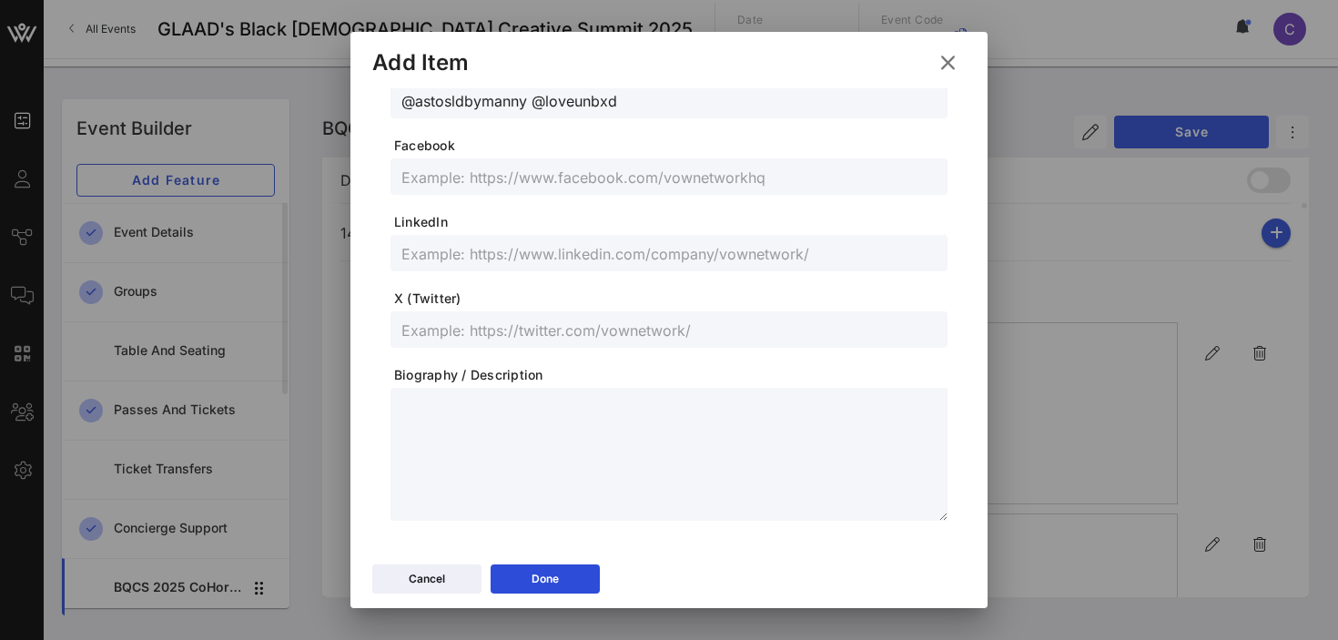
scroll to position [592, 0]
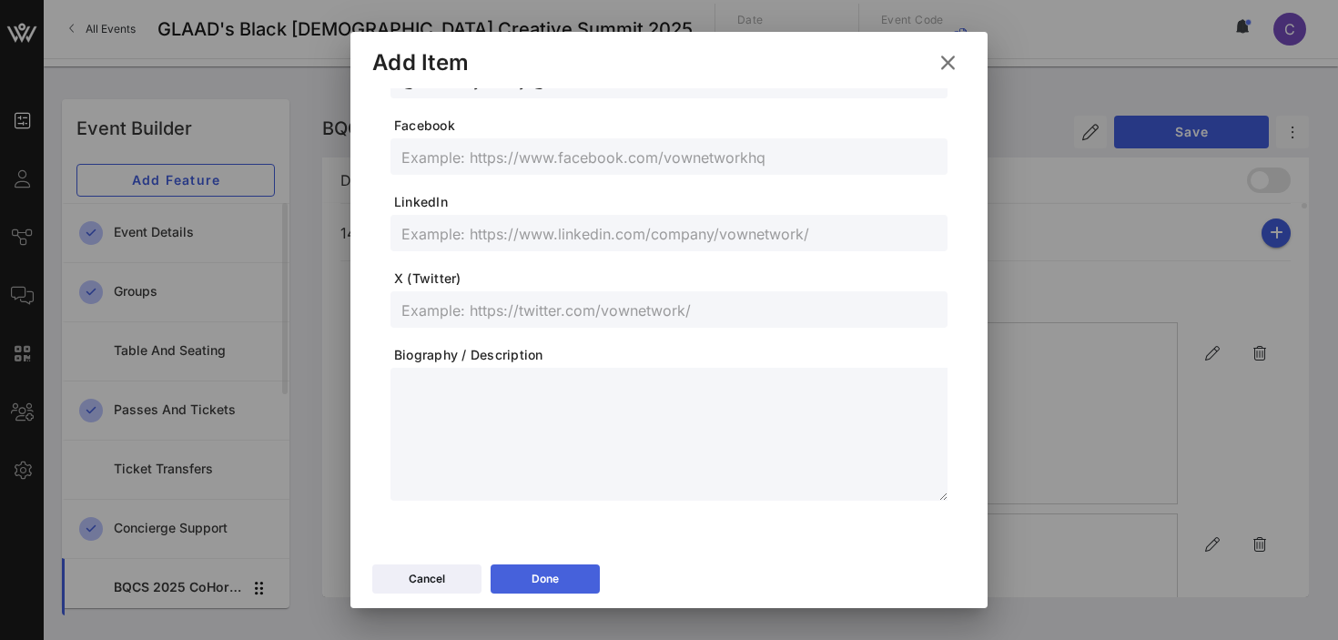
click at [528, 583] on button "Done" at bounding box center [544, 578] width 109 height 29
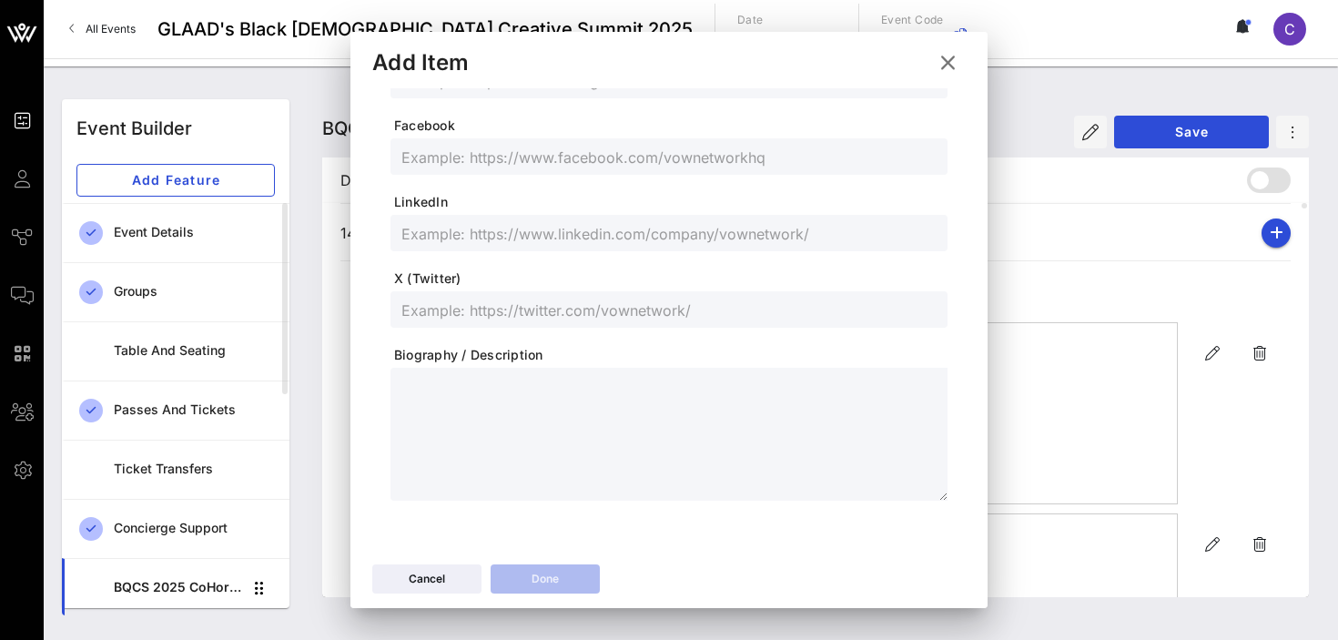
scroll to position [560, 0]
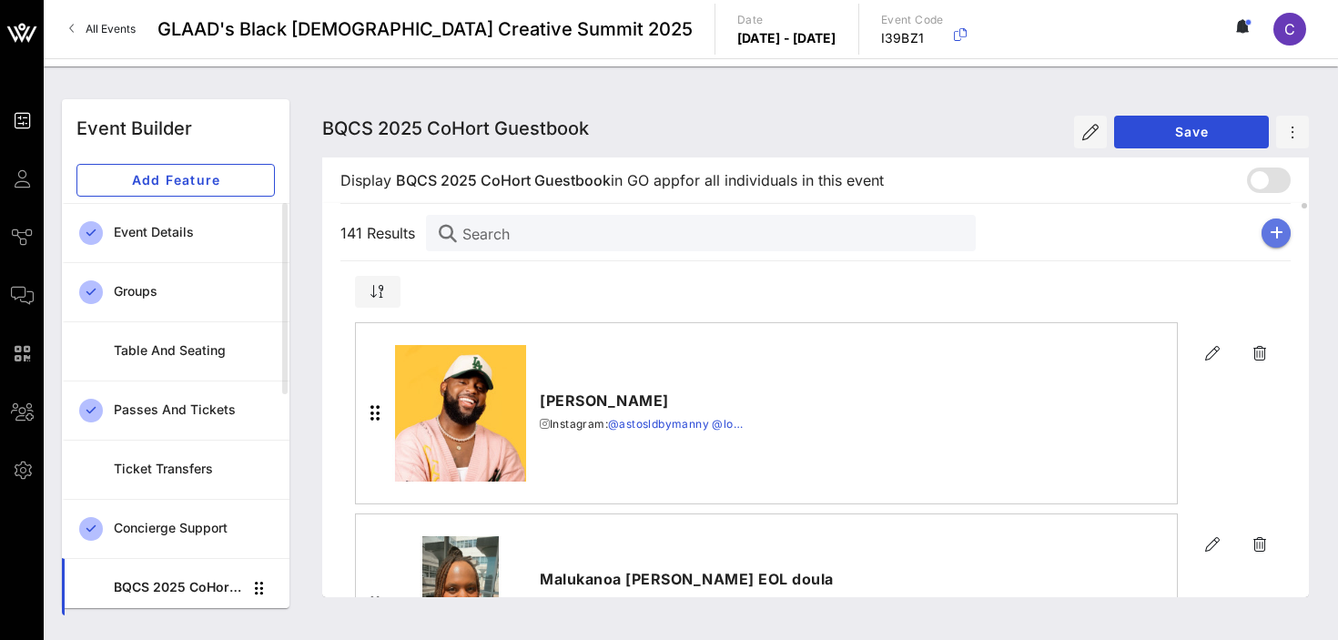
click at [1284, 231] on button "button" at bounding box center [1275, 232] width 29 height 29
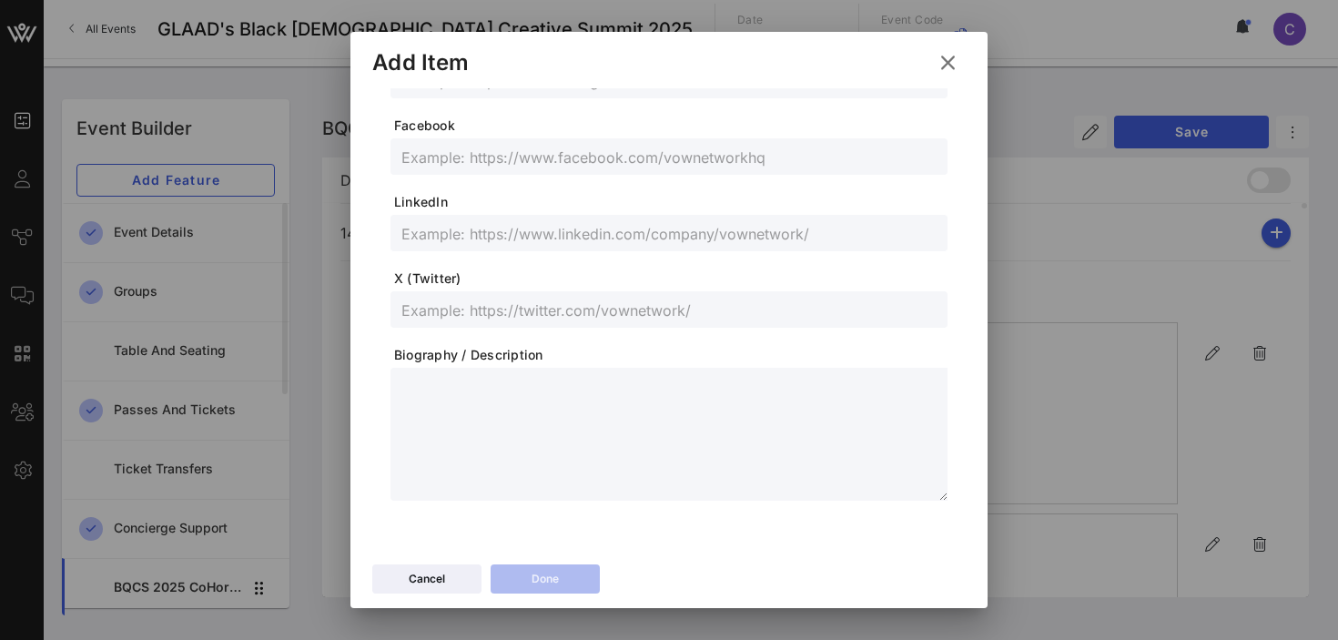
scroll to position [0, 0]
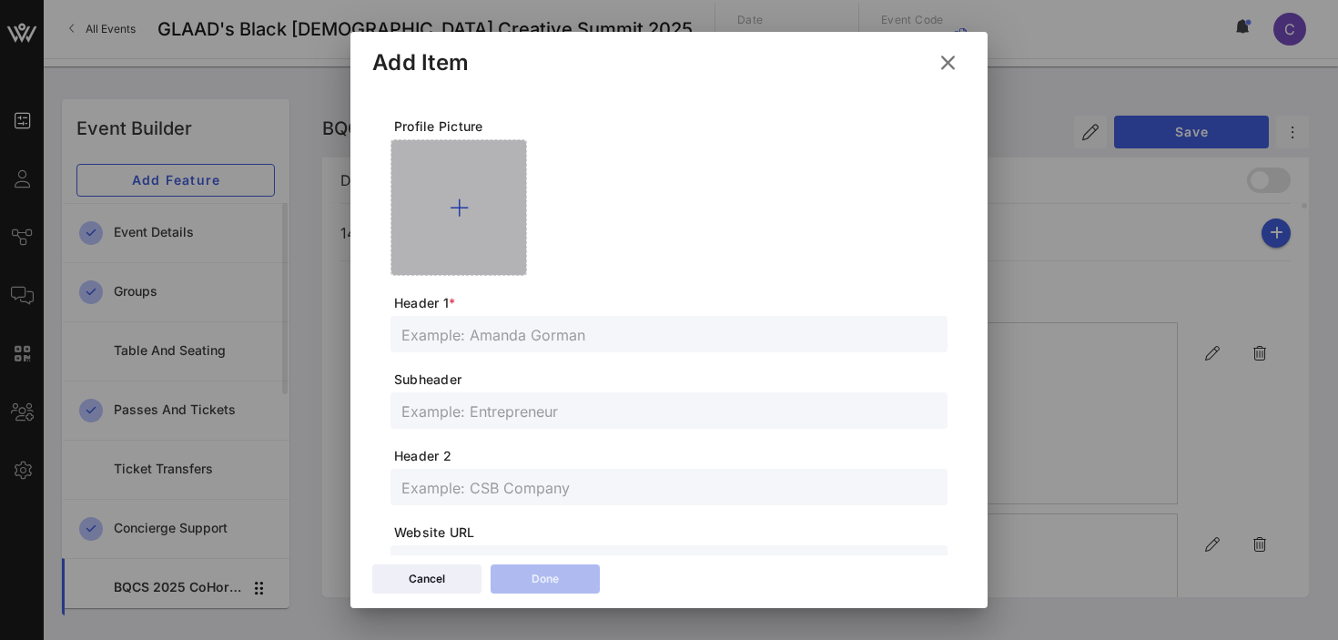
click at [455, 209] on icon at bounding box center [459, 208] width 19 height 22
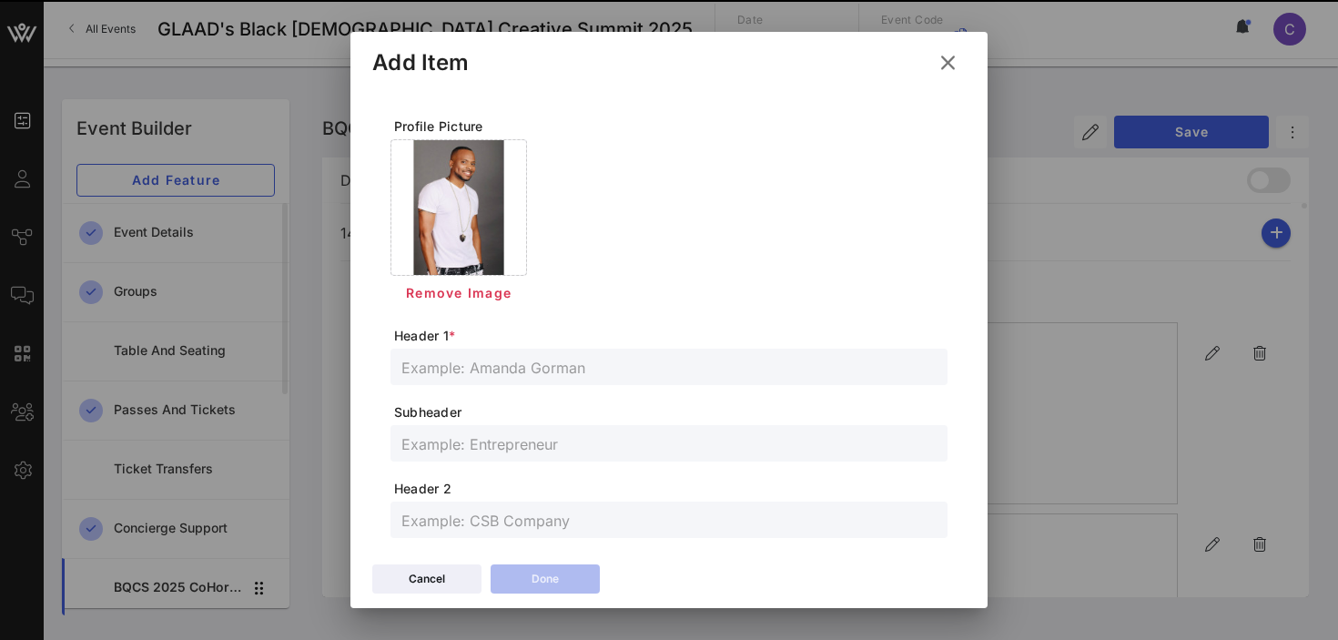
click at [497, 367] on input "text" at bounding box center [668, 367] width 535 height 24
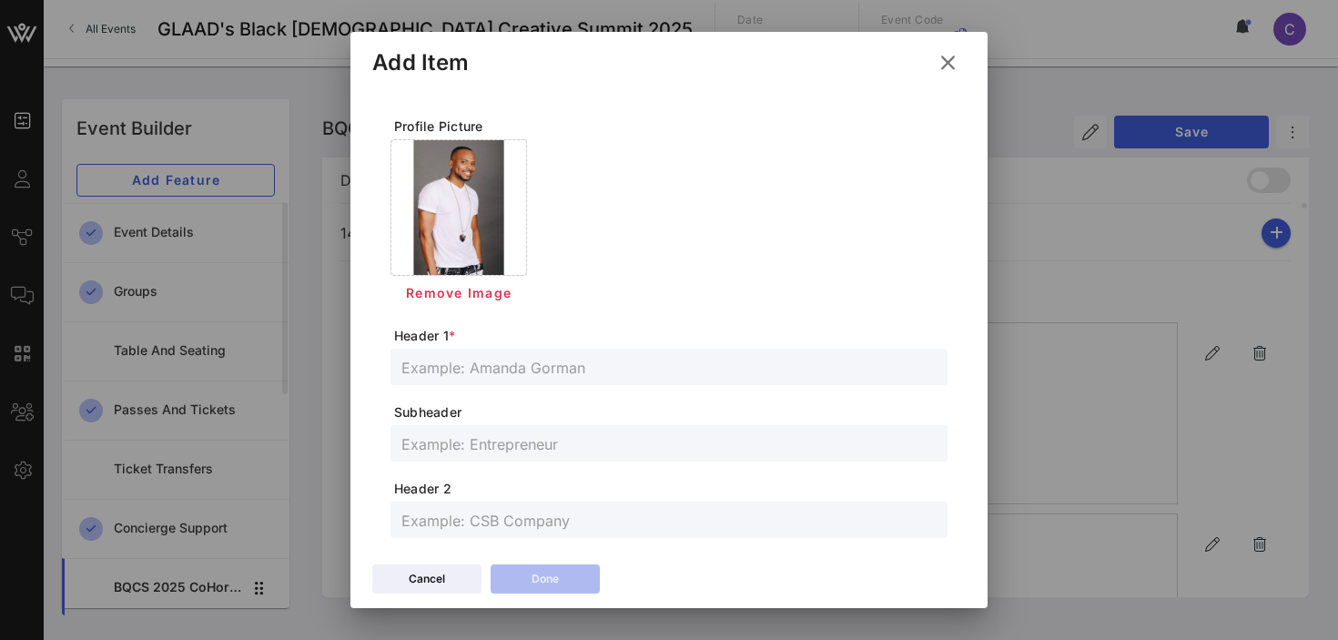
paste input "[PERSON_NAME]"
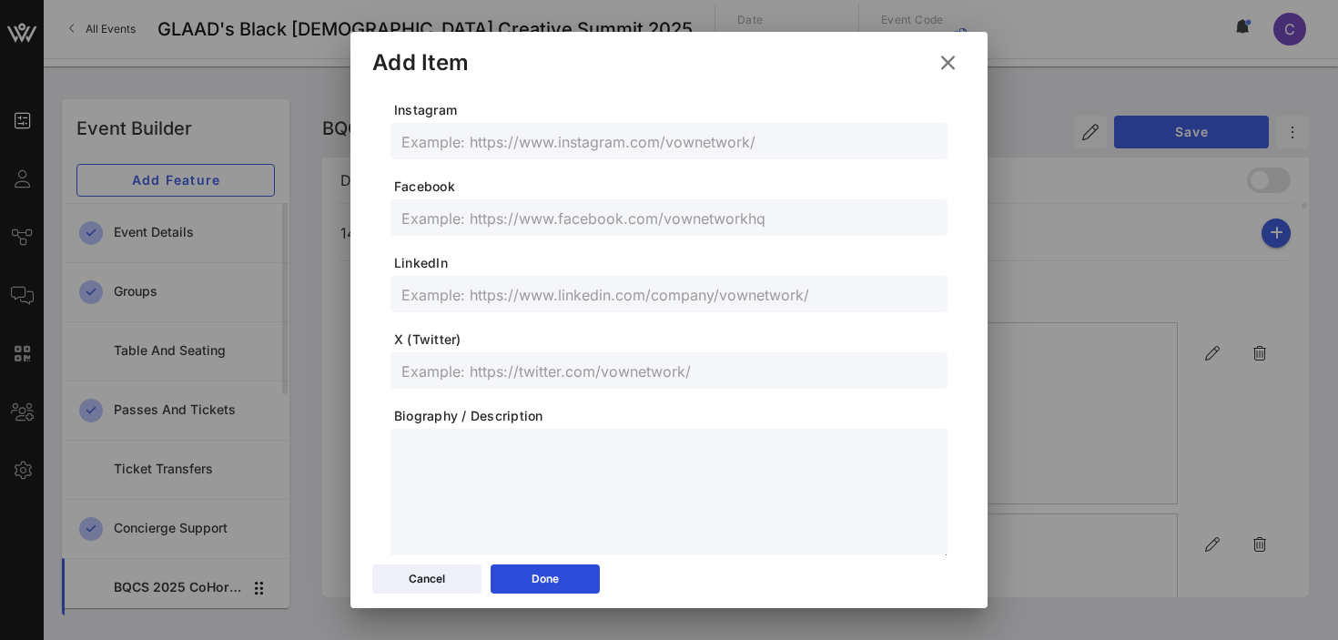
scroll to position [531, 0]
type input "[PERSON_NAME]"
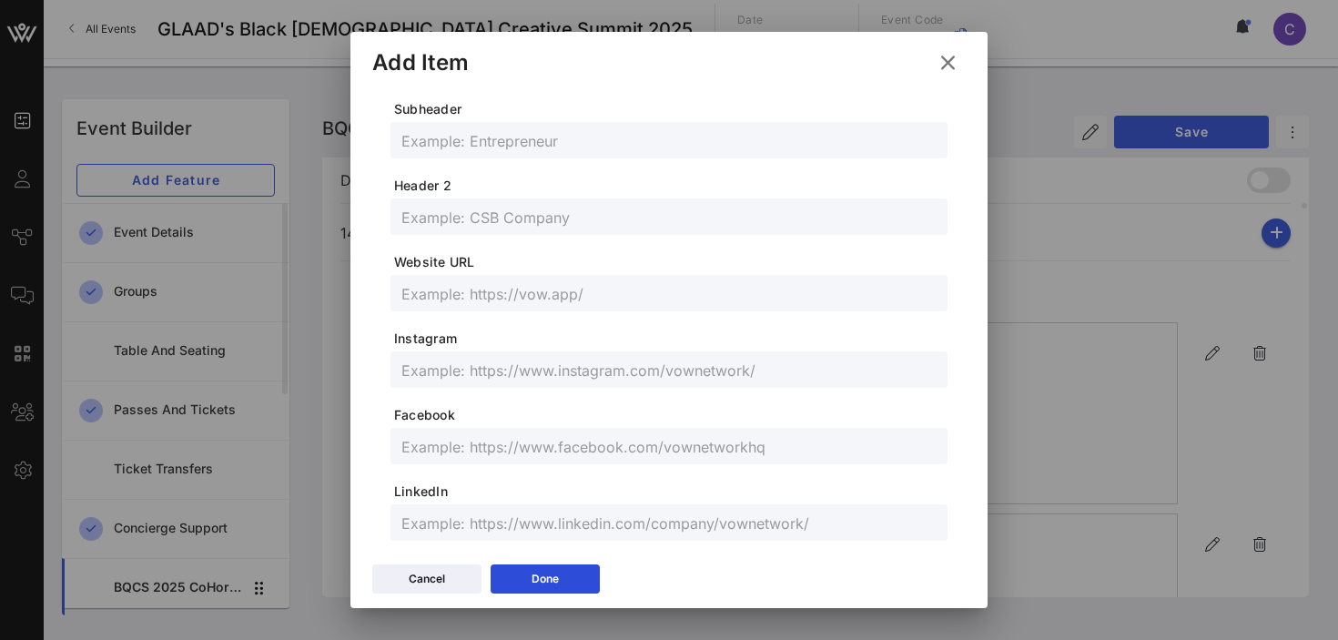
scroll to position [302, 0]
click at [464, 147] on input "text" at bounding box center [668, 141] width 535 height 24
paste input "Music Artist/Filmmaker"
type input "Music Artist/Filmmaker"
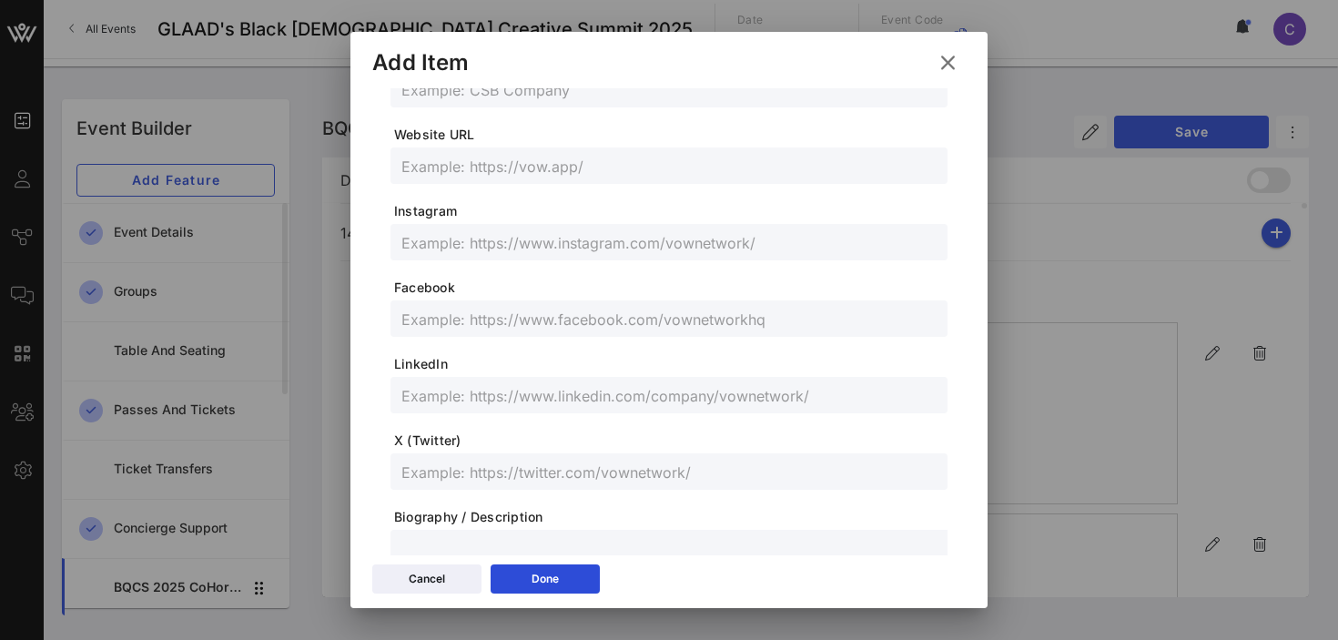
scroll to position [433, 0]
click at [440, 478] on input "text" at bounding box center [668, 469] width 535 height 24
paste input "@marckangel"
type input "@marckangel"
click at [443, 238] on input "text" at bounding box center [668, 239] width 535 height 24
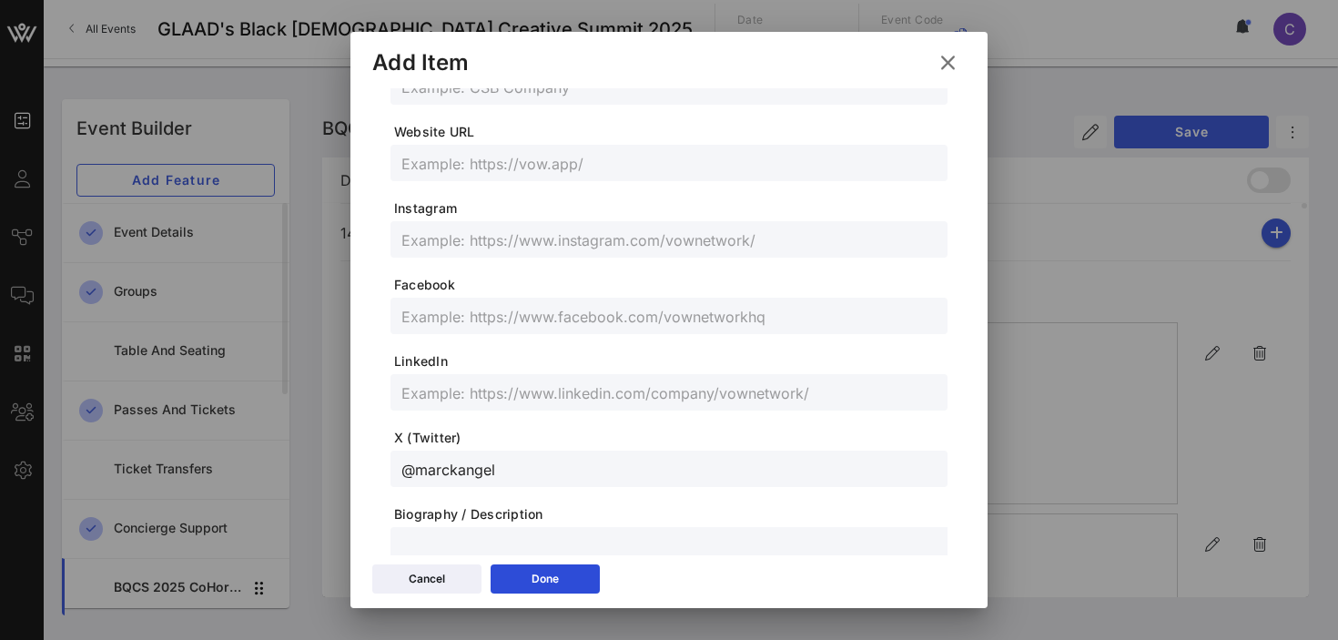
paste input "@marckangel"
type input "@marckangel"
click at [523, 316] on input "text" at bounding box center [668, 316] width 535 height 24
paste input "[DOMAIN_NAME][URL]"
type input "[DOMAIN_NAME][URL]"
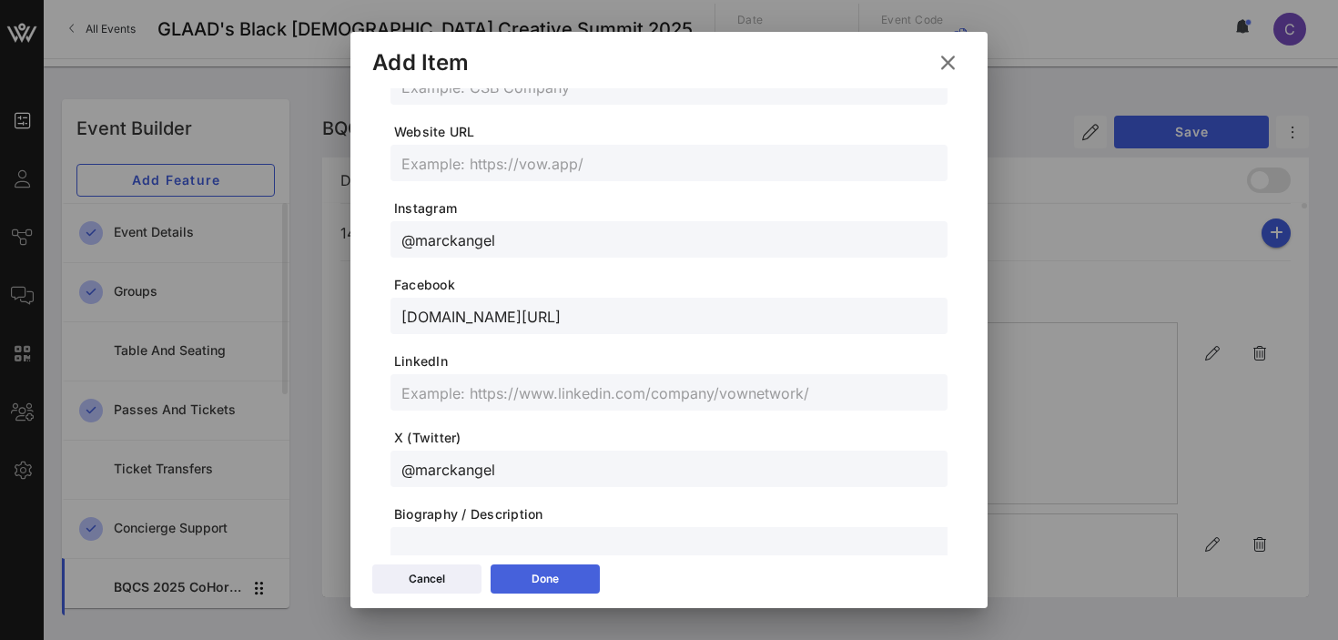
click at [533, 571] on div "Done" at bounding box center [544, 579] width 27 height 18
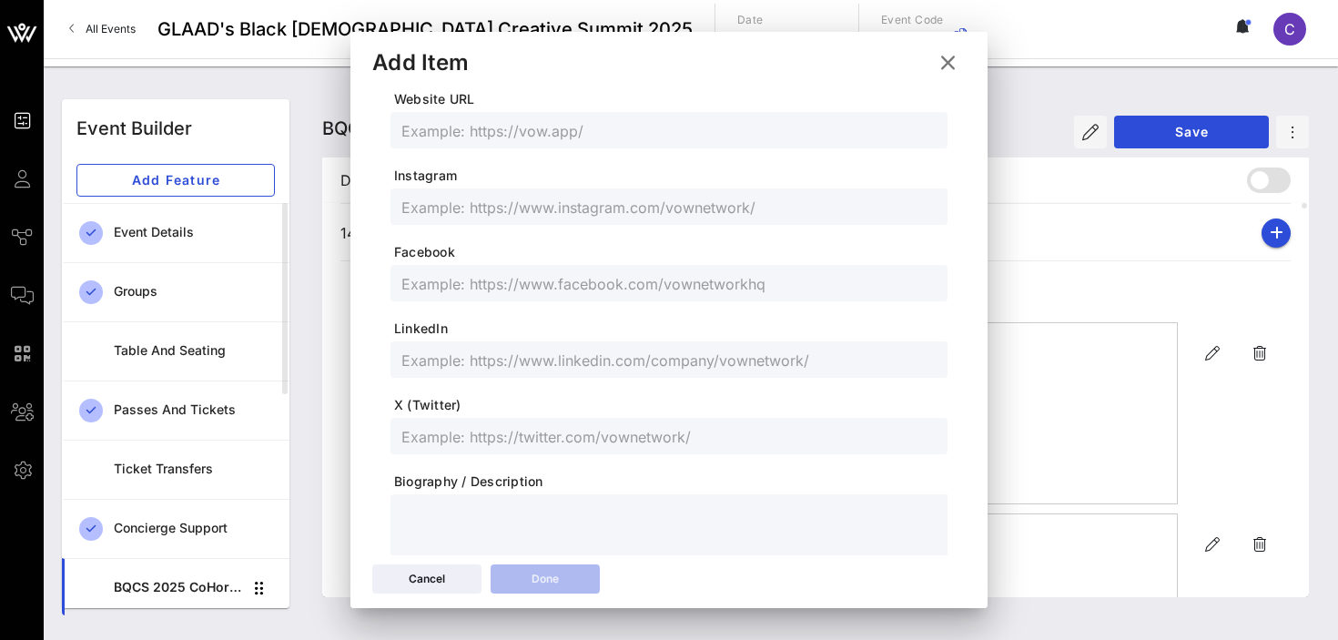
scroll to position [400, 0]
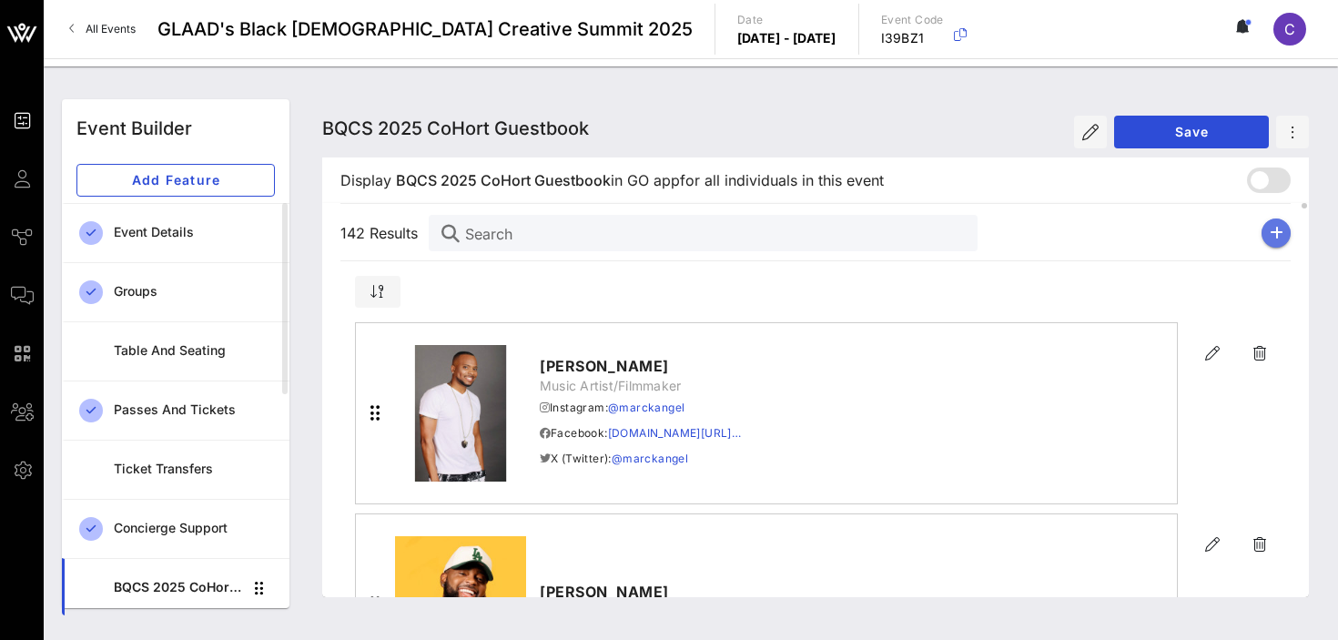
click at [1276, 239] on icon "button" at bounding box center [1276, 233] width 14 height 15
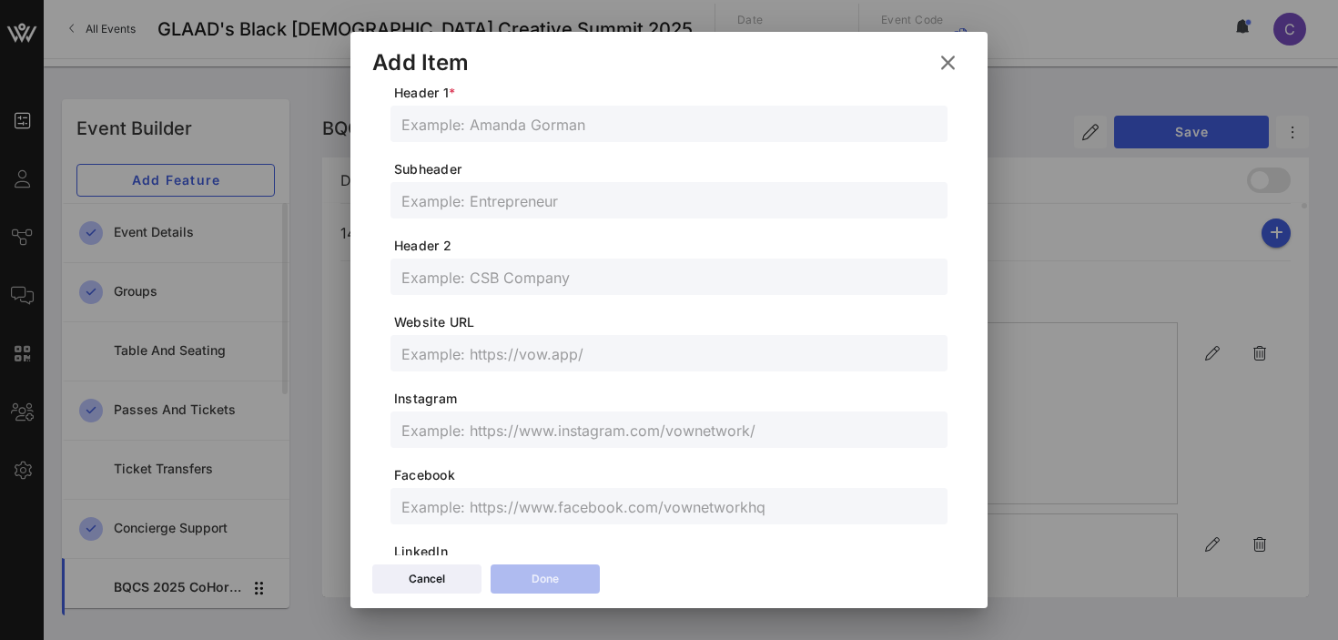
scroll to position [0, 0]
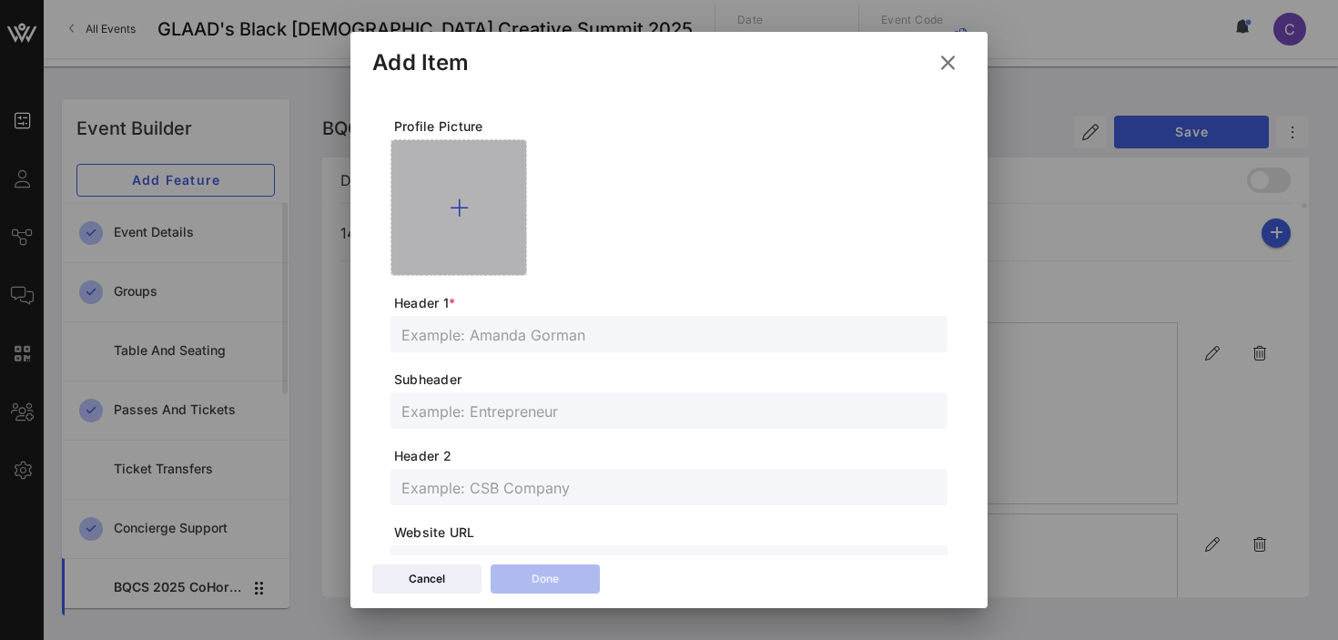
click at [460, 207] on icon at bounding box center [459, 208] width 19 height 22
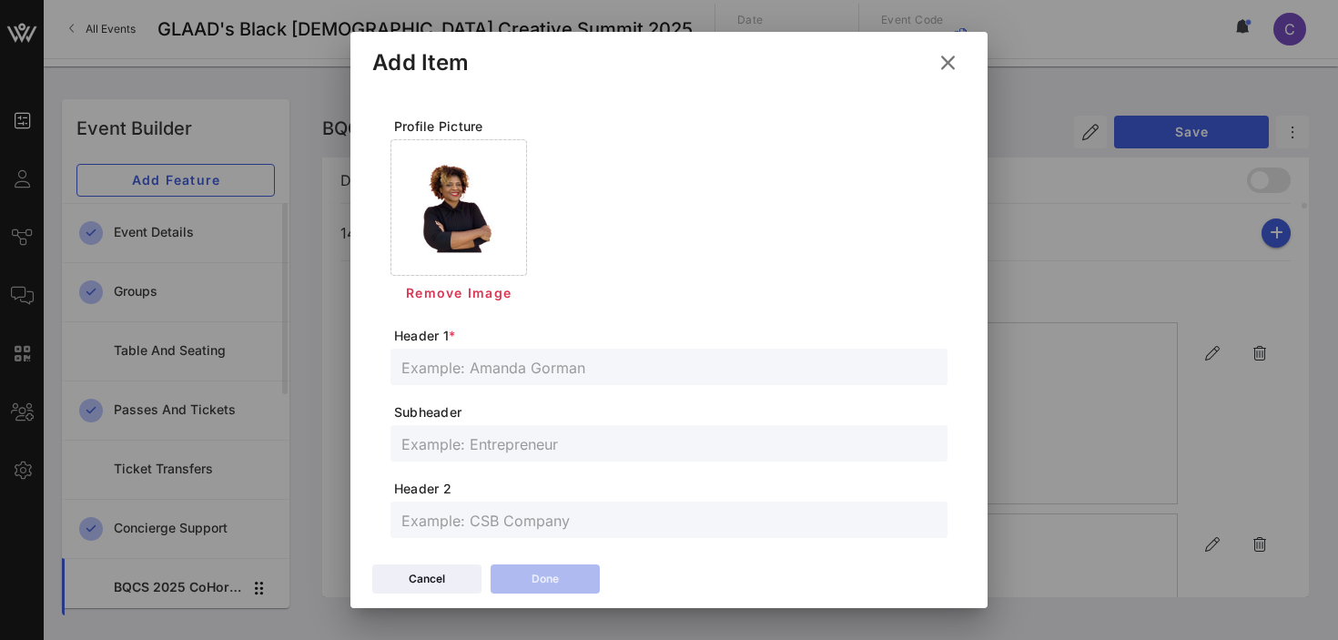
click at [478, 372] on input "text" at bounding box center [668, 367] width 535 height 24
paste input "[PERSON_NAME]"
type input "[PERSON_NAME]"
click at [450, 448] on input "text" at bounding box center [668, 443] width 535 height 24
paste input "Founding President & CEO, [US_STATE] [DEMOGRAPHIC_DATA] Chamber of Commerce"
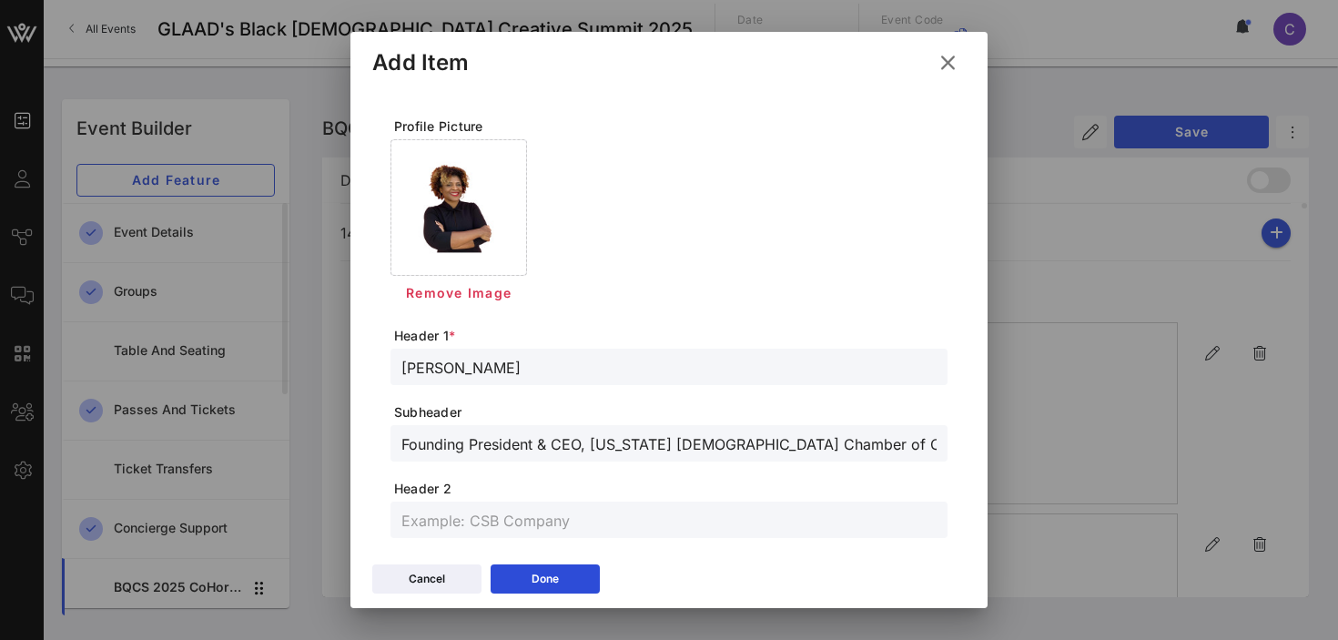
type input "Founding President & CEO, [US_STATE] [DEMOGRAPHIC_DATA] Chamber of Commerce"
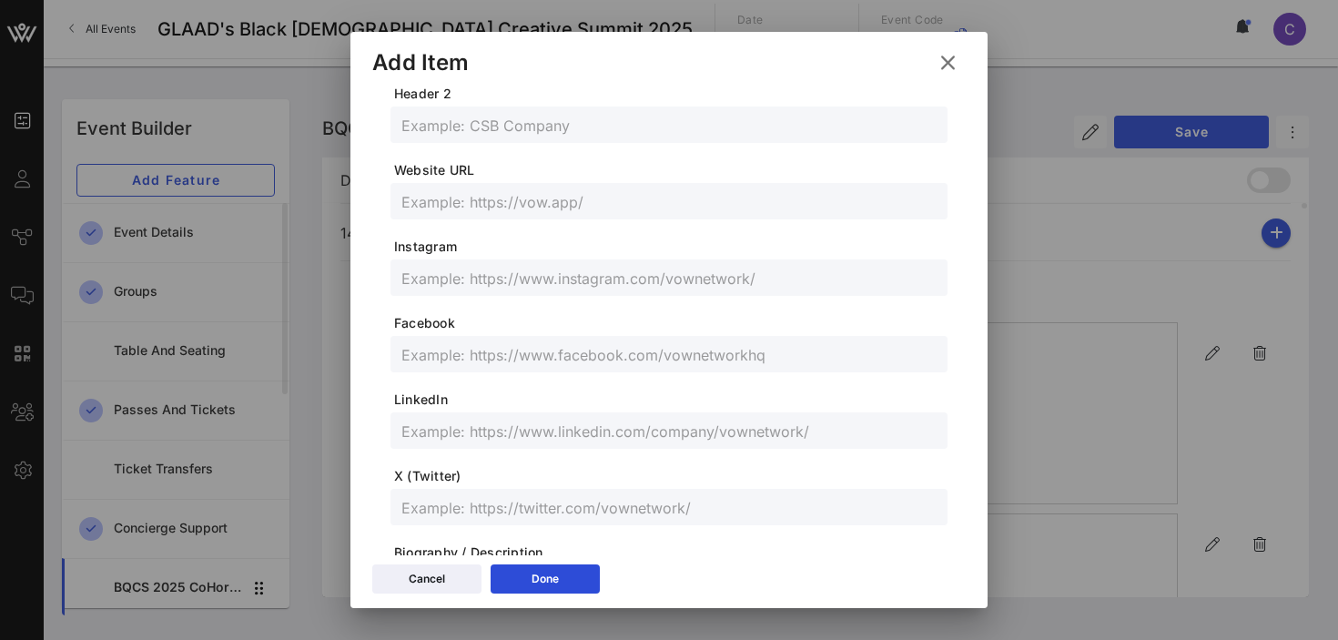
scroll to position [399, 0]
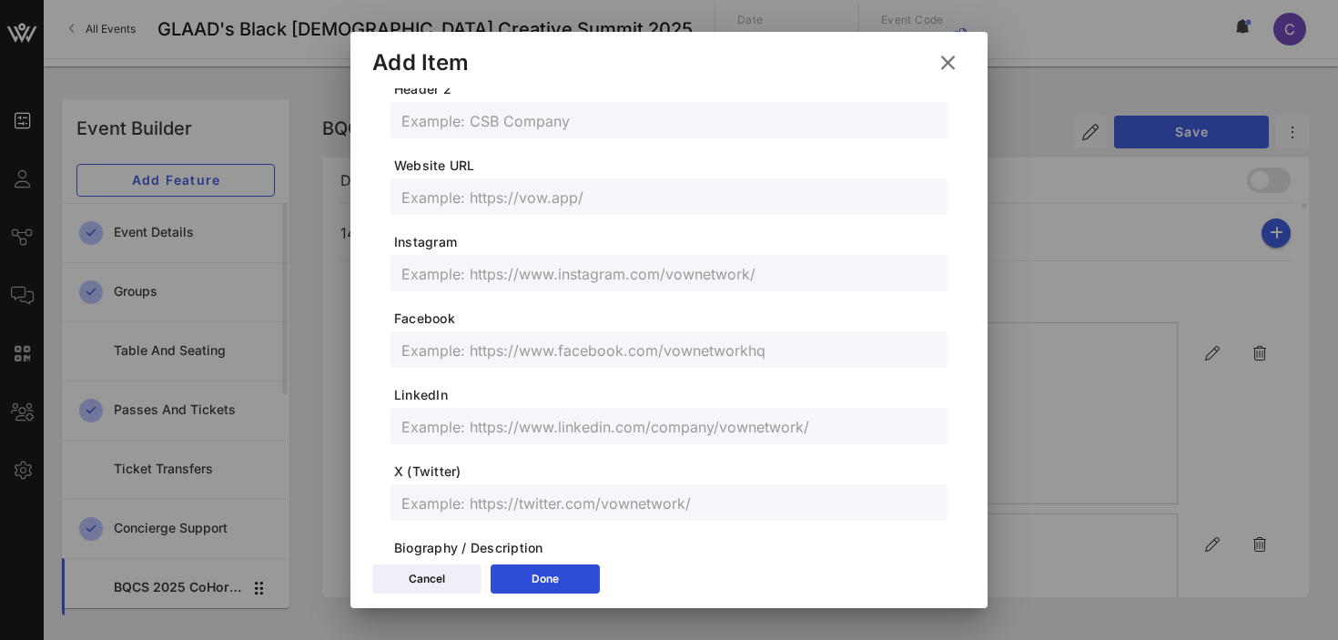
click at [503, 433] on input "text" at bounding box center [668, 426] width 535 height 24
paste input "[URL][DOMAIN_NAME]"
type input "[URL][DOMAIN_NAME]"
click at [500, 267] on input "text" at bounding box center [668, 273] width 535 height 24
paste input "@marquitathomas"
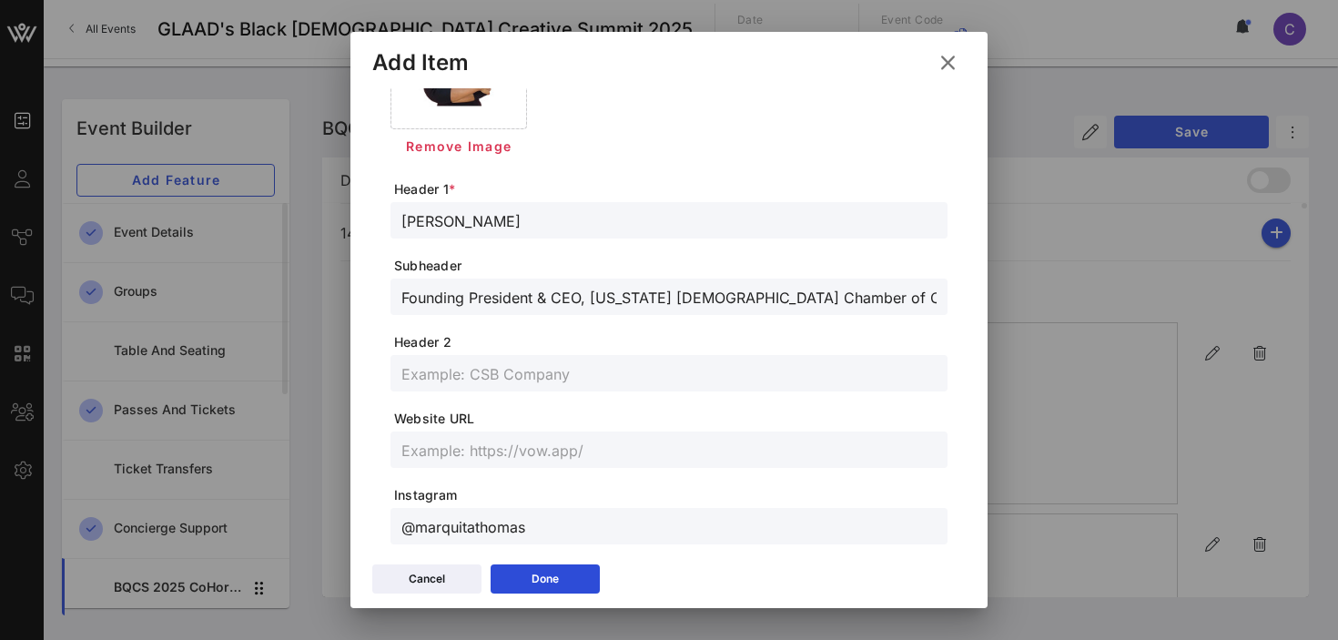
scroll to position [0, 0]
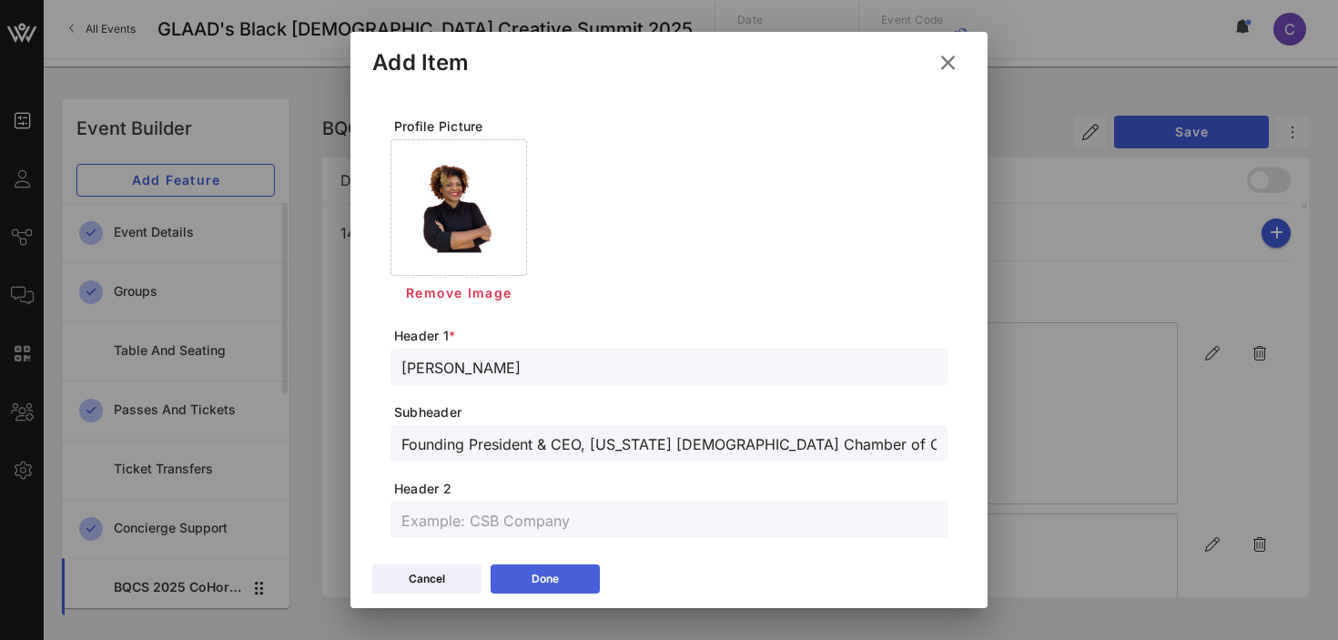
type input "@marquitathomas"
click at [523, 580] on button "Done" at bounding box center [544, 578] width 109 height 29
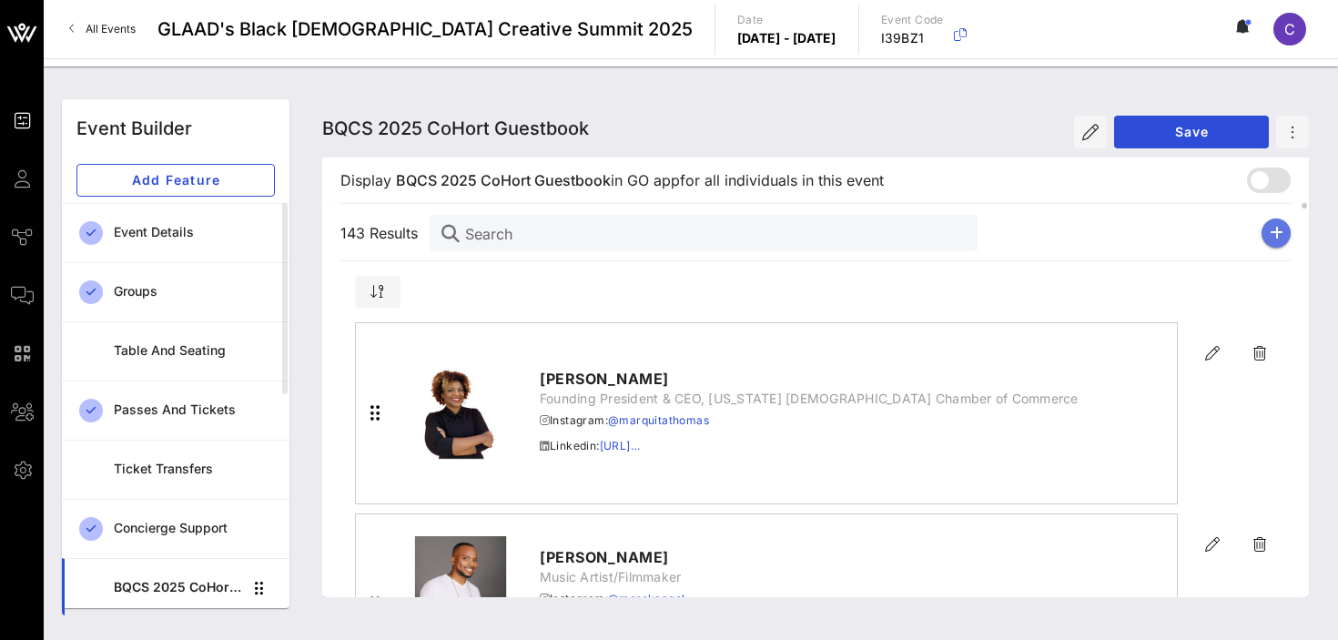
click at [1281, 231] on icon "button" at bounding box center [1276, 233] width 14 height 15
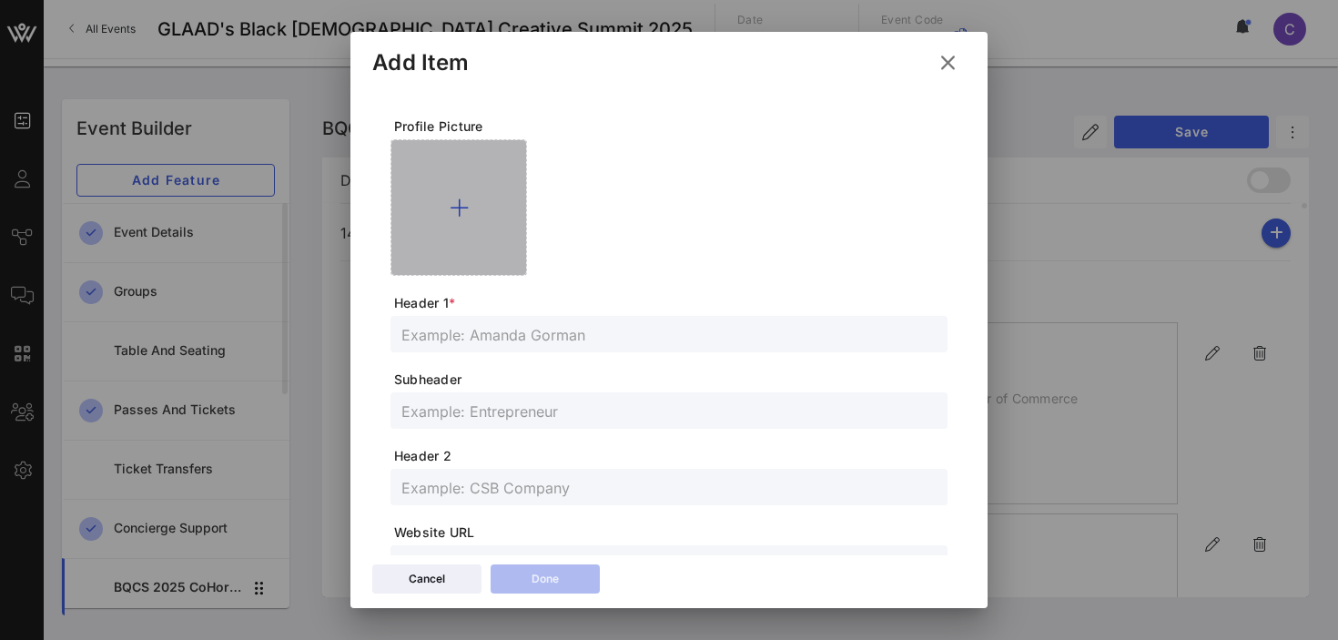
click at [462, 203] on icon at bounding box center [459, 208] width 19 height 22
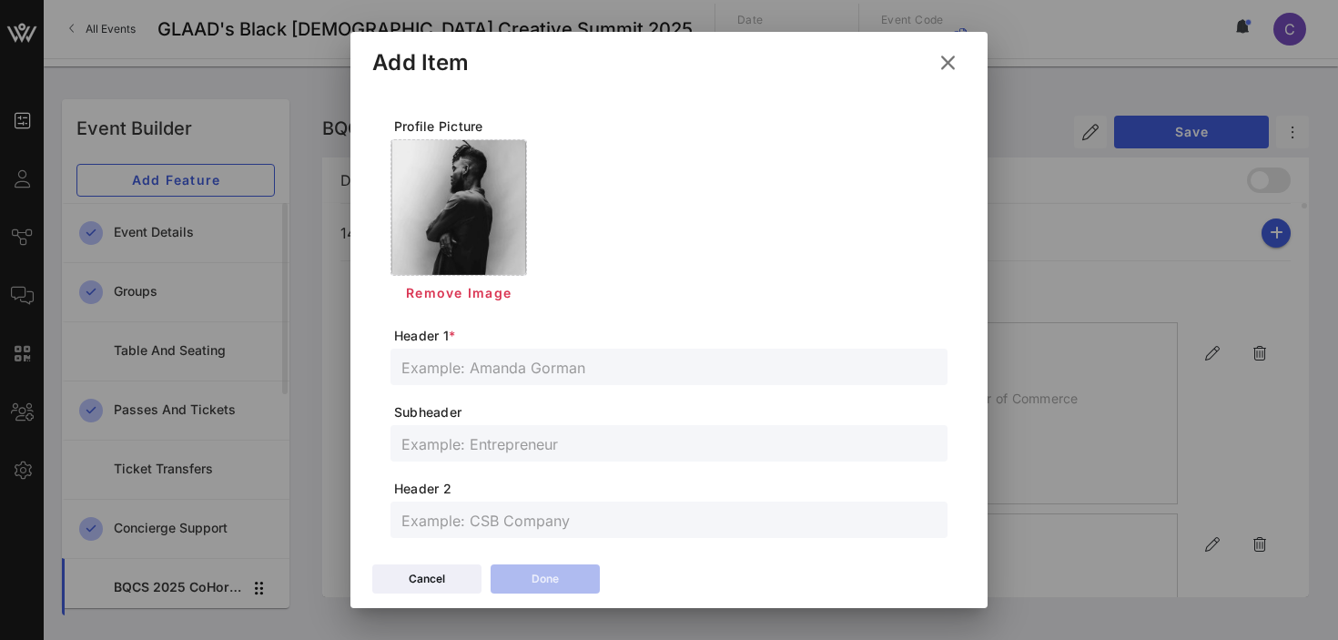
click at [498, 364] on input "text" at bounding box center [668, 367] width 535 height 24
paste input "[PERSON_NAME]"
type input "[PERSON_NAME]"
click at [480, 450] on input "text" at bounding box center [668, 443] width 535 height 24
paste input "Creative , Interdisciplinary Artist, Producer"
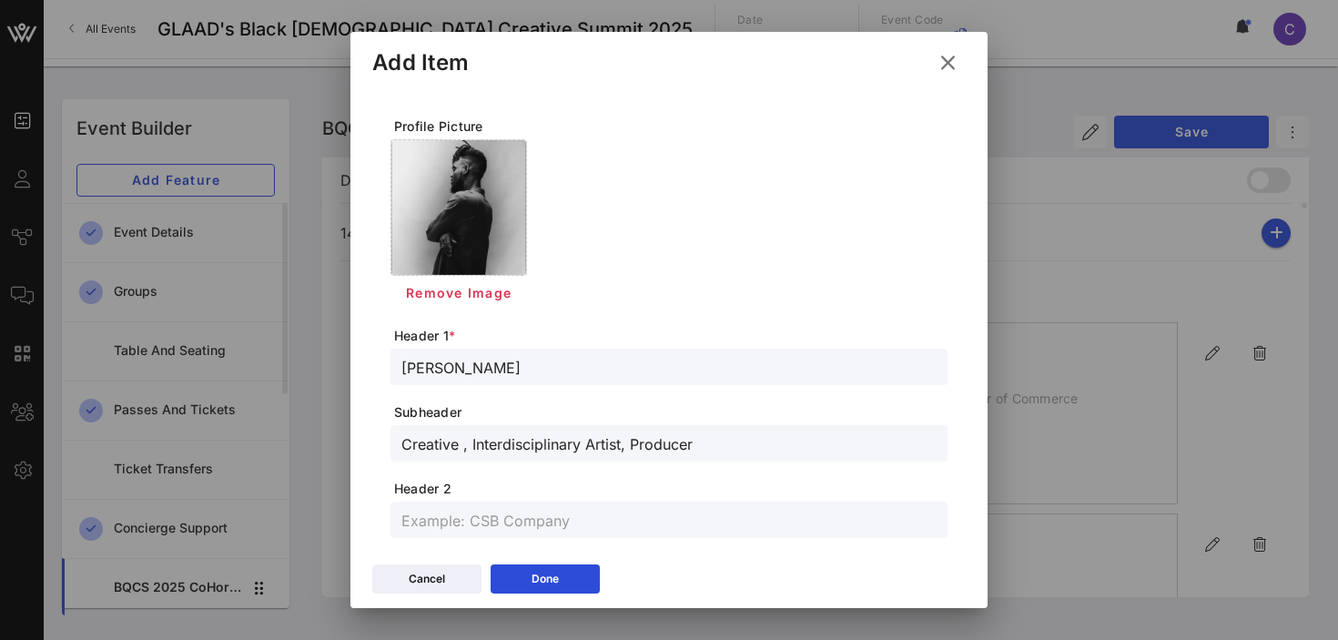
type input "Creative , Interdisciplinary Artist, Producer"
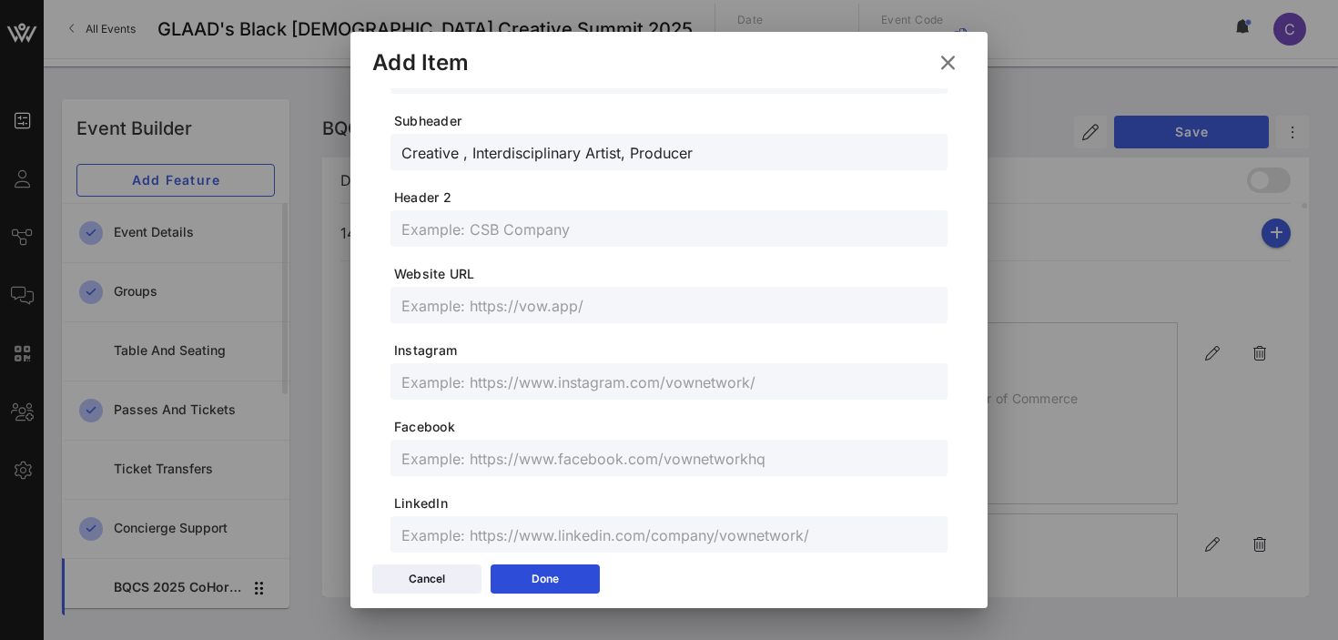
scroll to position [303, 0]
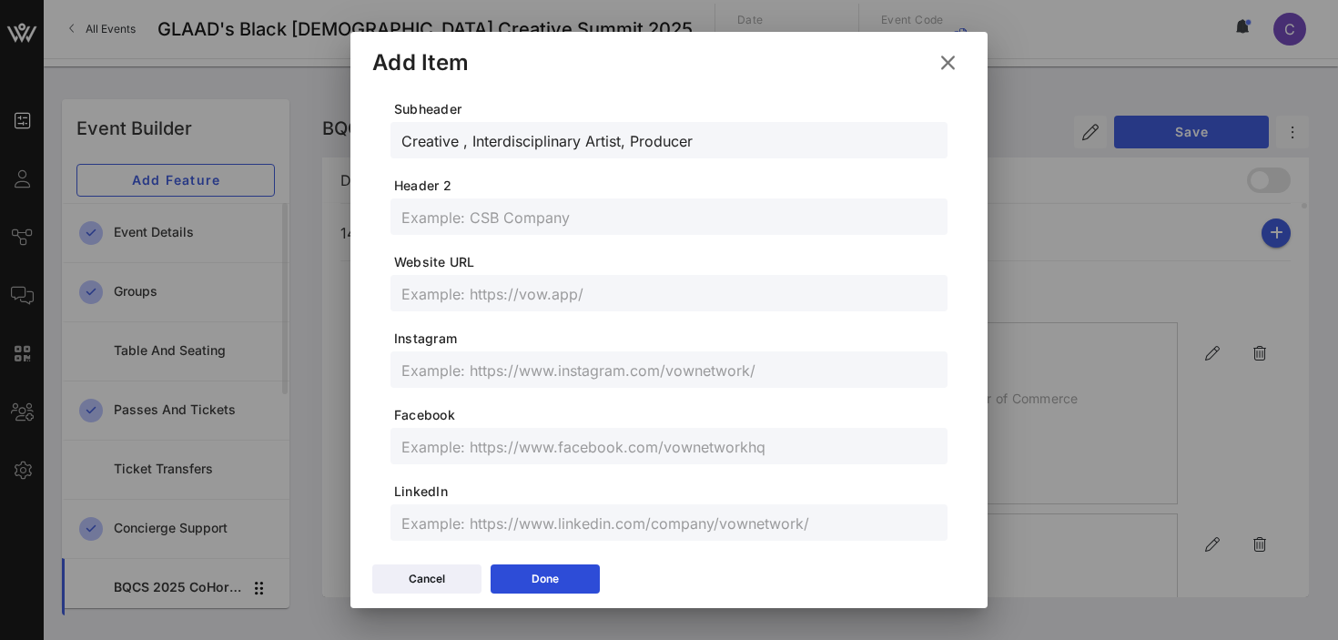
click at [503, 374] on input "text" at bounding box center [668, 370] width 535 height 24
paste input "@logikinbloom , @mavenland"
type input "@logikinbloom , @mavenland"
click at [419, 443] on input "text" at bounding box center [668, 446] width 535 height 24
paste input "[URL][DOMAIN_NAME]"
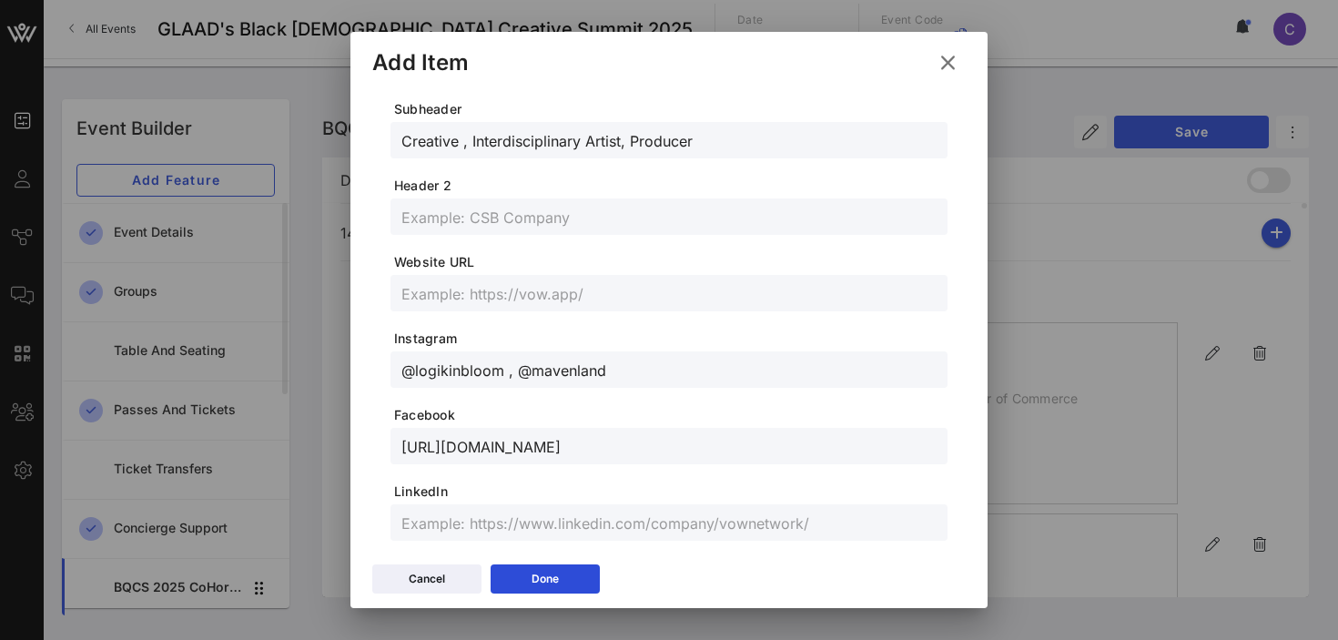
type input "[URL][DOMAIN_NAME]"
click at [542, 574] on icon at bounding box center [545, 578] width 13 height 11
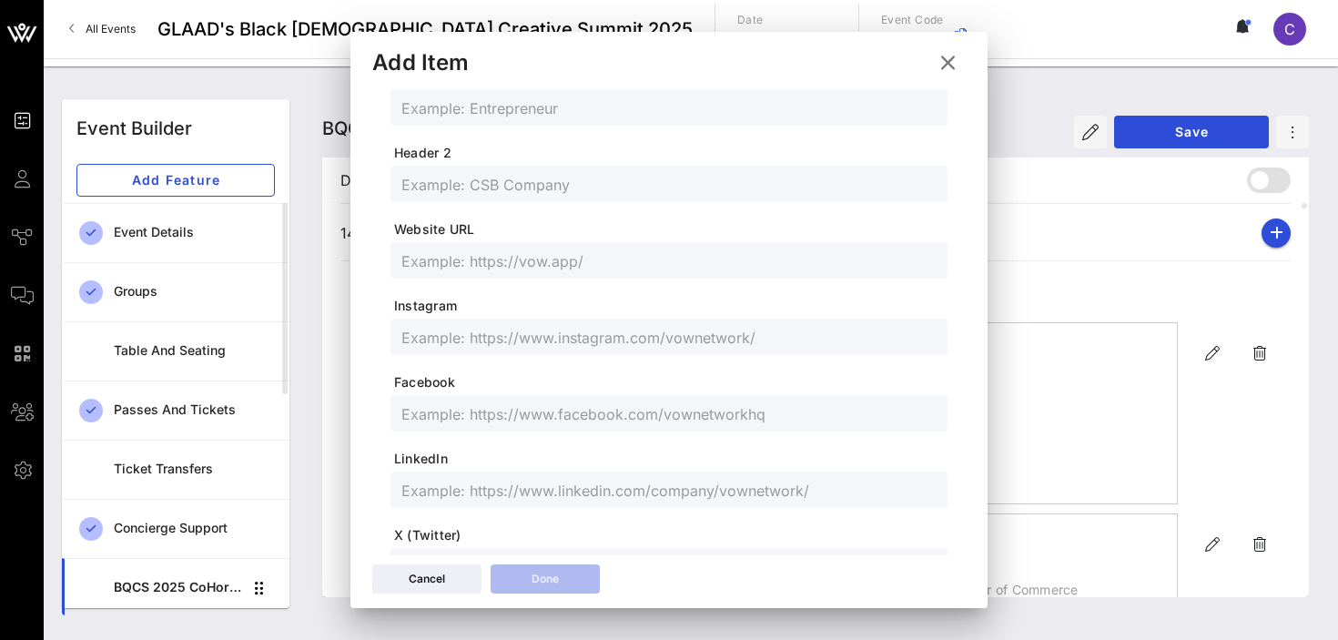
scroll to position [270, 0]
